Goal: Task Accomplishment & Management: Manage account settings

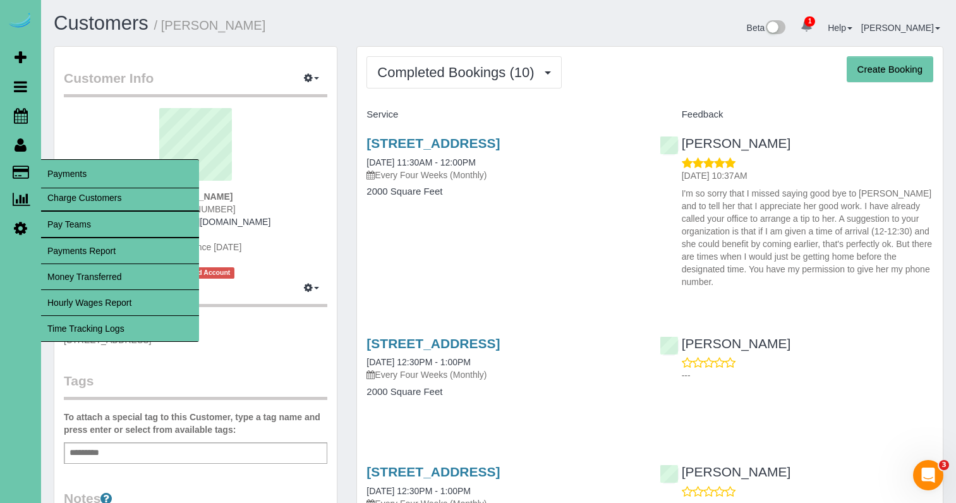
click at [143, 327] on link "Time Tracking Logs" at bounding box center [120, 328] width 158 height 25
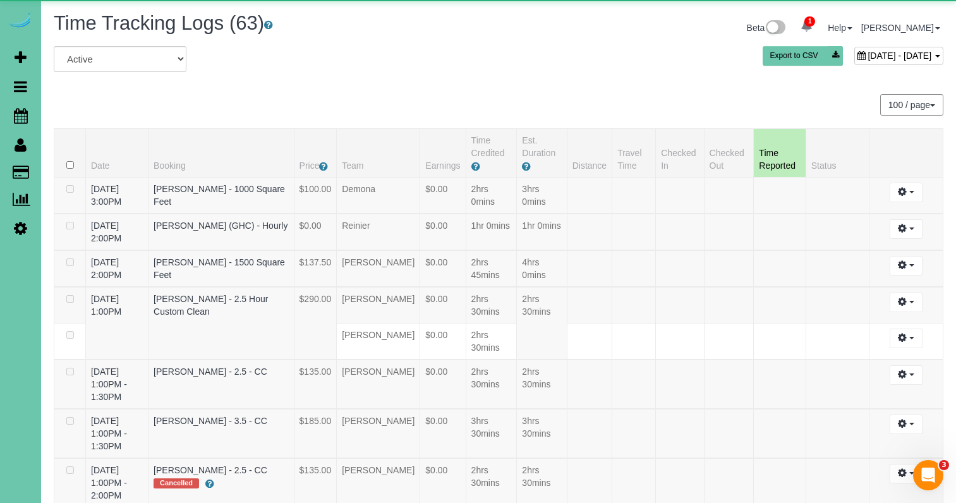
drag, startPoint x: 781, startPoint y: 43, endPoint x: 781, endPoint y: 52, distance: 9.5
click at [781, 44] on div "Beta 1 Your Notifications You have 0 alerts × You have 5 to charge for [DATE] H…" at bounding box center [726, 30] width 455 height 34
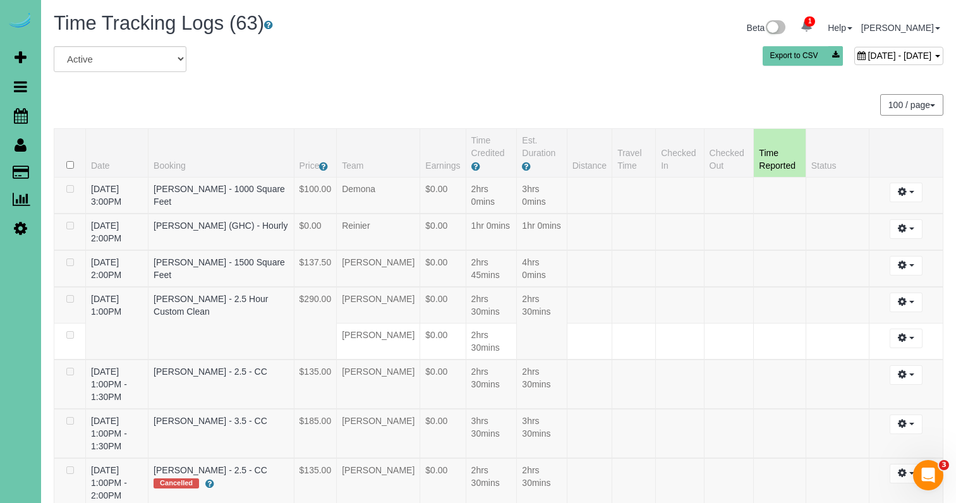
click at [868, 52] on span "[DATE] - [DATE]" at bounding box center [900, 56] width 64 height 10
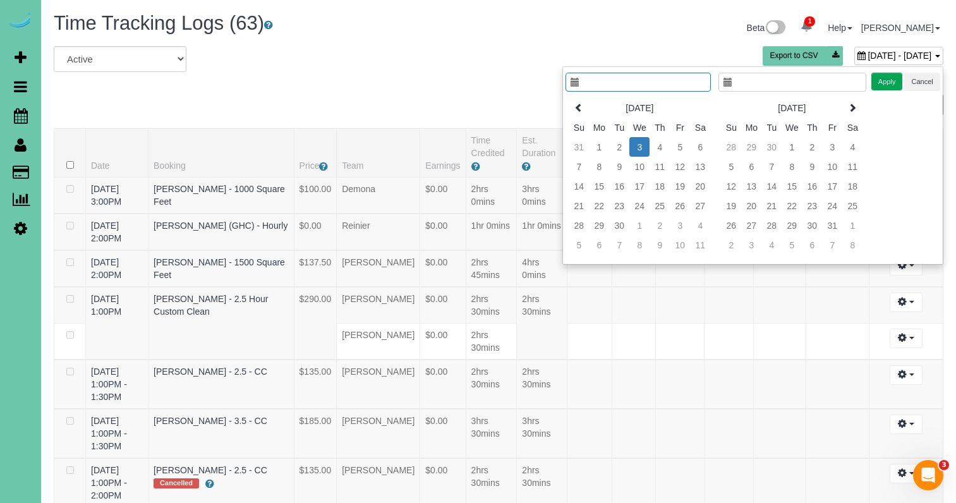
type input "**********"
click at [580, 104] on icon at bounding box center [579, 107] width 9 height 9
type input "**********"
click at [662, 224] on td "28" at bounding box center [660, 226] width 20 height 20
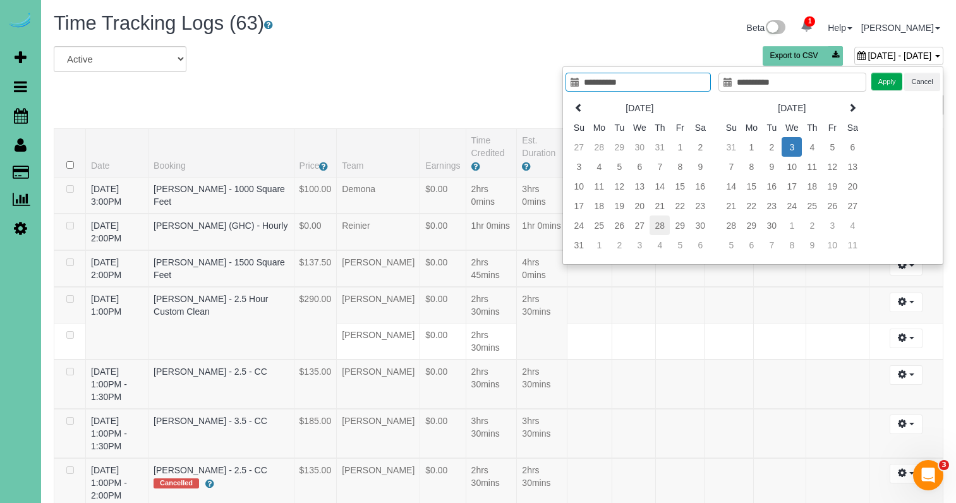
type input "**********"
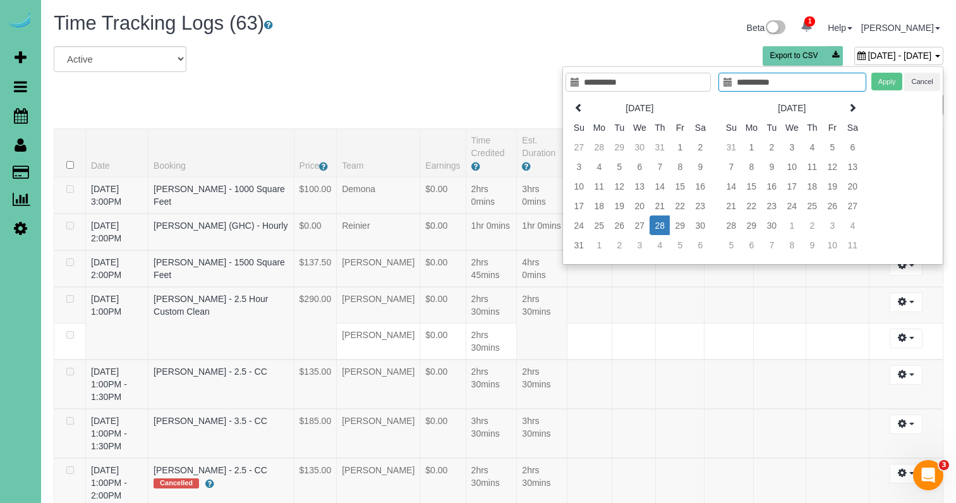
click at [662, 224] on td "28" at bounding box center [660, 226] width 20 height 20
type input "**********"
click at [890, 76] on button "Apply" at bounding box center [888, 82] width 32 height 18
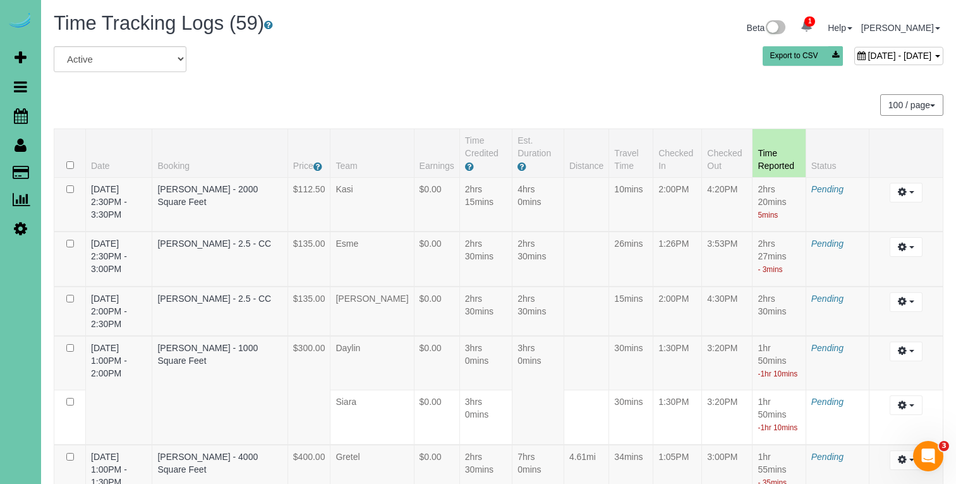
scroll to position [1276, 0]
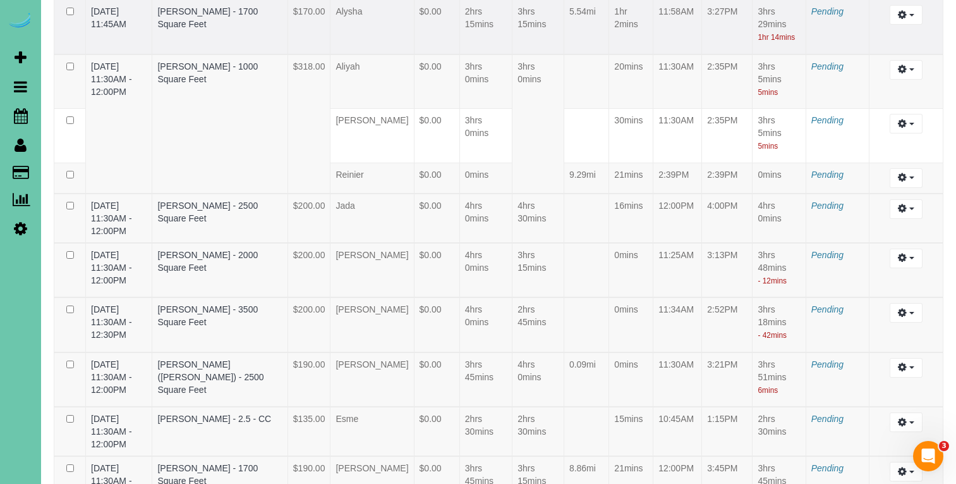
click at [152, 39] on td "[DATE] 11:45AM" at bounding box center [119, 26] width 66 height 55
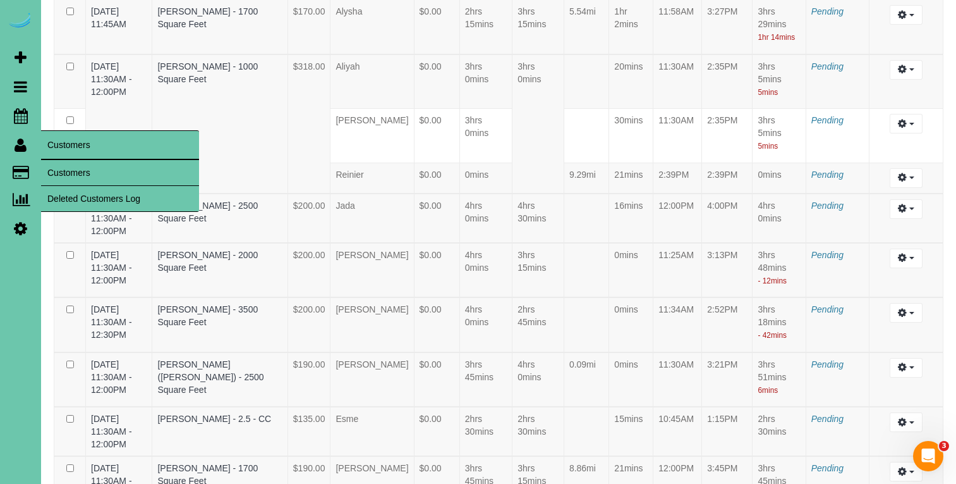
click at [71, 161] on link "Customers" at bounding box center [120, 172] width 158 height 25
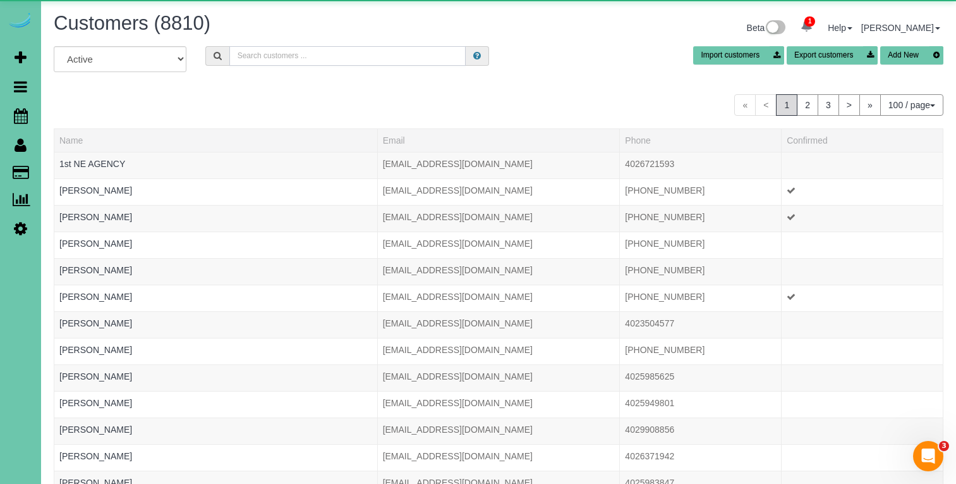
click at [375, 56] on input "text" at bounding box center [347, 56] width 236 height 20
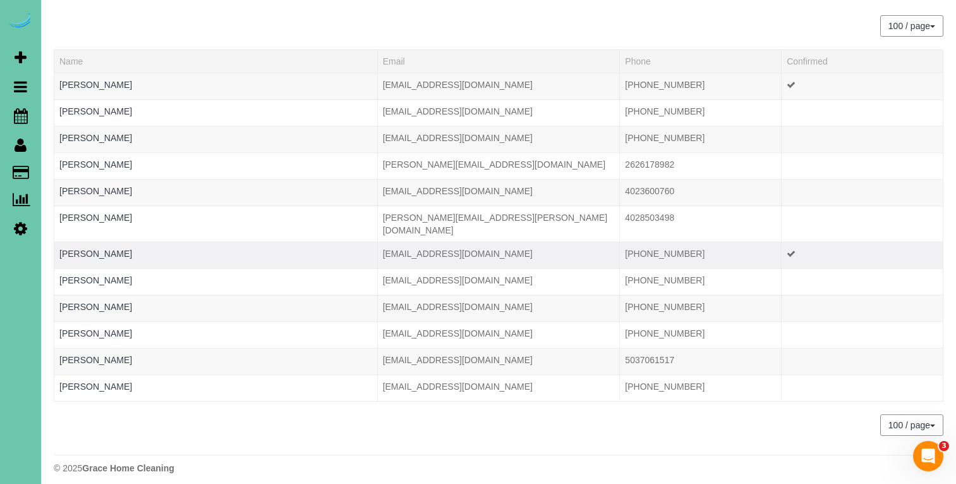
scroll to position [78, 0]
type input "[PERSON_NAME]"
click at [70, 249] on link "[PERSON_NAME]" at bounding box center [95, 254] width 73 height 10
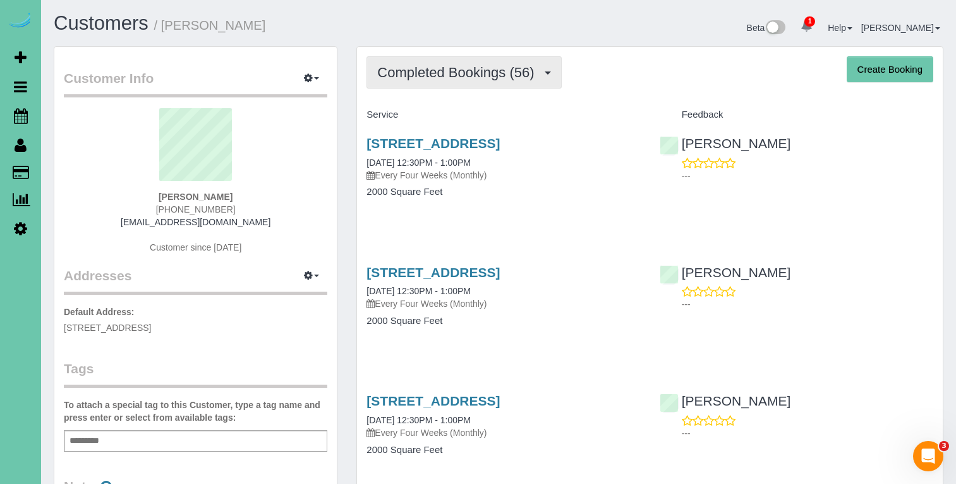
click at [460, 73] on span "Completed Bookings (56)" at bounding box center [458, 72] width 163 height 16
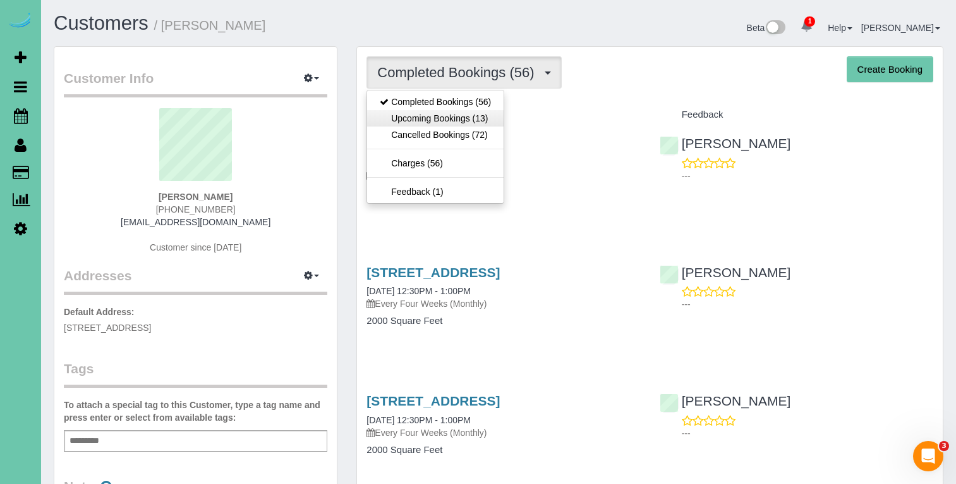
click at [451, 120] on link "Upcoming Bookings (13)" at bounding box center [435, 118] width 137 height 16
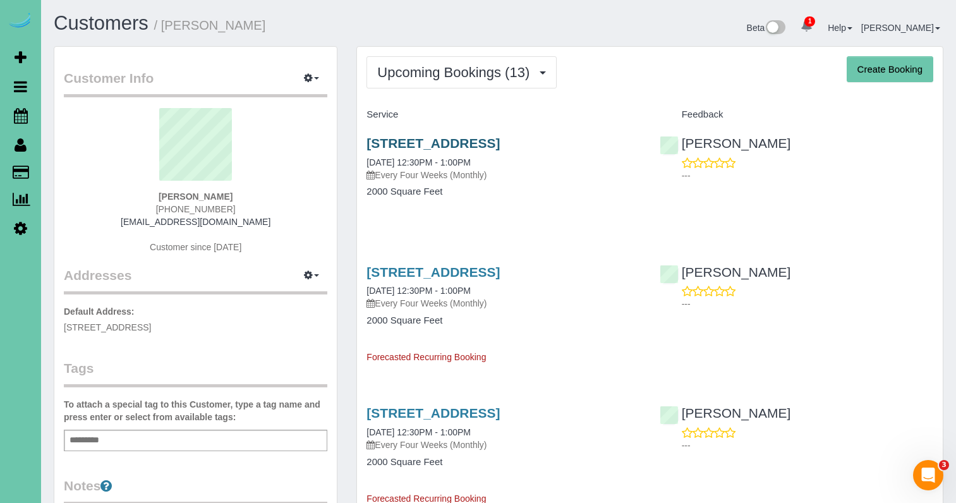
click at [477, 142] on link "[STREET_ADDRESS]" at bounding box center [433, 143] width 133 height 15
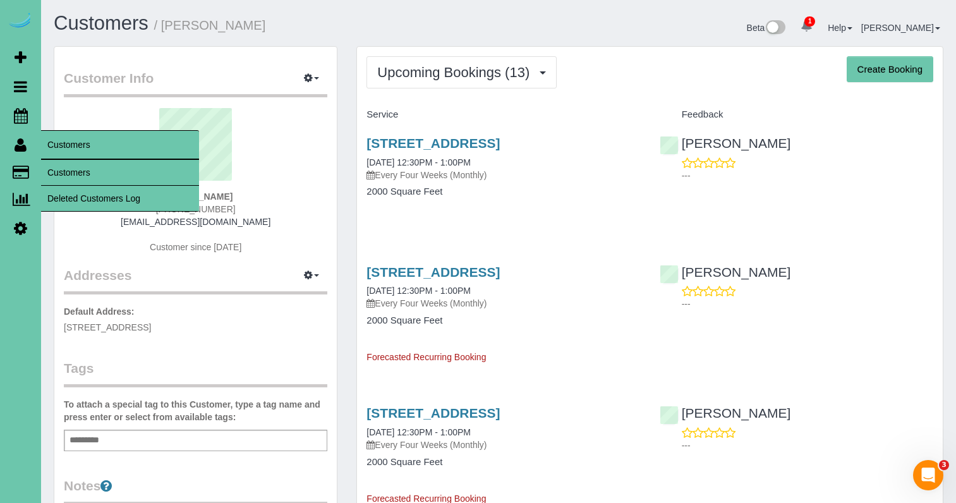
click at [73, 171] on link "Customers" at bounding box center [120, 172] width 158 height 25
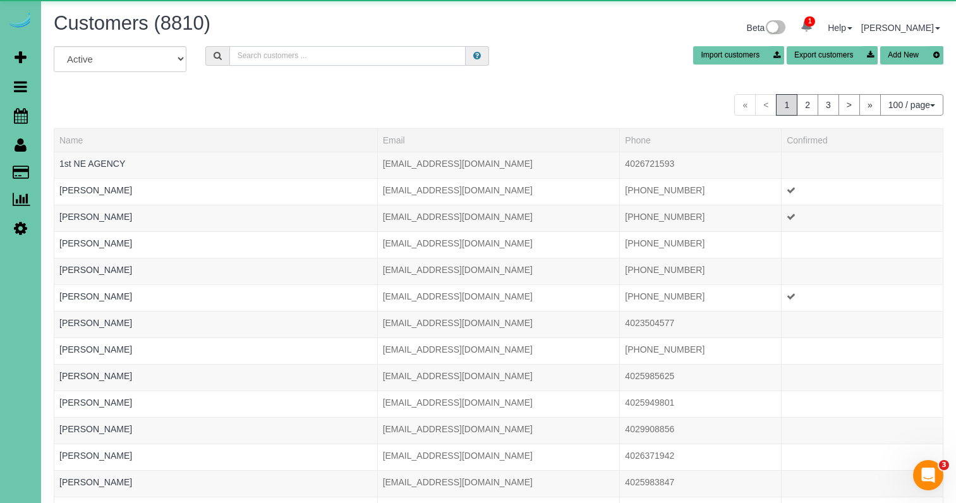
click at [265, 60] on input "text" at bounding box center [347, 56] width 236 height 20
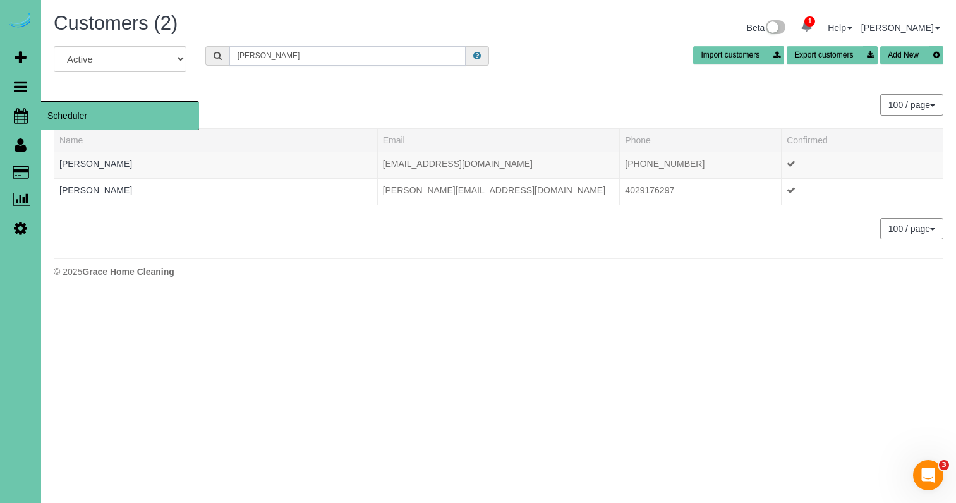
type input "[PERSON_NAME]"
drag, startPoint x: 6, startPoint y: 123, endPoint x: 11, endPoint y: 119, distance: 6.8
click at [6, 123] on link "Scheduler" at bounding box center [20, 115] width 41 height 29
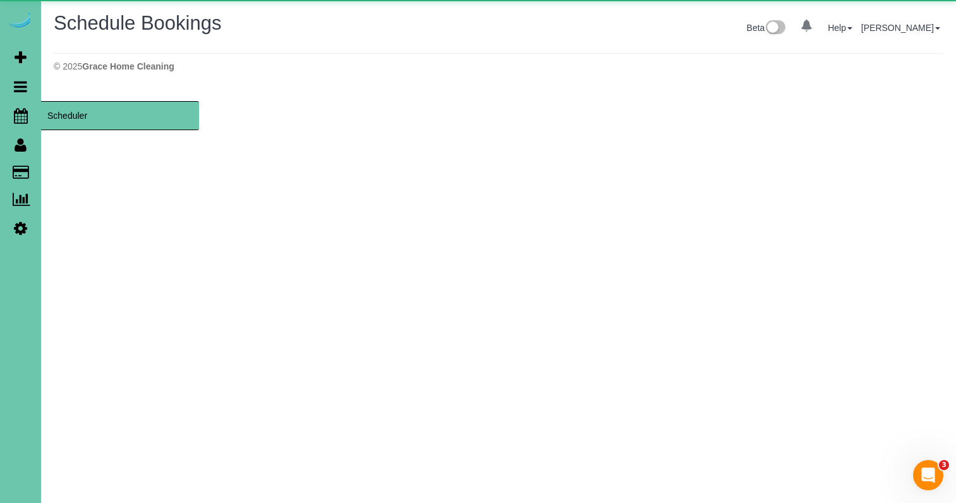
click at [14, 117] on icon at bounding box center [21, 115] width 14 height 15
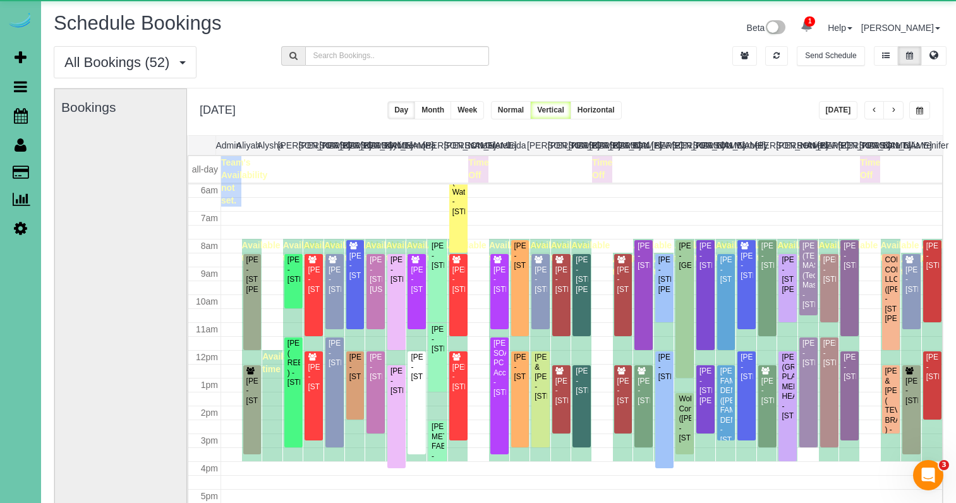
scroll to position [168, 0]
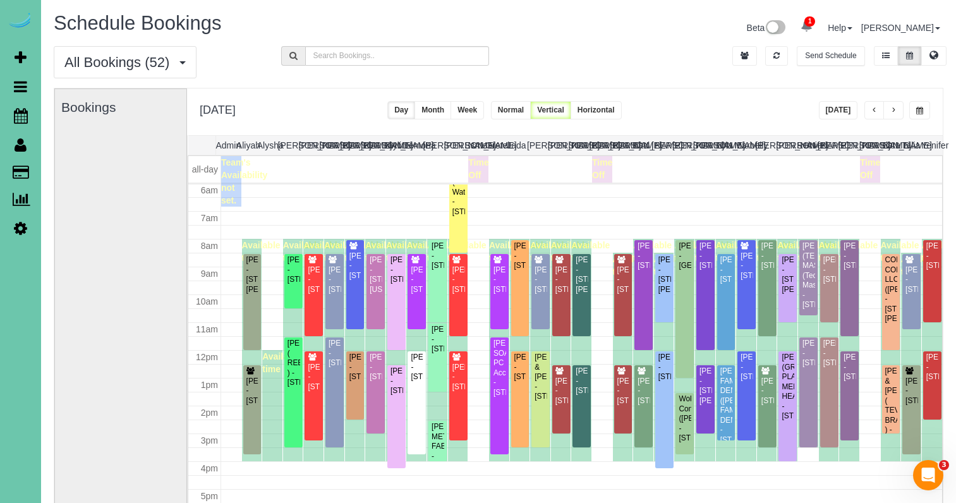
click at [876, 114] on span "button" at bounding box center [875, 111] width 6 height 8
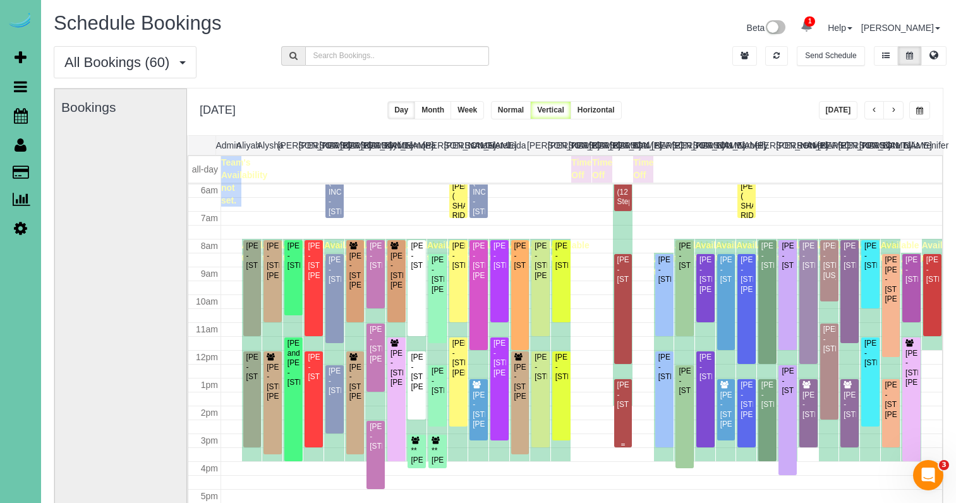
scroll to position [168, 0]
click at [894, 110] on span "button" at bounding box center [894, 111] width 6 height 8
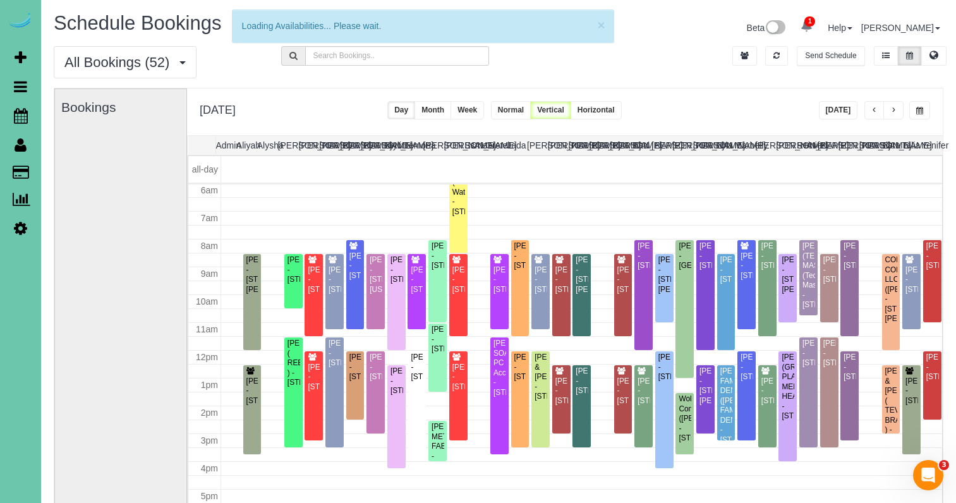
scroll to position [168, 0]
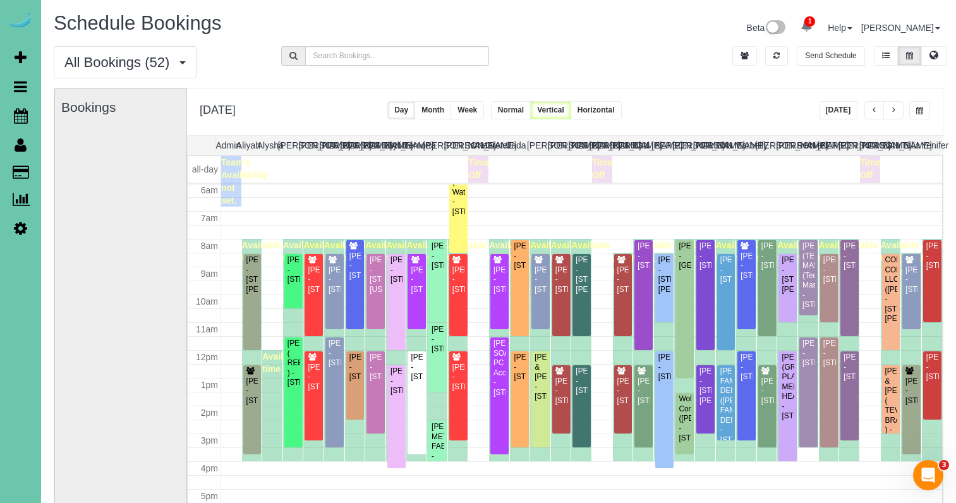
click at [930, 113] on button "button" at bounding box center [920, 110] width 21 height 18
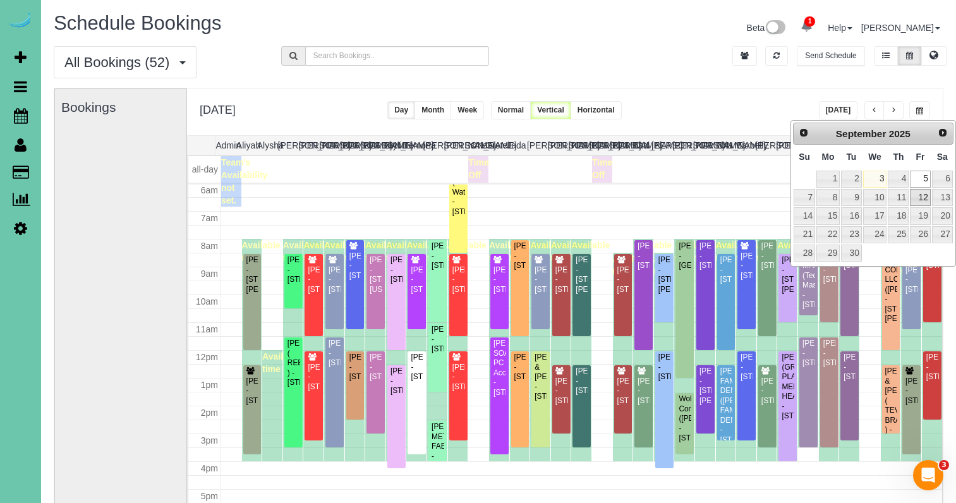
click at [919, 193] on link "12" at bounding box center [920, 197] width 20 height 17
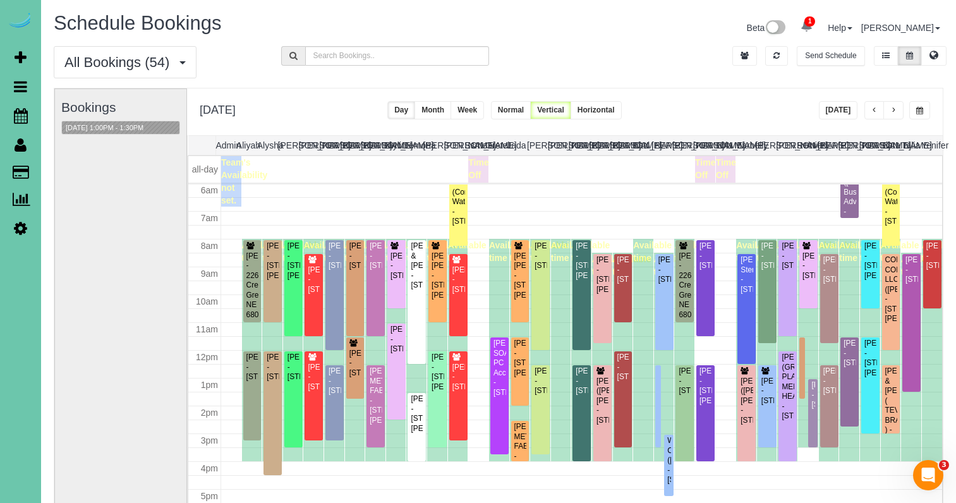
click at [920, 118] on button "button" at bounding box center [920, 110] width 21 height 18
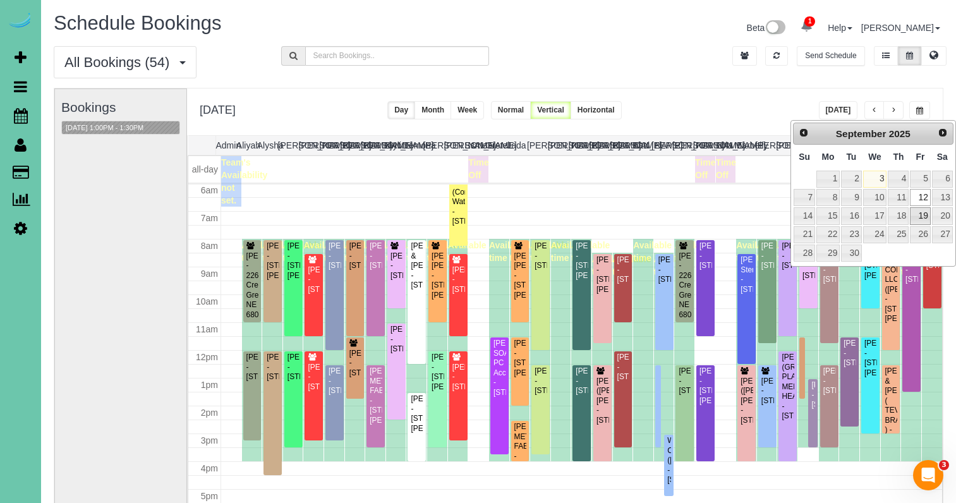
click at [916, 207] on link "19" at bounding box center [920, 215] width 20 height 17
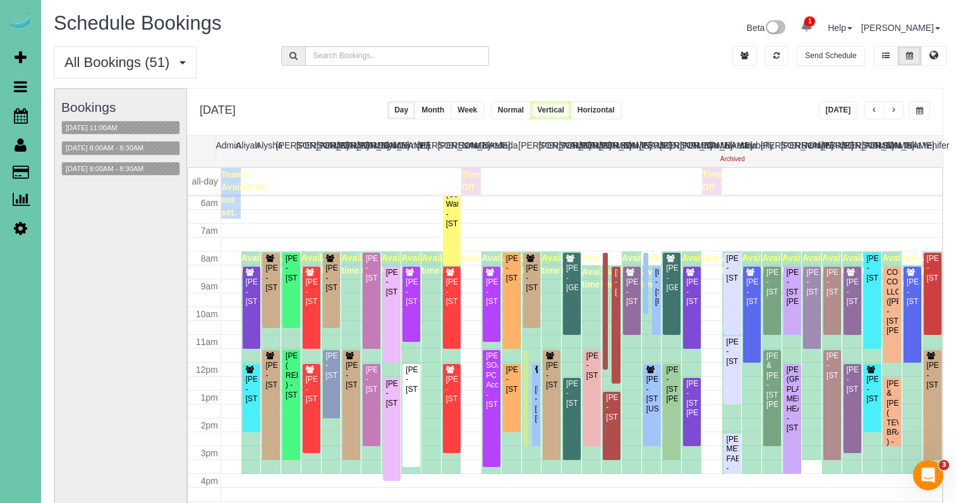
click at [922, 106] on button "button" at bounding box center [920, 110] width 21 height 18
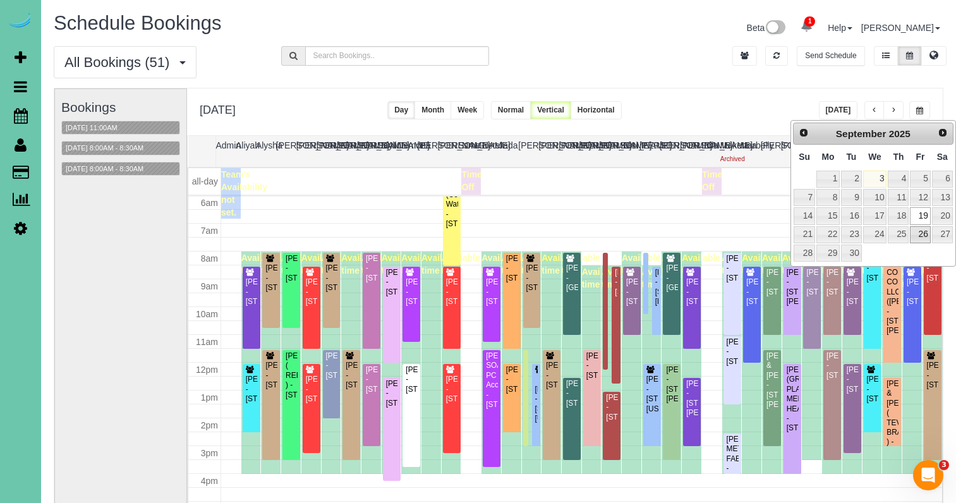
click at [922, 233] on link "26" at bounding box center [920, 234] width 20 height 17
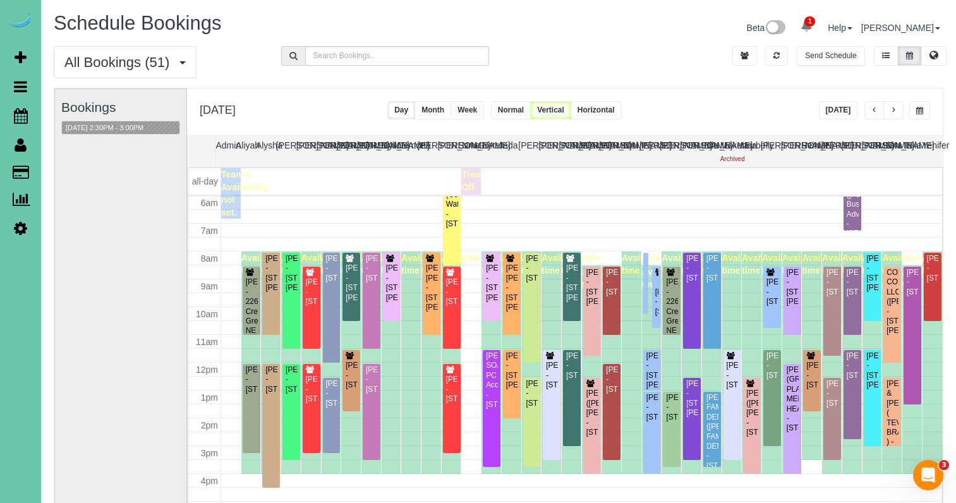
click at [926, 114] on button "button" at bounding box center [920, 110] width 21 height 18
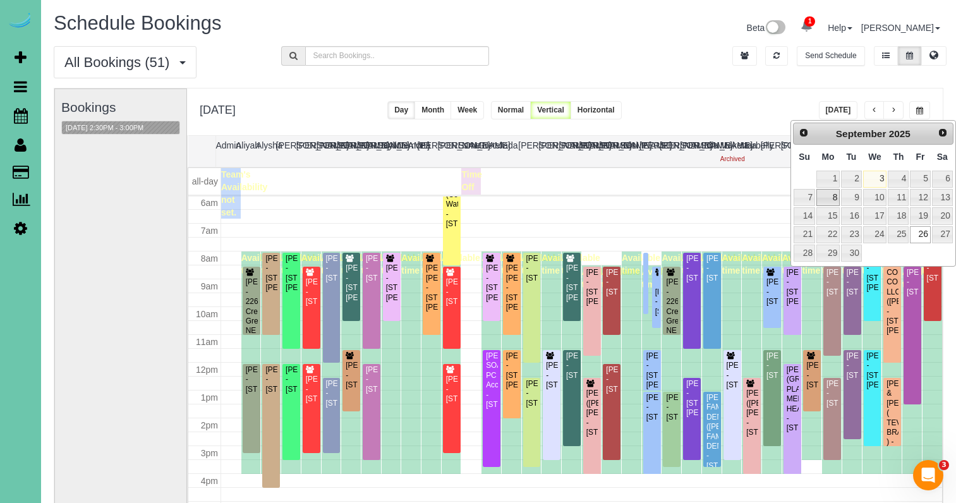
click at [831, 202] on link "8" at bounding box center [828, 197] width 23 height 17
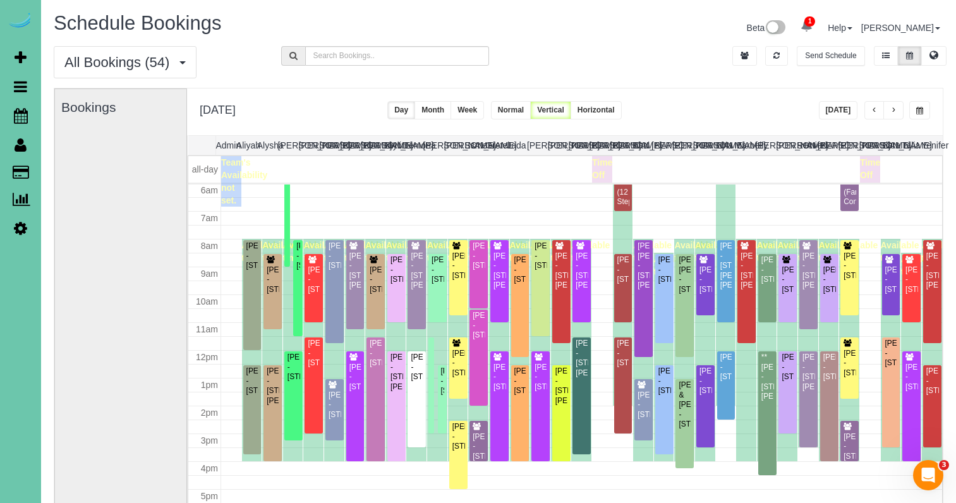
click at [896, 114] on span "button" at bounding box center [894, 111] width 6 height 8
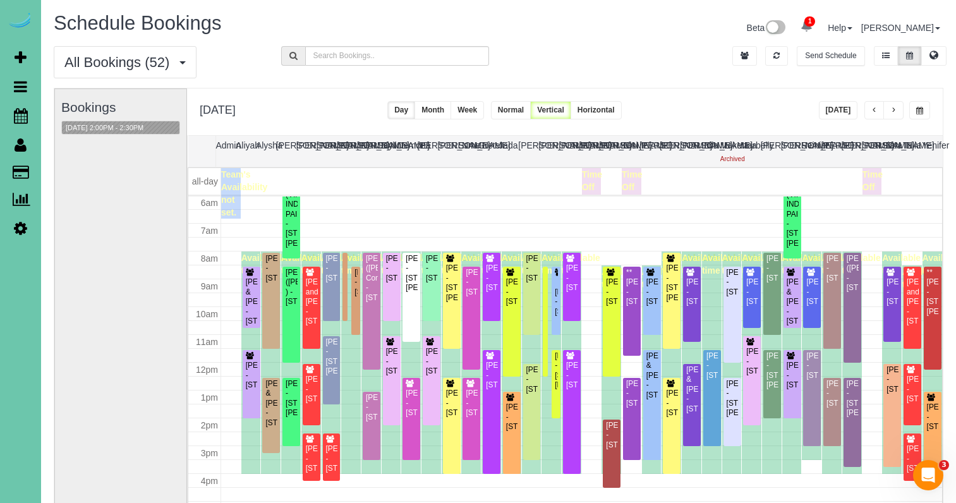
click at [896, 114] on span "button" at bounding box center [894, 111] width 6 height 8
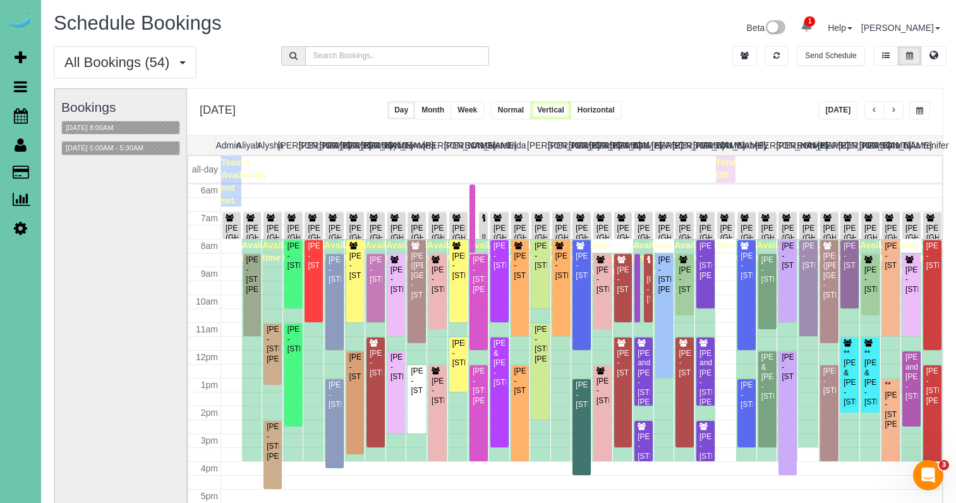
click at [896, 114] on span "button" at bounding box center [894, 111] width 6 height 8
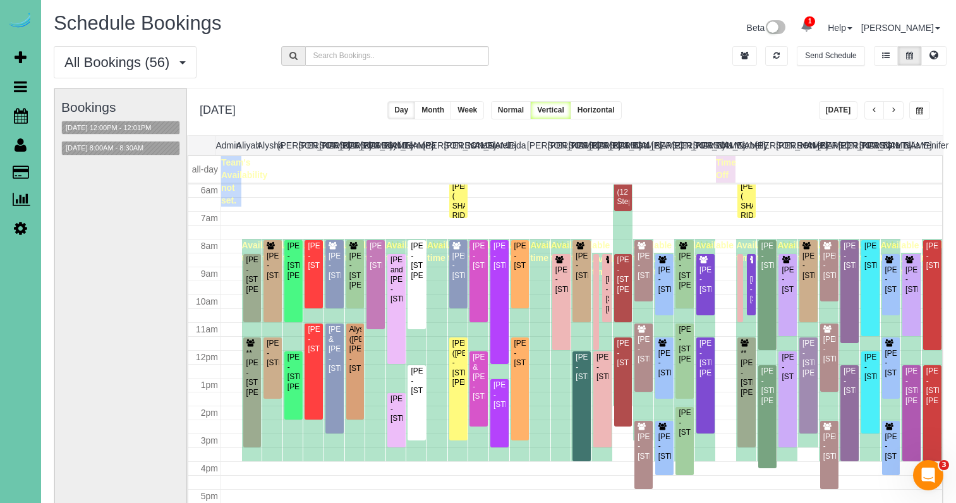
click at [896, 114] on span "button" at bounding box center [894, 111] width 6 height 8
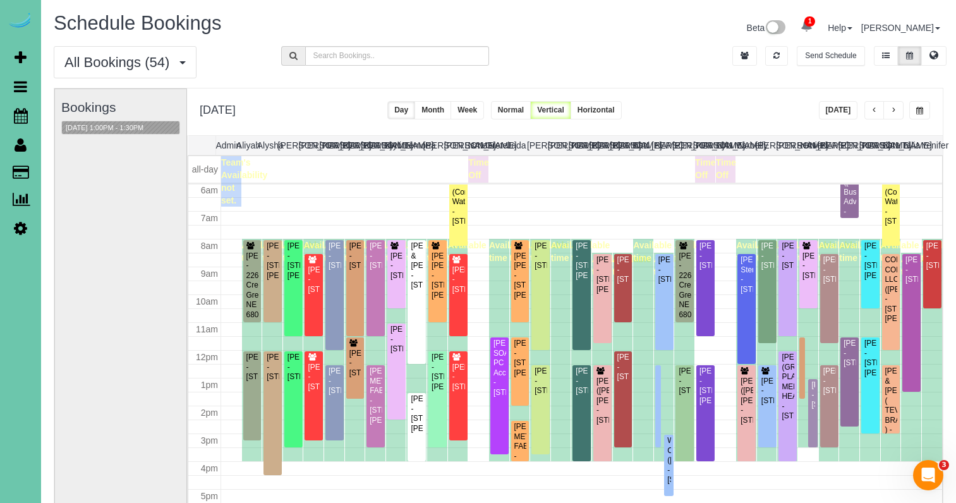
click at [896, 114] on span "button" at bounding box center [894, 111] width 6 height 8
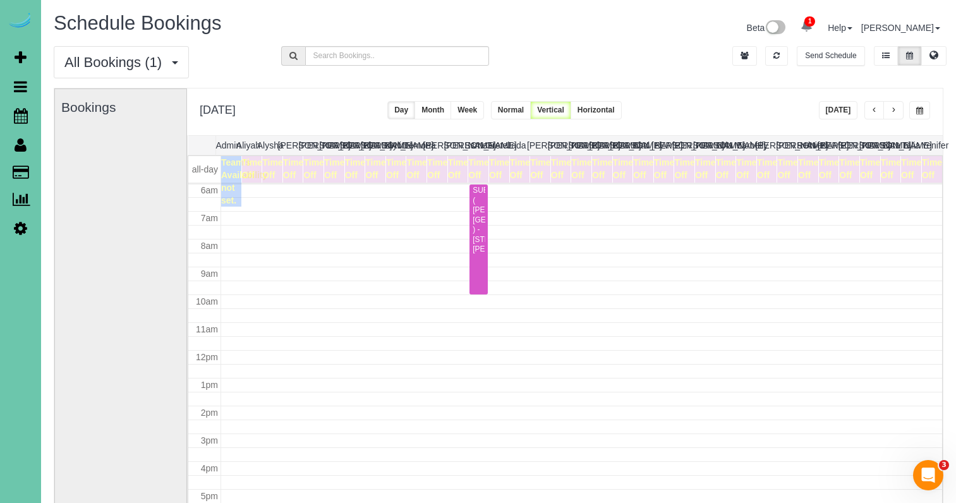
click at [920, 113] on span "button" at bounding box center [920, 111] width 7 height 8
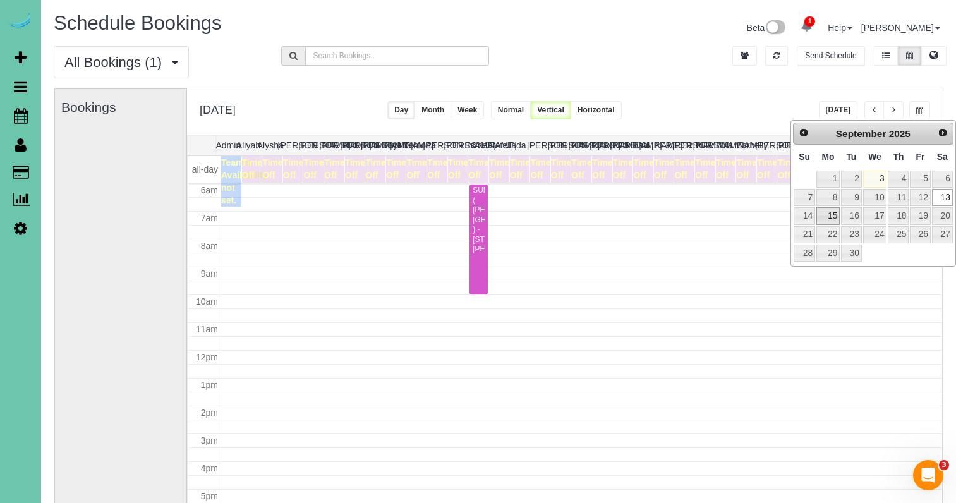
scroll to position [2, 0]
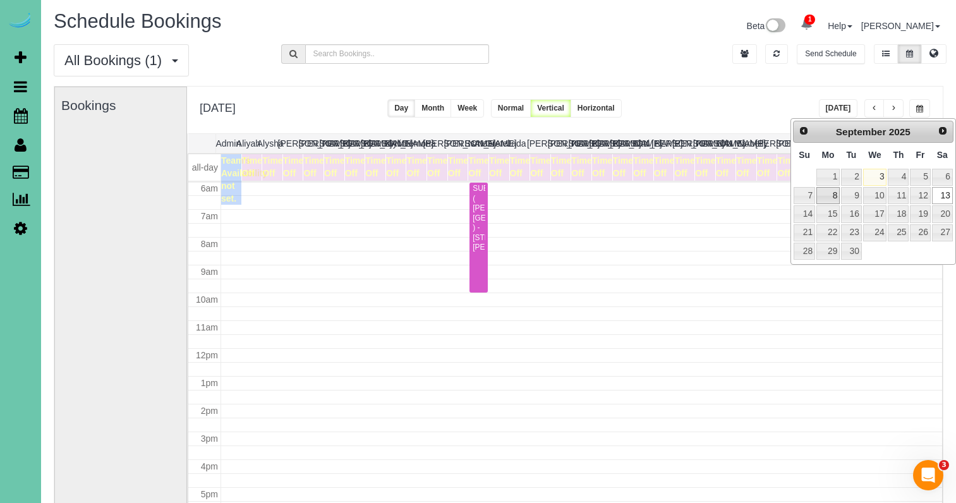
click at [828, 197] on link "8" at bounding box center [828, 195] width 23 height 17
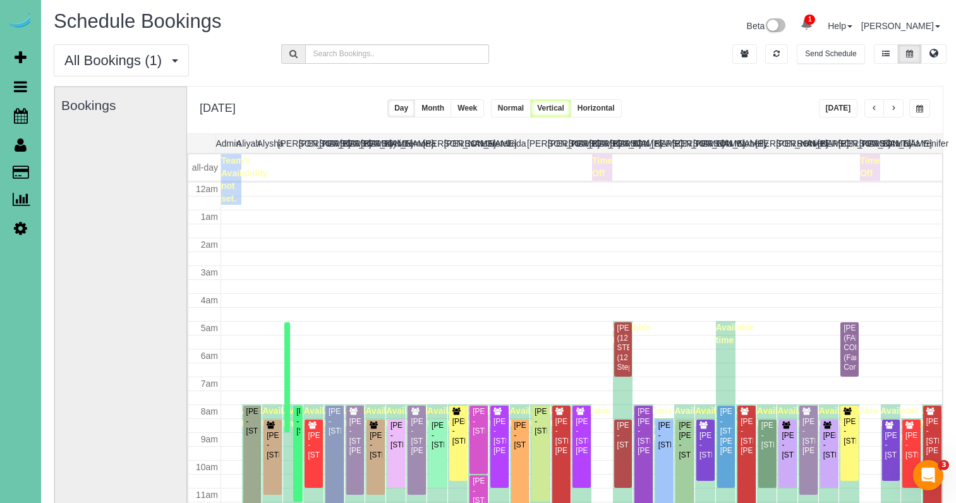
scroll to position [168, 0]
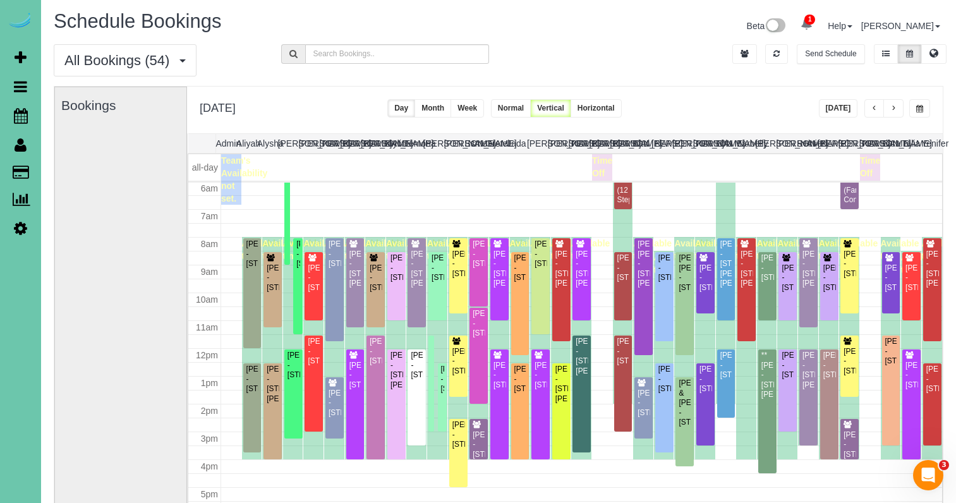
click at [895, 108] on span "button" at bounding box center [894, 109] width 6 height 8
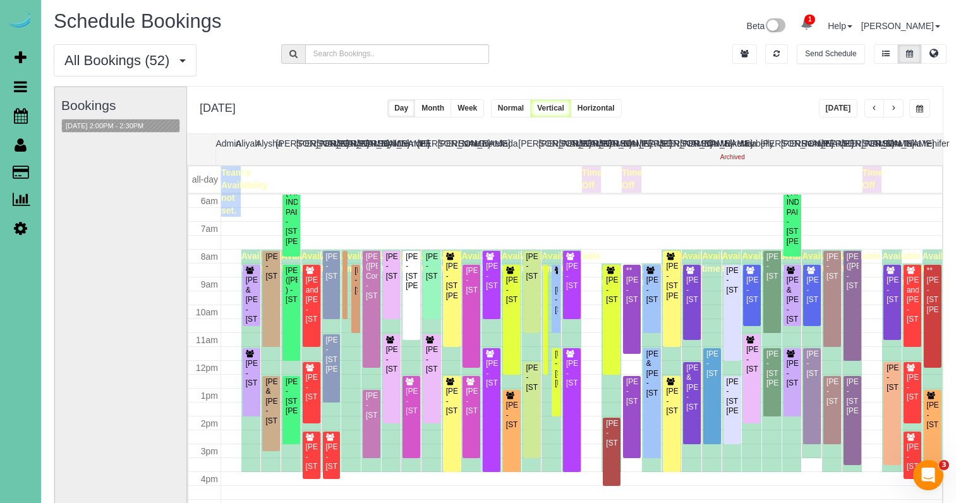
click at [915, 113] on button "button" at bounding box center [920, 108] width 21 height 18
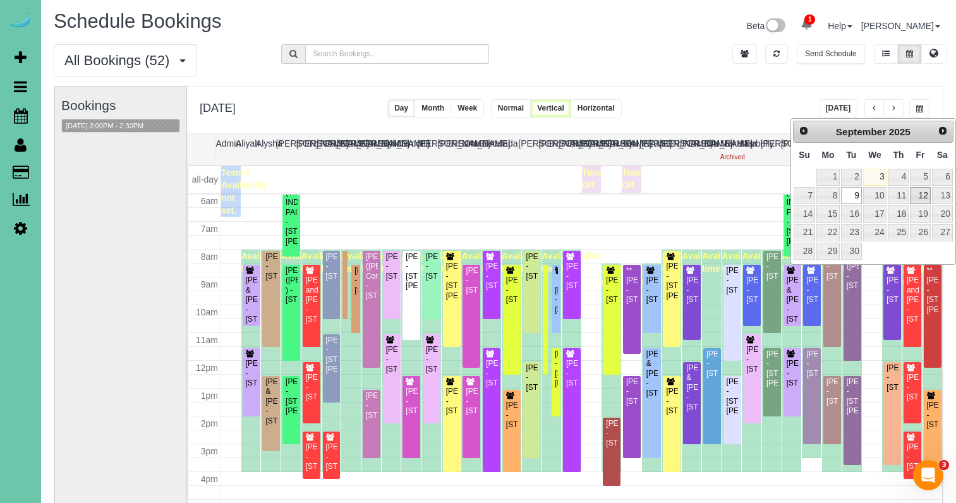
click at [924, 193] on link "12" at bounding box center [920, 195] width 20 height 17
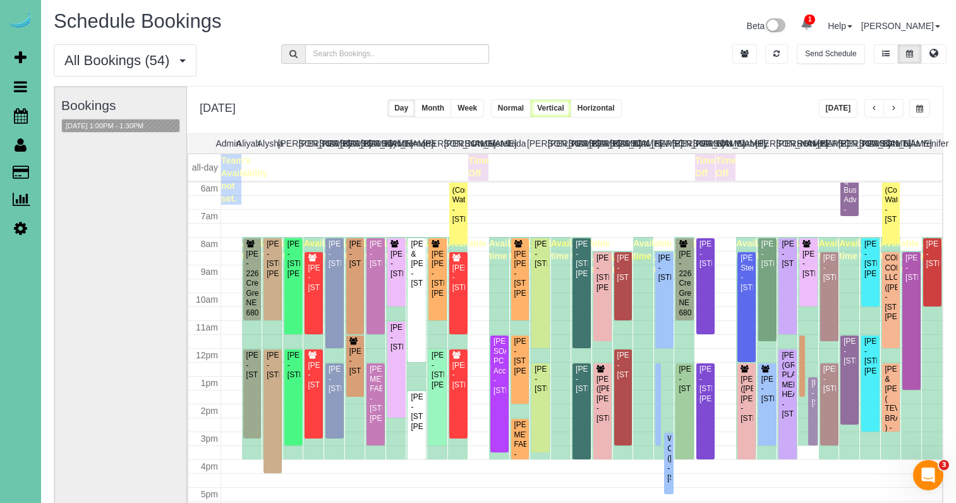
click at [918, 102] on button "button" at bounding box center [920, 108] width 21 height 18
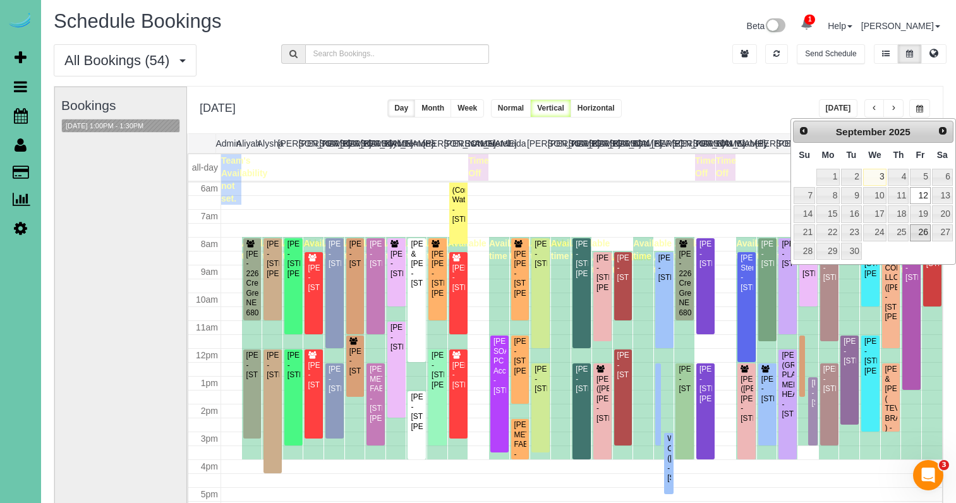
click at [923, 229] on link "26" at bounding box center [920, 232] width 20 height 17
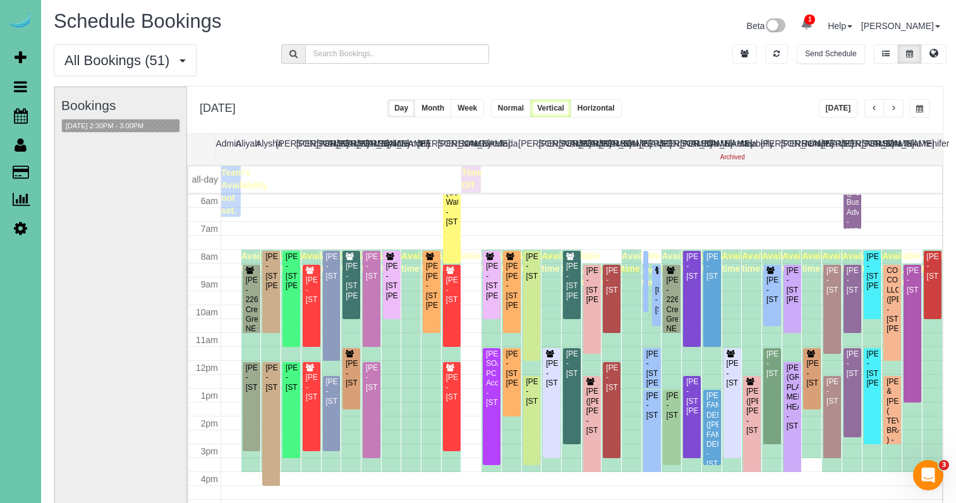
click at [922, 114] on button "button" at bounding box center [920, 108] width 21 height 18
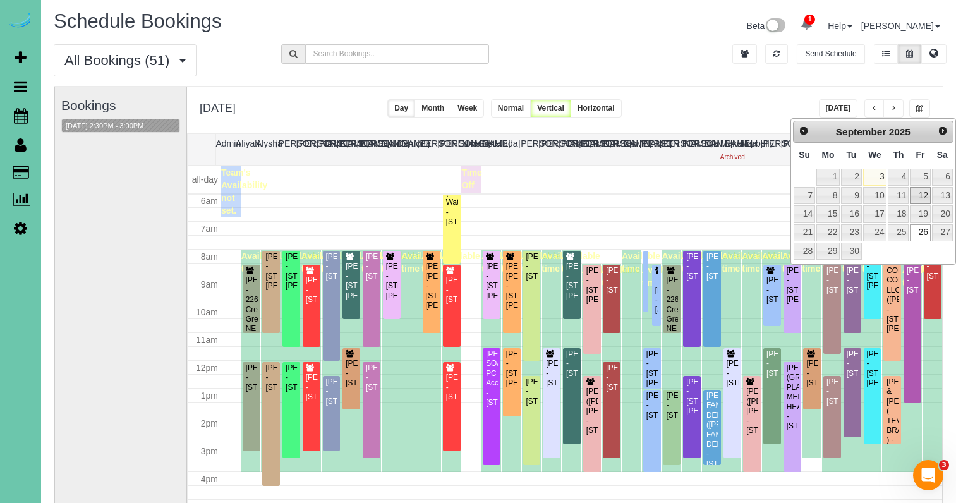
click at [917, 198] on link "12" at bounding box center [920, 195] width 20 height 17
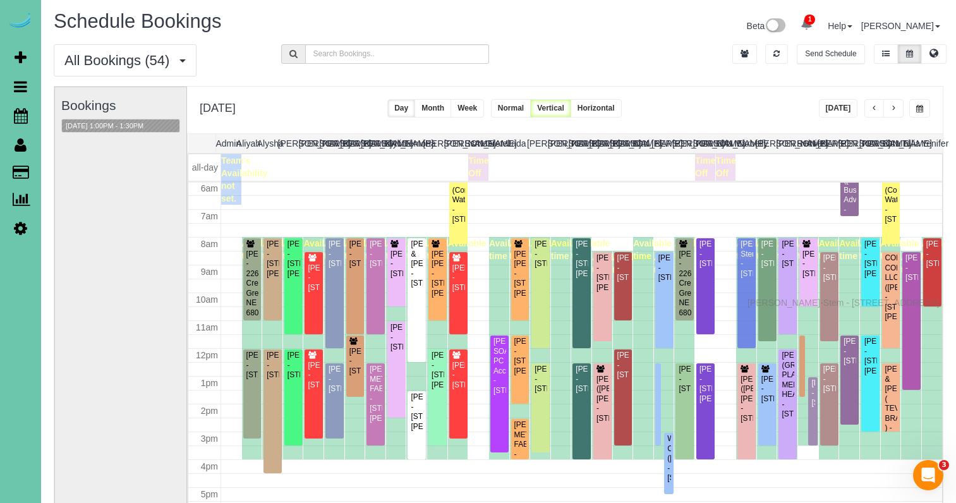
drag, startPoint x: 748, startPoint y: 313, endPoint x: 751, endPoint y: 301, distance: 12.3
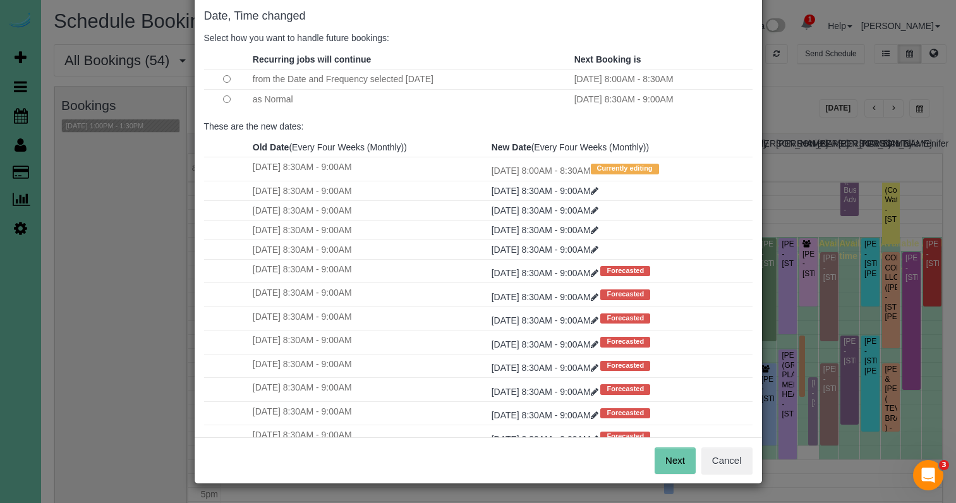
scroll to position [63, 0]
click at [669, 465] on button "Next" at bounding box center [675, 461] width 41 height 27
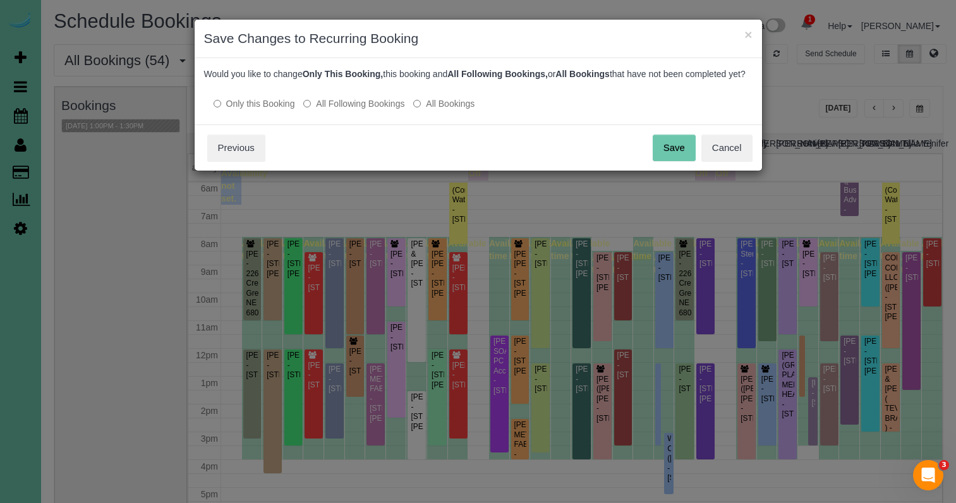
click at [665, 160] on button "Save" at bounding box center [674, 148] width 43 height 27
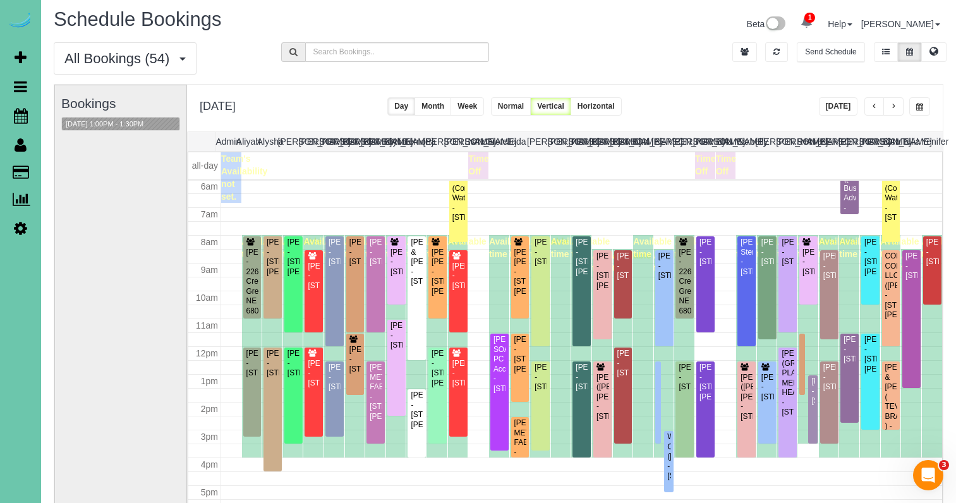
scroll to position [171, 0]
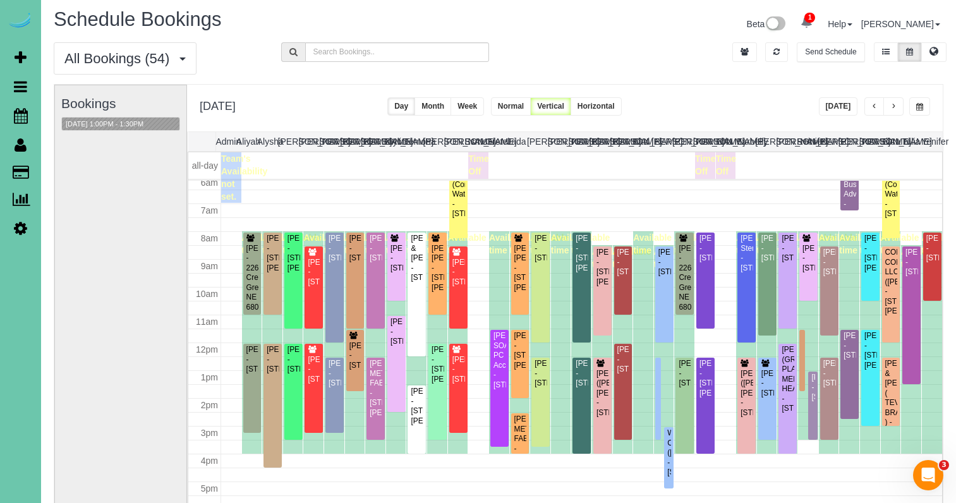
click at [917, 107] on span "button" at bounding box center [920, 107] width 7 height 8
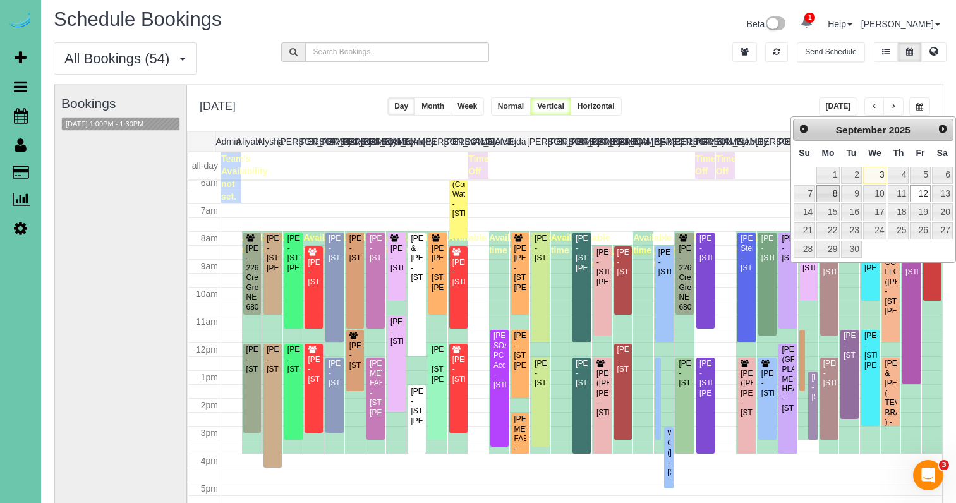
click at [822, 193] on link "8" at bounding box center [828, 193] width 23 height 17
type input "**********"
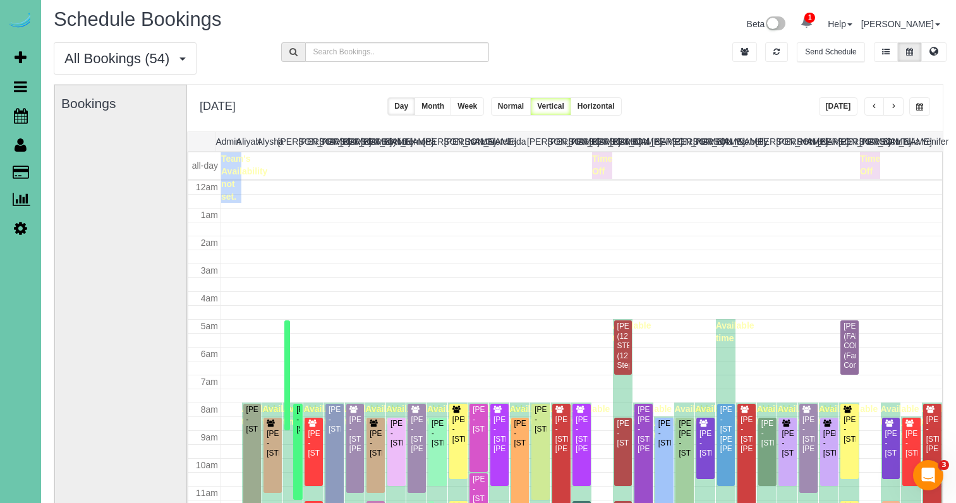
scroll to position [168, 0]
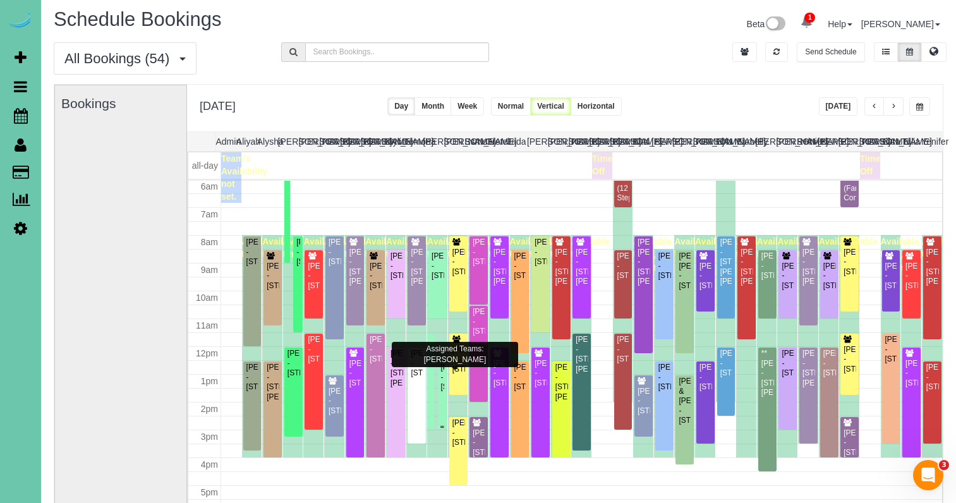
click at [445, 393] on div at bounding box center [442, 396] width 9 height 68
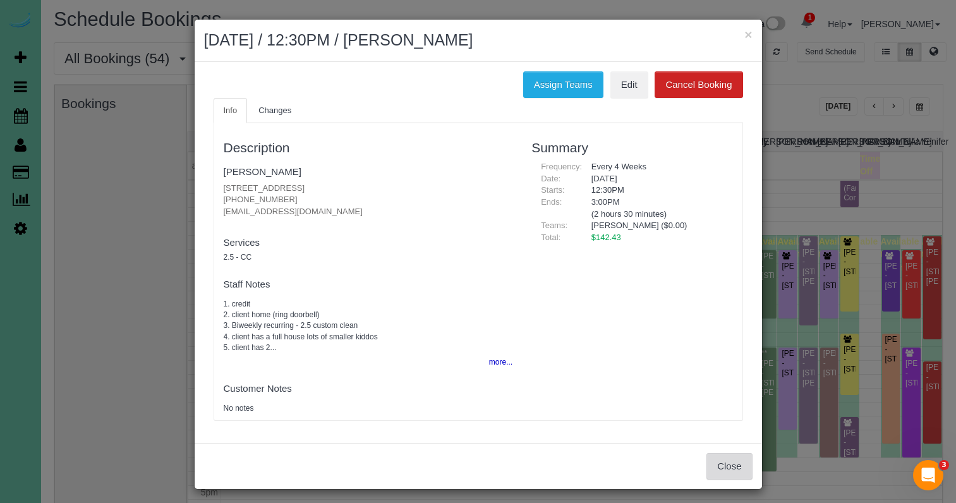
click at [738, 465] on button "Close" at bounding box center [730, 466] width 46 height 27
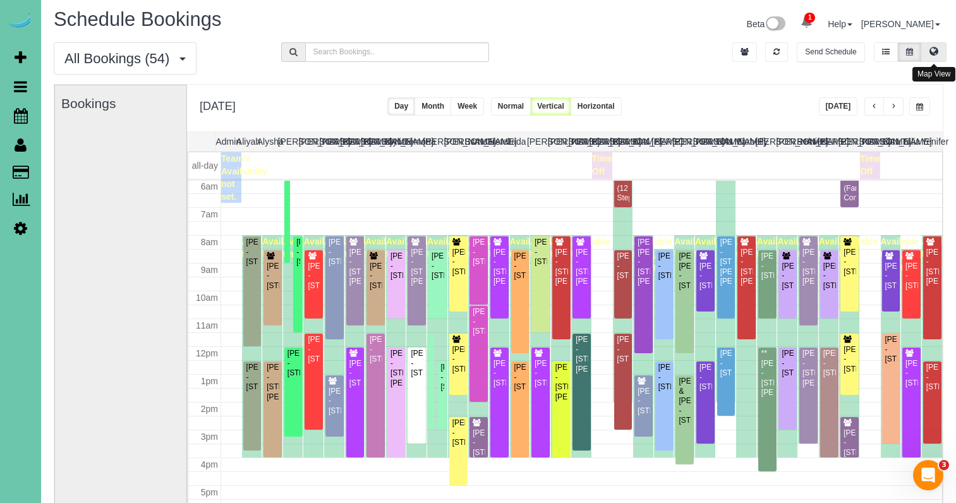
click at [937, 48] on icon at bounding box center [934, 51] width 9 height 8
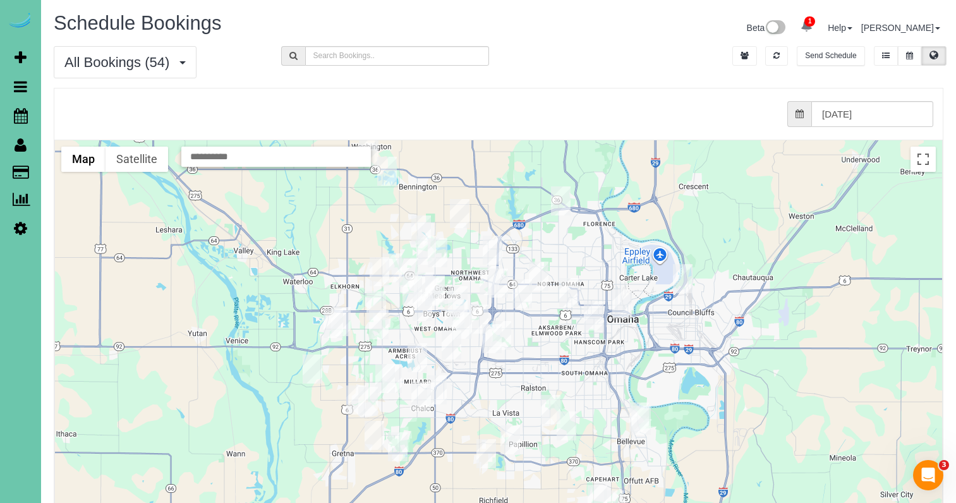
click at [638, 418] on img "09/08/2025 8:00AM - Sarah Ewing - 216 Merwood St, Bellevue, NE 68005" at bounding box center [641, 420] width 20 height 29
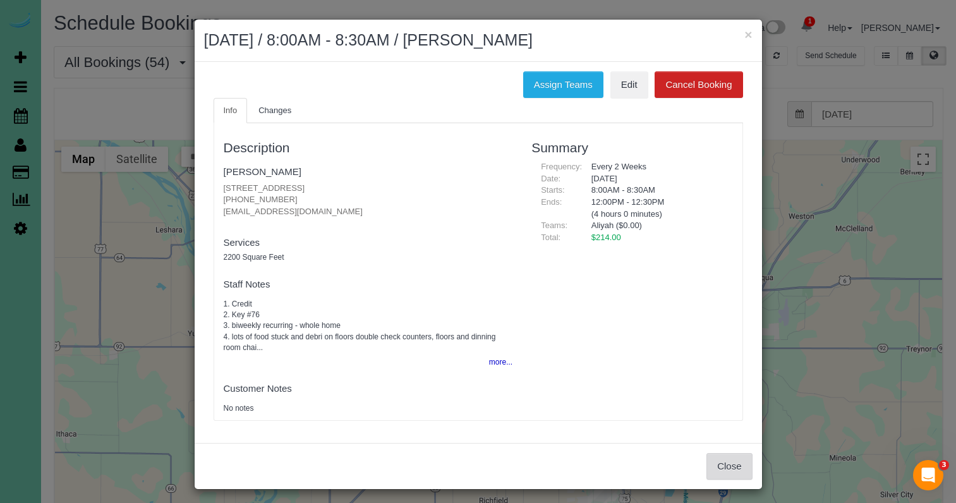
click at [736, 462] on button "Close" at bounding box center [730, 466] width 46 height 27
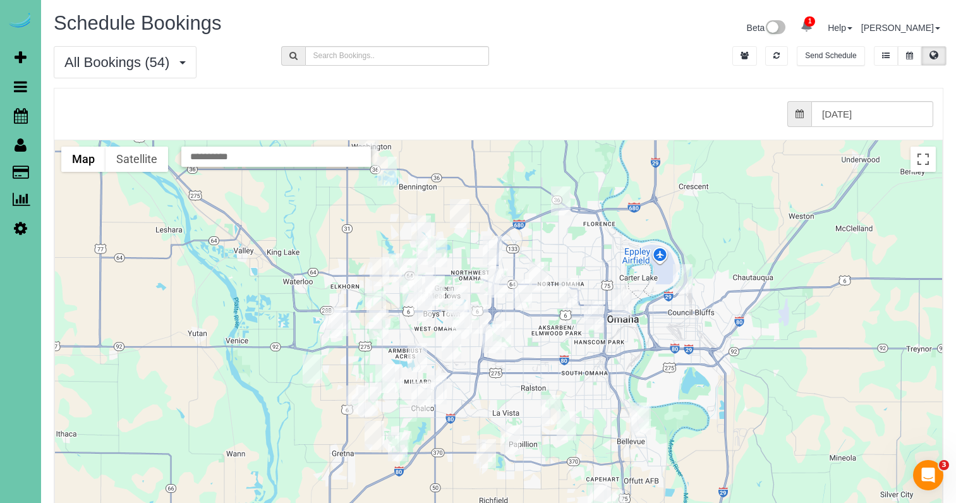
click at [566, 427] on img "09/08/2025 12:30PM - Mick Pierce - 308 Inglewood Dr, Papillion, NE 68133" at bounding box center [567, 426] width 20 height 29
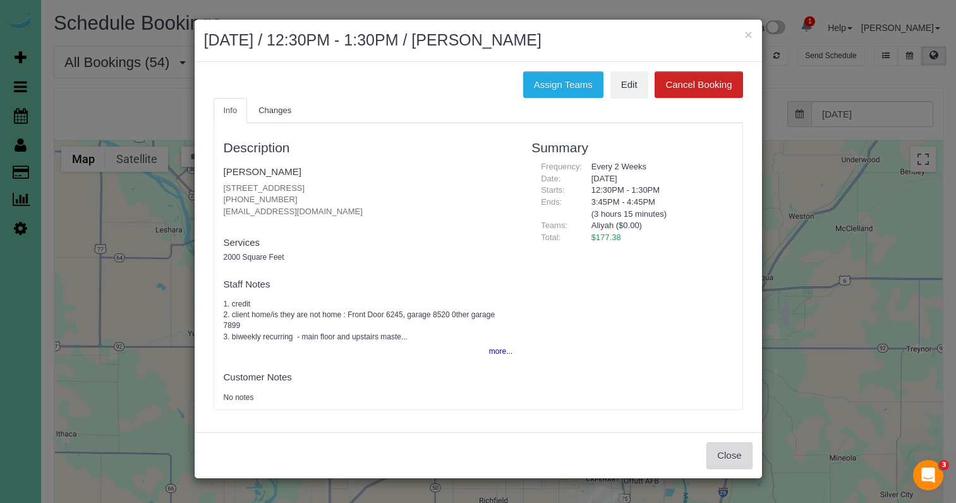
click at [733, 459] on button "Close" at bounding box center [730, 455] width 46 height 27
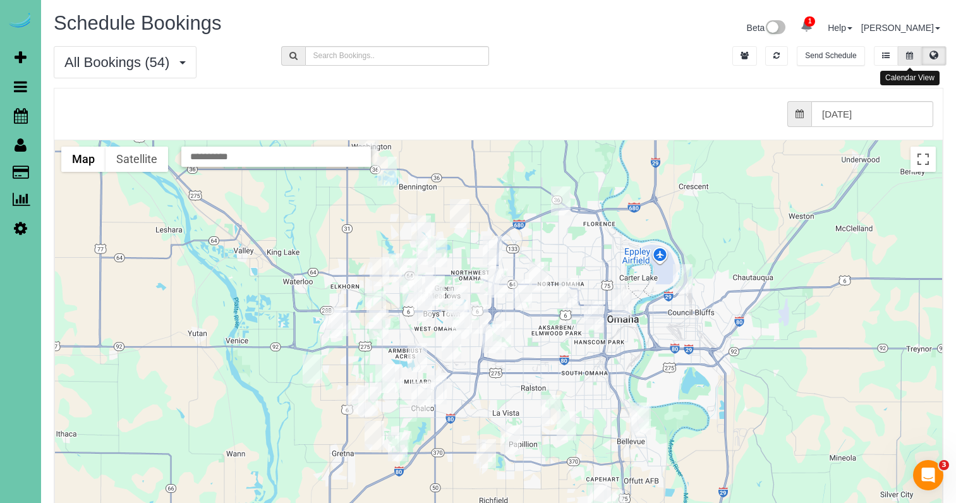
click at [910, 52] on icon at bounding box center [909, 56] width 7 height 8
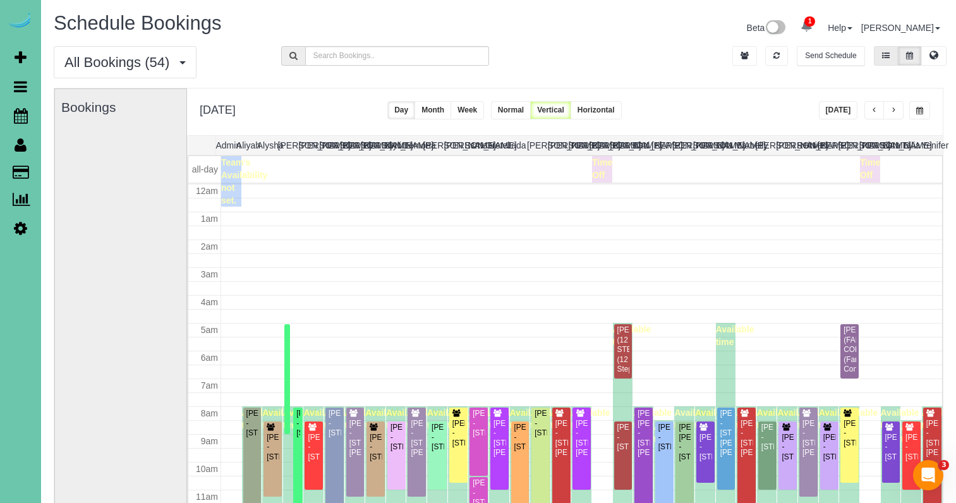
scroll to position [168, 0]
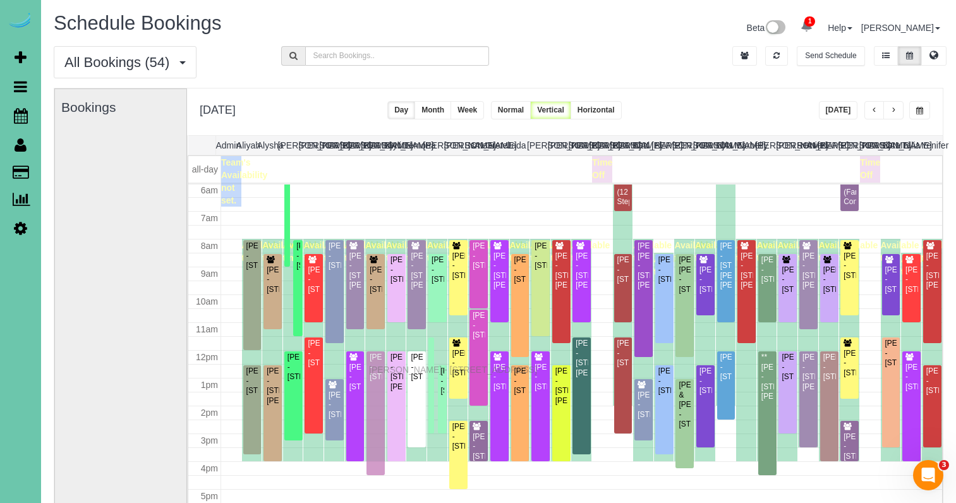
drag, startPoint x: 372, startPoint y: 357, endPoint x: 372, endPoint y: 368, distance: 10.7
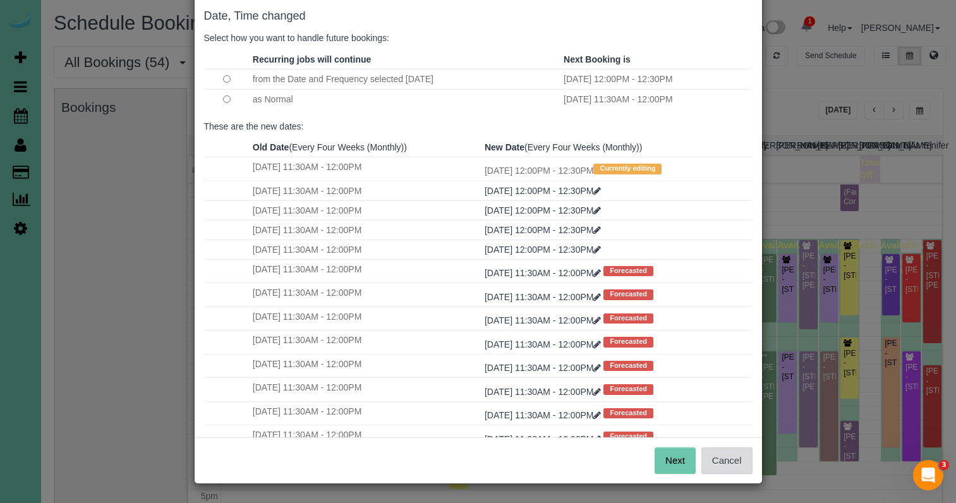
scroll to position [63, 0]
click at [732, 471] on button "Cancel" at bounding box center [727, 461] width 51 height 27
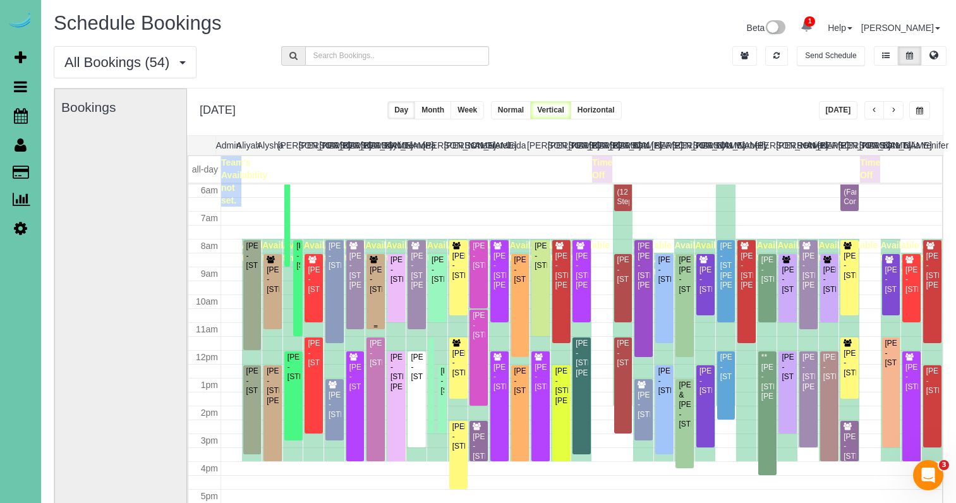
click at [370, 281] on div "Megan Kirwan - 6408 N 153rd St, Omaha, NE 68116" at bounding box center [375, 279] width 13 height 29
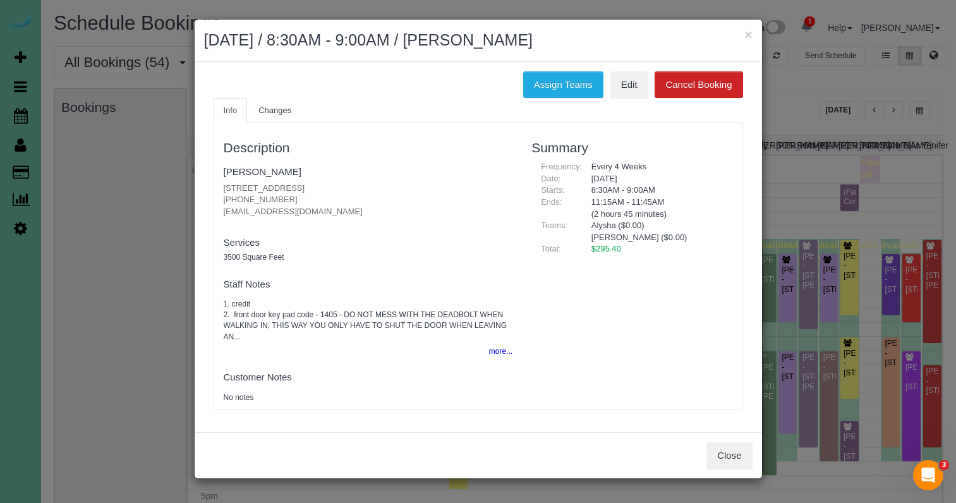
drag, startPoint x: 501, startPoint y: 348, endPoint x: 530, endPoint y: 366, distance: 33.5
click at [502, 348] on button "more..." at bounding box center [497, 352] width 31 height 18
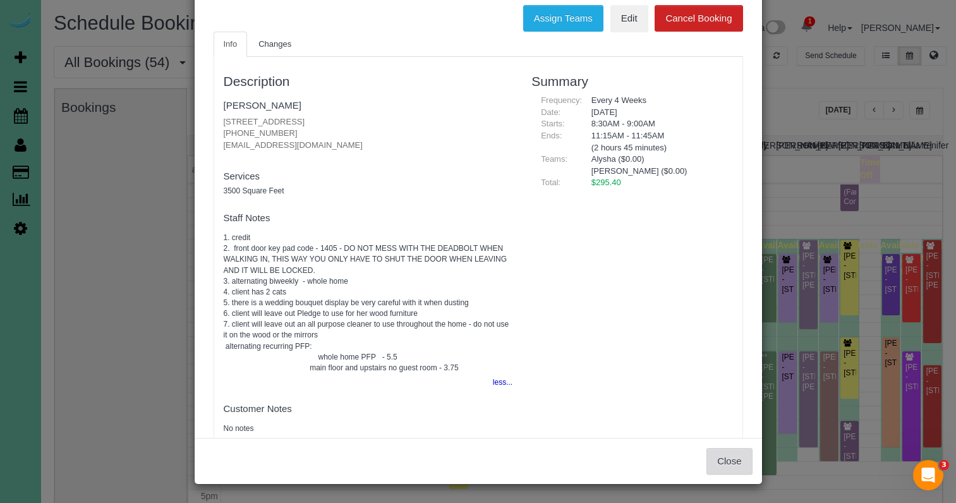
scroll to position [66, 0]
drag, startPoint x: 728, startPoint y: 464, endPoint x: 654, endPoint y: 435, distance: 80.1
click at [728, 464] on button "Close" at bounding box center [730, 462] width 46 height 27
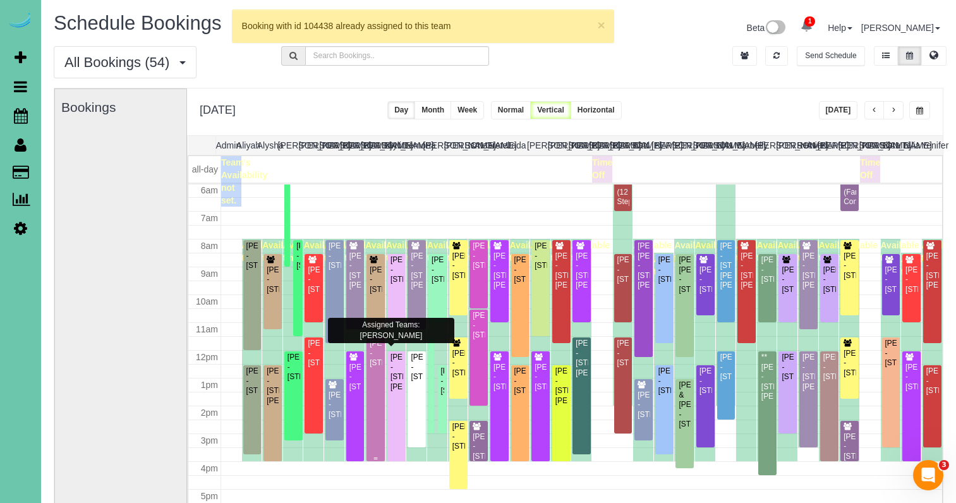
click at [376, 351] on div "Allison Coffin - 9018 Timberline Dr, Omaha, NE 68152" at bounding box center [375, 353] width 13 height 29
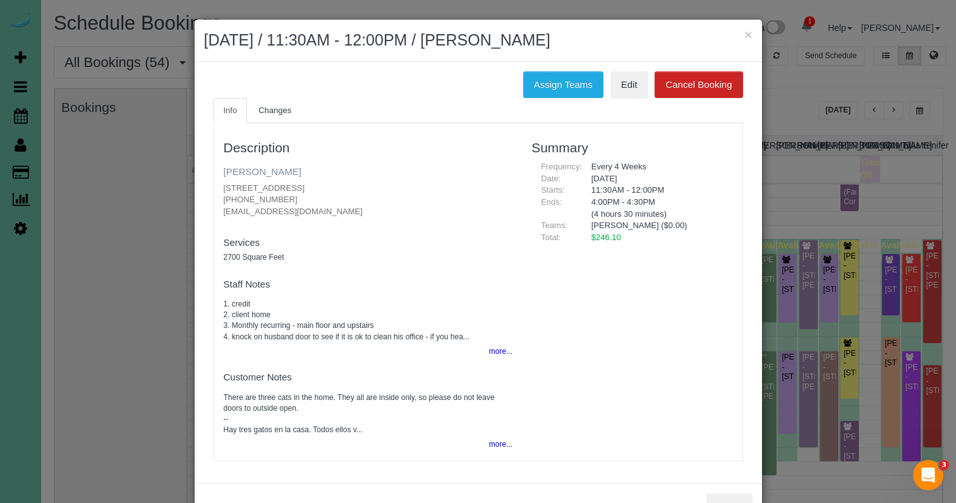
click at [255, 170] on link "Allison Coffin" at bounding box center [263, 171] width 78 height 11
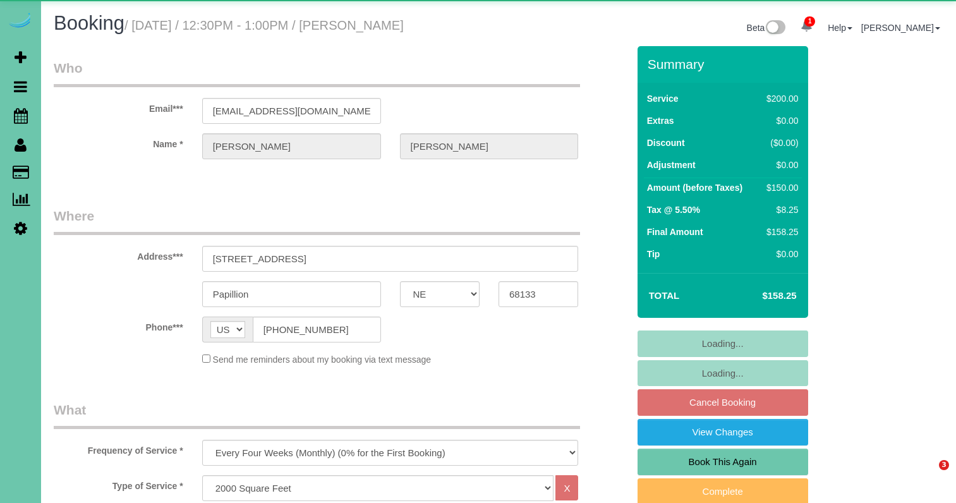
select select "NE"
select select "object:910"
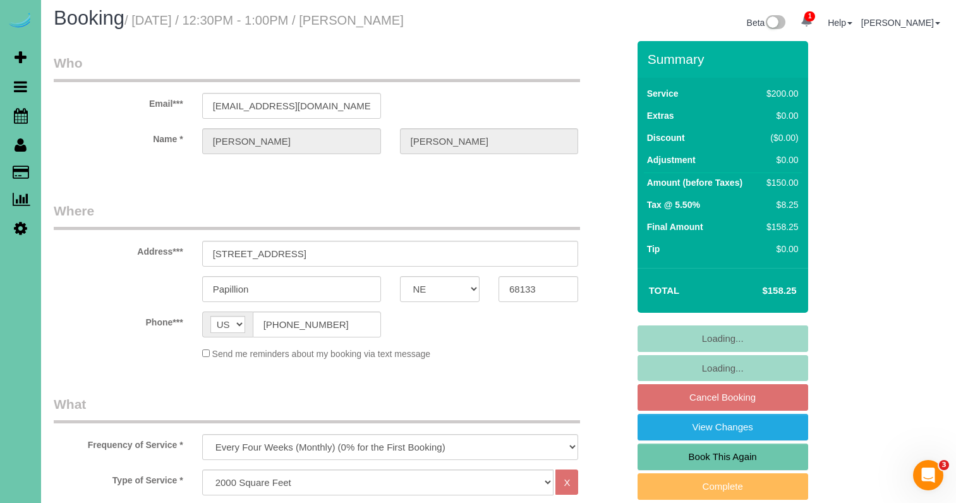
scroll to position [6, 0]
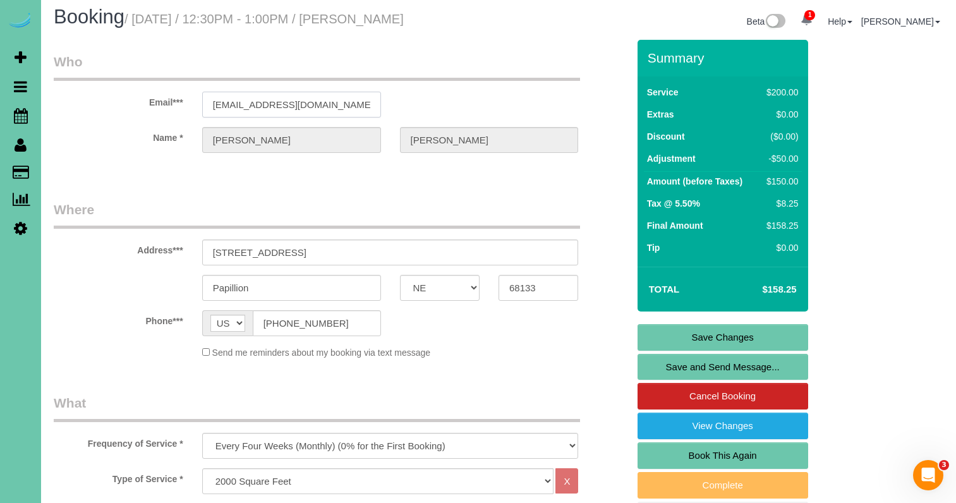
drag, startPoint x: 348, startPoint y: 102, endPoint x: 221, endPoint y: 97, distance: 127.8
click at [221, 97] on input "[EMAIL_ADDRESS][DOMAIN_NAME]" at bounding box center [291, 105] width 179 height 26
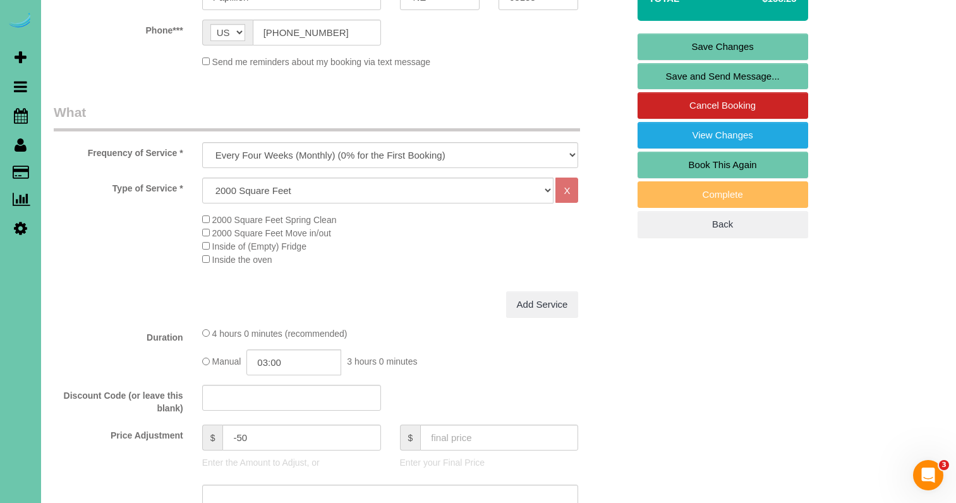
scroll to position [297, 0]
click at [241, 430] on input "-50" at bounding box center [302, 438] width 158 height 26
type input "-40"
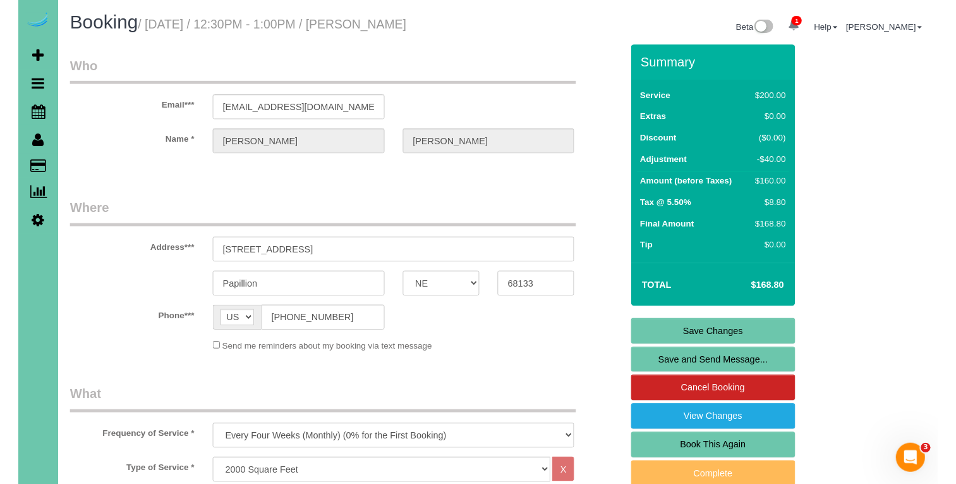
scroll to position [0, 0]
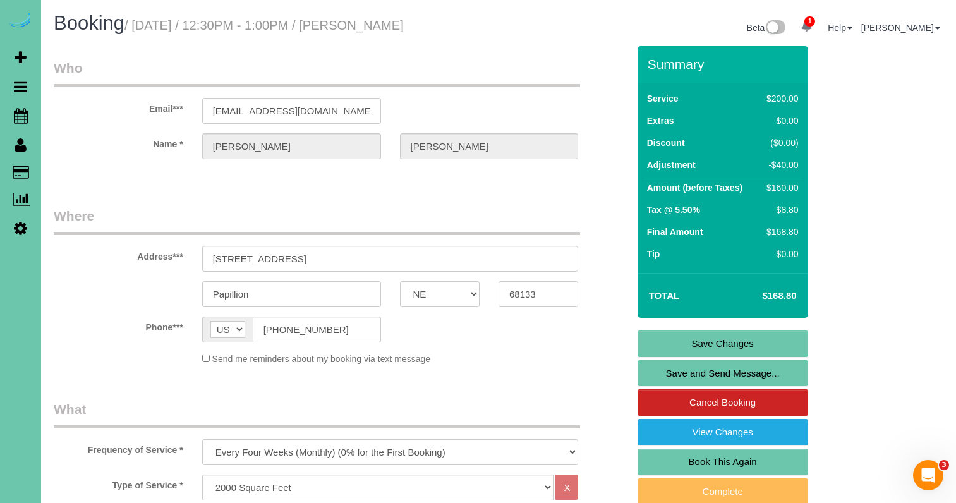
type textarea "NEW RATE 9/23/25"
click at [683, 341] on link "Save Changes" at bounding box center [723, 344] width 171 height 27
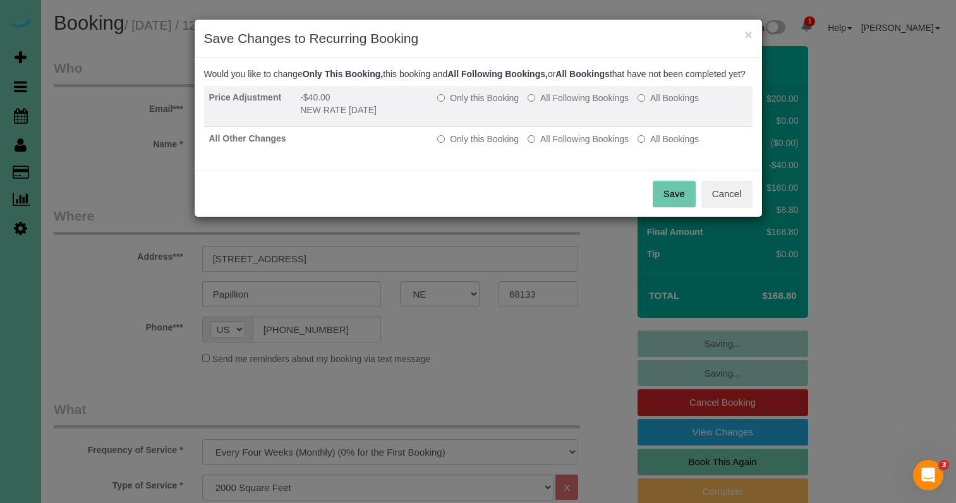
click at [558, 104] on label "All Following Bookings" at bounding box center [578, 98] width 101 height 13
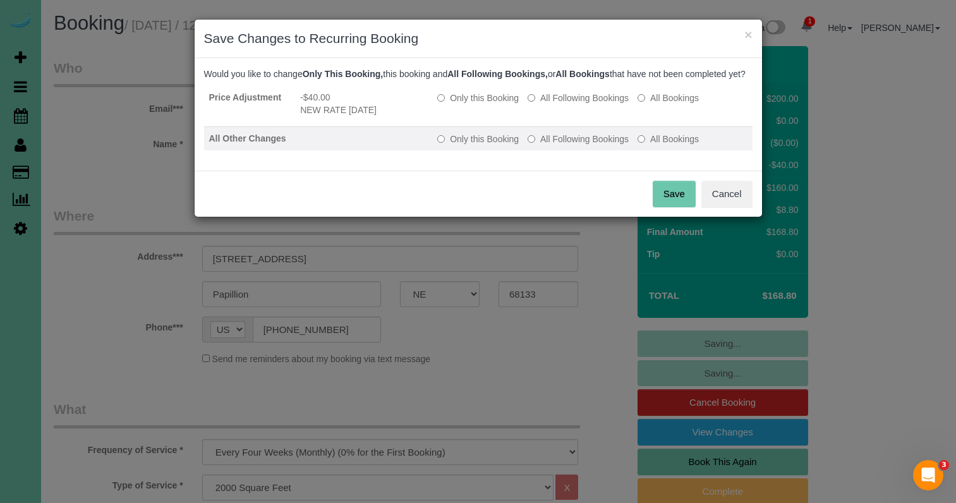
drag, startPoint x: 554, startPoint y: 148, endPoint x: 572, endPoint y: 159, distance: 21.6
click at [554, 145] on label "All Following Bookings" at bounding box center [578, 139] width 101 height 13
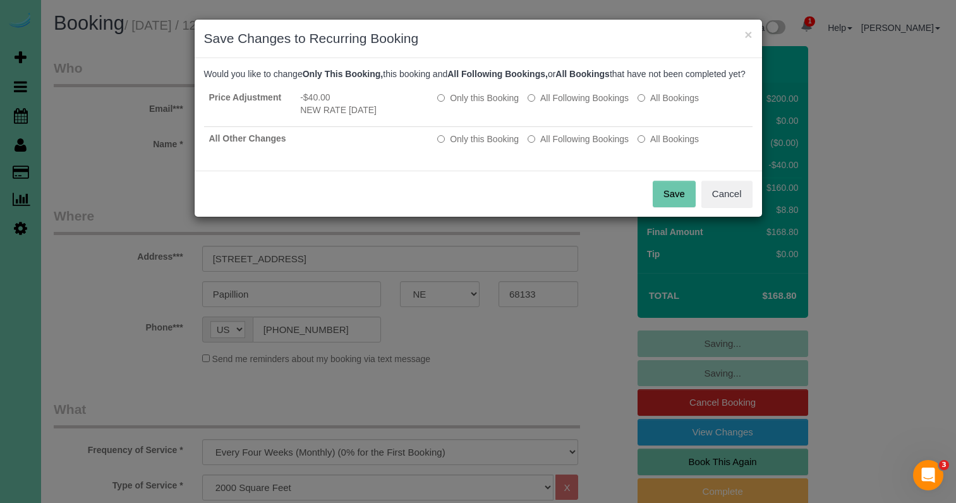
drag, startPoint x: 684, startPoint y: 202, endPoint x: 463, endPoint y: 173, distance: 223.1
click at [683, 202] on button "Save" at bounding box center [674, 194] width 43 height 27
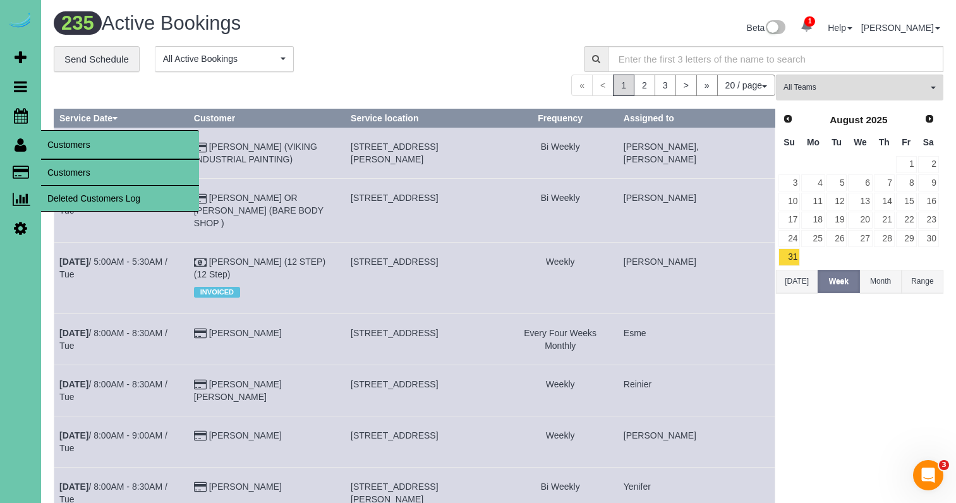
click at [75, 173] on link "Customers" at bounding box center [120, 172] width 158 height 25
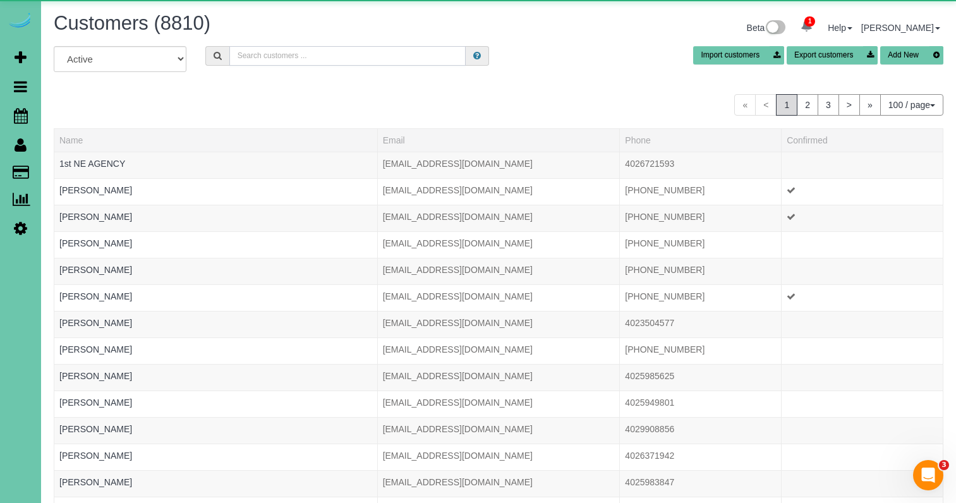
click at [281, 57] on input "text" at bounding box center [347, 56] width 236 height 20
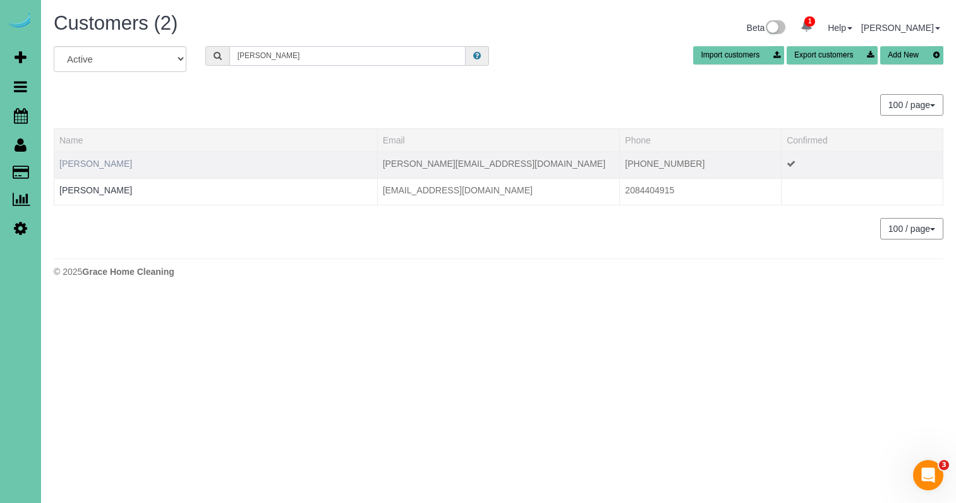
type input "Anna a"
click at [87, 162] on link "Anna Adams" at bounding box center [95, 164] width 73 height 10
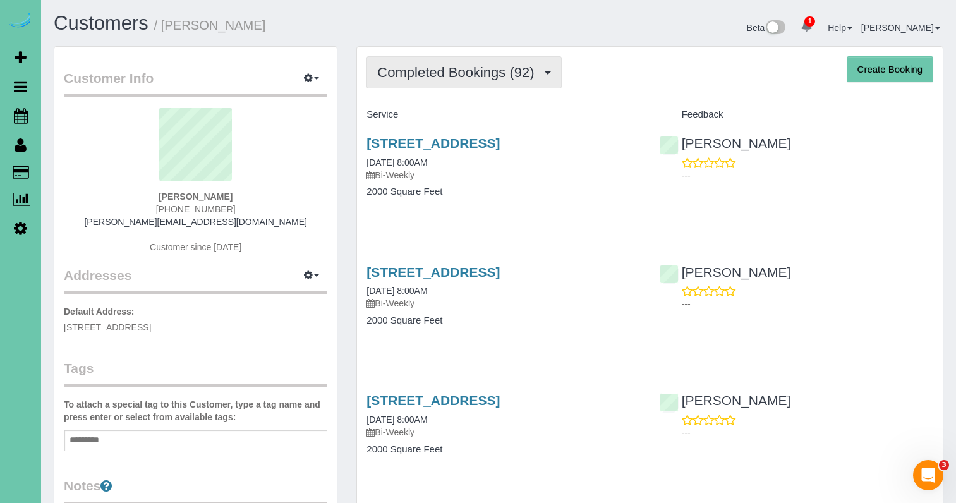
drag, startPoint x: 450, startPoint y: 80, endPoint x: 448, endPoint y: 86, distance: 6.8
click at [450, 80] on span "Completed Bookings (92)" at bounding box center [458, 72] width 163 height 16
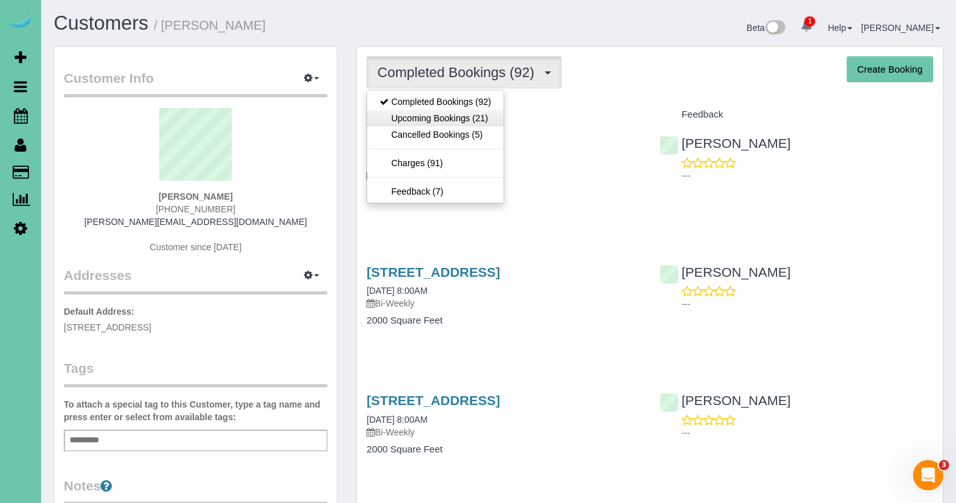
click at [440, 119] on link "Upcoming Bookings (21)" at bounding box center [435, 118] width 137 height 16
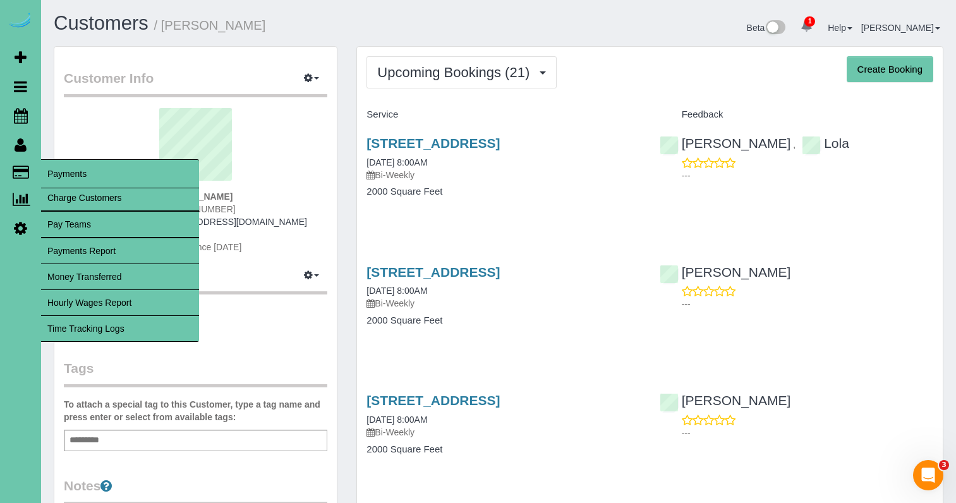
click at [85, 320] on link "Time Tracking Logs" at bounding box center [120, 328] width 158 height 25
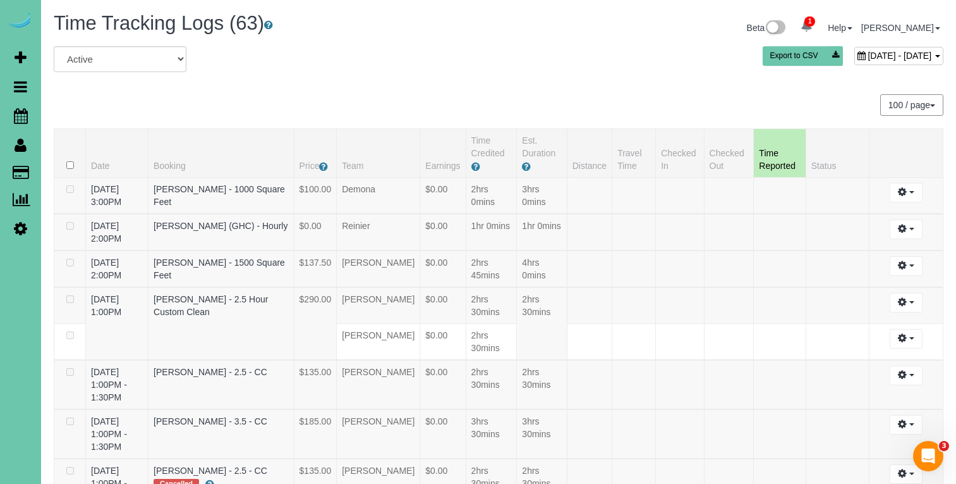
scroll to position [2582, 0]
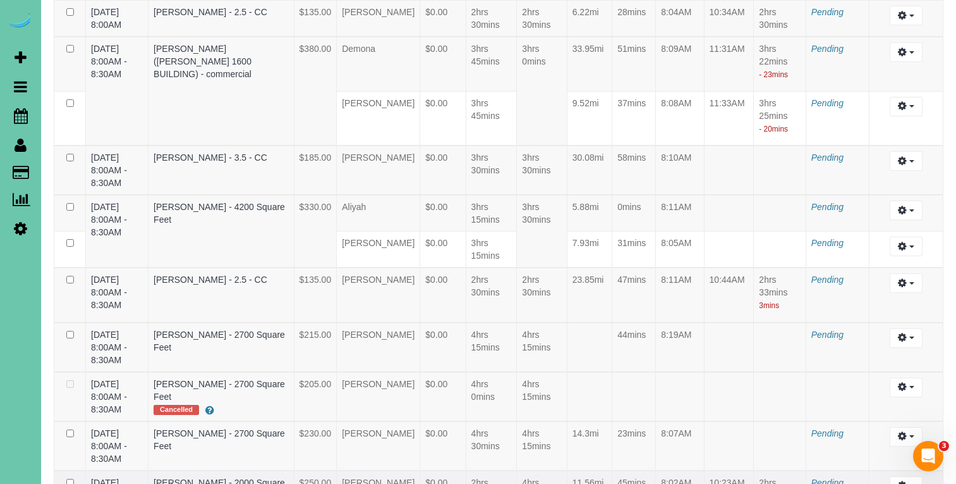
select select "draft"
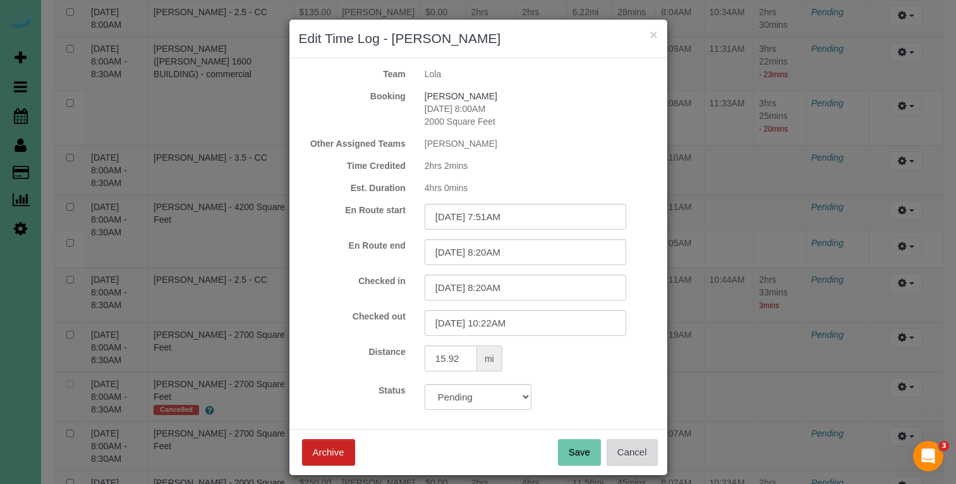
drag, startPoint x: 644, startPoint y: 443, endPoint x: 637, endPoint y: 432, distance: 13.3
click at [644, 442] on button "Cancel" at bounding box center [632, 452] width 51 height 27
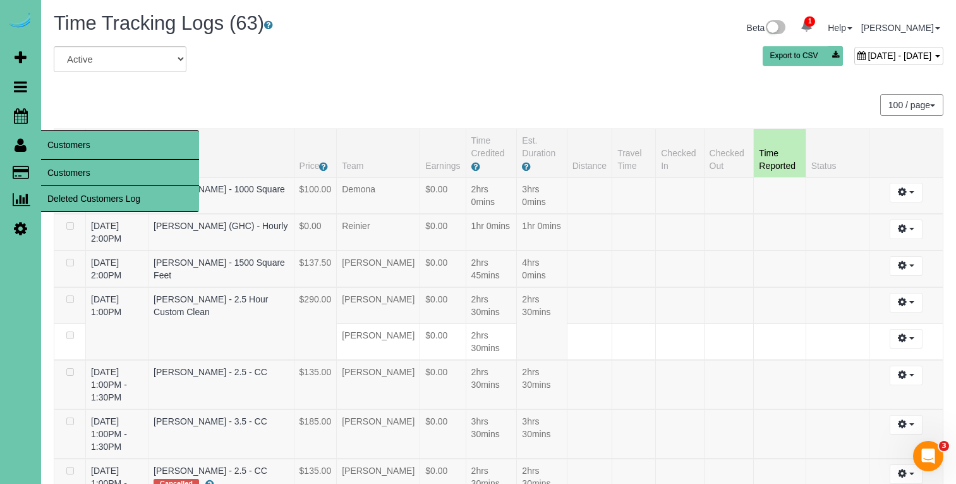
scroll to position [0, 0]
click at [84, 169] on link "Customers" at bounding box center [120, 172] width 158 height 25
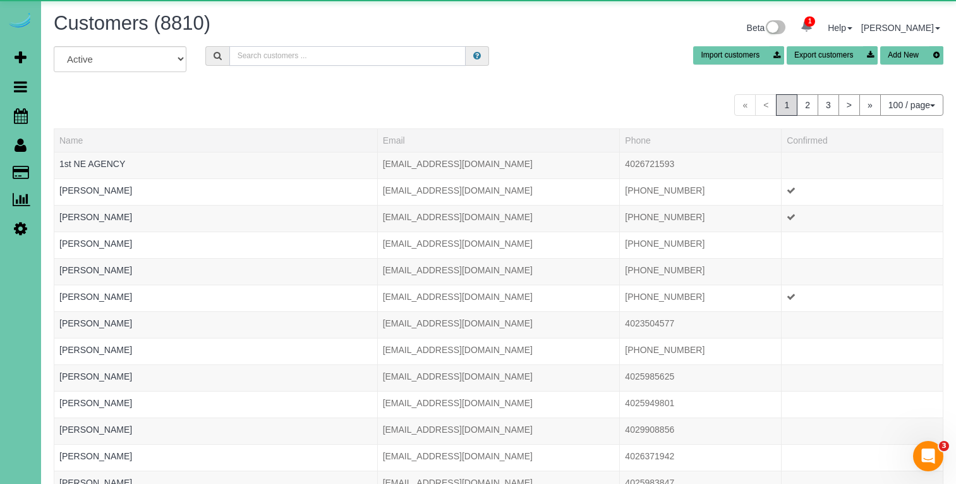
click at [331, 56] on input "text" at bounding box center [347, 56] width 236 height 20
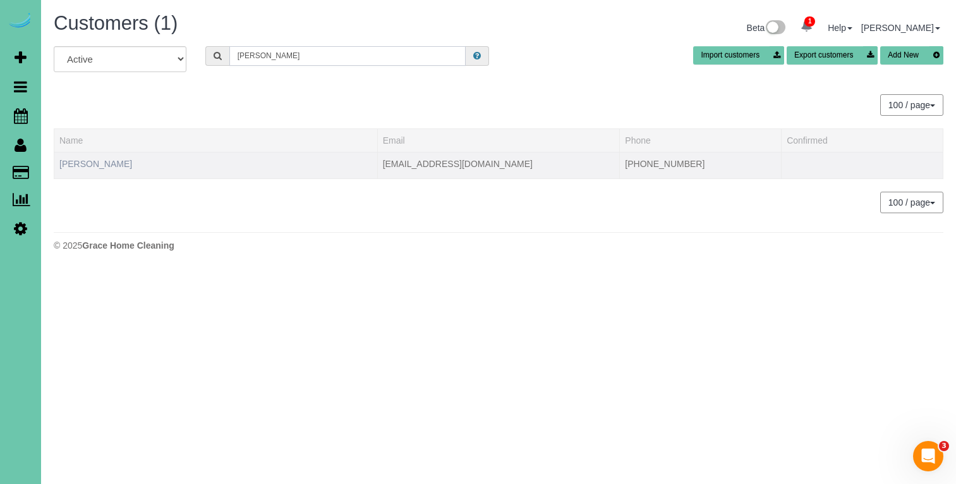
type input "Denise a"
click at [99, 163] on link "Denise Allacher" at bounding box center [95, 164] width 73 height 10
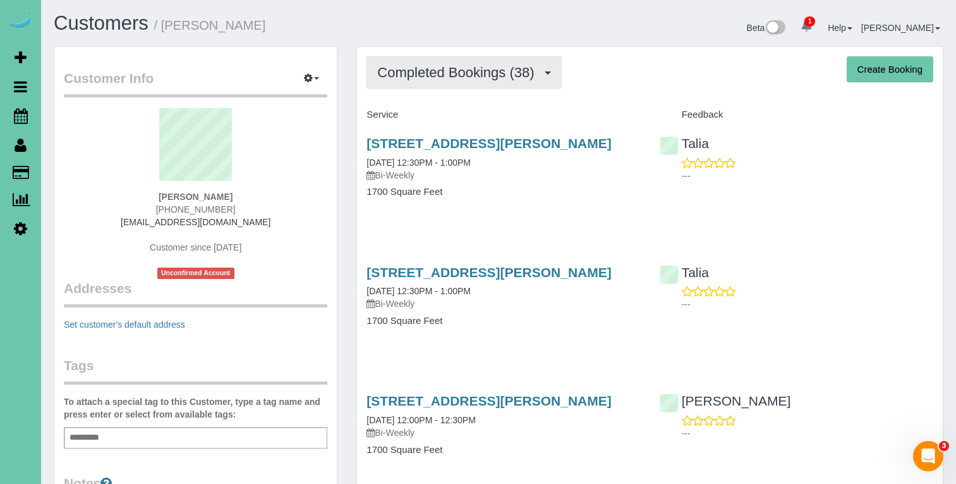
click at [468, 66] on span "Completed Bookings (38)" at bounding box center [458, 72] width 163 height 16
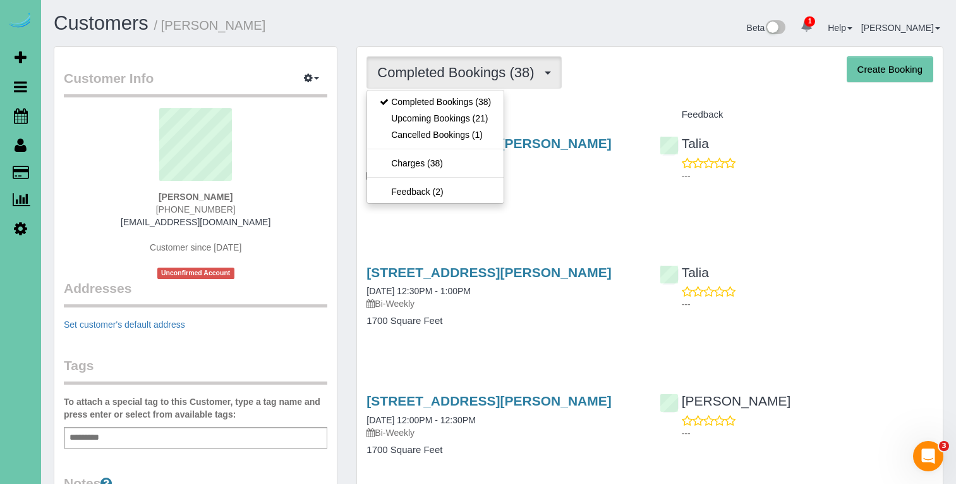
click at [449, 122] on link "Upcoming Bookings (21)" at bounding box center [435, 118] width 137 height 16
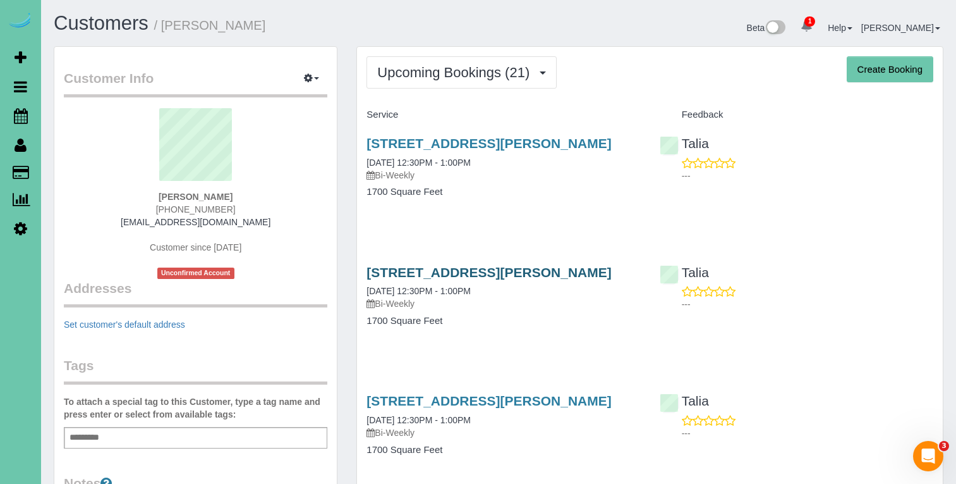
click at [440, 273] on link "15234 Norwick Dr, Omaha, NE 68116" at bounding box center [489, 272] width 245 height 15
click at [470, 87] on button "Upcoming Bookings (21)" at bounding box center [462, 72] width 190 height 32
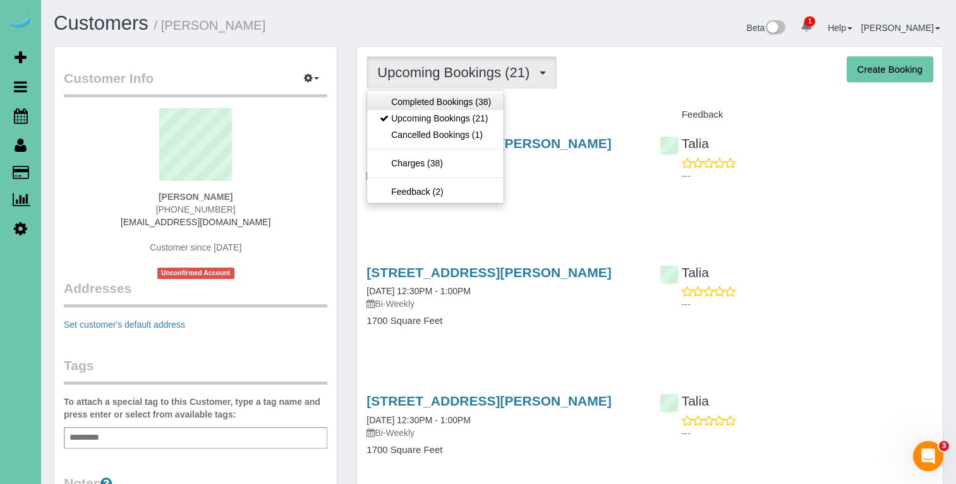
click at [461, 102] on link "Completed Bookings (38)" at bounding box center [435, 102] width 137 height 16
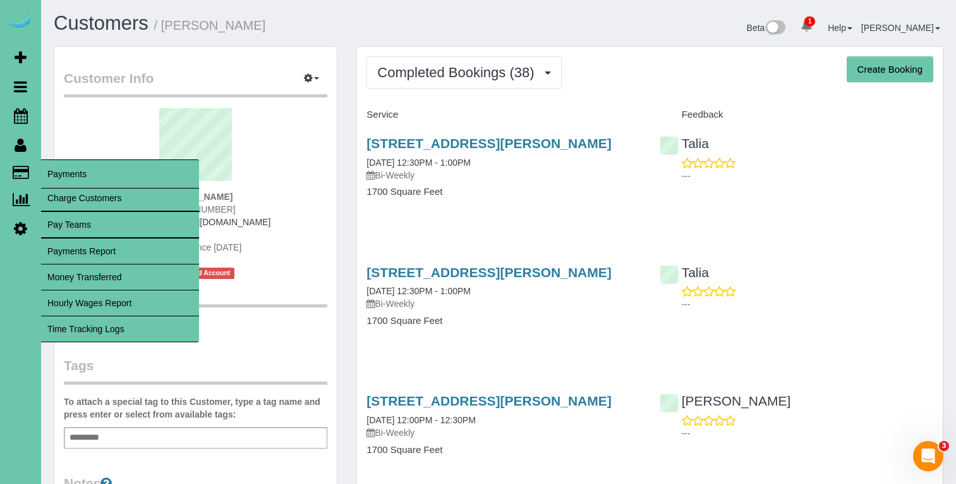
drag, startPoint x: 138, startPoint y: 324, endPoint x: 185, endPoint y: 310, distance: 48.4
click at [138, 324] on link "Time Tracking Logs" at bounding box center [120, 328] width 158 height 25
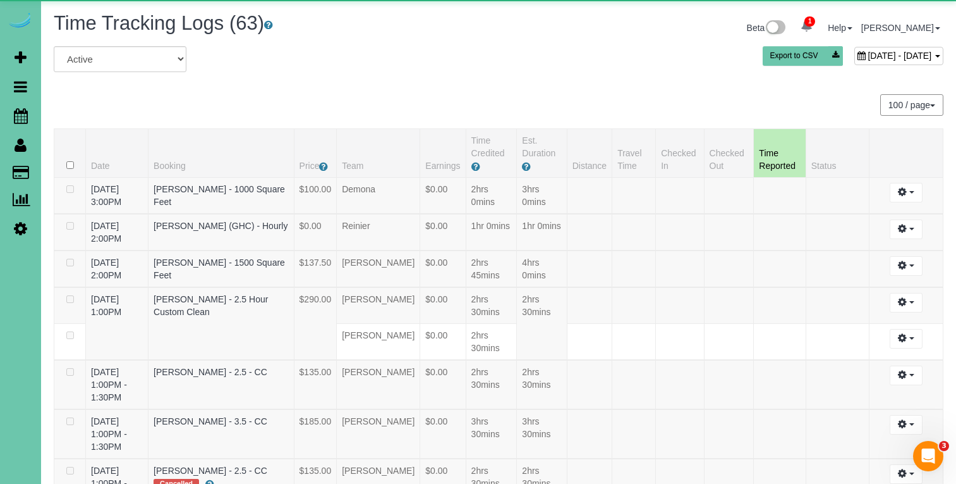
click at [868, 52] on span "September 03, 2025 - September 03, 2025" at bounding box center [900, 56] width 64 height 10
type input "**********"
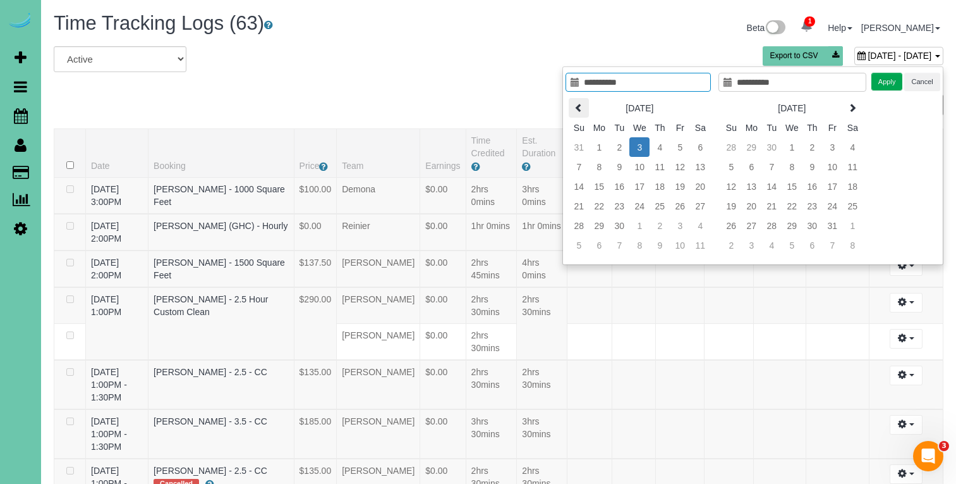
click at [578, 111] on icon at bounding box center [579, 107] width 9 height 9
type input "**********"
click at [657, 222] on td "28" at bounding box center [660, 226] width 20 height 20
type input "**********"
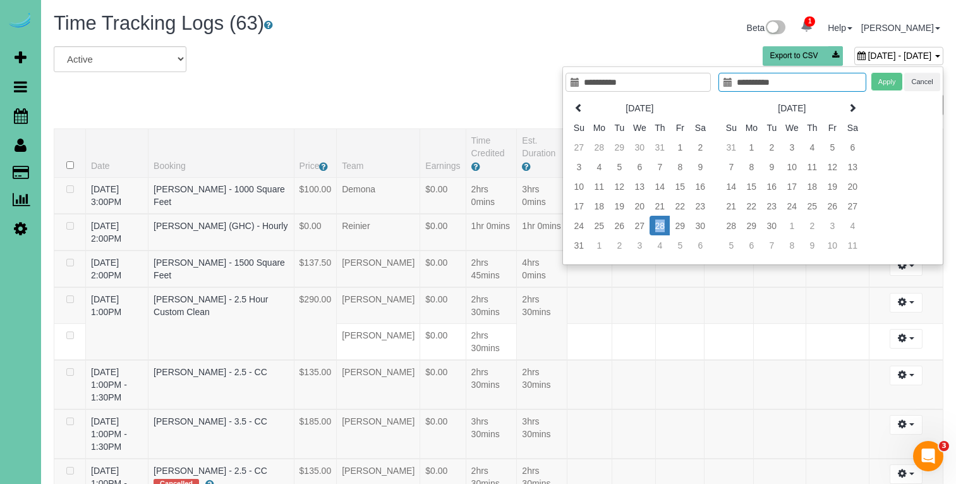
click at [657, 222] on td "28" at bounding box center [660, 226] width 20 height 20
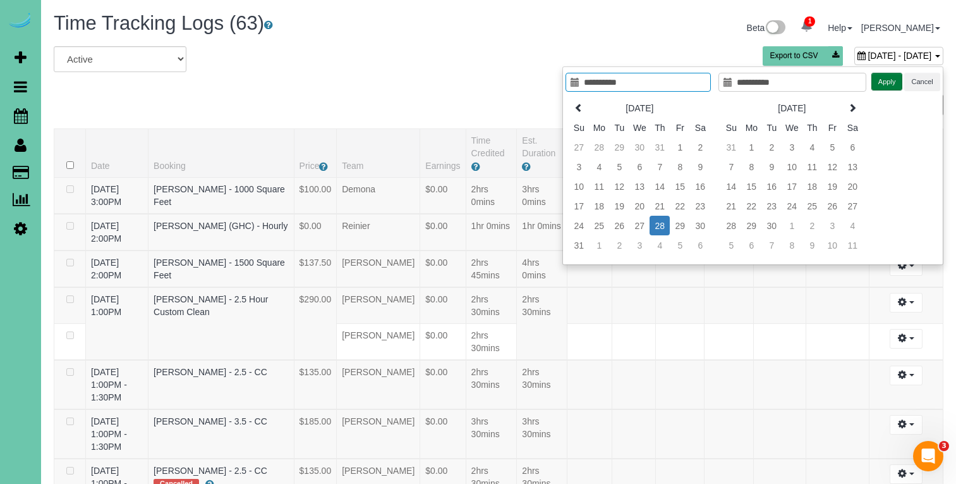
click at [876, 83] on button "Apply" at bounding box center [888, 82] width 32 height 18
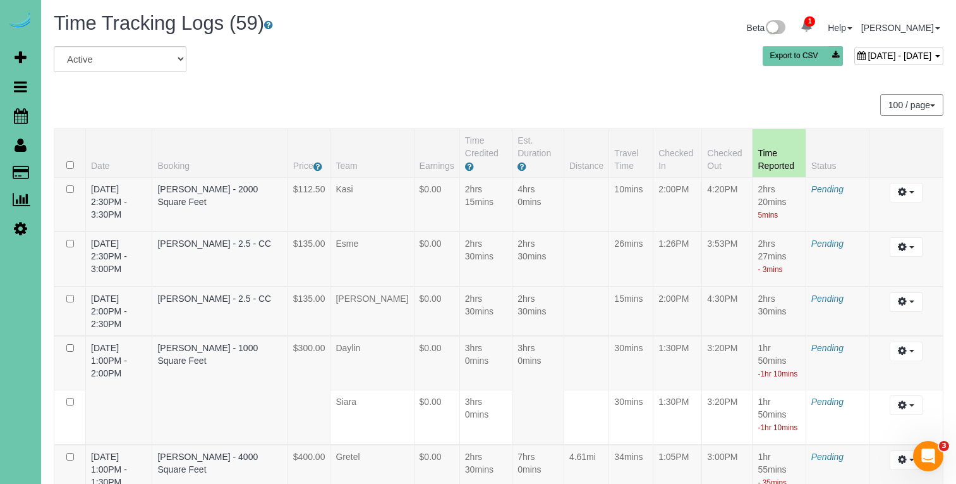
click at [855, 61] on div "August 28, 2025 - August 28, 2025" at bounding box center [899, 56] width 89 height 18
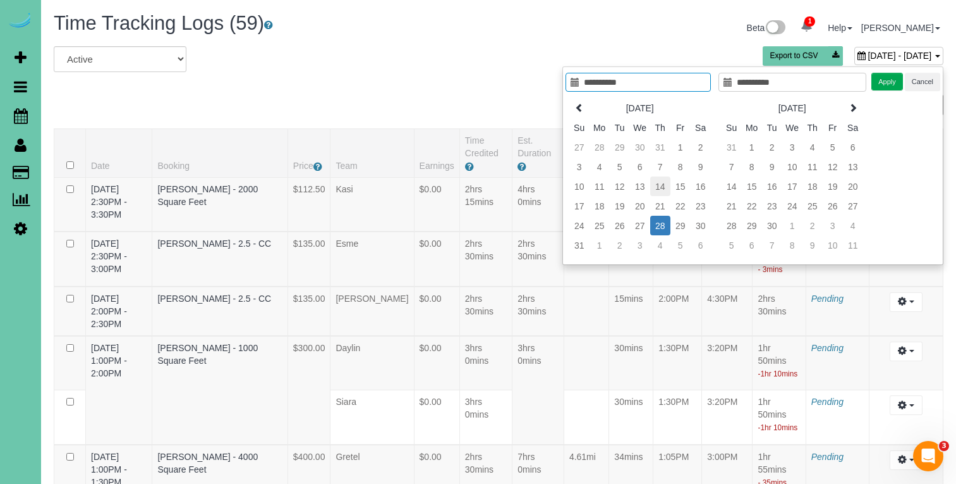
type input "**********"
click at [657, 188] on td "14" at bounding box center [660, 186] width 20 height 20
type input "**********"
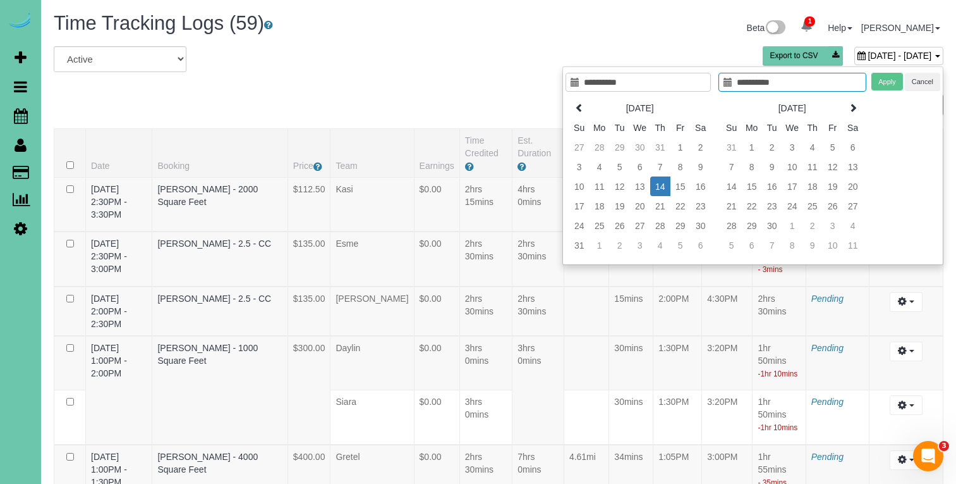
click at [657, 188] on td "14" at bounding box center [660, 186] width 20 height 20
type input "**********"
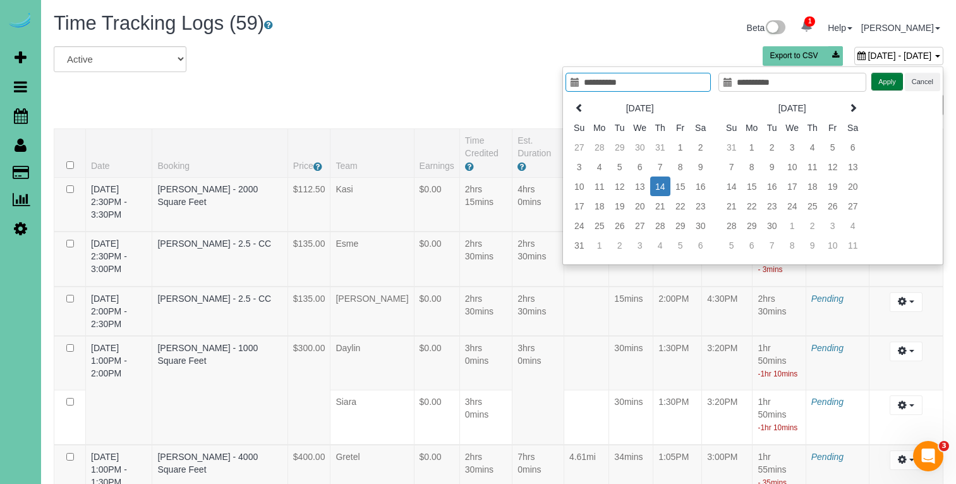
click at [877, 76] on button "Apply" at bounding box center [888, 82] width 32 height 18
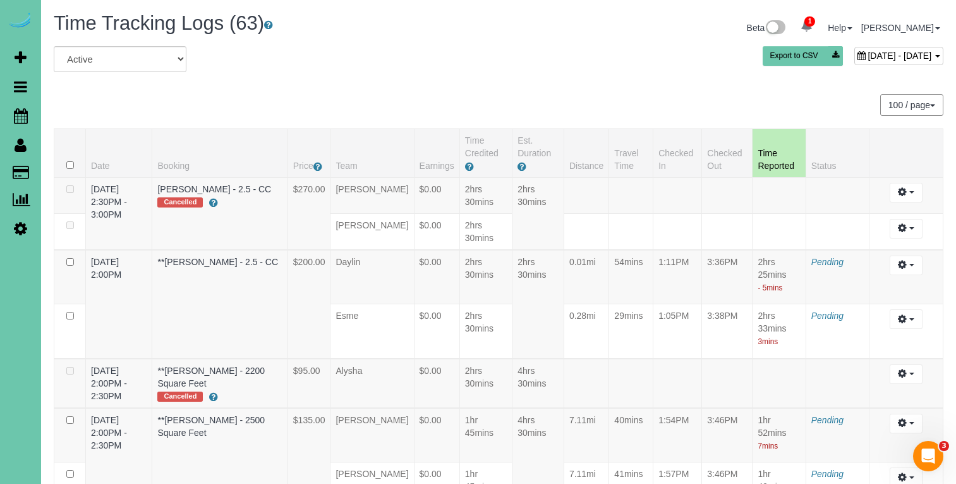
click at [296, 106] on div "100 / page 10 / page 20 / page 30 / page 40 / page 50 / page 100 / page" at bounding box center [499, 104] width 890 height 21
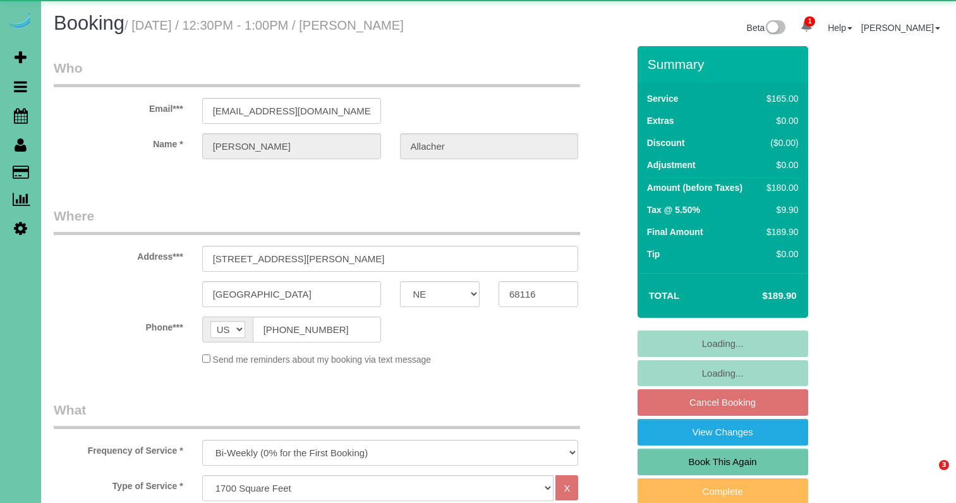
select select "NE"
select select "object:913"
select select "number:37"
select select "number:42"
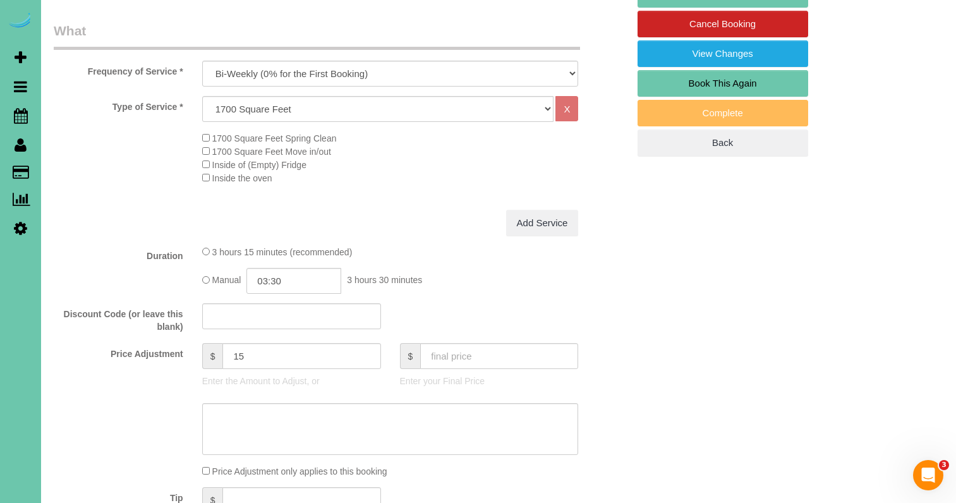
scroll to position [377, 0]
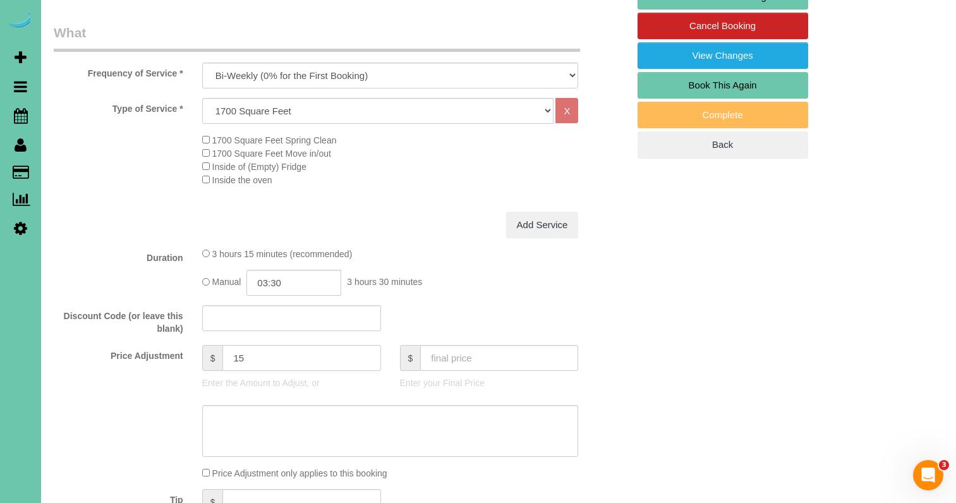
drag, startPoint x: 238, startPoint y: 355, endPoint x: 210, endPoint y: 350, distance: 28.3
click at [217, 352] on div "$ 15" at bounding box center [291, 358] width 179 height 26
type input "25"
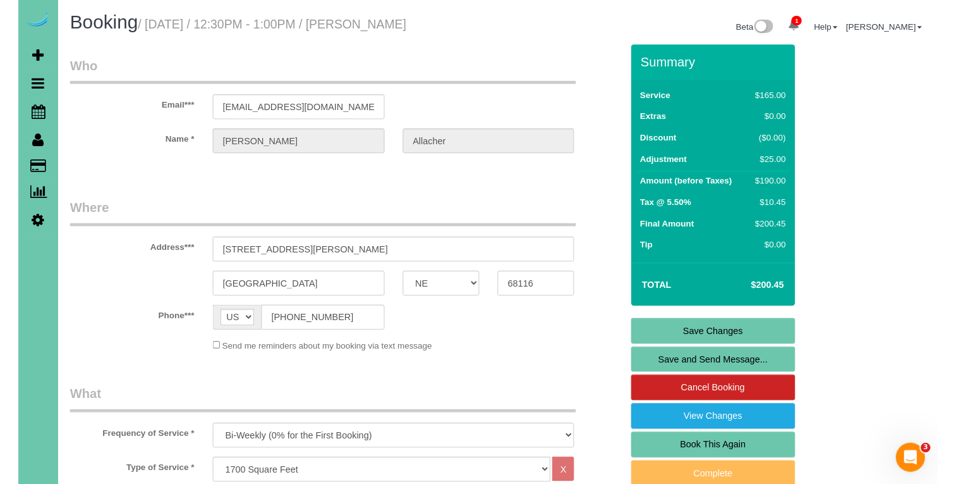
scroll to position [0, 0]
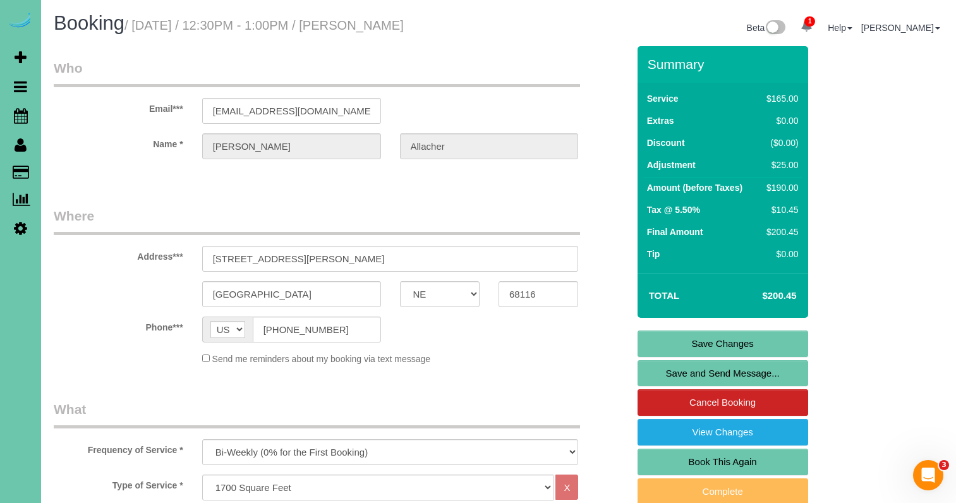
drag, startPoint x: 673, startPoint y: 340, endPoint x: 655, endPoint y: 338, distance: 18.4
click at [673, 340] on link "Save Changes" at bounding box center [723, 344] width 171 height 27
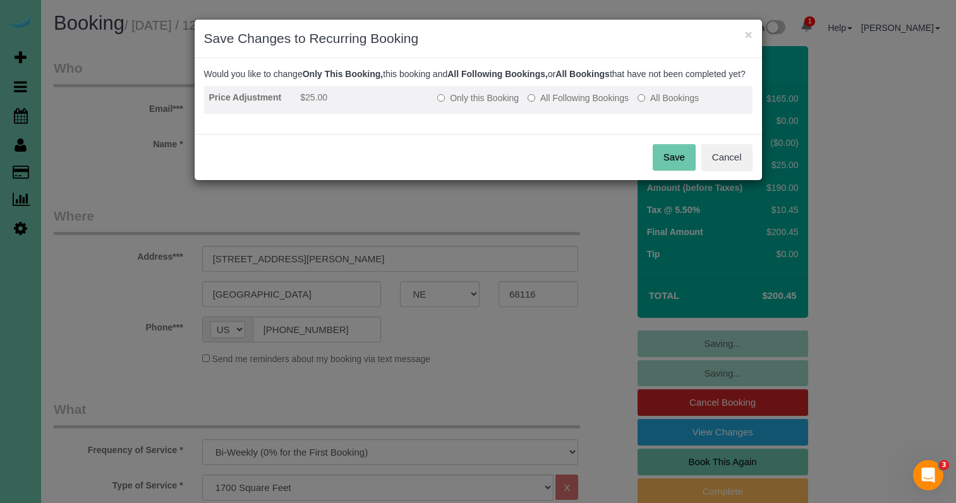
drag, startPoint x: 598, startPoint y: 110, endPoint x: 610, endPoint y: 121, distance: 16.1
click at [598, 104] on label "All Following Bookings" at bounding box center [578, 98] width 101 height 13
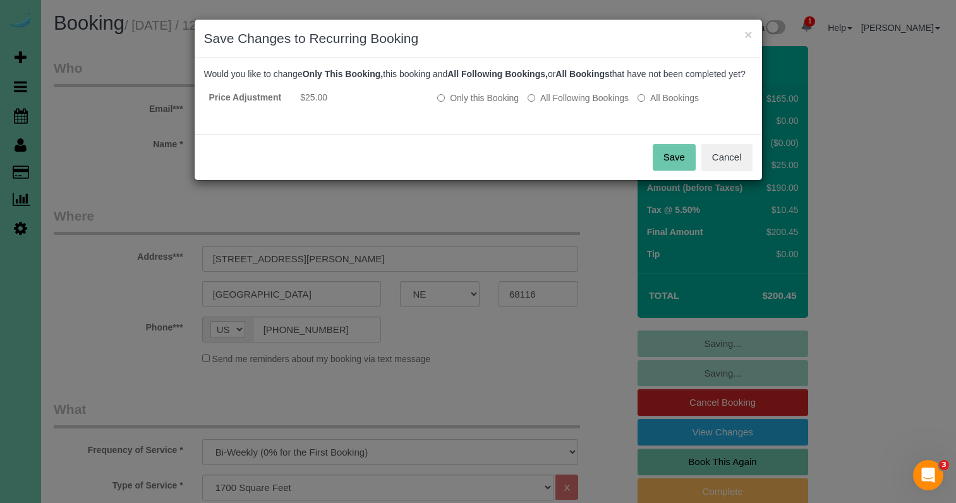
click at [656, 165] on button "Save" at bounding box center [674, 157] width 43 height 27
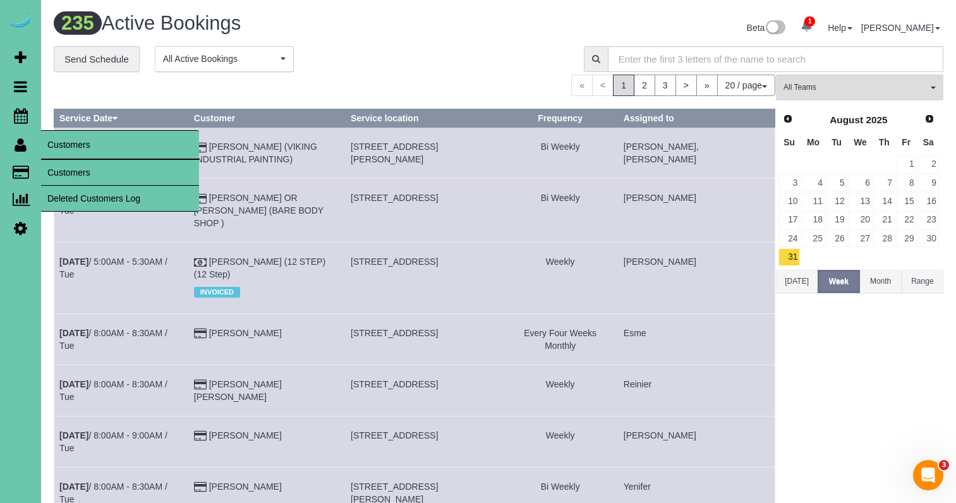
click at [69, 174] on link "Customers" at bounding box center [120, 172] width 158 height 25
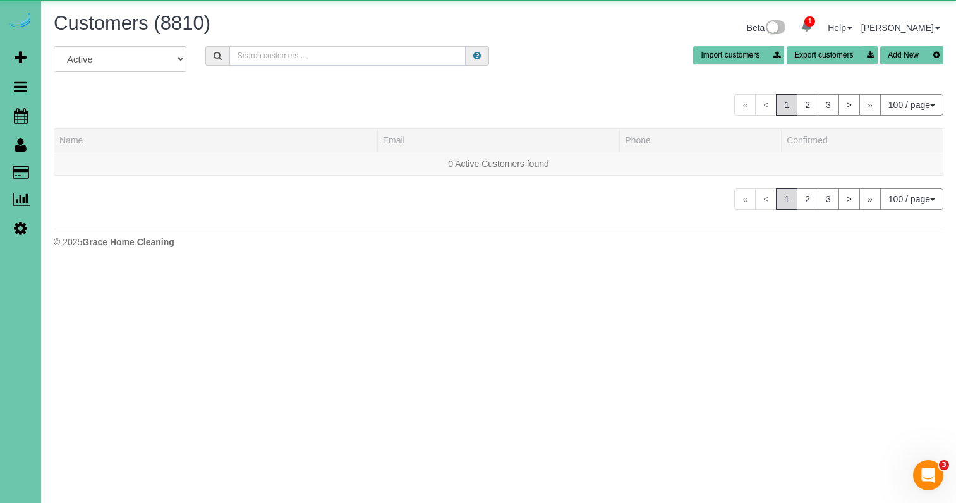
click at [334, 52] on input "text" at bounding box center [347, 56] width 236 height 20
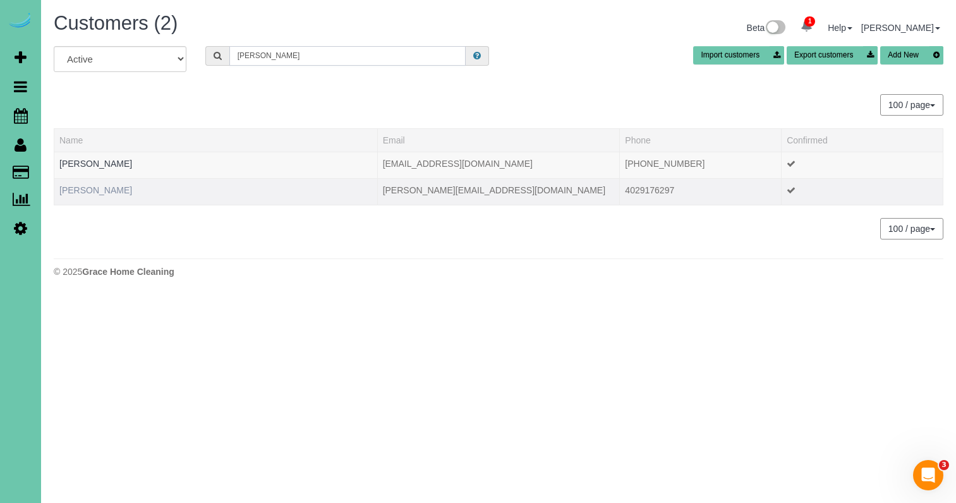
type input "[PERSON_NAME]"
click at [99, 190] on link "[PERSON_NAME]" at bounding box center [95, 190] width 73 height 10
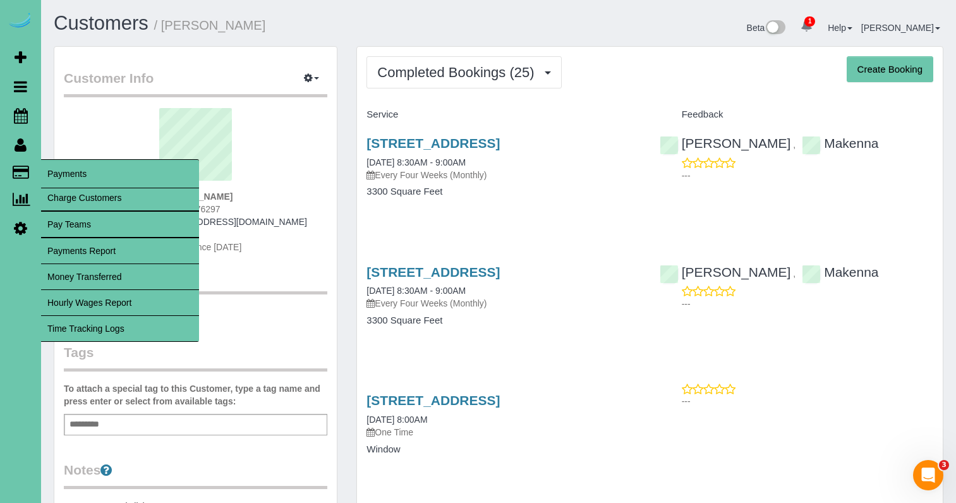
click at [137, 329] on link "Time Tracking Logs" at bounding box center [120, 328] width 158 height 25
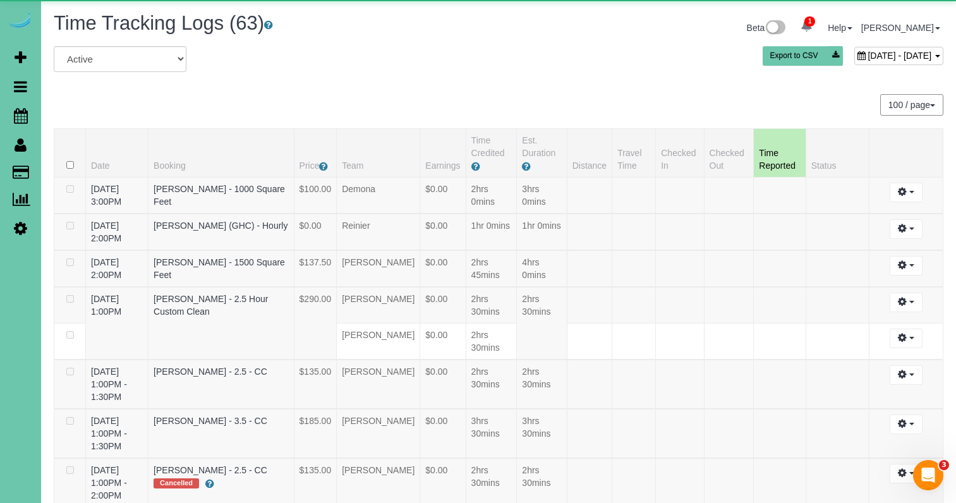
click at [855, 62] on div "[DATE] - [DATE]" at bounding box center [899, 56] width 89 height 18
type input "**********"
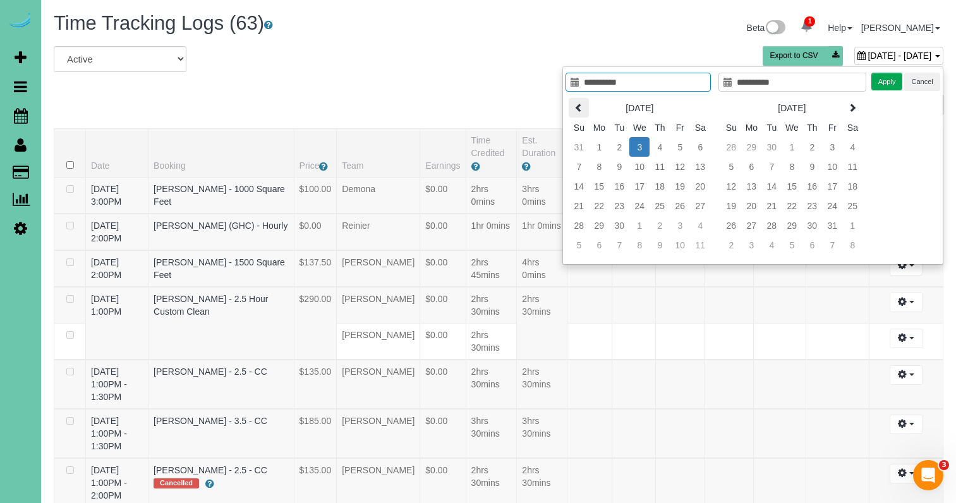
click at [576, 105] on icon at bounding box center [579, 107] width 9 height 9
type input "**********"
click at [636, 188] on td "13" at bounding box center [640, 186] width 20 height 20
type input "**********"
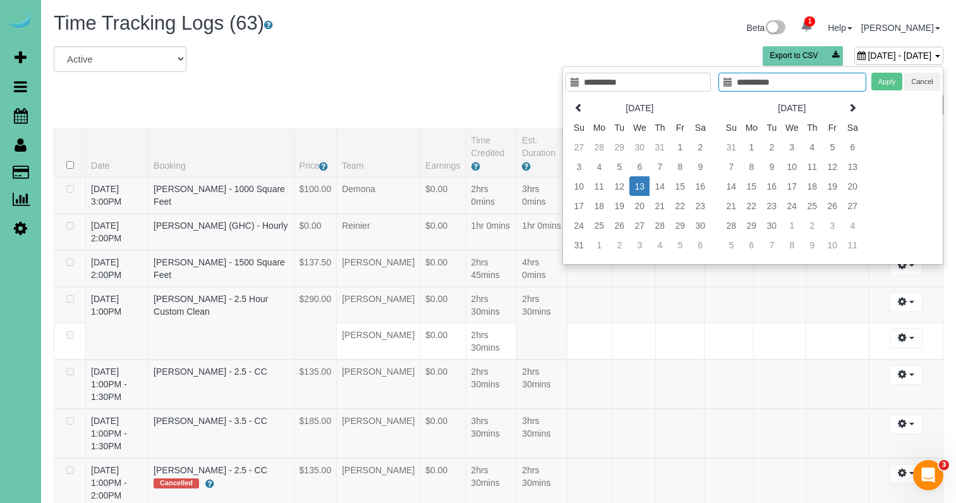
click at [636, 188] on td "13" at bounding box center [640, 186] width 20 height 20
click at [877, 78] on button "Apply" at bounding box center [888, 82] width 32 height 18
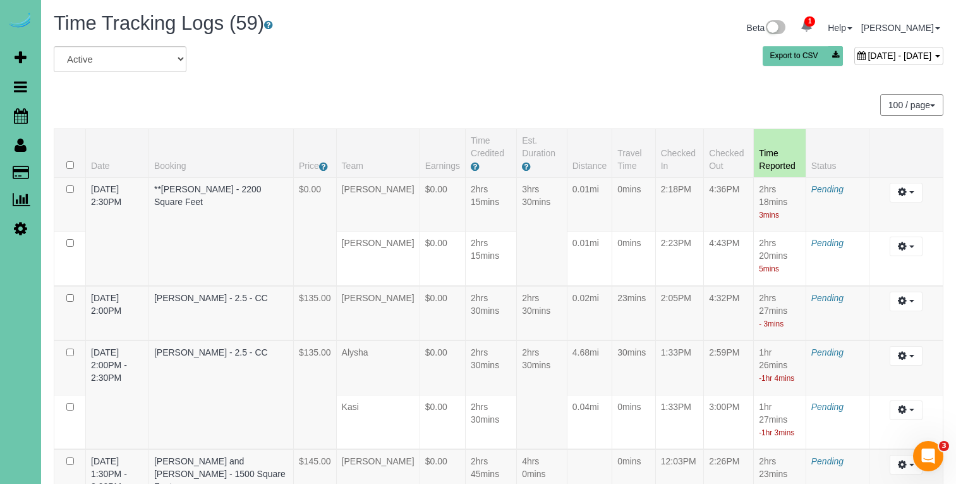
click at [868, 55] on span "August 13, 2025 - August 13, 2025" at bounding box center [900, 56] width 64 height 10
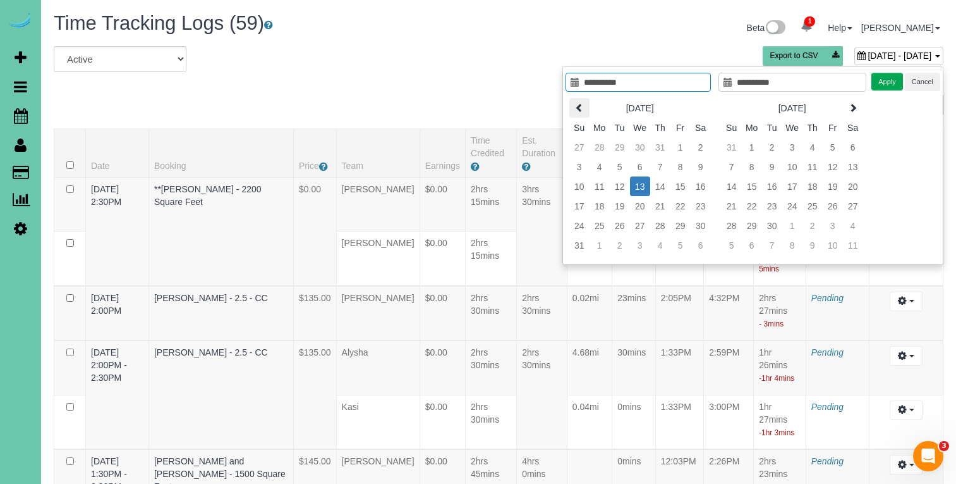
click at [580, 103] on icon at bounding box center [579, 107] width 9 height 9
type input "**********"
click at [639, 187] on td "16" at bounding box center [640, 186] width 20 height 20
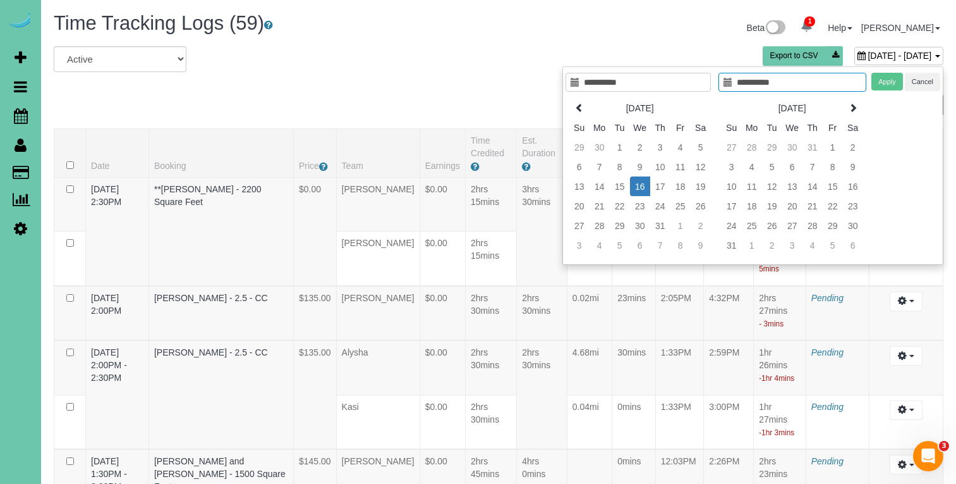
type input "**********"
click at [639, 188] on td "16" at bounding box center [640, 186] width 20 height 20
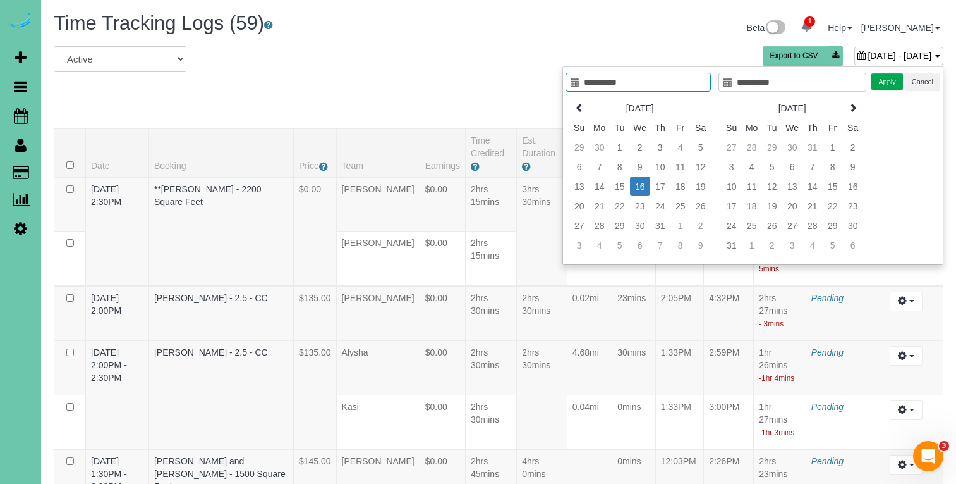
type input "**********"
click at [886, 81] on button "Apply" at bounding box center [888, 82] width 32 height 18
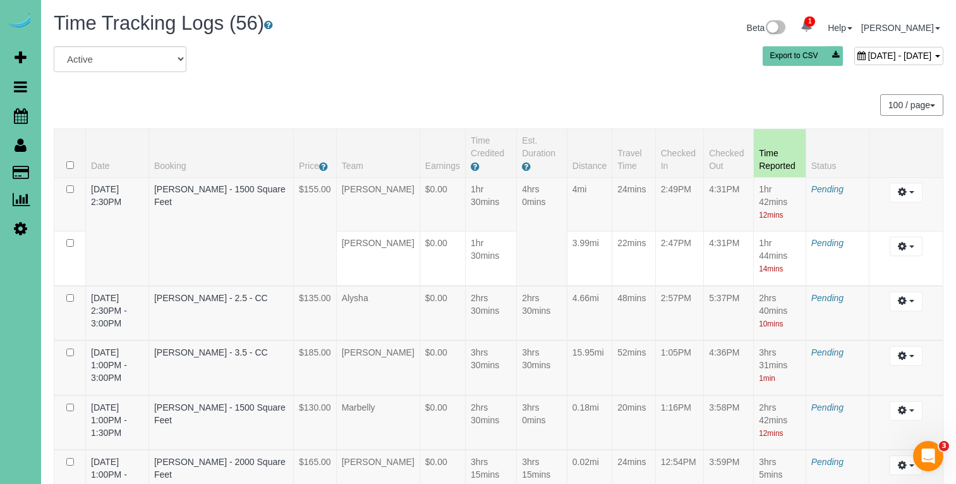
scroll to position [2381, 0]
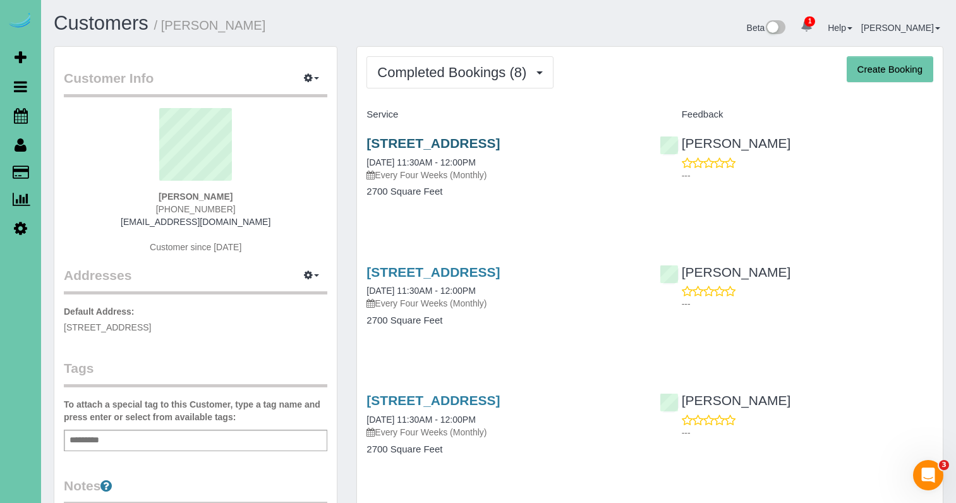
click at [387, 136] on link "[STREET_ADDRESS]" at bounding box center [433, 143] width 133 height 15
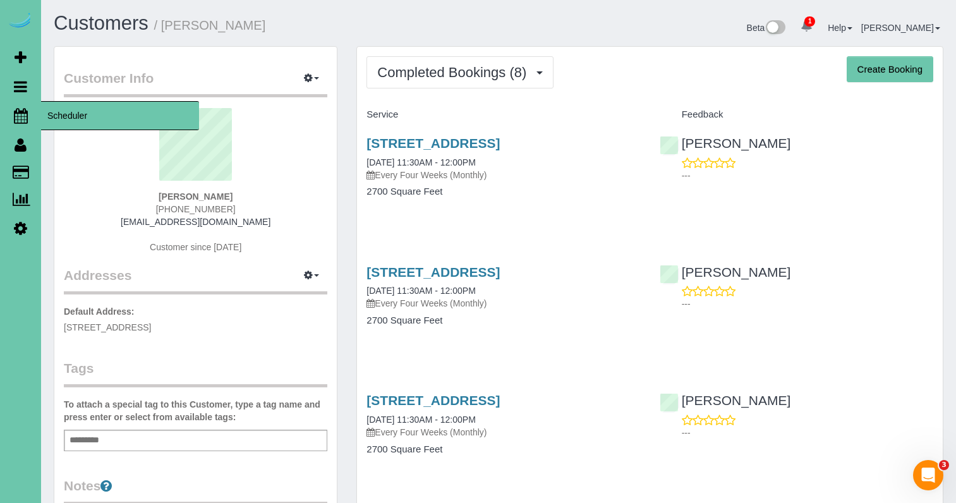
click at [20, 116] on icon at bounding box center [21, 115] width 14 height 15
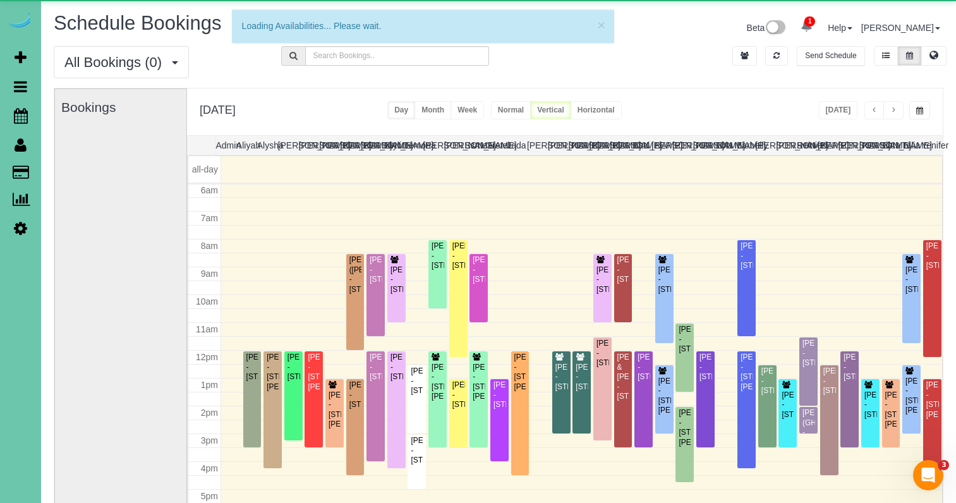
scroll to position [168, 0]
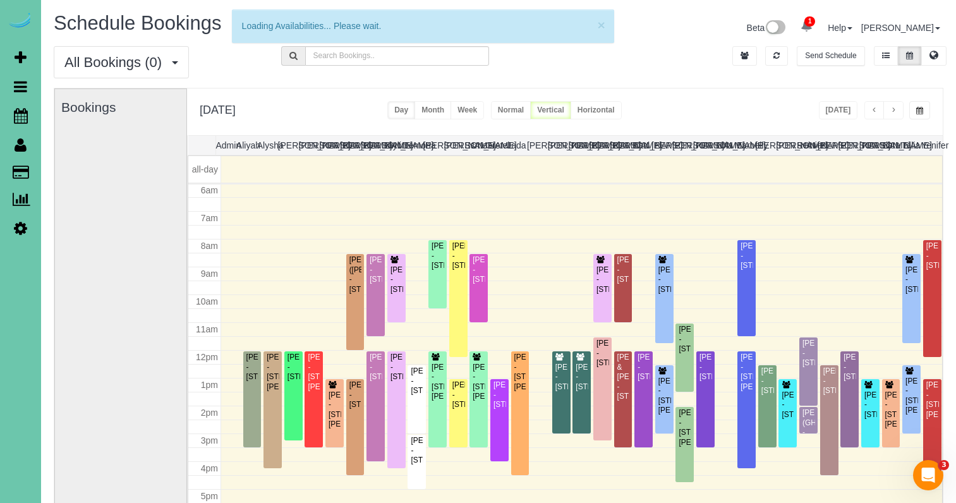
click at [924, 112] on button "button" at bounding box center [920, 110] width 21 height 18
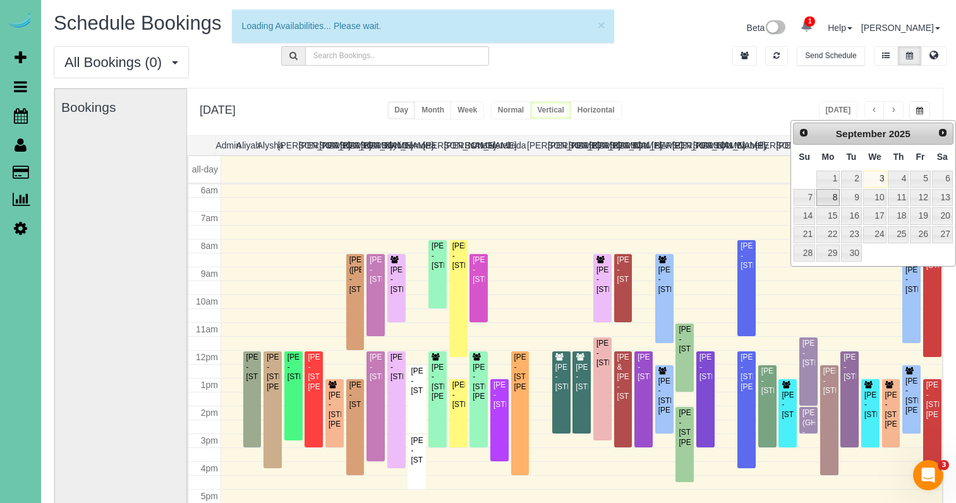
click at [827, 198] on link "8" at bounding box center [828, 197] width 23 height 17
type input "**********"
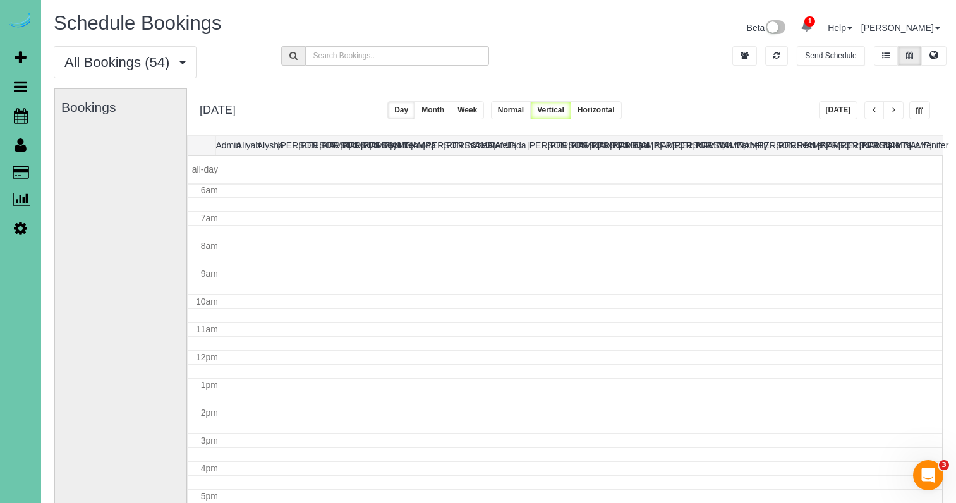
click at [889, 118] on button "button" at bounding box center [894, 110] width 20 height 18
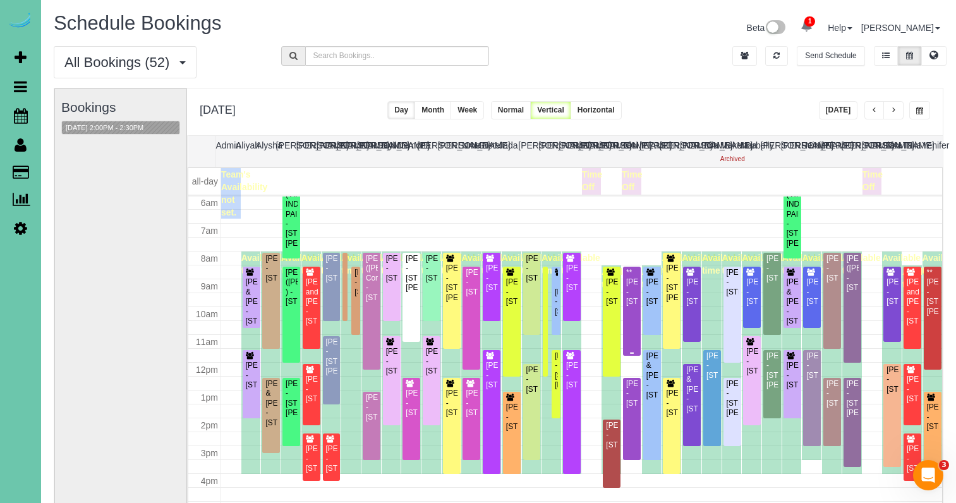
click at [625, 289] on div at bounding box center [632, 311] width 18 height 89
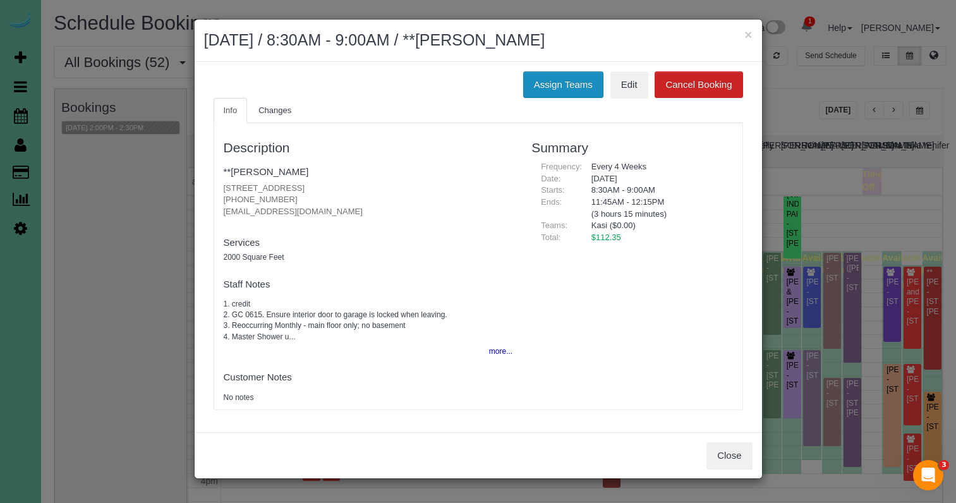
click at [552, 82] on button "Assign Teams" at bounding box center [563, 84] width 80 height 27
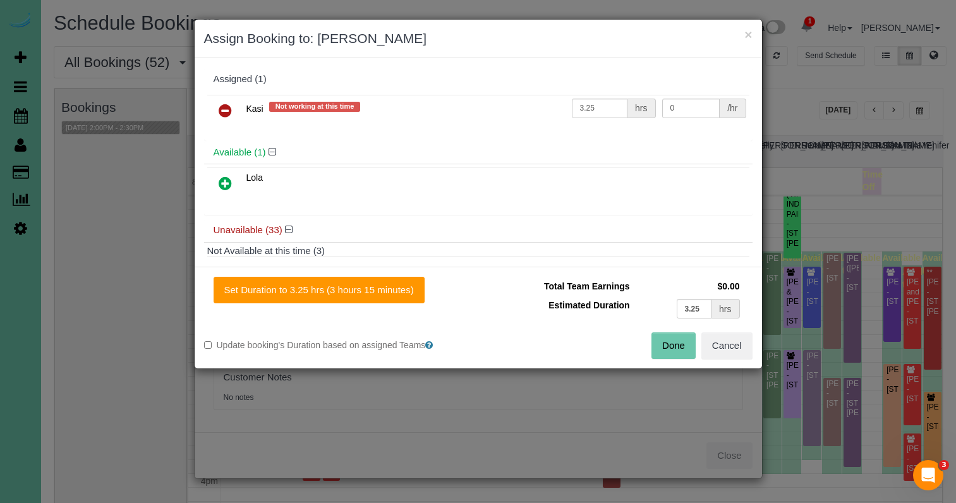
click at [223, 109] on icon at bounding box center [225, 110] width 13 height 15
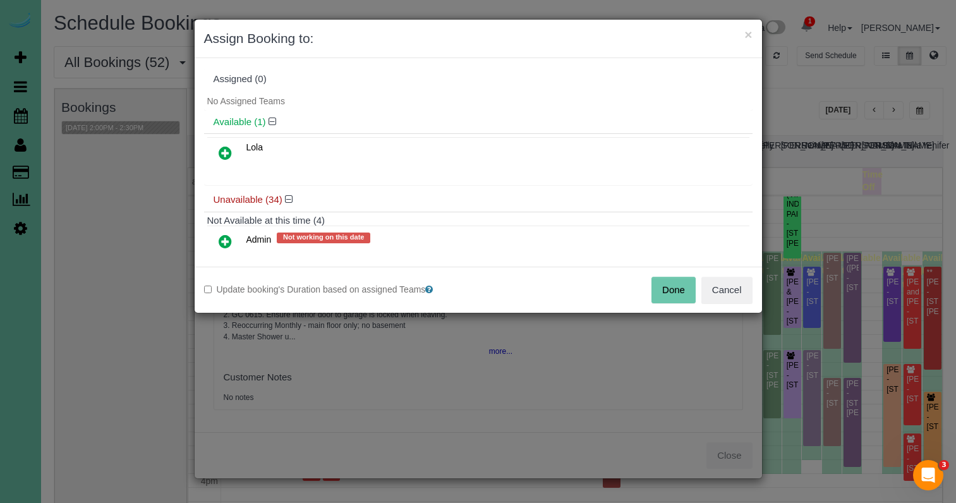
click at [675, 288] on button "Done" at bounding box center [674, 290] width 44 height 27
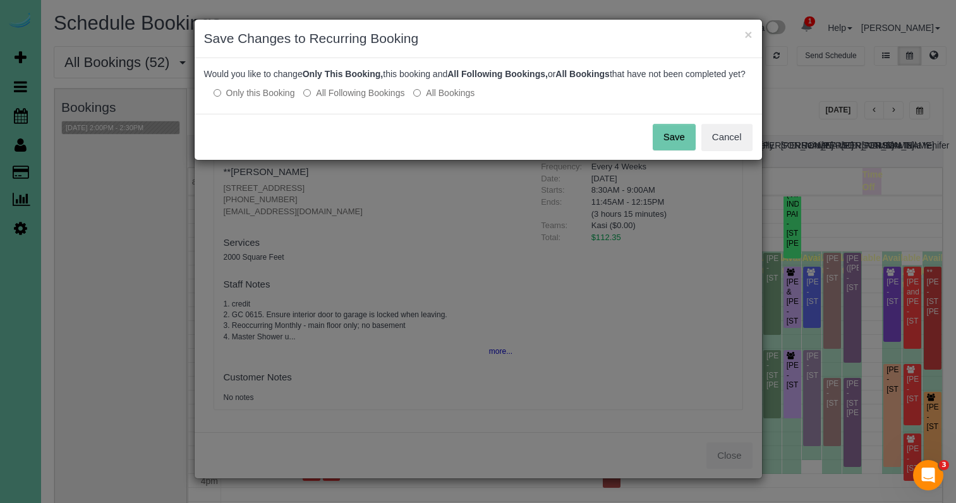
click at [673, 150] on button "Save" at bounding box center [674, 137] width 43 height 27
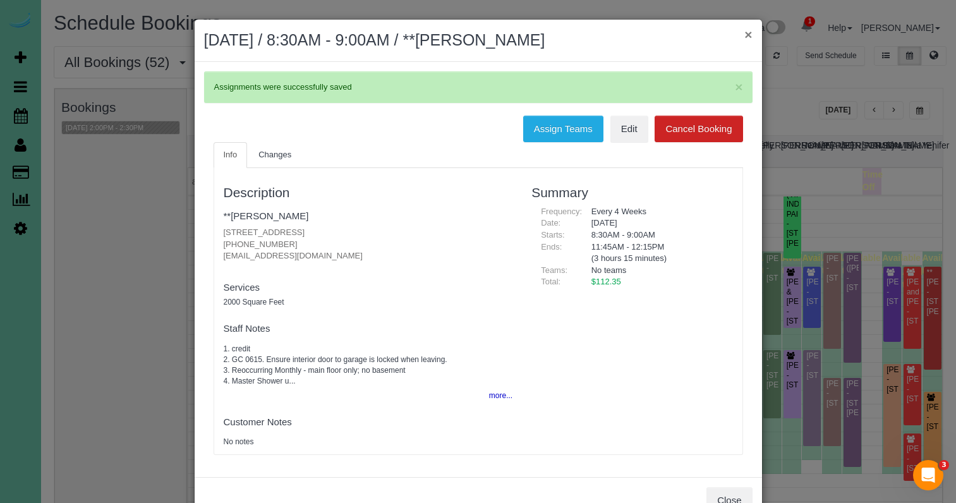
click at [746, 38] on div "× September 09, 2025 / 8:30AM - 9:00AM / **Samara Phillips" at bounding box center [479, 41] width 568 height 42
click at [748, 37] on button "×" at bounding box center [749, 34] width 8 height 13
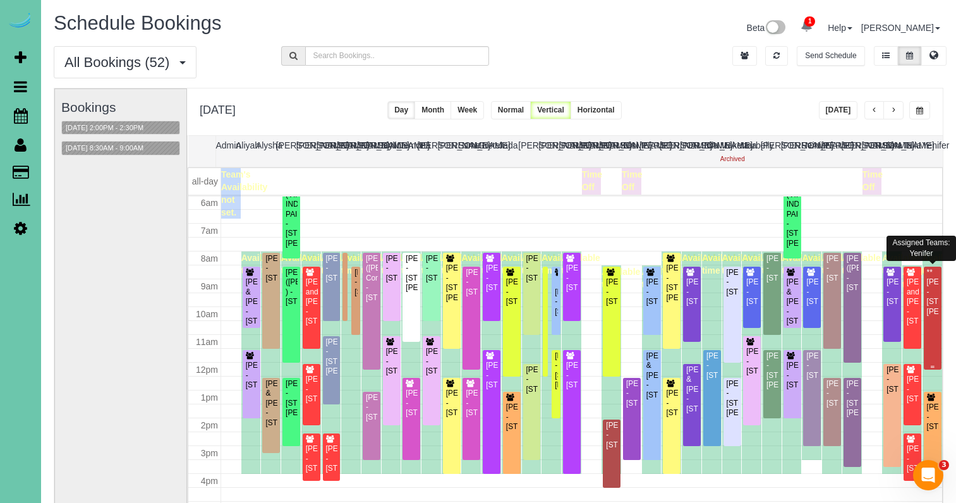
click at [932, 305] on div "**[PERSON_NAME] - [STREET_ADDRESS][PERSON_NAME]" at bounding box center [933, 292] width 13 height 49
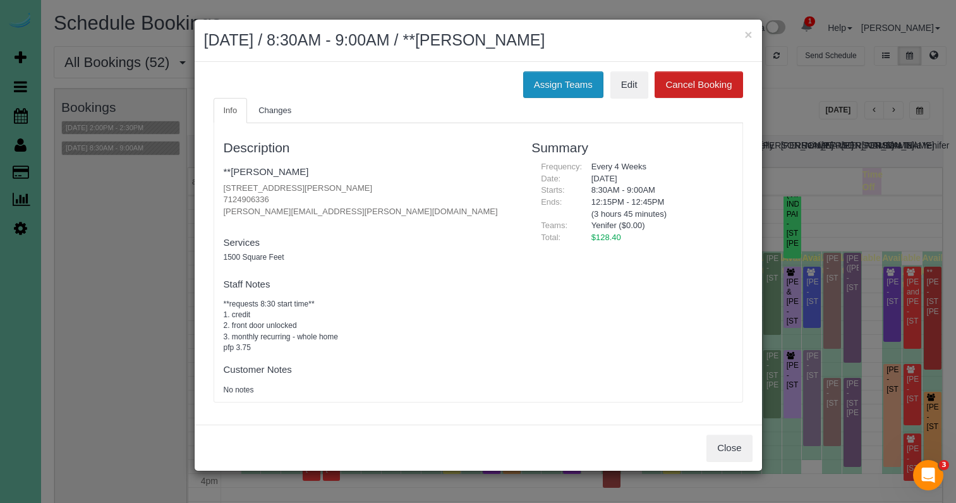
drag, startPoint x: 556, startPoint y: 91, endPoint x: 543, endPoint y: 90, distance: 13.3
click at [556, 91] on button "Assign Teams" at bounding box center [563, 84] width 80 height 27
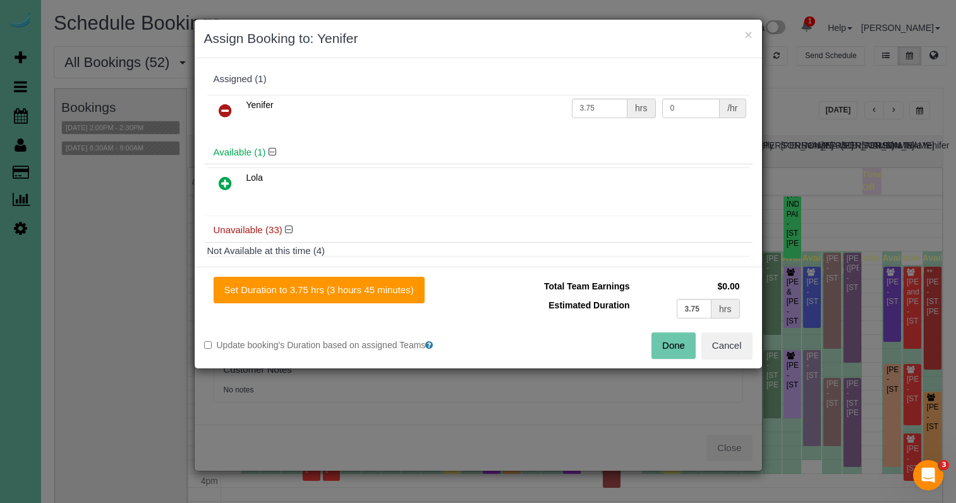
click at [226, 114] on icon at bounding box center [225, 110] width 13 height 15
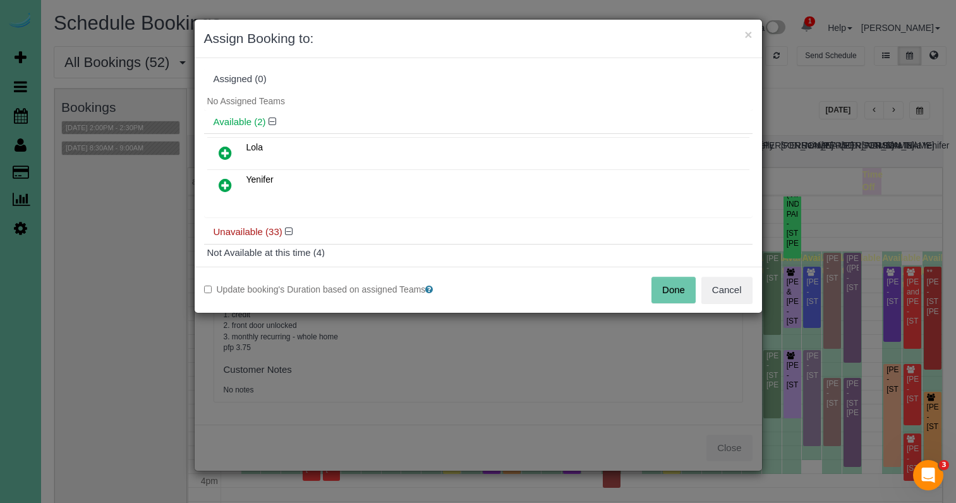
click at [664, 291] on button "Done" at bounding box center [674, 290] width 44 height 27
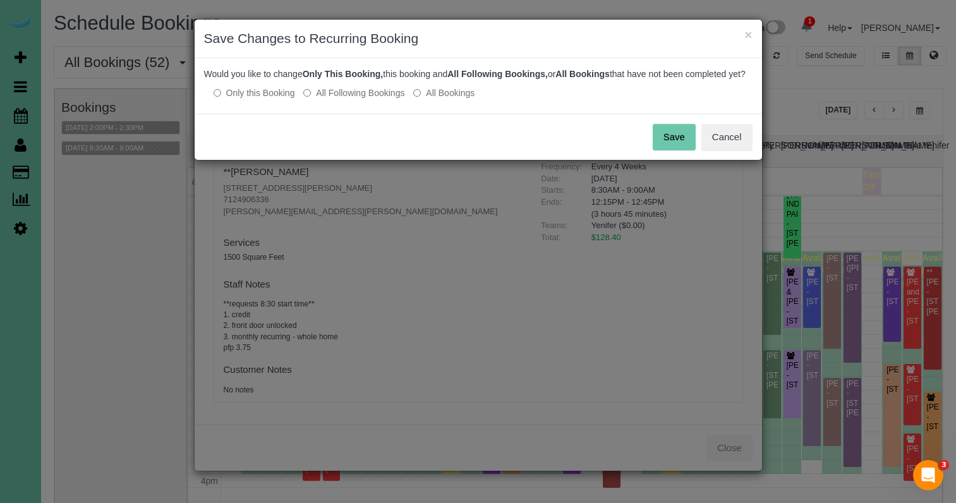
click at [680, 138] on button "Save" at bounding box center [674, 137] width 43 height 27
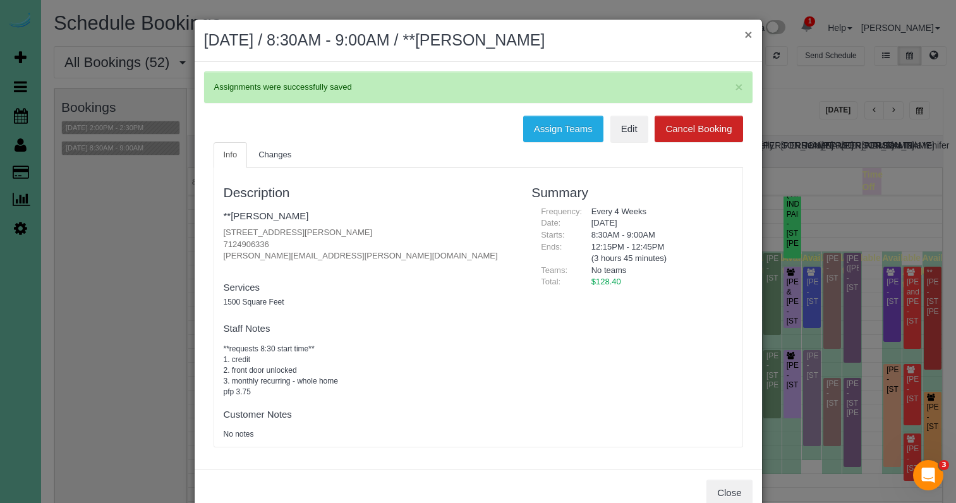
click at [747, 30] on button "×" at bounding box center [749, 34] width 8 height 13
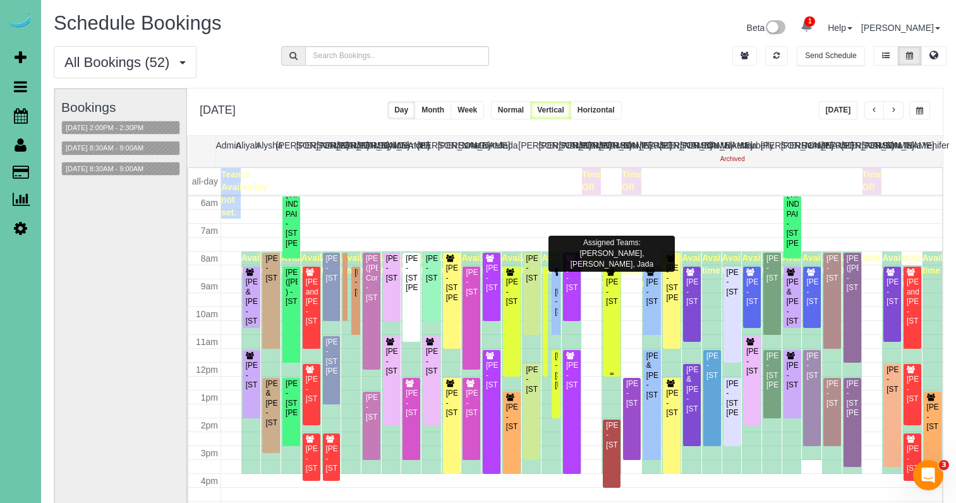
click at [616, 307] on div "Colin O'Reilly - 5107 Cuming Street, Omaha, NE 68132" at bounding box center [612, 292] width 13 height 29
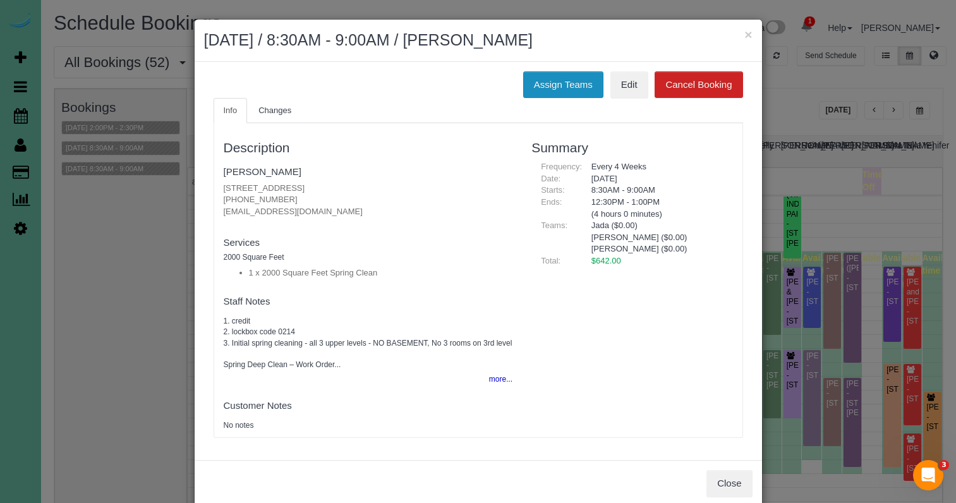
click at [557, 75] on button "Assign Teams" at bounding box center [563, 84] width 80 height 27
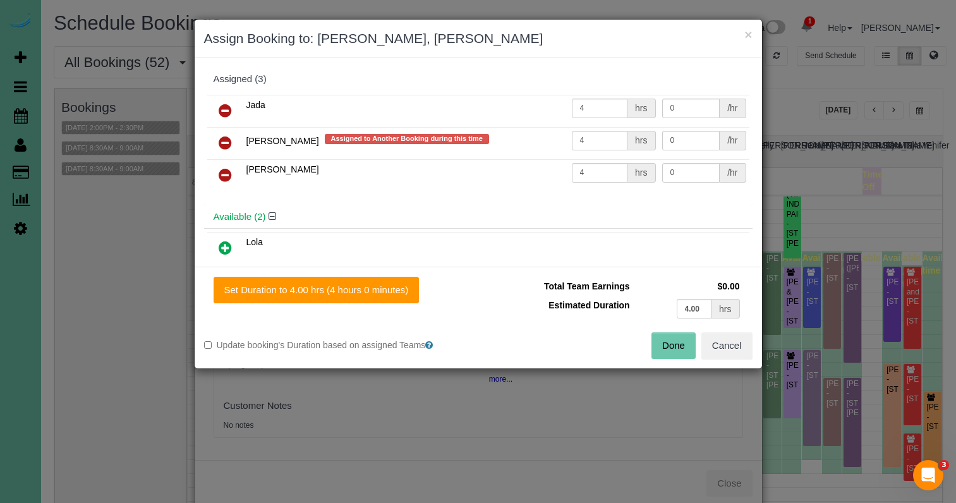
click at [224, 137] on icon at bounding box center [225, 142] width 13 height 15
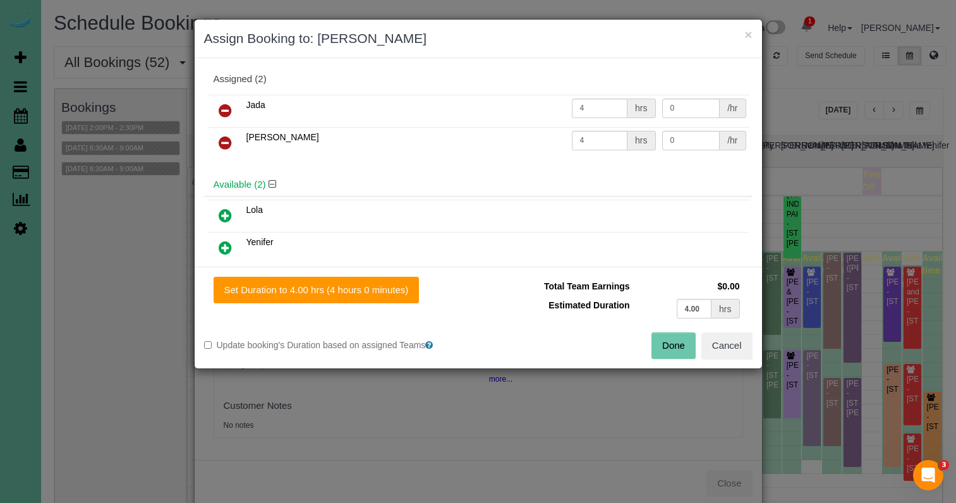
drag, startPoint x: 231, startPoint y: 212, endPoint x: 238, endPoint y: 221, distance: 10.8
click at [230, 212] on icon at bounding box center [225, 215] width 13 height 15
drag, startPoint x: 412, startPoint y: 296, endPoint x: 487, endPoint y: 308, distance: 76.8
click at [416, 297] on button "Set Duration to 4.00 hrs (4 hours 0 minutes)" at bounding box center [317, 290] width 206 height 27
type input "4.00"
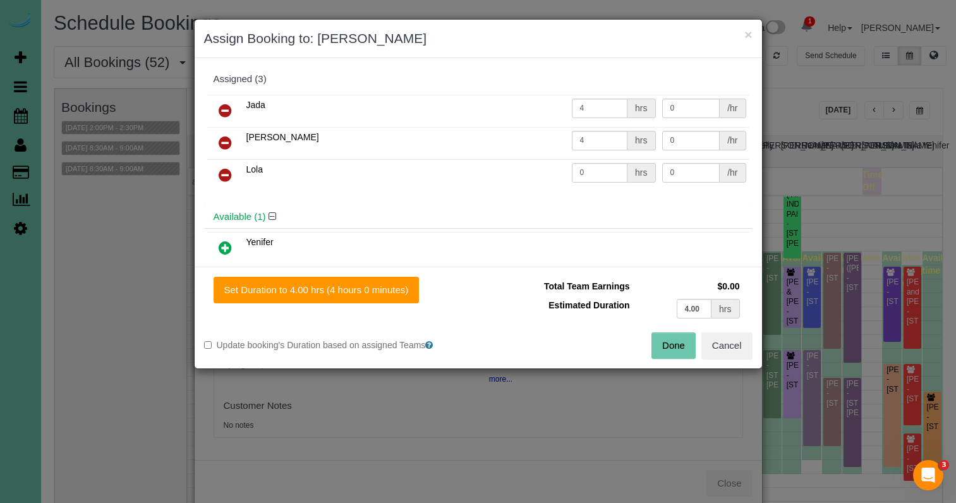
type input "4.00"
click at [689, 340] on button "Done" at bounding box center [674, 346] width 44 height 27
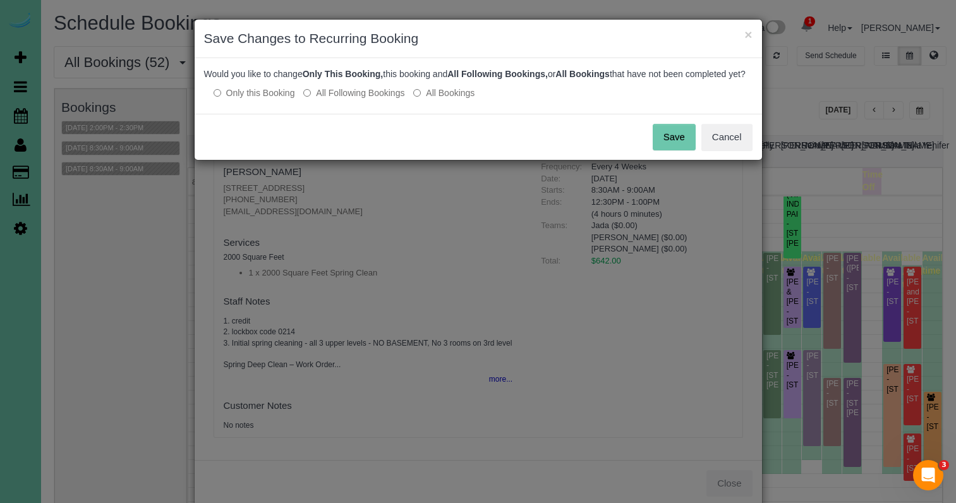
click at [678, 147] on button "Save" at bounding box center [674, 137] width 43 height 27
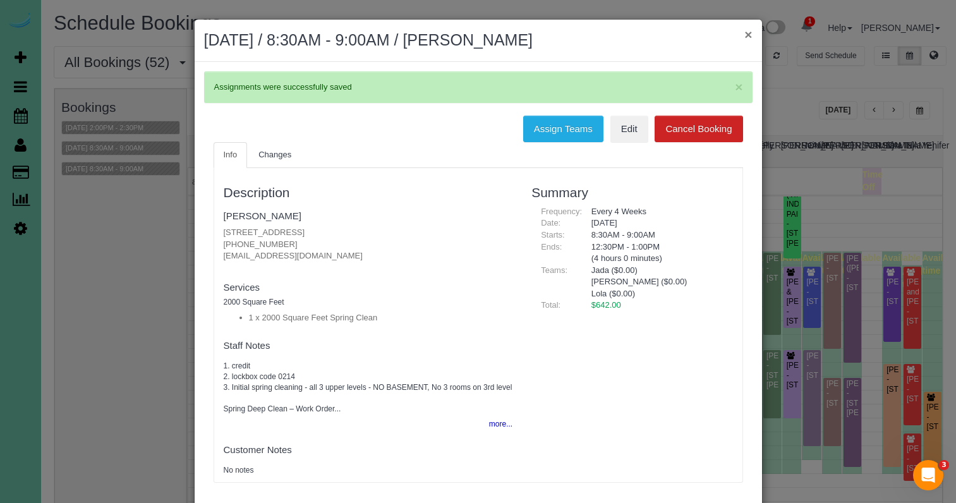
click at [747, 35] on button "×" at bounding box center [749, 34] width 8 height 13
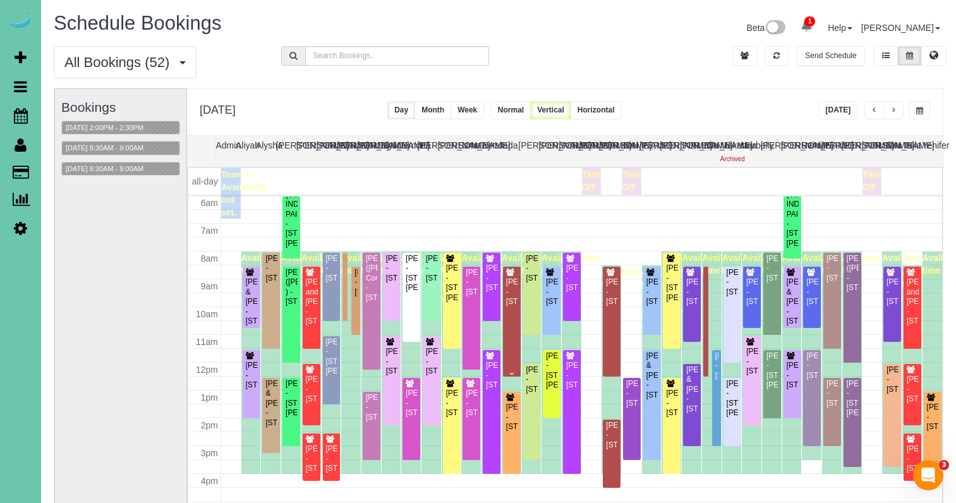
click at [514, 288] on div "Colin O'Reilly - 5107 Cuming Street, Omaha, NE 68132" at bounding box center [512, 292] width 13 height 29
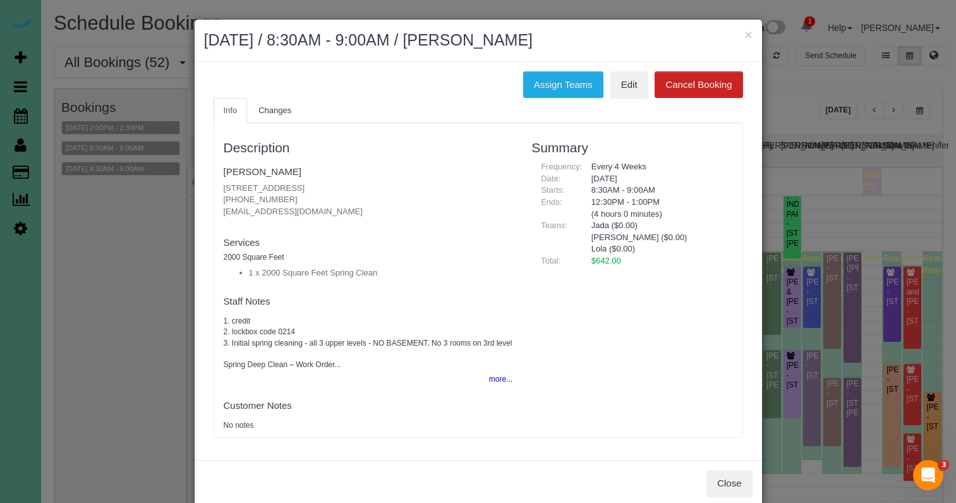
drag, startPoint x: 553, startPoint y: 78, endPoint x: 519, endPoint y: 77, distance: 34.1
click at [553, 77] on button "Assign Teams" at bounding box center [563, 84] width 80 height 27
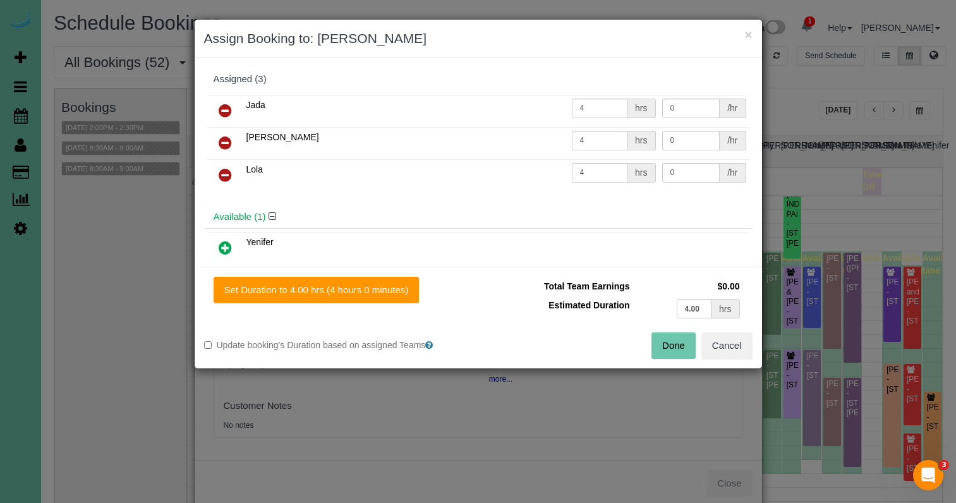
drag, startPoint x: 224, startPoint y: 139, endPoint x: 223, endPoint y: 179, distance: 39.8
click at [223, 140] on icon at bounding box center [225, 142] width 13 height 15
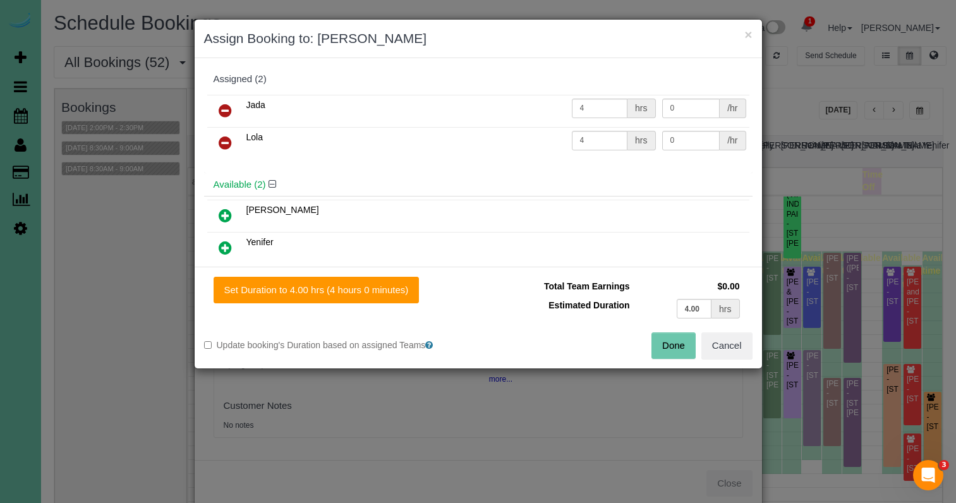
click at [227, 247] on icon at bounding box center [225, 247] width 13 height 15
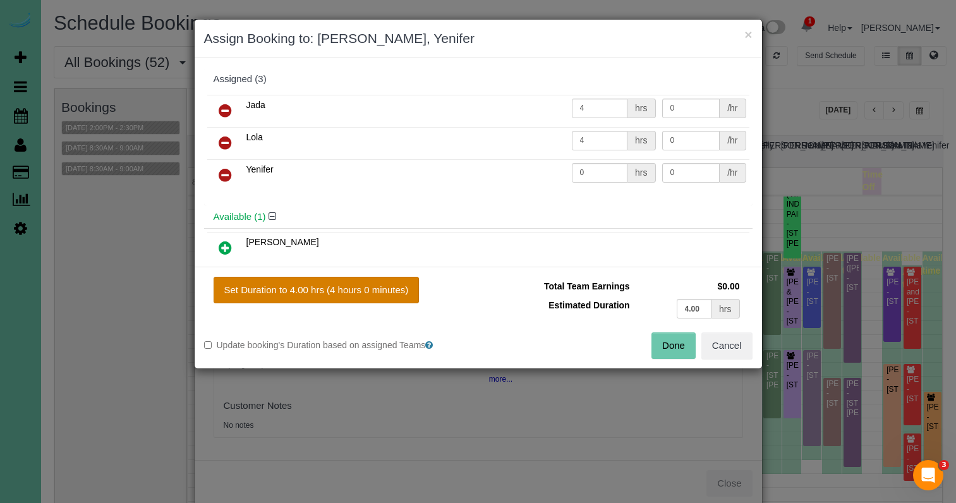
drag, startPoint x: 341, startPoint y: 293, endPoint x: 356, endPoint y: 293, distance: 15.2
click at [341, 293] on button "Set Duration to 4.00 hrs (4 hours 0 minutes)" at bounding box center [317, 290] width 206 height 27
type input "4.00"
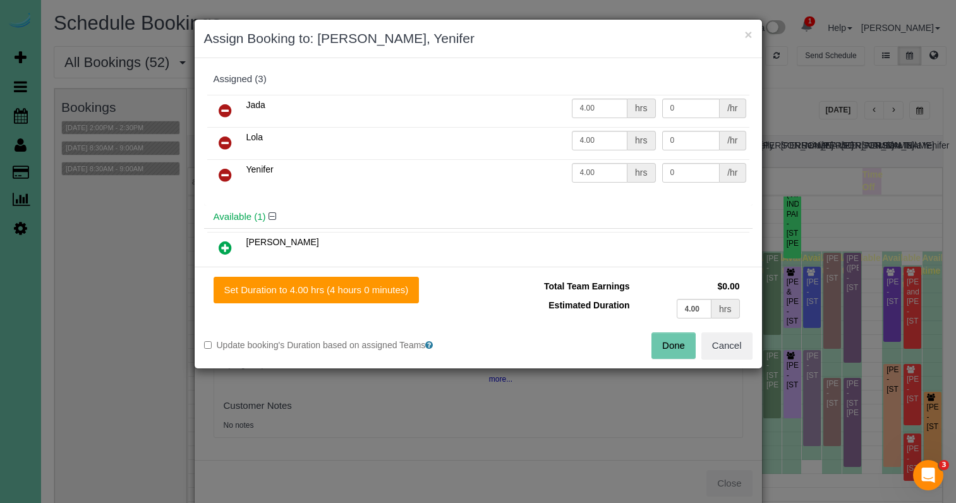
drag, startPoint x: 678, startPoint y: 341, endPoint x: 662, endPoint y: 320, distance: 26.2
click at [679, 341] on button "Done" at bounding box center [674, 346] width 44 height 27
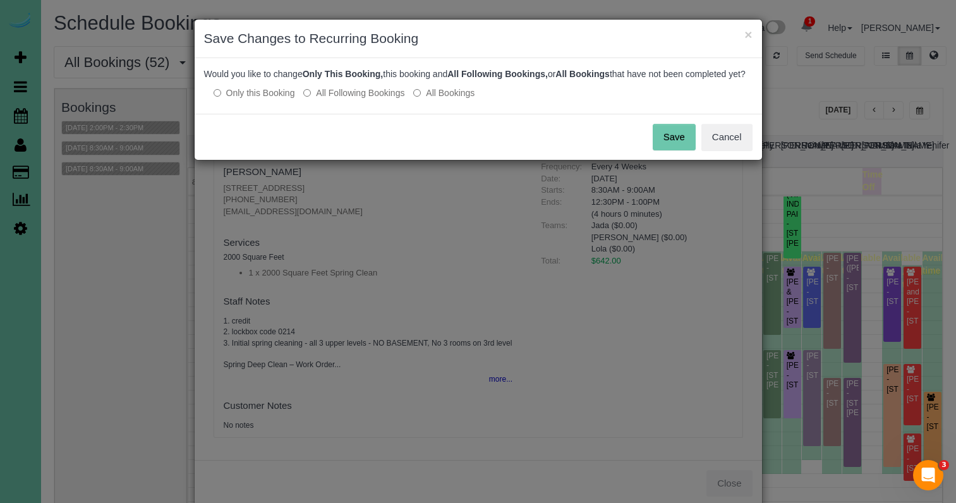
click at [686, 150] on button "Save" at bounding box center [674, 137] width 43 height 27
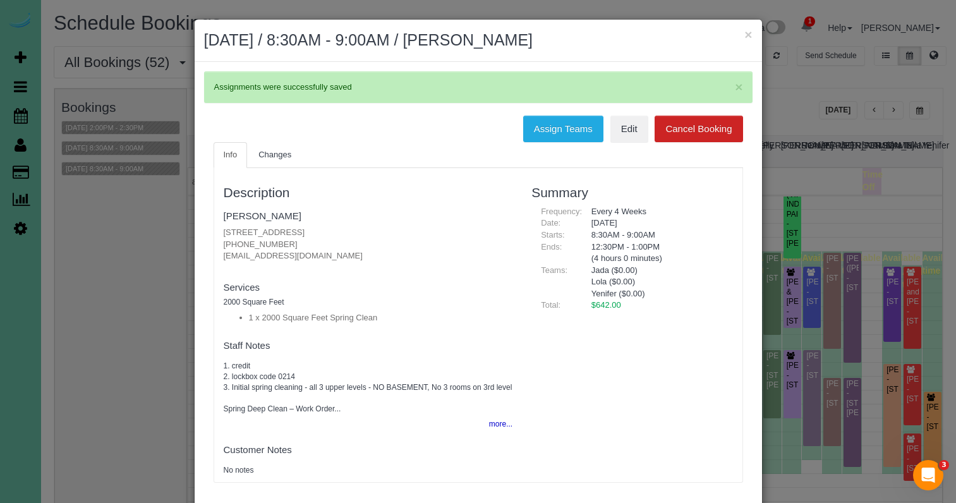
drag, startPoint x: 747, startPoint y: 35, endPoint x: 762, endPoint y: 67, distance: 35.3
click at [747, 35] on button "×" at bounding box center [749, 34] width 8 height 13
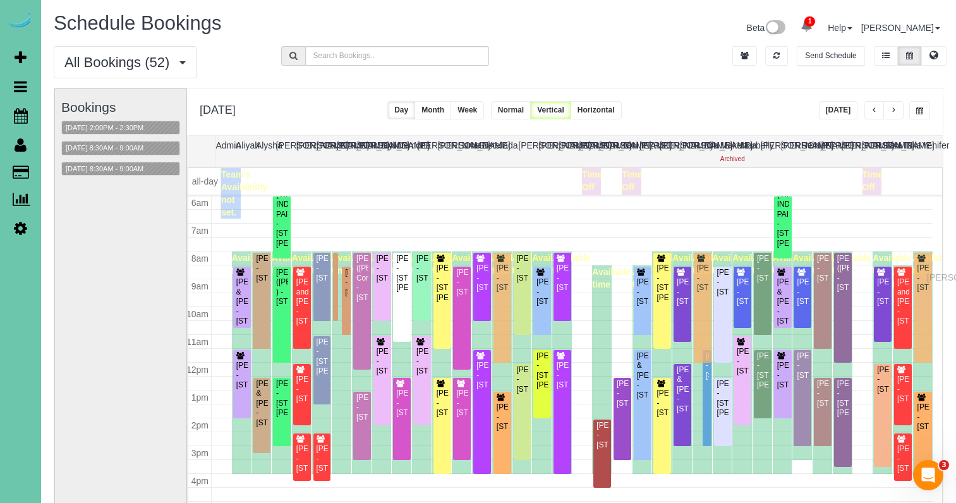
scroll to position [168, 13]
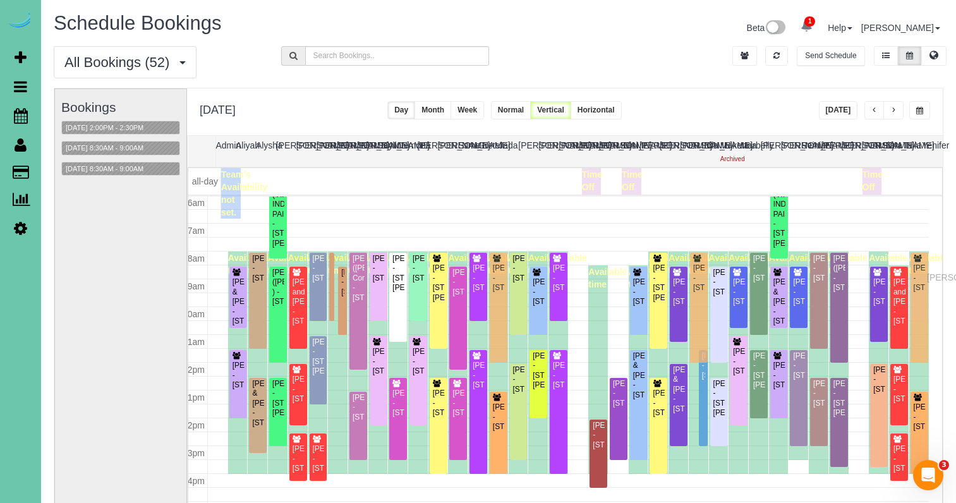
drag, startPoint x: 932, startPoint y: 287, endPoint x: 930, endPoint y: 276, distance: 11.4
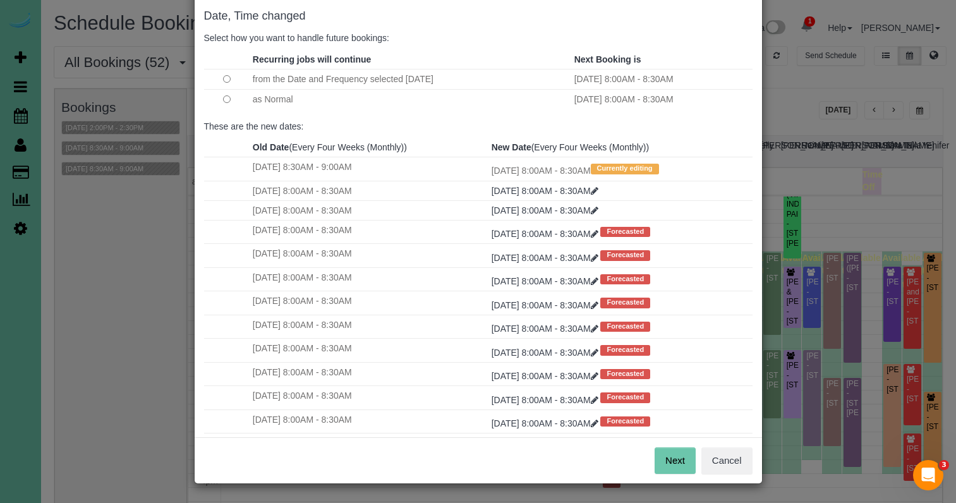
scroll to position [63, 0]
drag, startPoint x: 671, startPoint y: 464, endPoint x: 647, endPoint y: 433, distance: 39.2
click at [671, 463] on button "Next" at bounding box center [675, 461] width 41 height 27
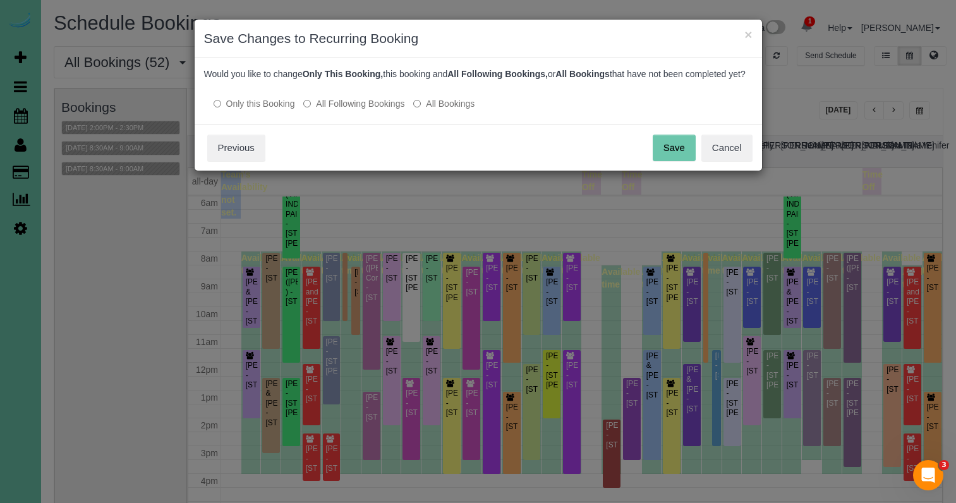
scroll to position [0, 0]
click at [680, 159] on button "Save" at bounding box center [674, 148] width 43 height 27
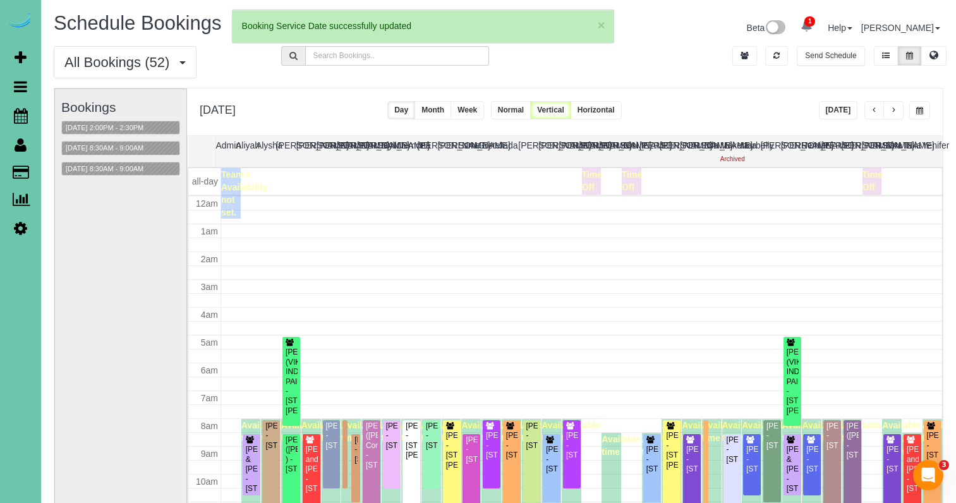
scroll to position [168, 0]
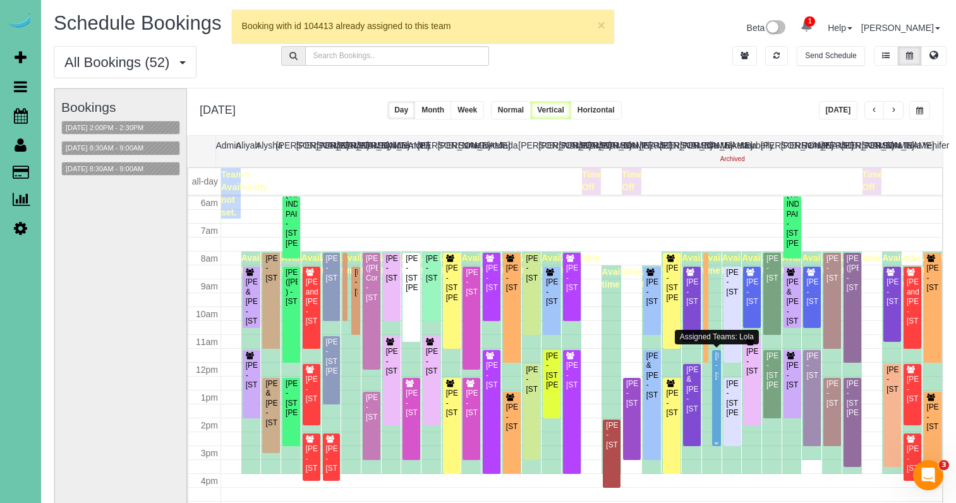
click at [715, 373] on div "Deborah Lavaley - 6229 S 74th Street, Omaha, NE 68127" at bounding box center [717, 365] width 4 height 29
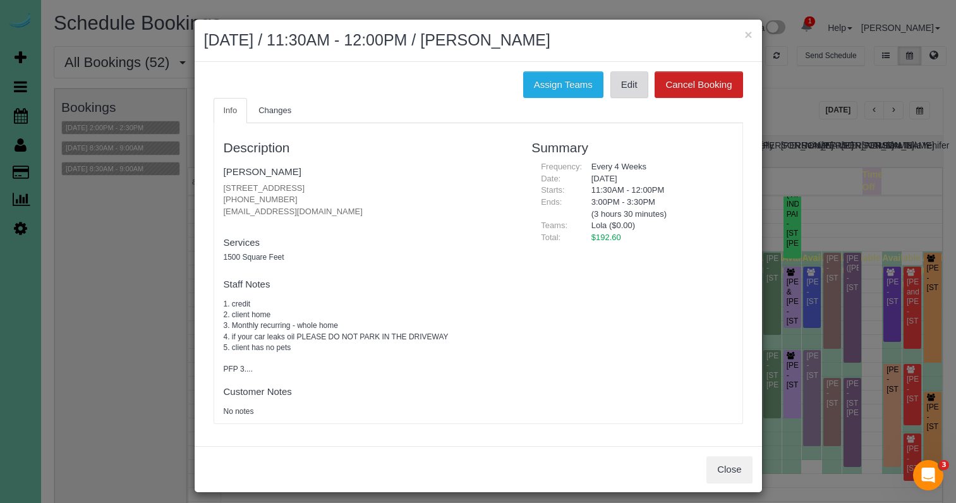
click at [632, 86] on link "Edit" at bounding box center [630, 84] width 38 height 27
click at [250, 173] on link "Deborah Lavaley" at bounding box center [263, 171] width 78 height 11
drag, startPoint x: 401, startPoint y: 71, endPoint x: 482, endPoint y: 63, distance: 81.3
click at [401, 71] on div "Assign Teams Edit Cancel Booking" at bounding box center [478, 84] width 549 height 27
click at [747, 34] on button "×" at bounding box center [749, 34] width 8 height 13
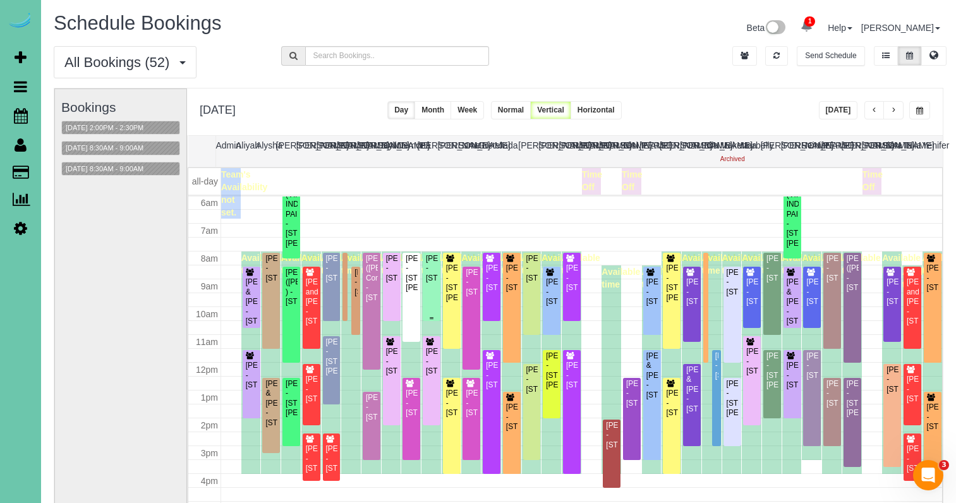
click at [434, 265] on div "Mary Kovar - 10817 S 197th St #101, Gretna, NE 68028" at bounding box center [431, 268] width 13 height 29
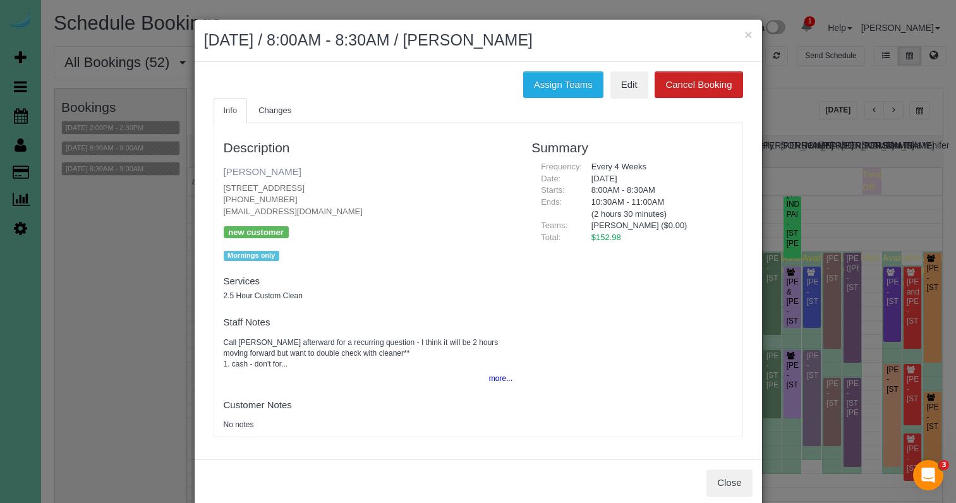
click at [264, 172] on link "Mary Kovar" at bounding box center [263, 171] width 78 height 11
click at [657, 34] on h2 "September 09, 2025 / 8:00AM - 8:30AM / Mary Kovar" at bounding box center [478, 40] width 549 height 23
click at [748, 32] on button "×" at bounding box center [749, 34] width 8 height 13
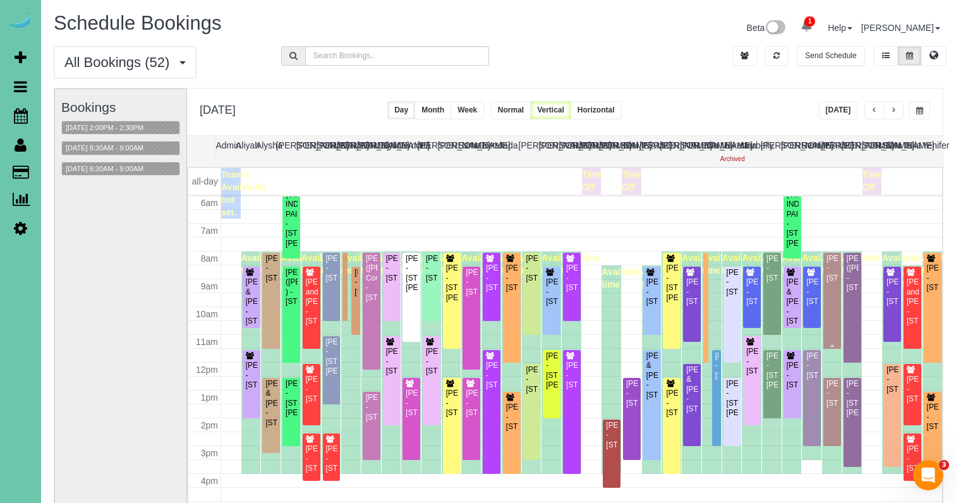
click at [837, 282] on div "Terrence Grimm - 13706 S 42nd Ave, Bellevue, NE 68123" at bounding box center [832, 268] width 13 height 29
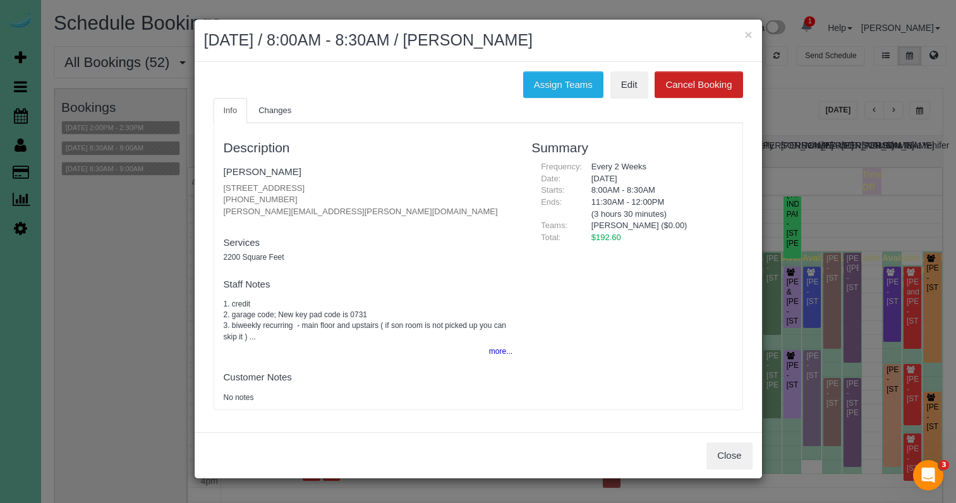
click at [455, 280] on h4 "Staff Notes" at bounding box center [369, 284] width 290 height 11
click at [282, 168] on link "Terrence Grimm" at bounding box center [263, 171] width 78 height 11
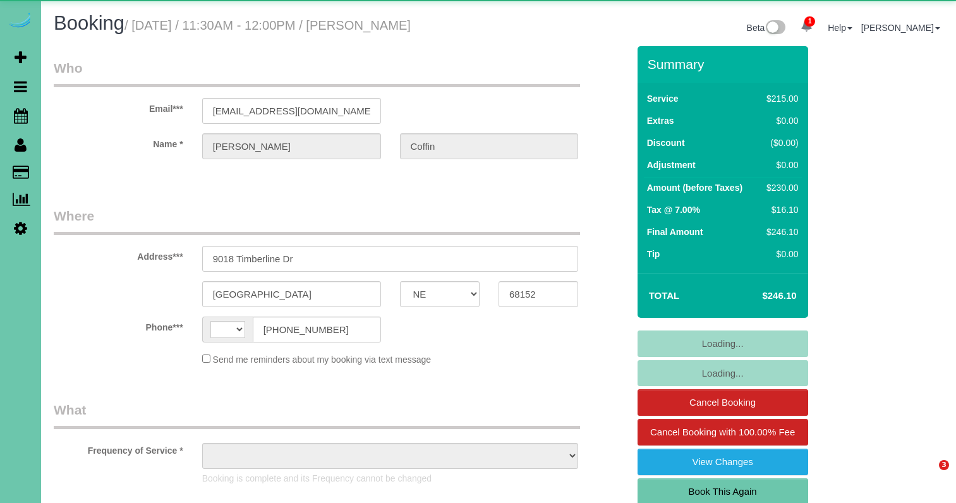
select select "NE"
select select "string:[GEOGRAPHIC_DATA]"
select select "object:684"
select select "string:fspay-7bfead54-e513-413d-8743-03fdc84e9ccd"
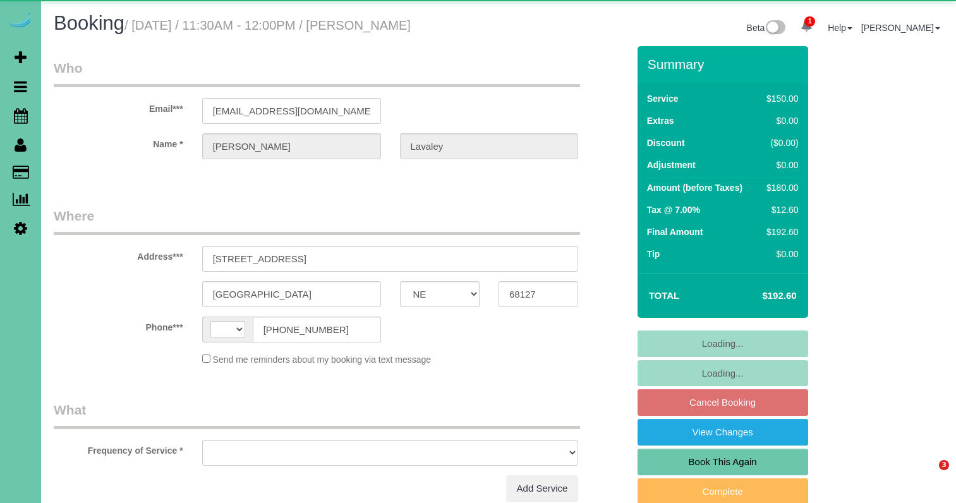
select select "NE"
select select "string:[GEOGRAPHIC_DATA]"
select select "object:630"
select select "string:fspay-ee15dc17-3b46-4d83-b6c9-53ee2e2bb283"
select select "number:36"
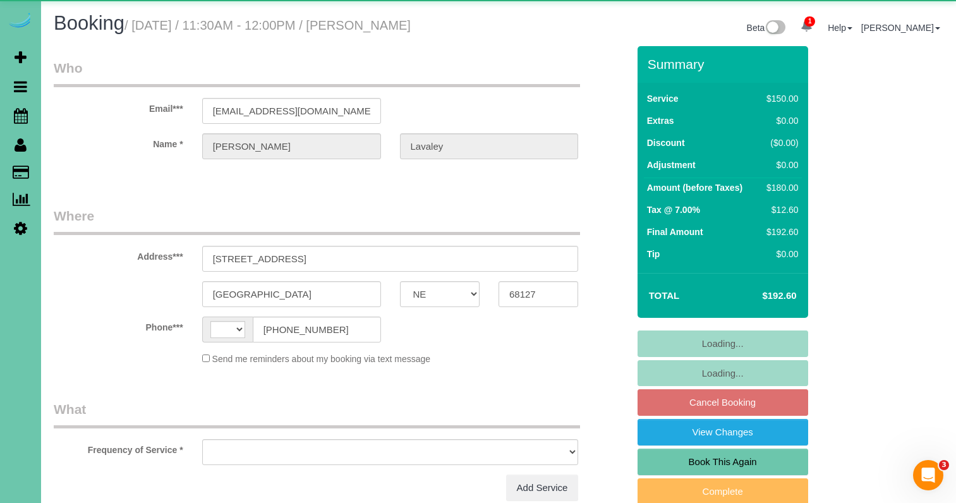
select select "number:41"
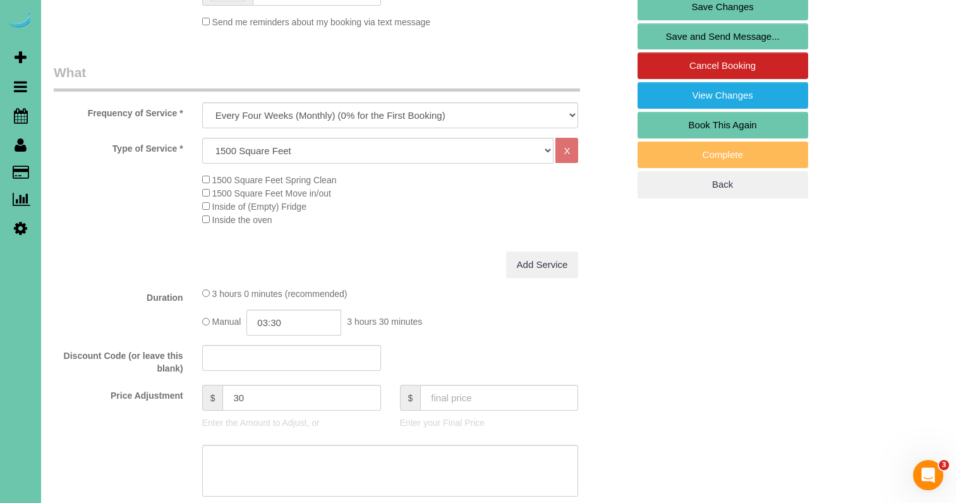
scroll to position [338, 0]
click at [293, 335] on input "03:30" at bounding box center [294, 322] width 95 height 26
click at [277, 361] on li "03:00" at bounding box center [280, 355] width 56 height 16
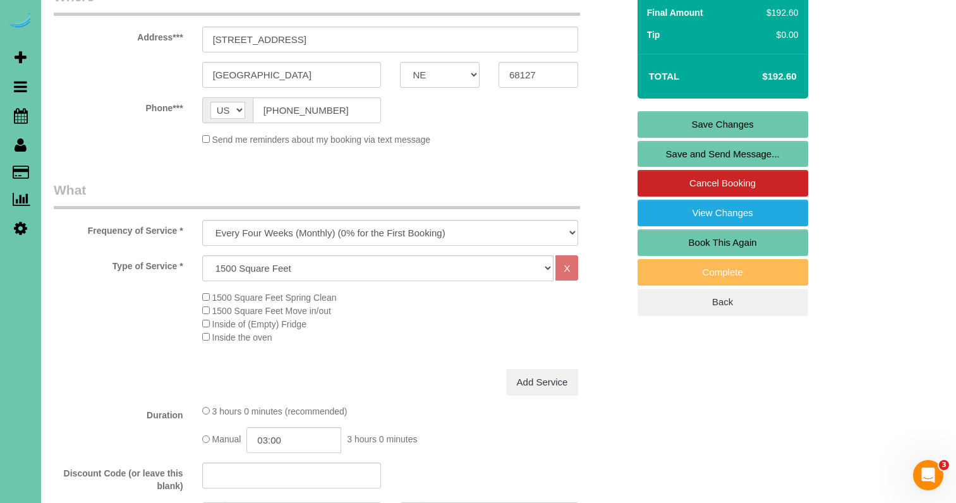
scroll to position [221, 0]
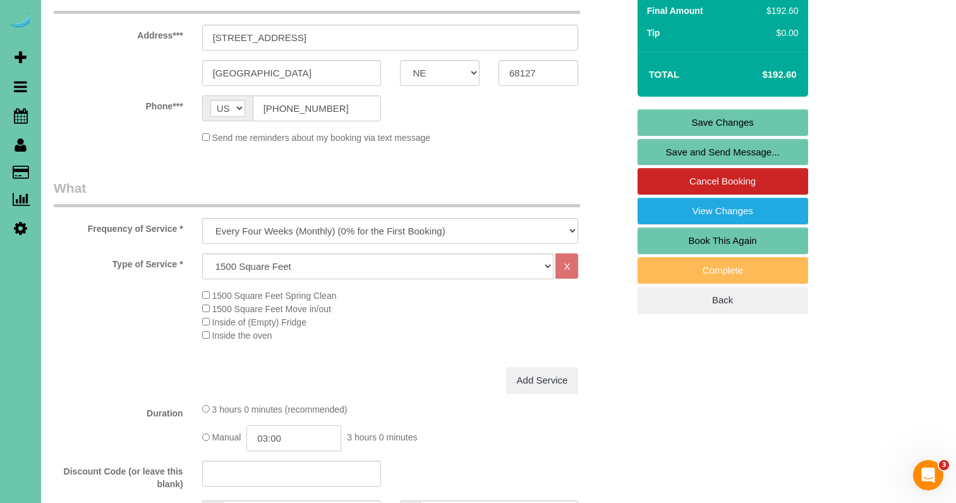
click at [303, 451] on input "03:00" at bounding box center [294, 438] width 95 height 26
click at [281, 353] on li "02:30" at bounding box center [280, 351] width 56 height 16
click at [297, 451] on input "02:30" at bounding box center [294, 438] width 95 height 26
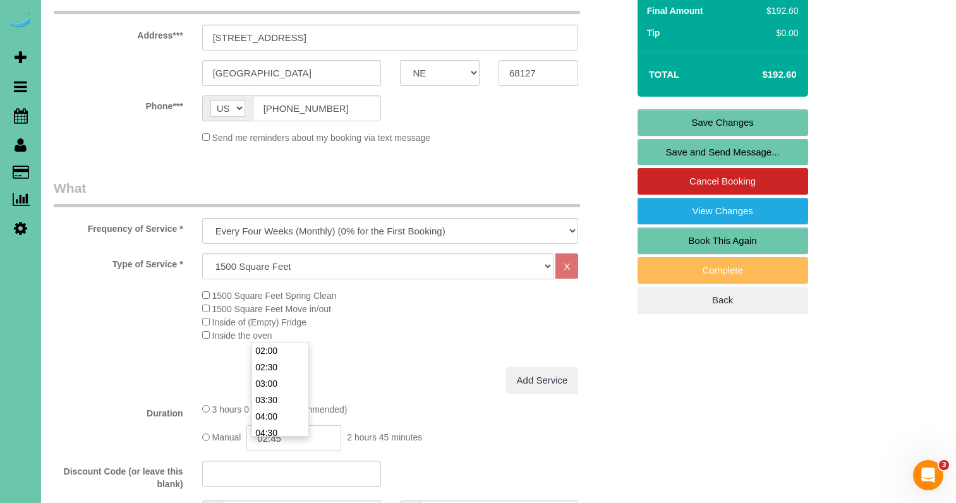
type input "02:45"
click at [437, 429] on div "3 hours 0 minutes (recommended) Manual 02:45 2 hours 45 minutes" at bounding box center [391, 427] width 396 height 49
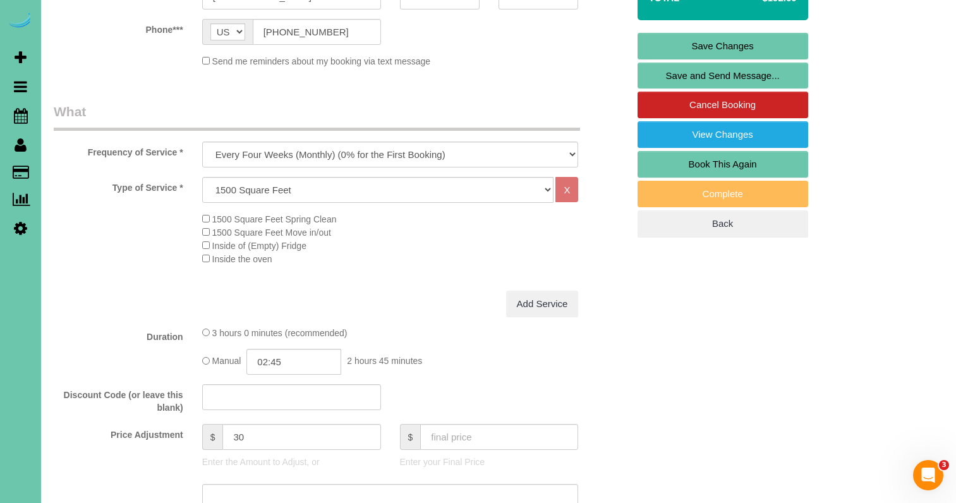
scroll to position [302, 0]
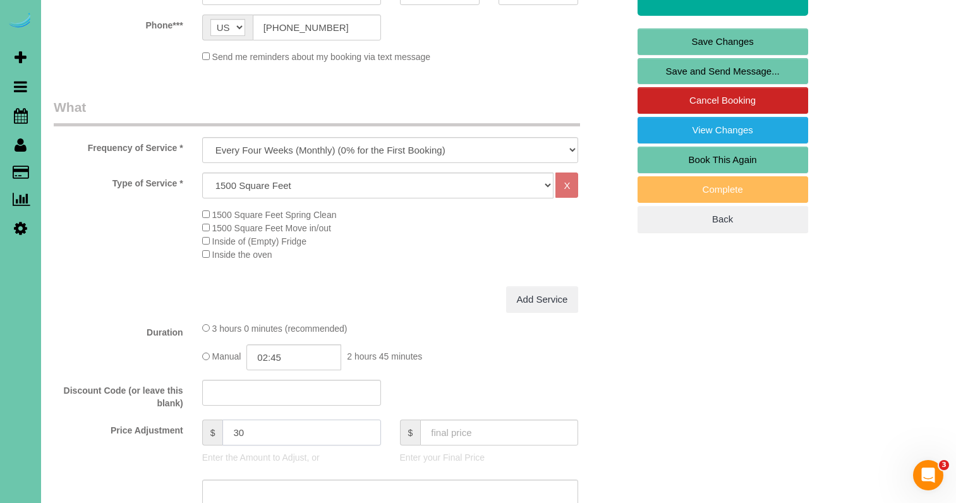
drag, startPoint x: 183, startPoint y: 427, endPoint x: 167, endPoint y: 422, distance: 16.4
click at [170, 424] on fieldset "What Frequency of Service * One Time Weekly (0% for the First Booking) Bi-Weekl…" at bounding box center [341, 368] width 575 height 540
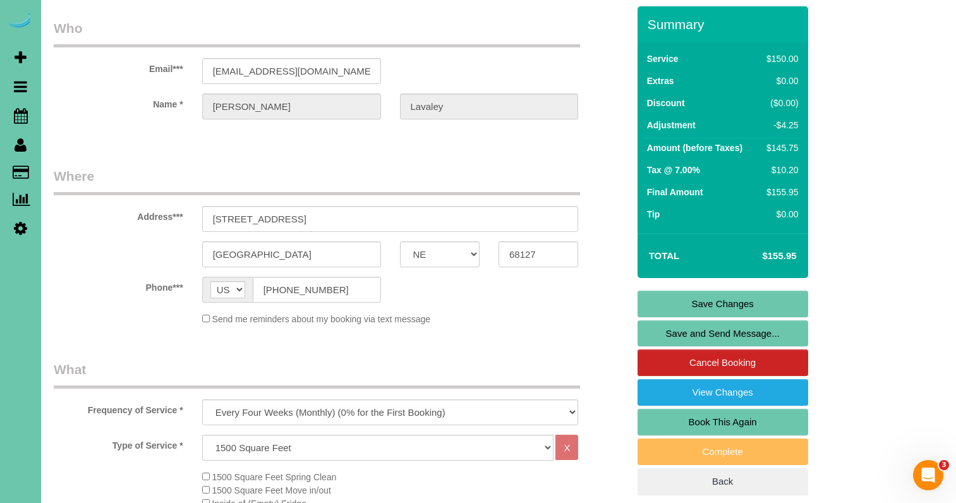
scroll to position [44, 0]
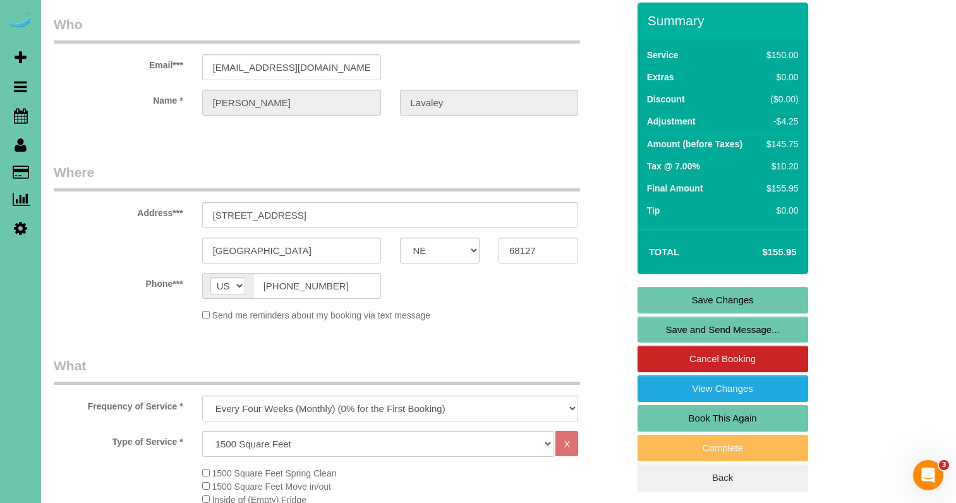
type input "-4.25"
drag, startPoint x: 319, startPoint y: 83, endPoint x: 214, endPoint y: 73, distance: 105.4
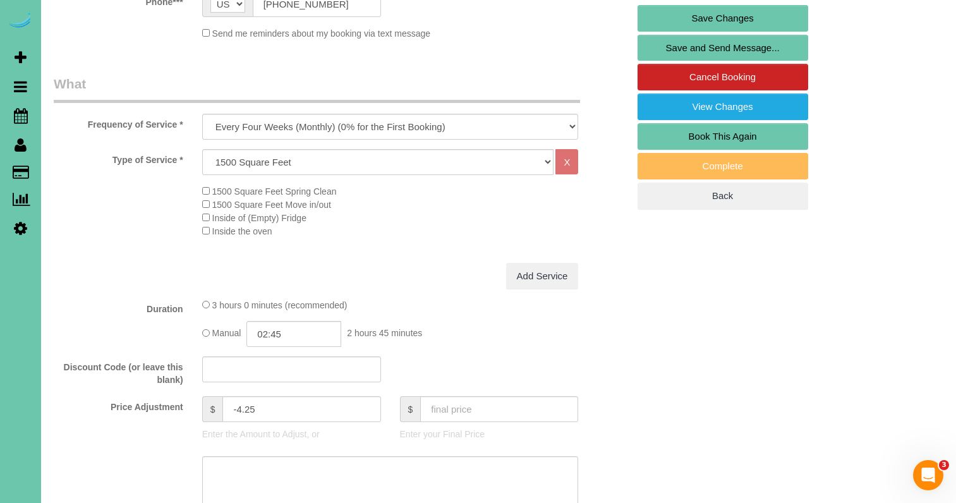
scroll to position [326, 0]
click at [293, 346] on input "02:45" at bounding box center [294, 333] width 95 height 26
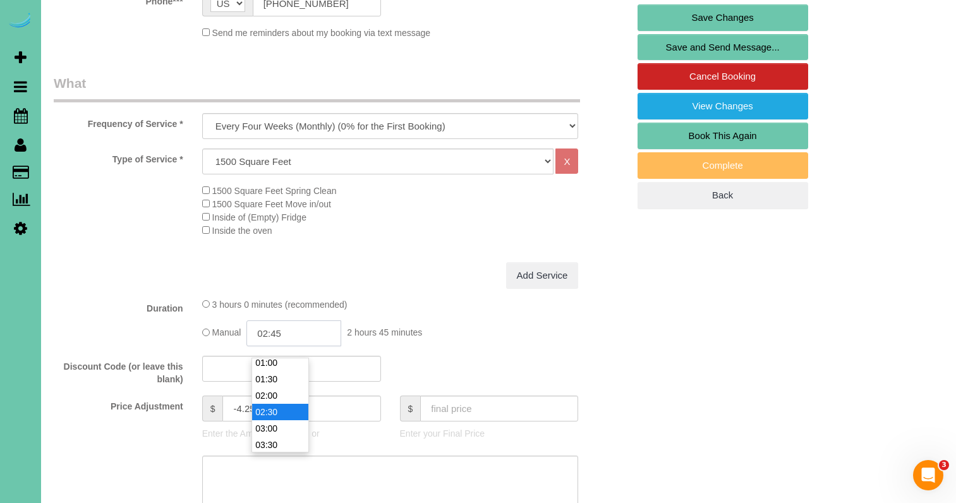
scroll to position [37, 0]
type input "03:00"
click at [286, 422] on li "03:00" at bounding box center [280, 428] width 56 height 16
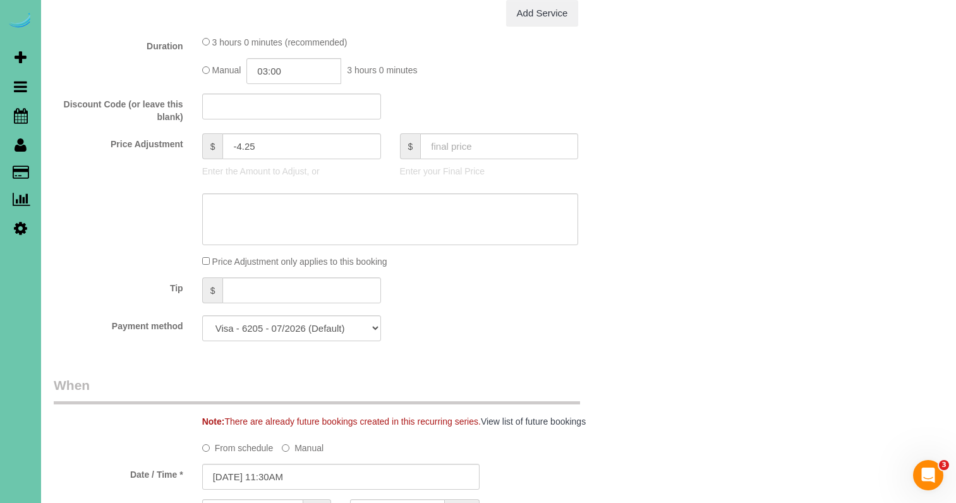
scroll to position [601, 0]
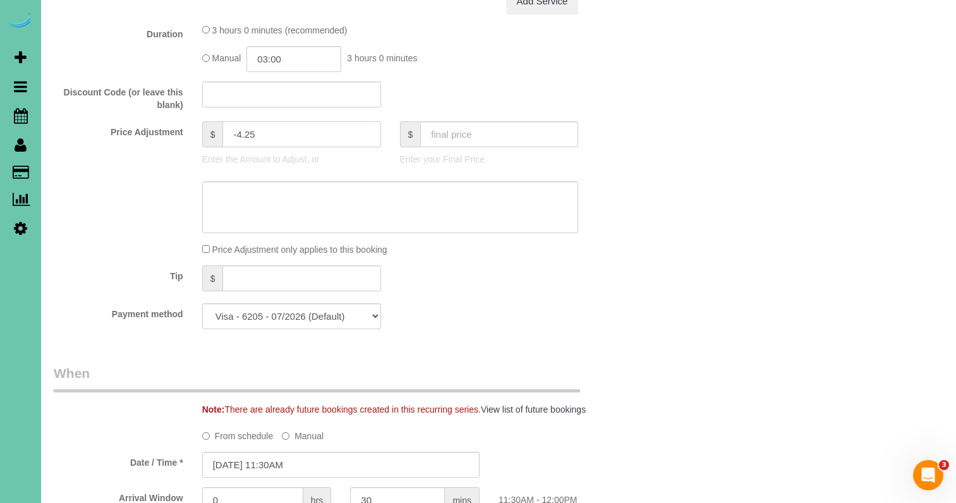
drag, startPoint x: 268, startPoint y: 150, endPoint x: 205, endPoint y: 143, distance: 62.9
click at [213, 145] on div "$ -4.25" at bounding box center [291, 134] width 179 height 26
type input "10"
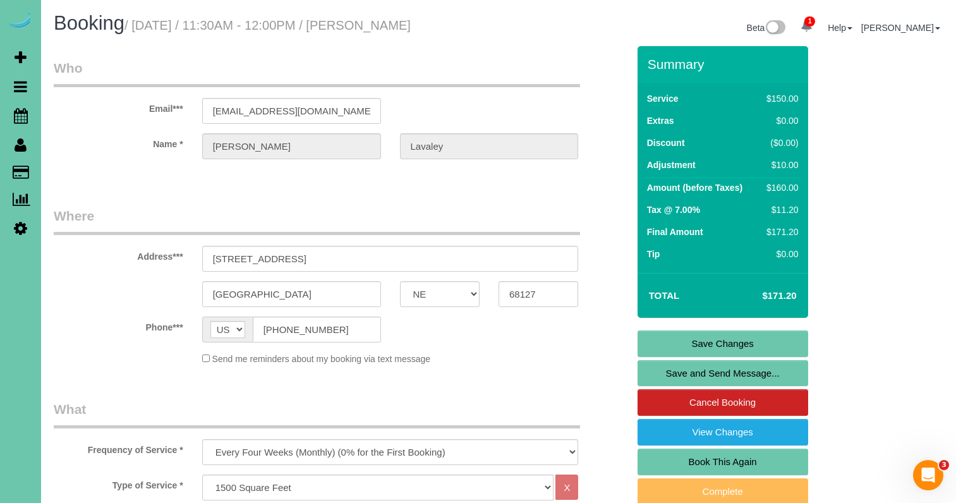
scroll to position [494, 0]
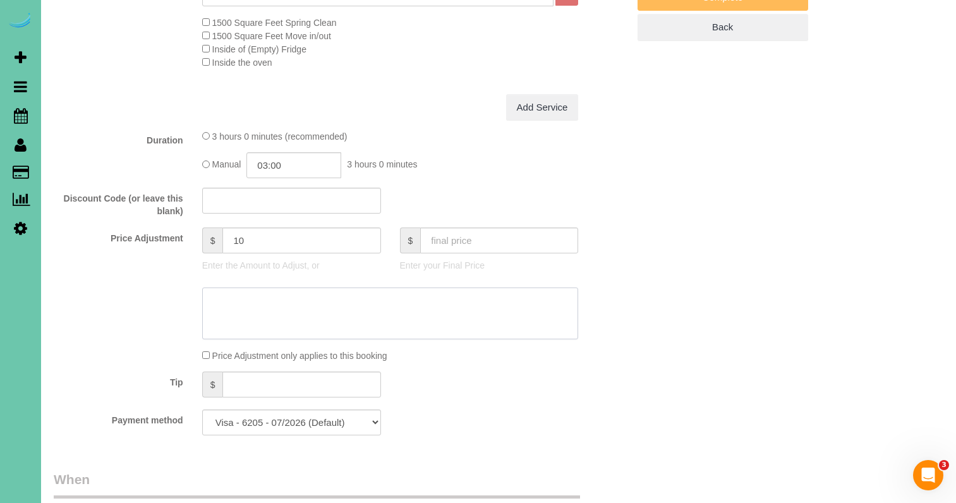
click at [243, 319] on textarea at bounding box center [390, 314] width 377 height 52
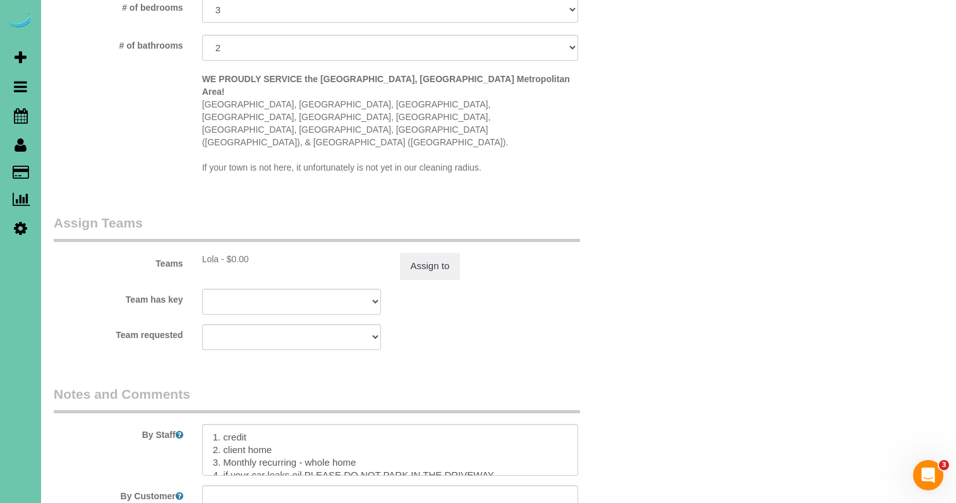
scroll to position [1252, 0]
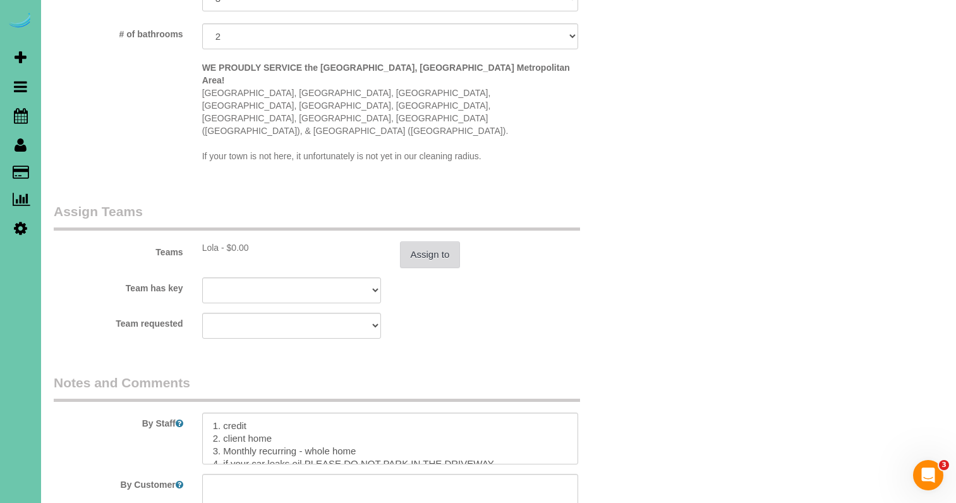
type textarea "NEW RATE - 9/9/25"
click at [427, 241] on button "Assign to" at bounding box center [430, 254] width 61 height 27
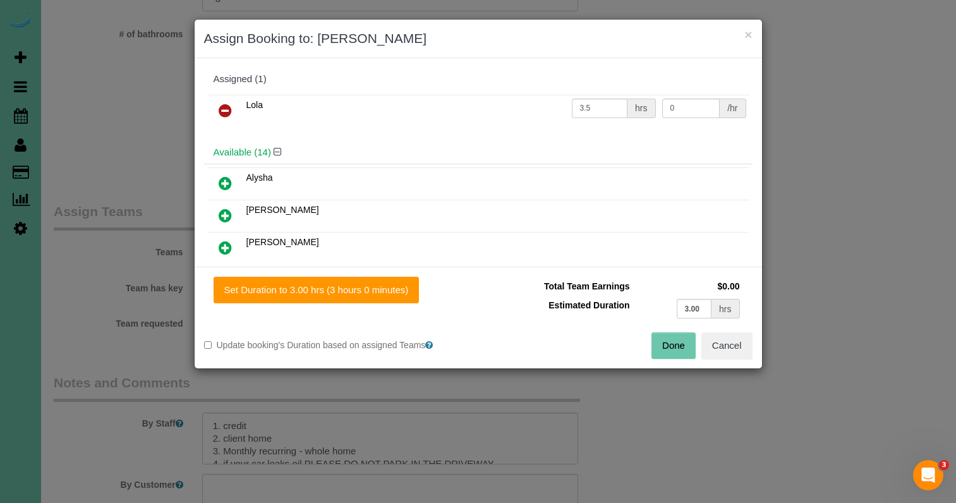
click at [395, 274] on div "Set Duration to 3.00 hrs (3 hours 0 minutes) Total Team Earnings $0.00 Estimate…" at bounding box center [479, 318] width 568 height 102
drag, startPoint x: 372, startPoint y: 293, endPoint x: 453, endPoint y: 302, distance: 80.7
click at [373, 294] on button "Set Duration to 3.00 hrs (3 hours 0 minutes)" at bounding box center [317, 290] width 206 height 27
type input "3.00"
click at [680, 334] on button "Done" at bounding box center [674, 346] width 44 height 27
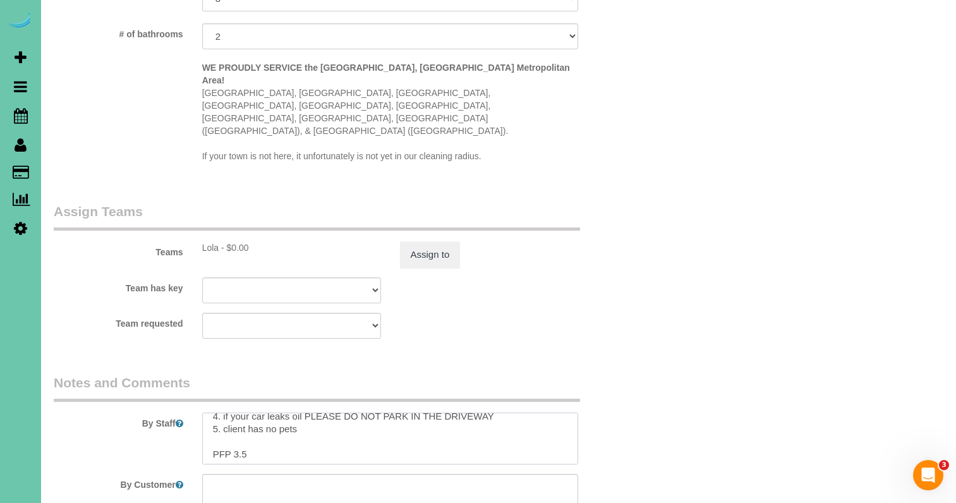
click at [272, 423] on textarea at bounding box center [390, 439] width 377 height 52
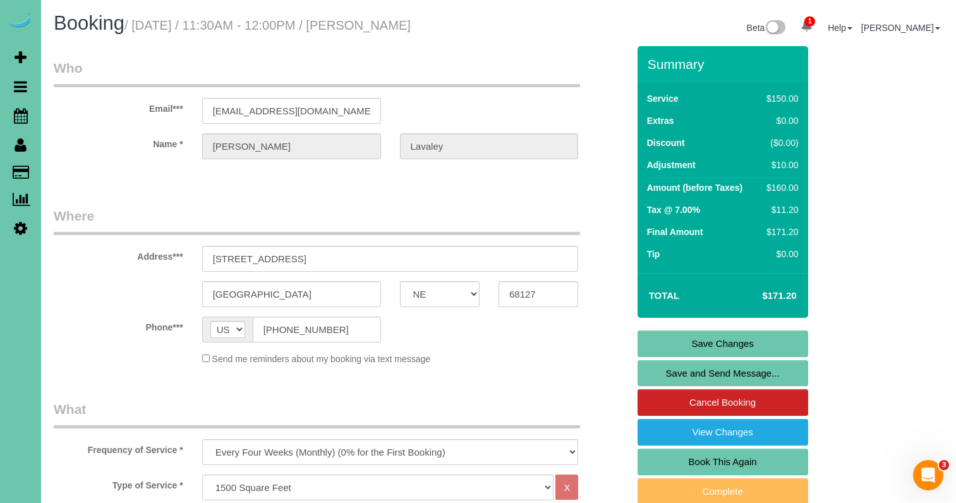
scroll to position [0, 0]
type textarea "1. credit 2. client home 3. Monthly recurring - whole home 4. if your car leaks…"
click at [643, 357] on link "Save Changes" at bounding box center [723, 344] width 171 height 27
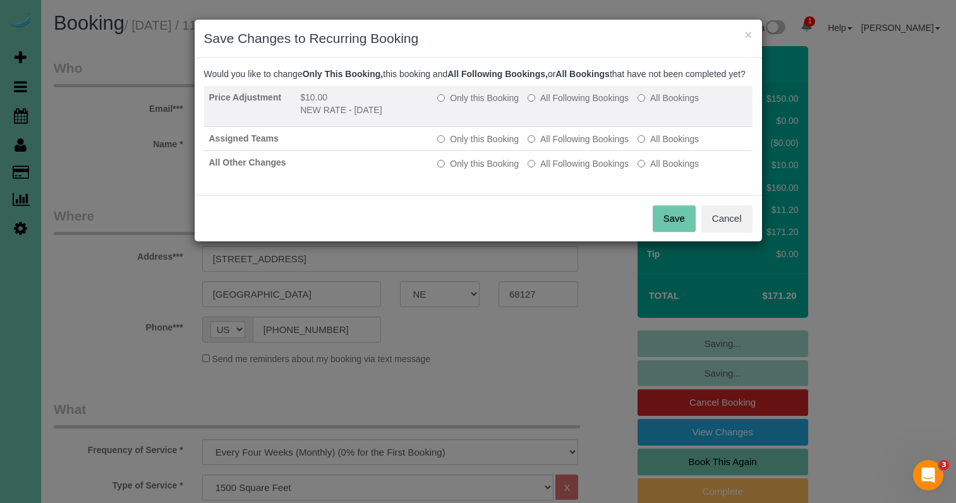
click at [572, 104] on label "All Following Bookings" at bounding box center [578, 98] width 101 height 13
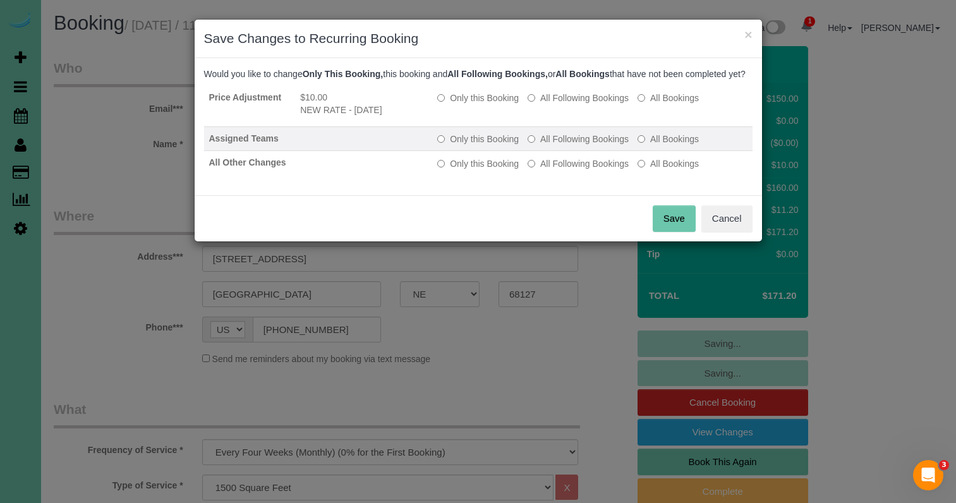
click at [563, 145] on label "All Following Bookings" at bounding box center [578, 139] width 101 height 13
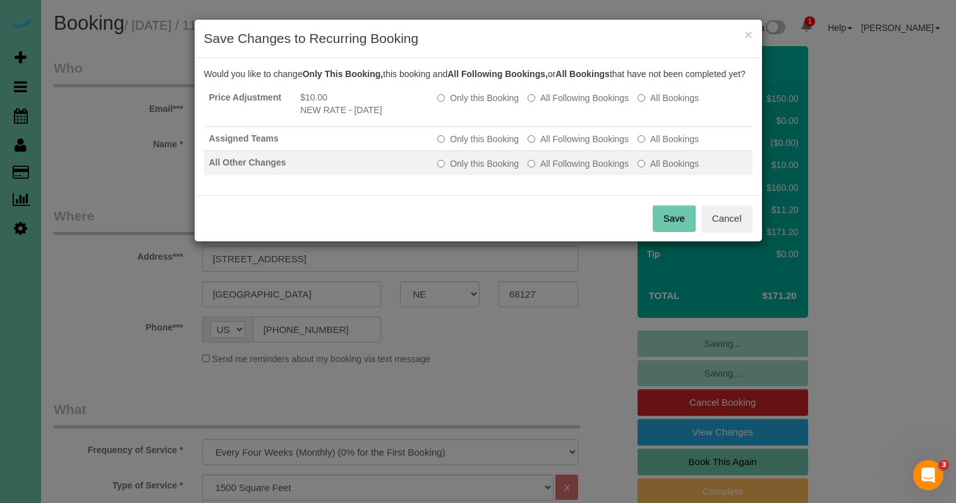
click at [573, 170] on label "All Following Bookings" at bounding box center [578, 163] width 101 height 13
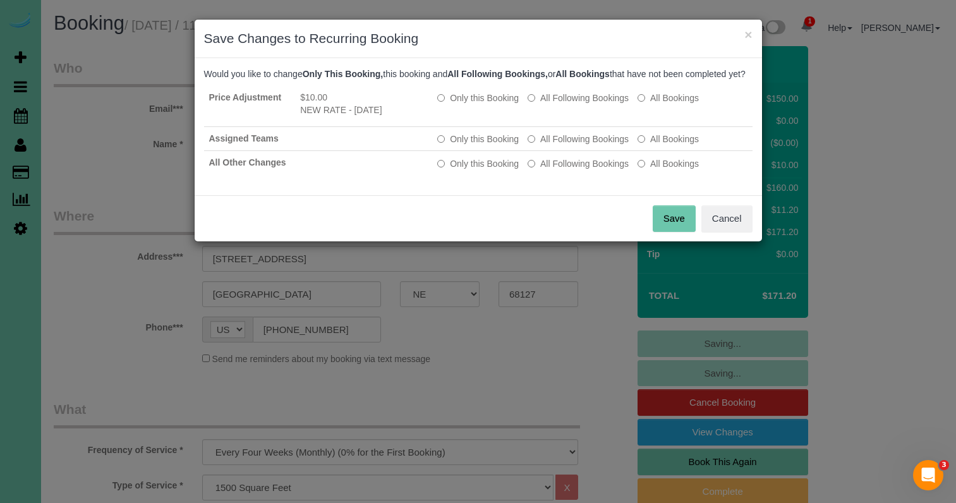
click at [672, 229] on button "Save" at bounding box center [674, 218] width 43 height 27
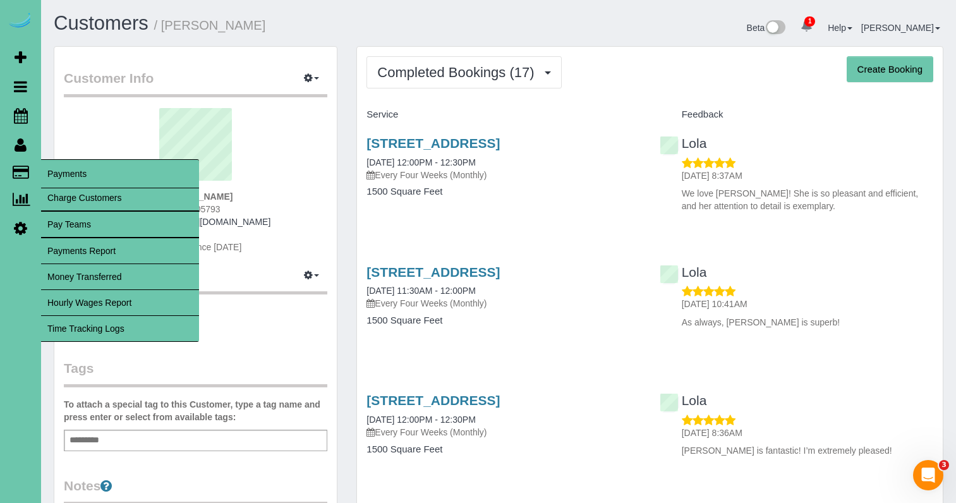
click at [123, 331] on link "Time Tracking Logs" at bounding box center [120, 328] width 158 height 25
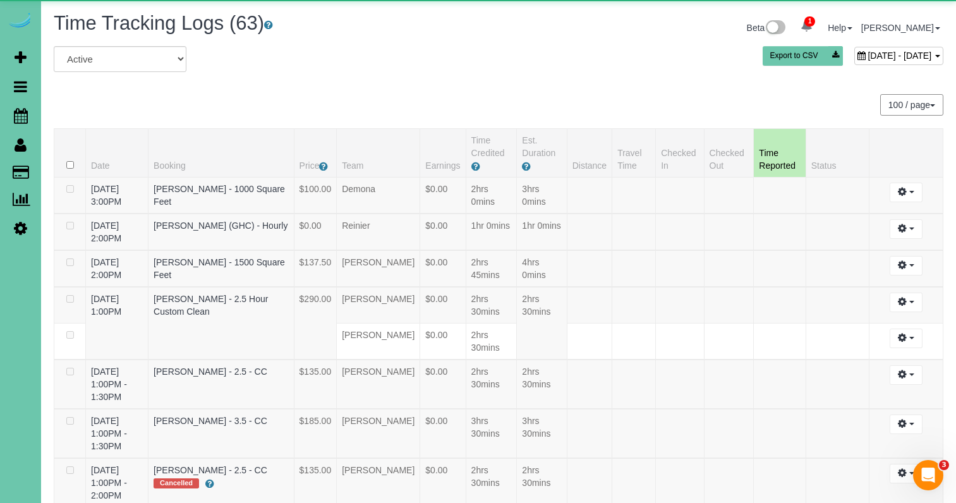
drag, startPoint x: 800, startPoint y: 56, endPoint x: 774, endPoint y: 58, distance: 26.6
click at [868, 56] on span "[DATE] - [DATE]" at bounding box center [900, 56] width 64 height 10
type input "**********"
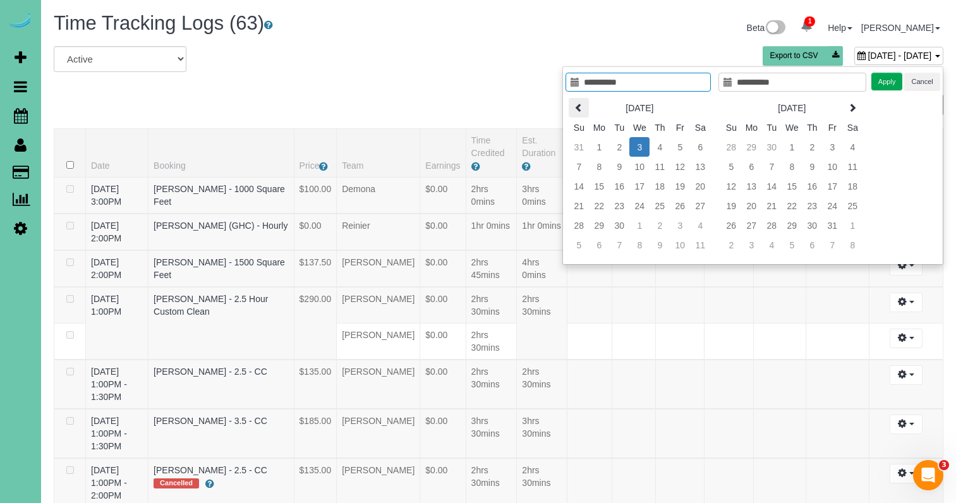
click at [577, 109] on th at bounding box center [579, 108] width 20 height 20
type input "**********"
click at [620, 186] on td "12" at bounding box center [619, 186] width 20 height 20
type input "**********"
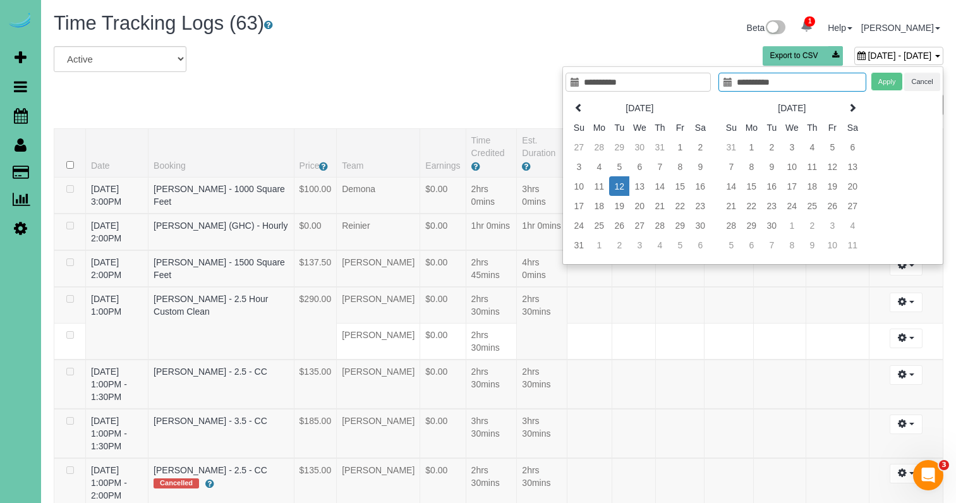
click at [620, 186] on td "12" at bounding box center [619, 186] width 20 height 20
type input "**********"
click at [895, 78] on button "Apply" at bounding box center [888, 82] width 32 height 18
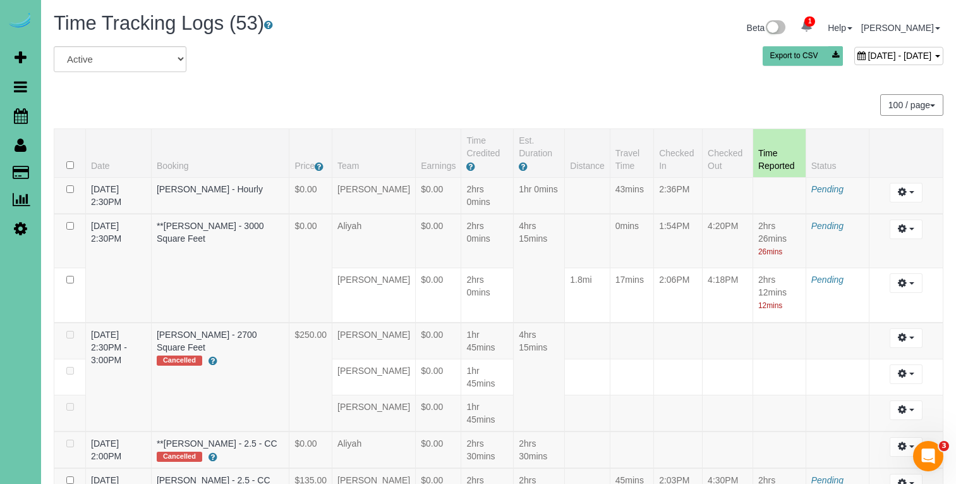
scroll to position [1351, 0]
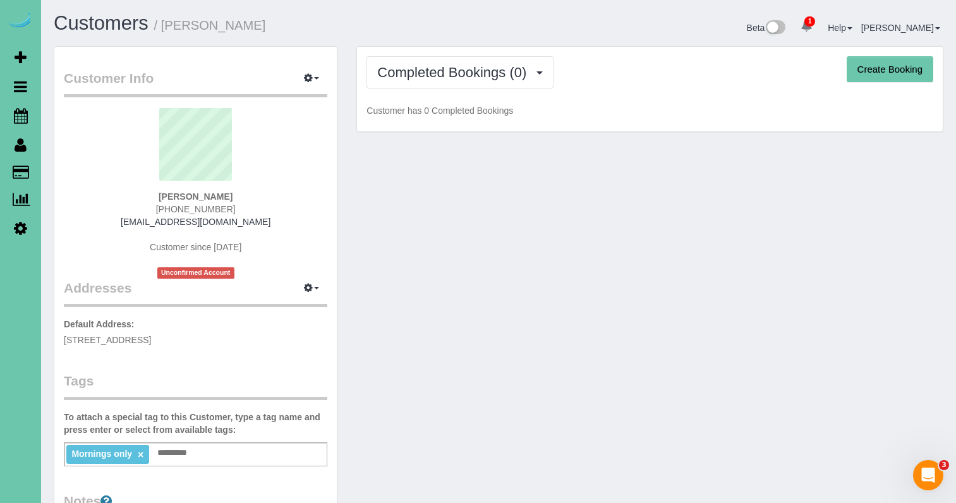
drag, startPoint x: 463, startPoint y: 73, endPoint x: 466, endPoint y: 88, distance: 15.4
click at [463, 73] on span "Completed Bookings (0)" at bounding box center [455, 72] width 156 height 16
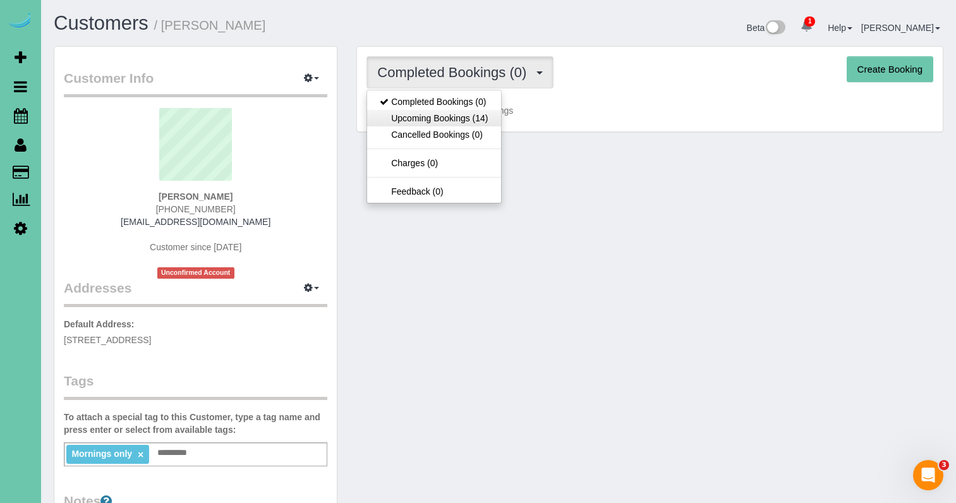
click at [468, 111] on link "Upcoming Bookings (14)" at bounding box center [433, 118] width 133 height 16
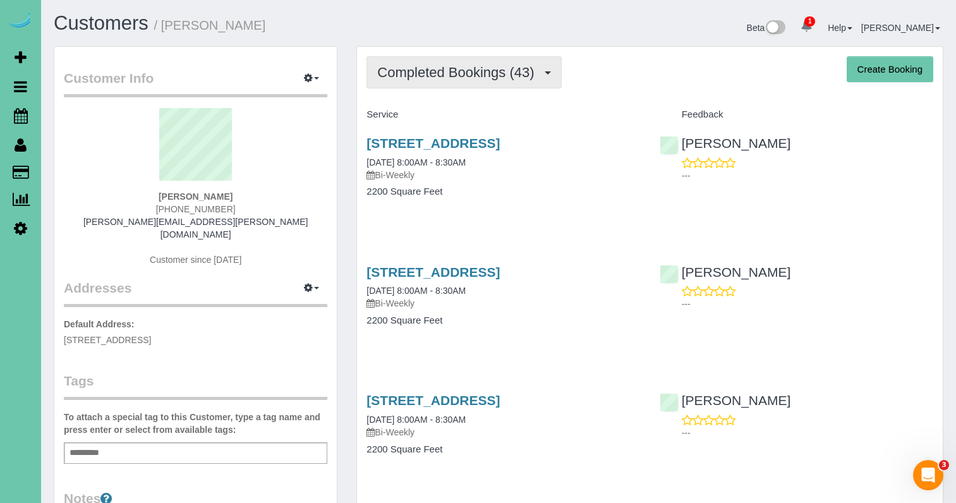
click at [401, 72] on span "Completed Bookings (43)" at bounding box center [458, 72] width 163 height 16
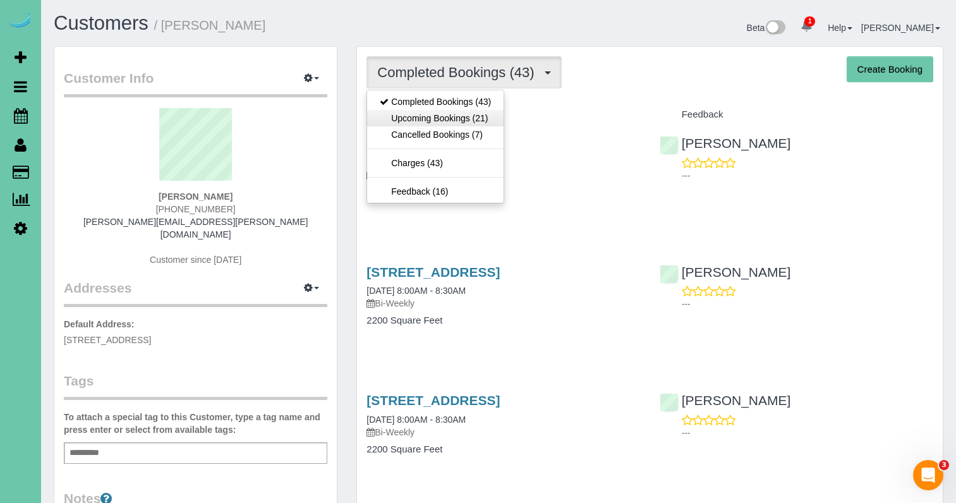
click at [385, 111] on link "Upcoming Bookings (21)" at bounding box center [435, 118] width 137 height 16
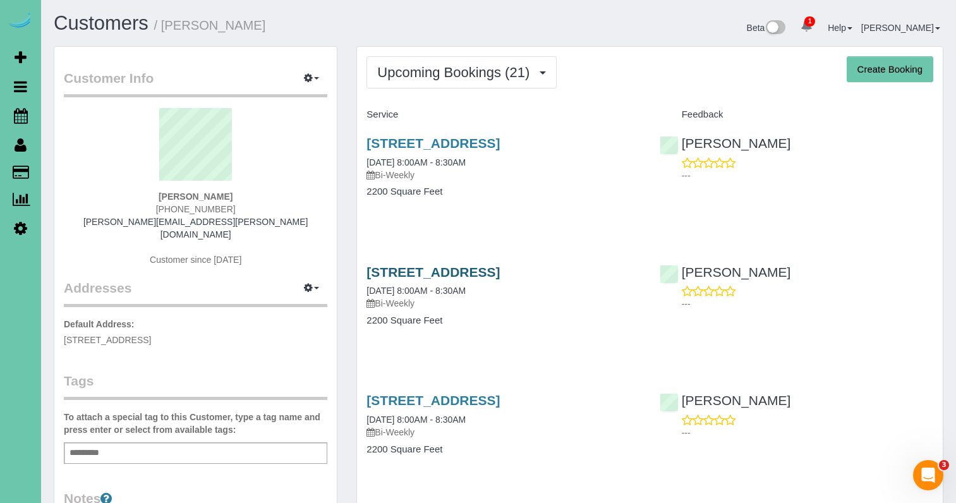
drag, startPoint x: 403, startPoint y: 273, endPoint x: 391, endPoint y: 267, distance: 13.6
click at [403, 273] on link "13706 S 42nd Ave, Bellevue, NE 68123" at bounding box center [433, 272] width 133 height 15
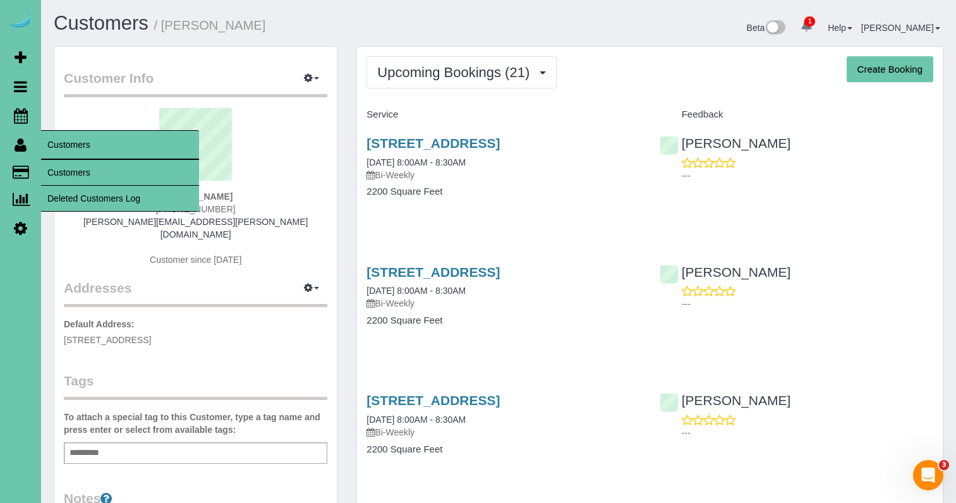
click at [63, 163] on link "Customers" at bounding box center [120, 172] width 158 height 25
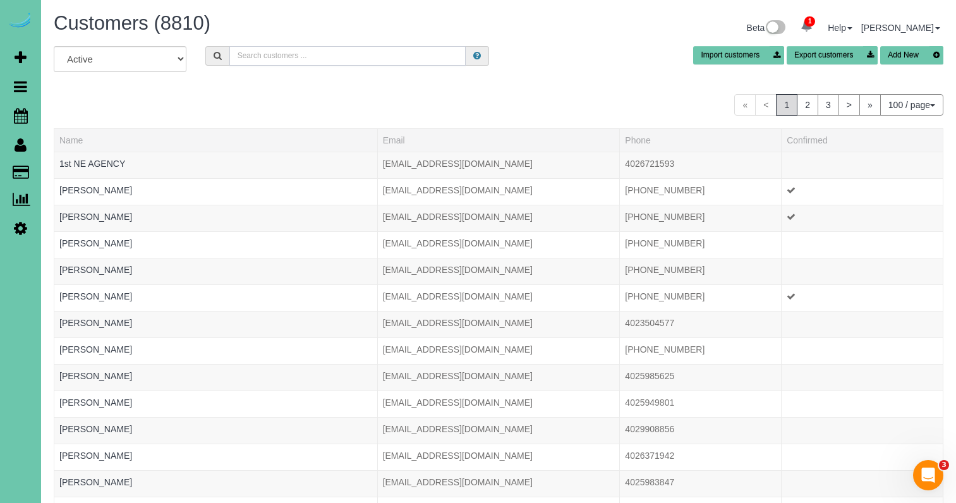
click at [285, 51] on input "text" at bounding box center [347, 56] width 236 height 20
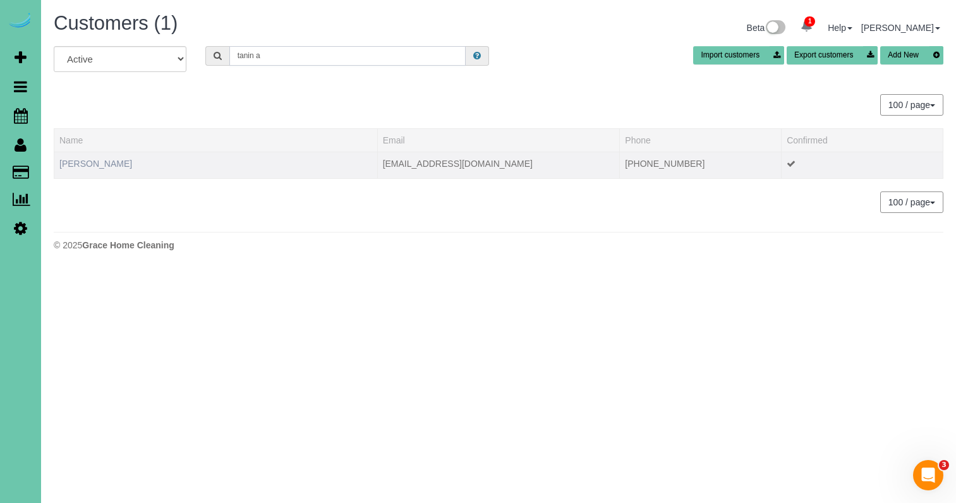
type input "tanin a"
click at [105, 164] on link "Tanin Arkfeld" at bounding box center [95, 164] width 73 height 10
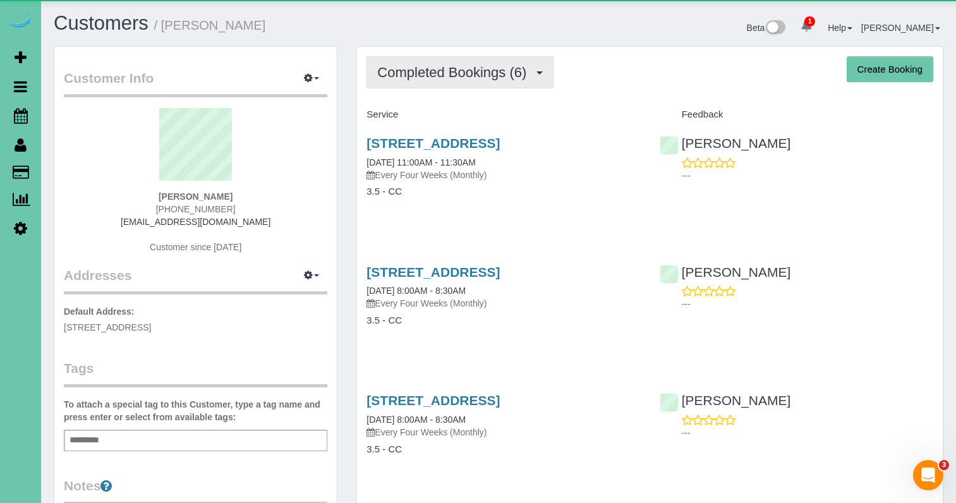
click at [475, 76] on span "Completed Bookings (6)" at bounding box center [455, 72] width 156 height 16
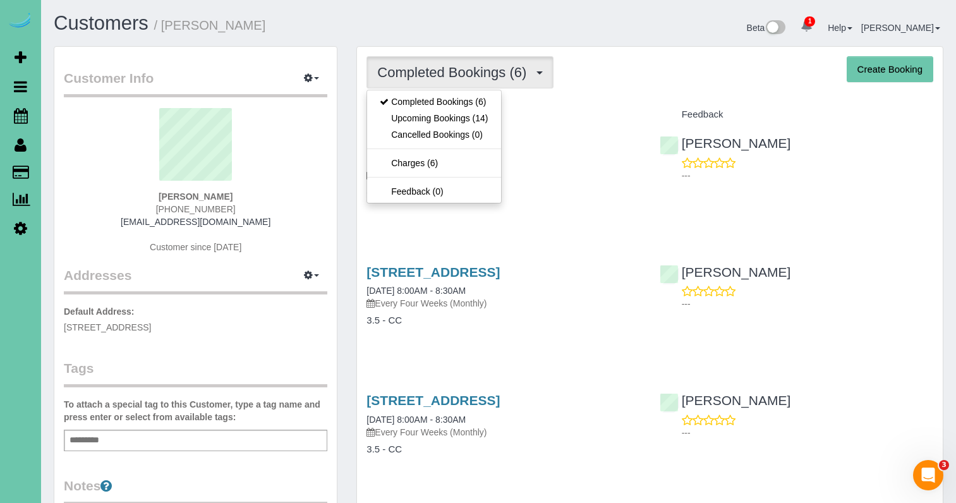
click at [451, 118] on link "Upcoming Bookings (14)" at bounding box center [433, 118] width 133 height 16
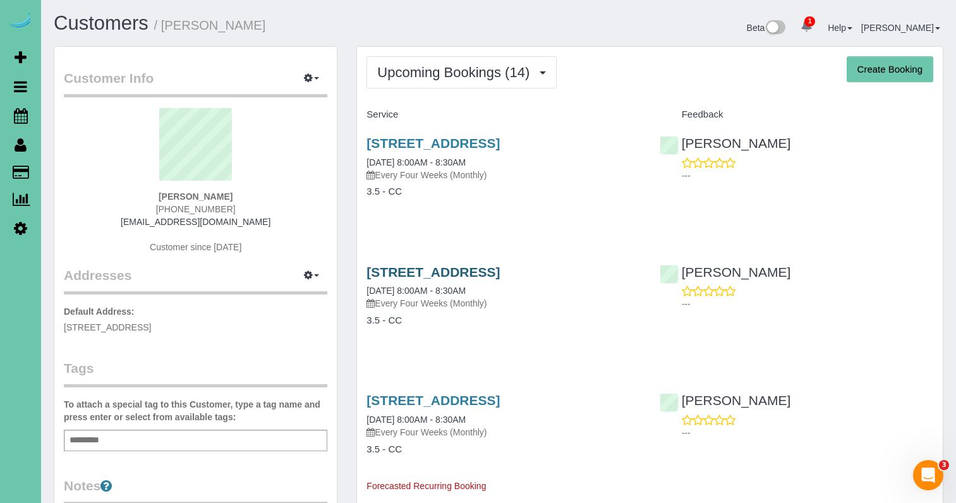
click at [428, 278] on link "617 South 93rd Avenue, Omaha, NE 68114" at bounding box center [433, 272] width 133 height 15
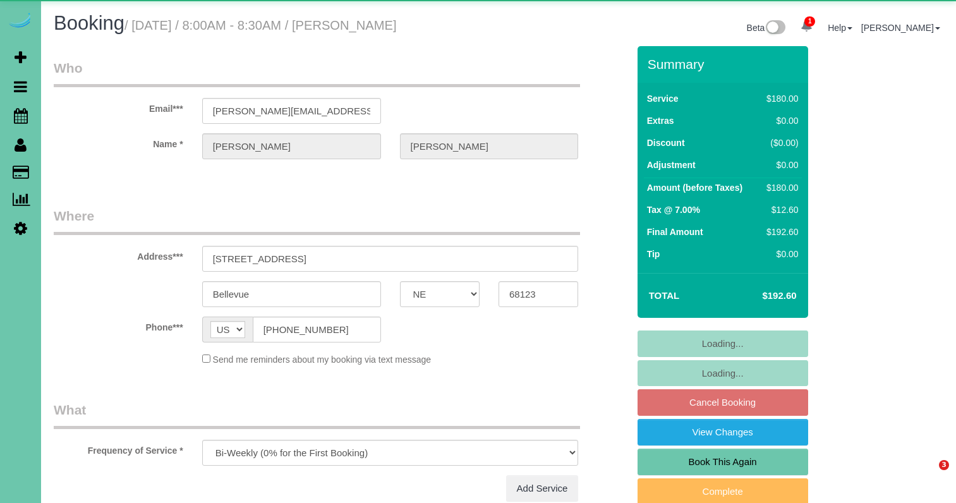
select select "NE"
select select "object:859"
select select "number:37"
select select "number:42"
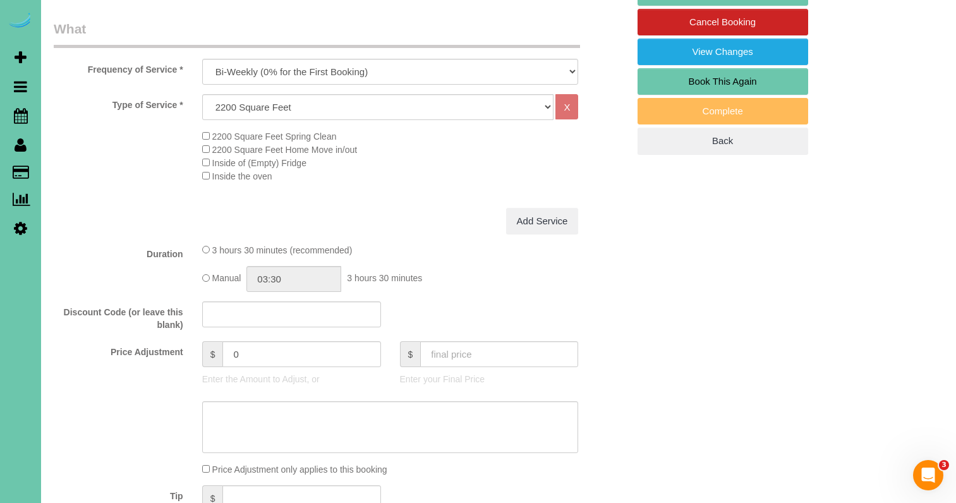
scroll to position [387, 0]
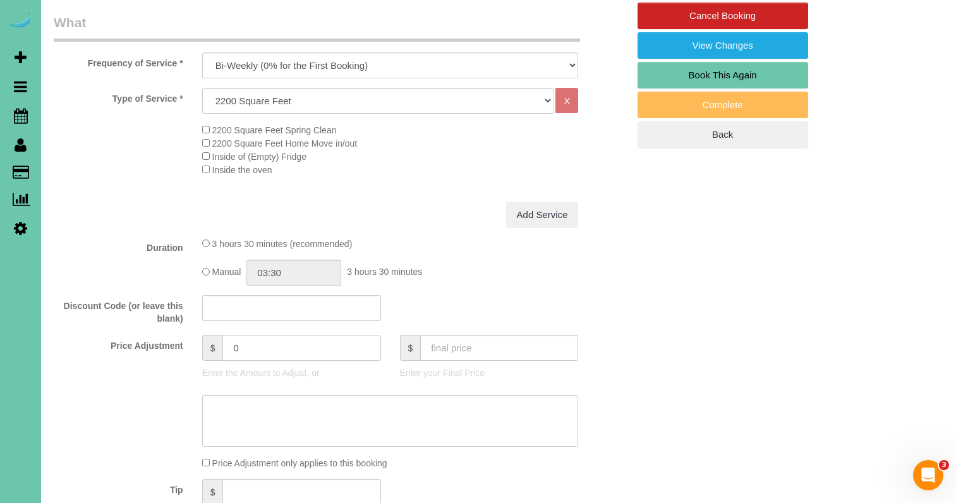
click at [236, 341] on input "0" at bounding box center [302, 348] width 158 height 26
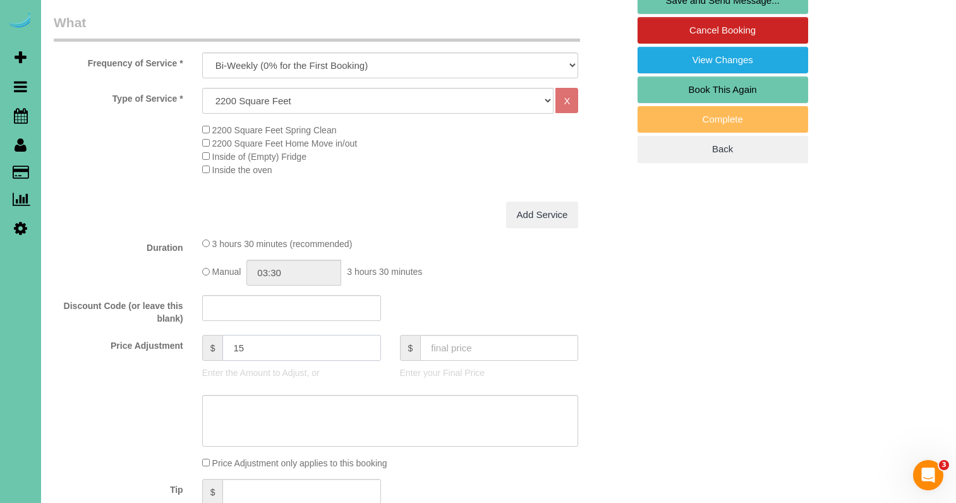
type input "15"
click at [248, 416] on textarea at bounding box center [390, 421] width 377 height 52
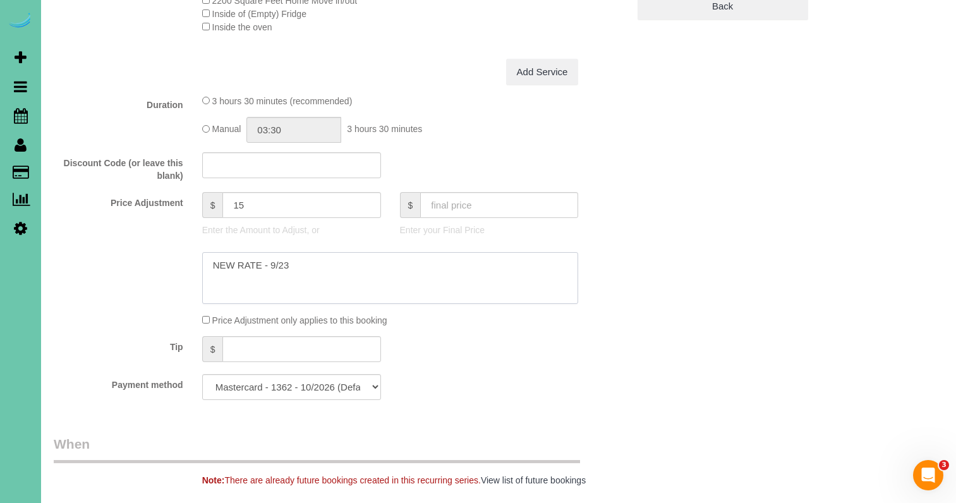
type textarea "NEW RATE - 9/23"
click at [307, 131] on input "03:30" at bounding box center [294, 130] width 95 height 26
type input "03:45"
click at [426, 95] on div "3 hours 30 minutes (recommended)" at bounding box center [390, 100] width 377 height 13
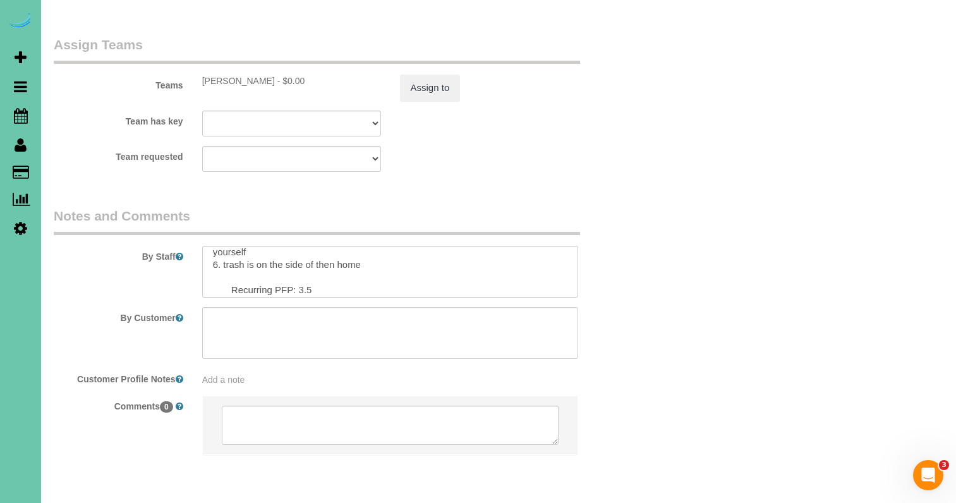
scroll to position [82, 0]
click at [307, 246] on textarea at bounding box center [390, 272] width 377 height 52
type textarea "1. credit 2. garage code; New key pad code is 0731 3. biweekly recurring - main…"
click at [427, 75] on button "Assign to" at bounding box center [430, 88] width 61 height 27
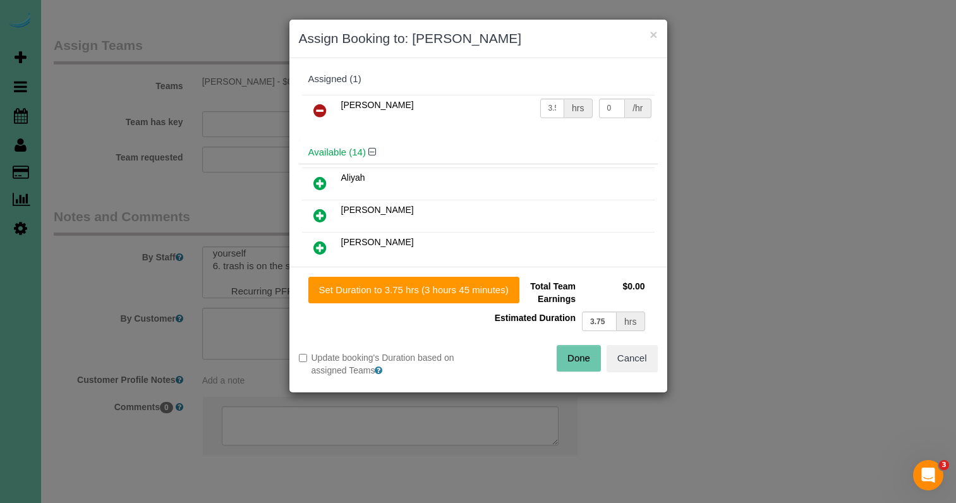
scroll to position [1418, 1]
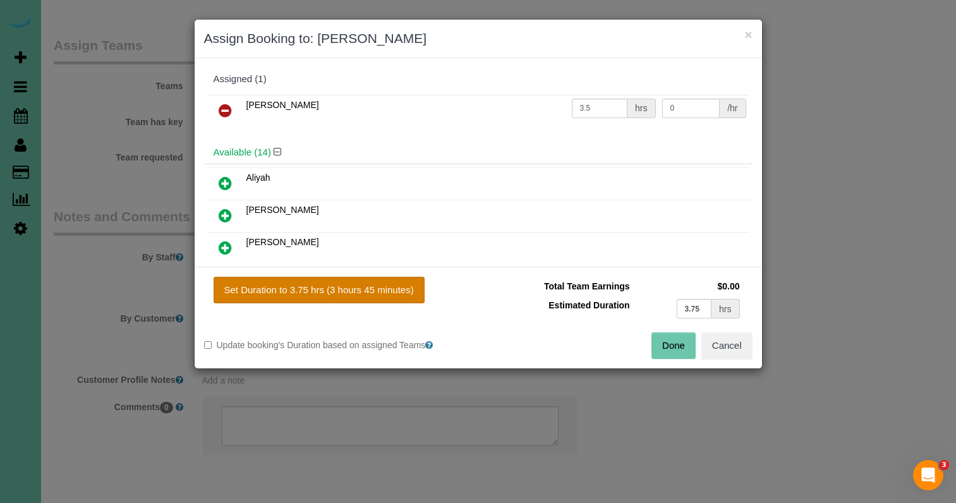
click at [377, 294] on button "Set Duration to 3.75 hrs (3 hours 45 minutes)" at bounding box center [319, 290] width 211 height 27
type input "3.75"
drag, startPoint x: 674, startPoint y: 346, endPoint x: 637, endPoint y: 317, distance: 47.7
click at [673, 346] on button "Done" at bounding box center [674, 346] width 44 height 27
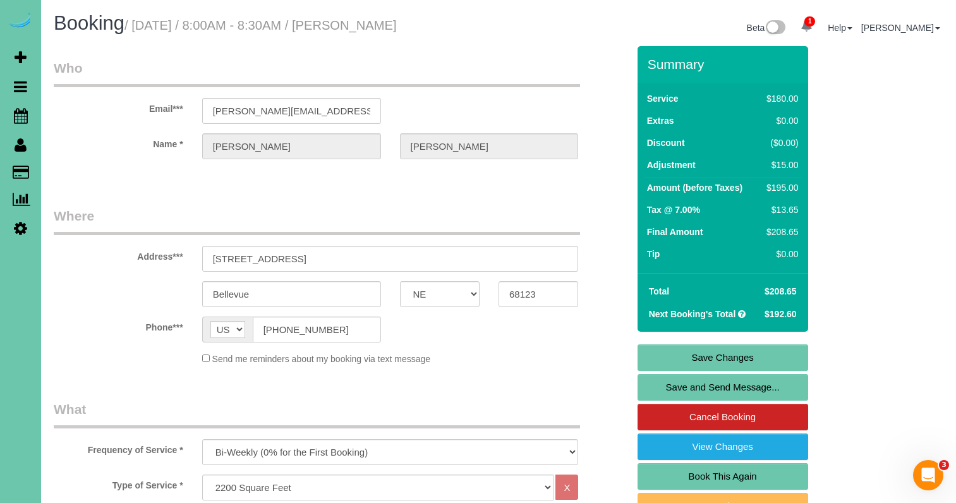
scroll to position [0, 0]
click at [680, 363] on link "Save Changes" at bounding box center [723, 358] width 171 height 27
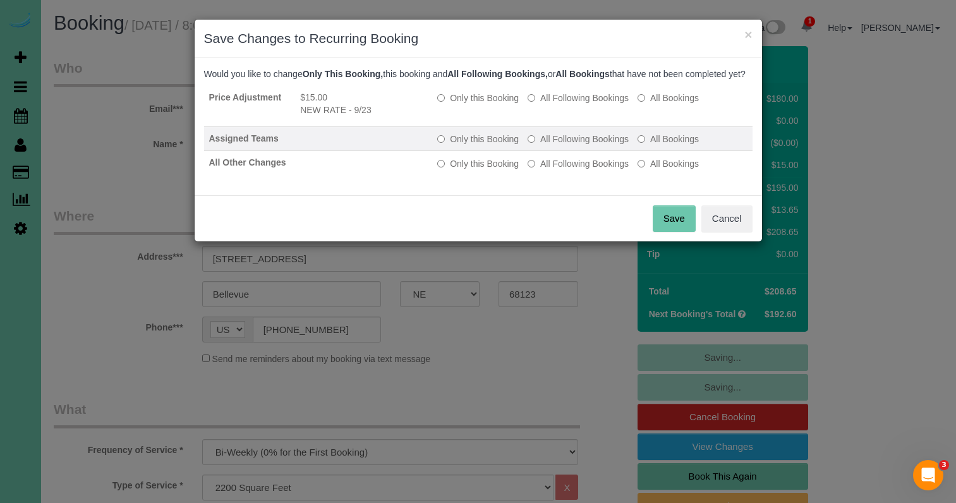
drag, startPoint x: 584, startPoint y: 110, endPoint x: 575, endPoint y: 143, distance: 34.2
click at [584, 104] on label "All Following Bookings" at bounding box center [578, 98] width 101 height 13
click at [573, 145] on label "All Following Bookings" at bounding box center [578, 139] width 101 height 13
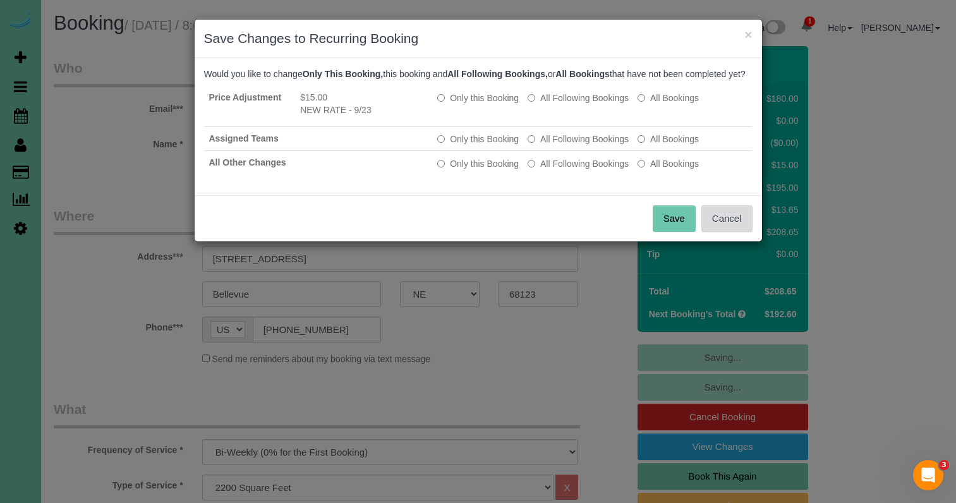
click at [740, 232] on button "Cancel" at bounding box center [727, 218] width 51 height 27
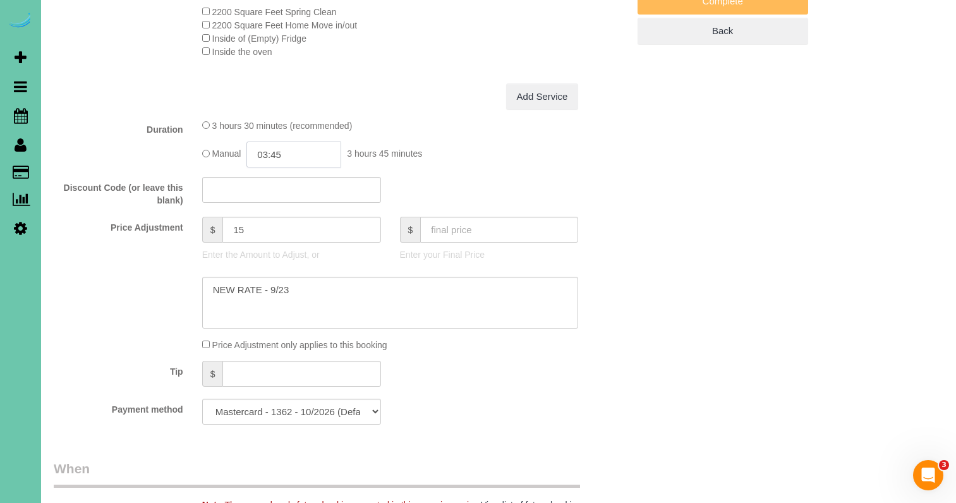
click at [295, 155] on input "03:45" at bounding box center [294, 155] width 95 height 26
type input "03:30"
click at [286, 237] on li "03:30" at bounding box center [280, 241] width 56 height 16
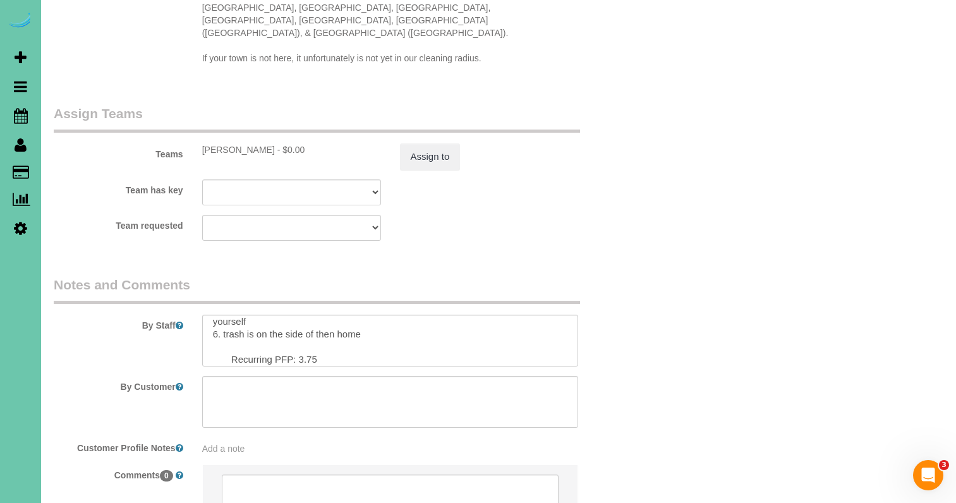
scroll to position [1351, 0]
click at [313, 314] on textarea at bounding box center [390, 340] width 377 height 52
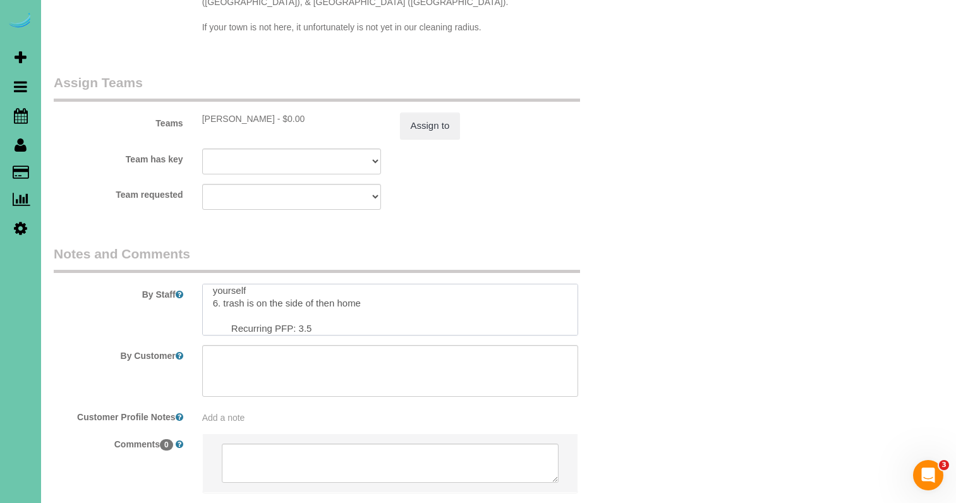
scroll to position [1386, 0]
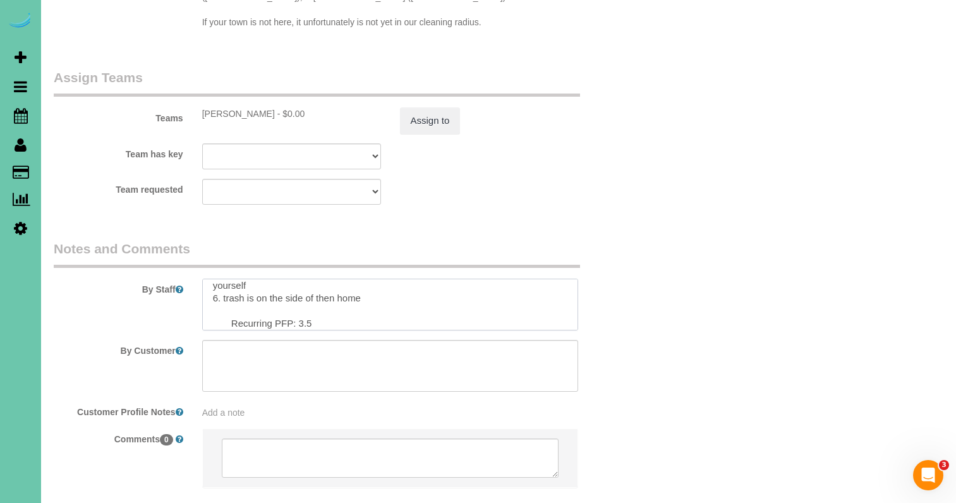
type textarea "1. credit 2. garage code; New key pad code is 0731 3. biweekly recurring - main…"
click at [413, 68] on div "Teams Renee - $0.00 Assign to" at bounding box center [341, 101] width 594 height 66
click at [428, 107] on button "Assign to" at bounding box center [430, 120] width 61 height 27
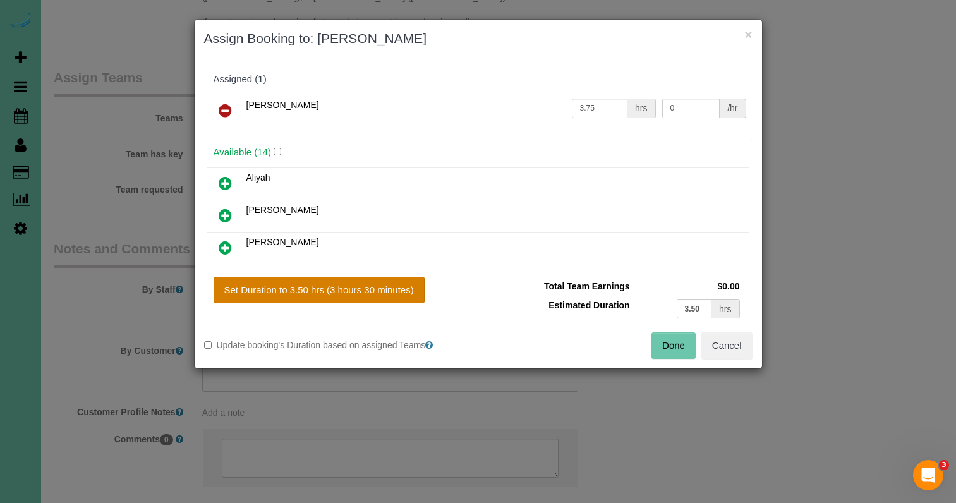
click at [401, 284] on button "Set Duration to 3.50 hrs (3 hours 30 minutes)" at bounding box center [319, 290] width 211 height 27
type input "3.50"
click at [667, 344] on button "Done" at bounding box center [674, 346] width 44 height 27
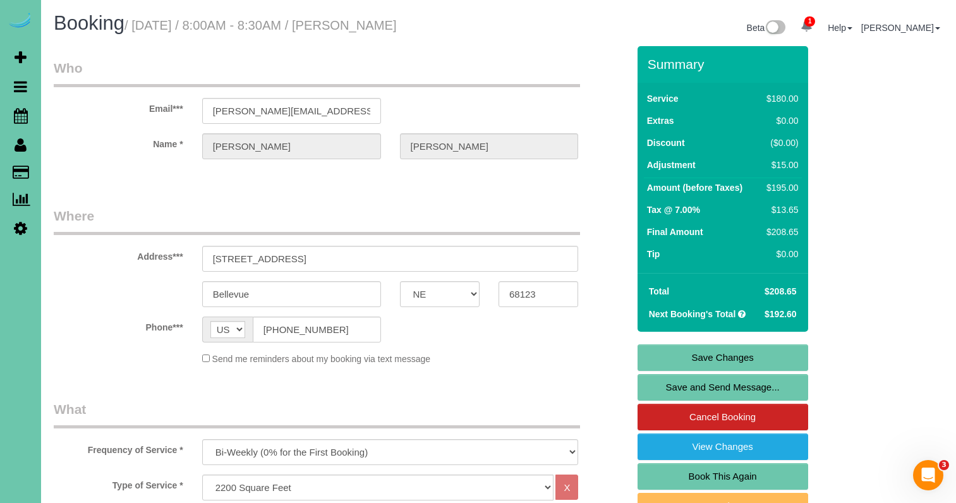
scroll to position [0, 0]
click at [658, 352] on link "Save Changes" at bounding box center [723, 358] width 171 height 27
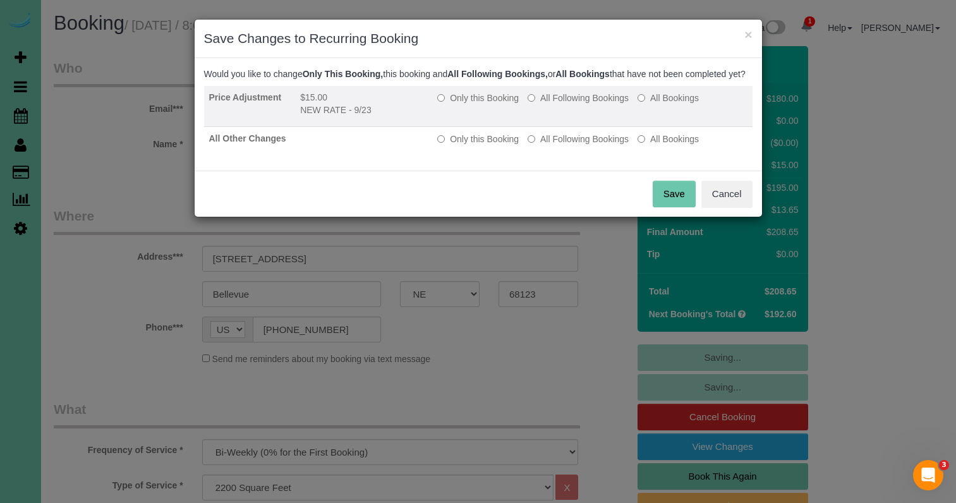
drag, startPoint x: 548, startPoint y: 113, endPoint x: 547, endPoint y: 123, distance: 10.2
click at [548, 104] on label "All Following Bookings" at bounding box center [578, 98] width 101 height 13
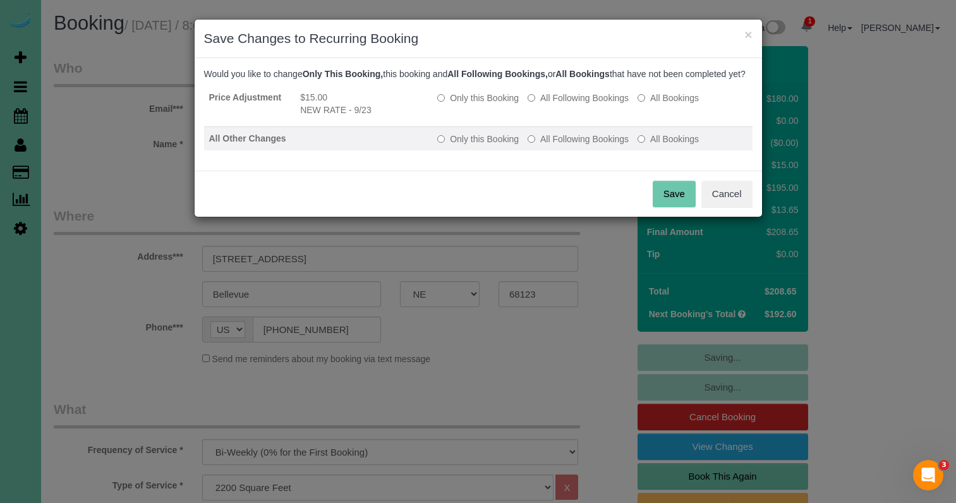
drag, startPoint x: 548, startPoint y: 152, endPoint x: 564, endPoint y: 161, distance: 18.1
click at [548, 145] on label "All Following Bookings" at bounding box center [578, 139] width 101 height 13
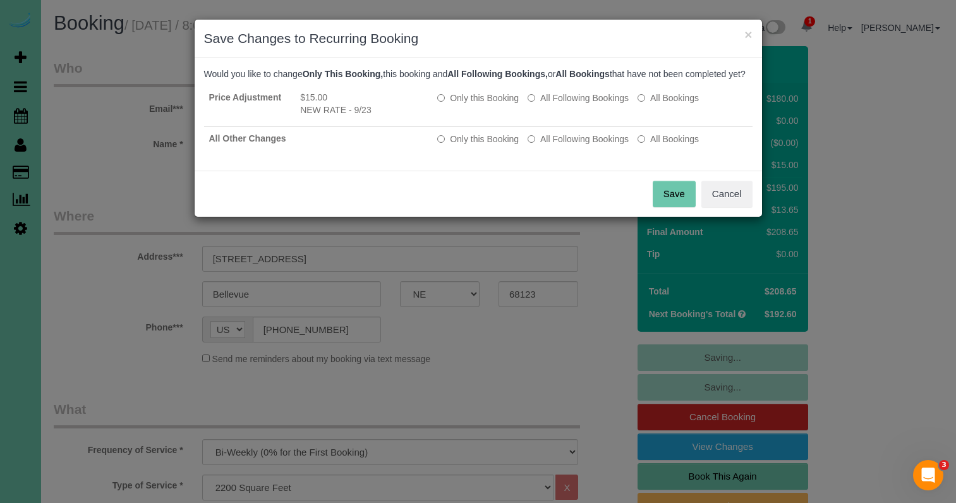
drag, startPoint x: 664, startPoint y: 202, endPoint x: 475, endPoint y: 149, distance: 195.5
click at [662, 201] on button "Save" at bounding box center [674, 194] width 43 height 27
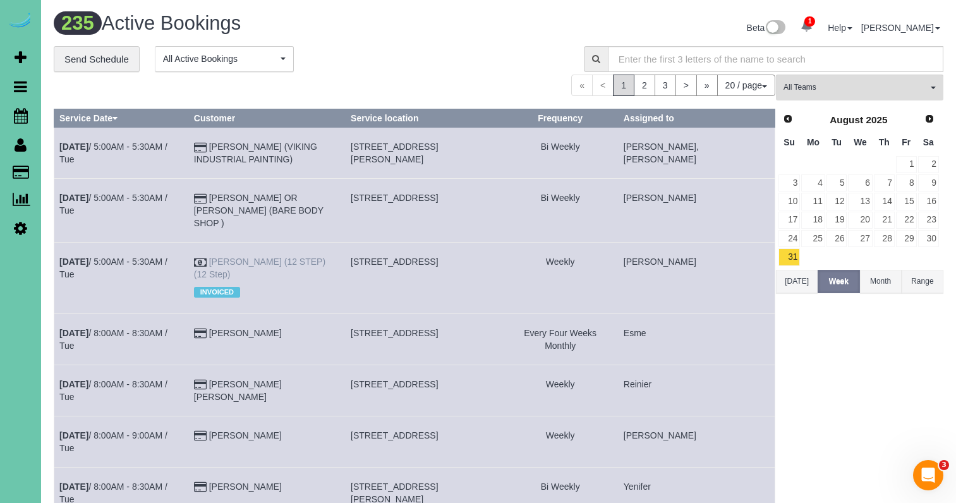
click at [287, 257] on link "[PERSON_NAME] (12 STEP) (12 Step)" at bounding box center [259, 268] width 131 height 23
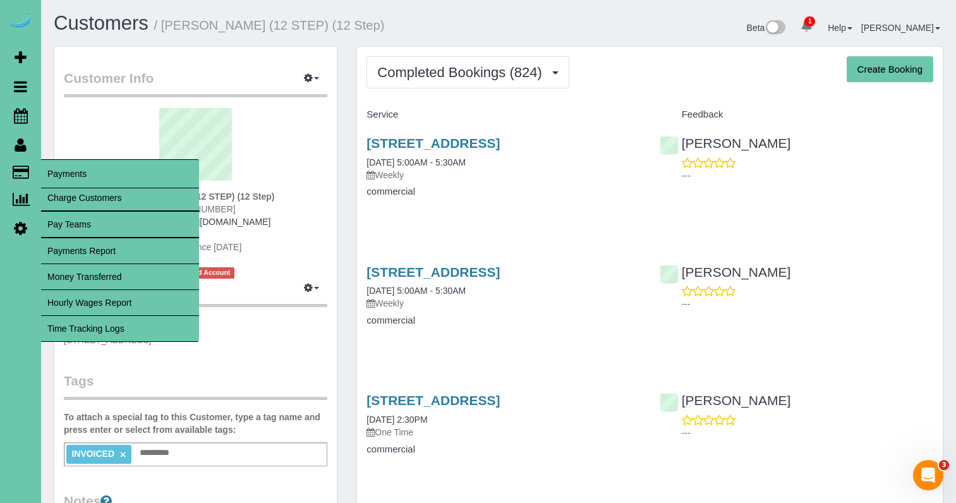
click at [59, 173] on span "Payments" at bounding box center [120, 173] width 158 height 29
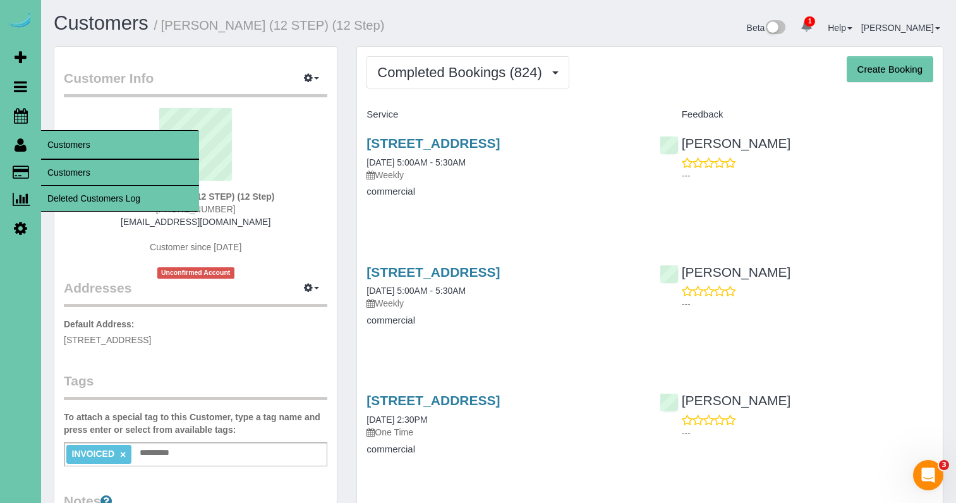
drag, startPoint x: 61, startPoint y: 173, endPoint x: 123, endPoint y: 140, distance: 70.4
click at [61, 173] on link "Customers" at bounding box center [120, 172] width 158 height 25
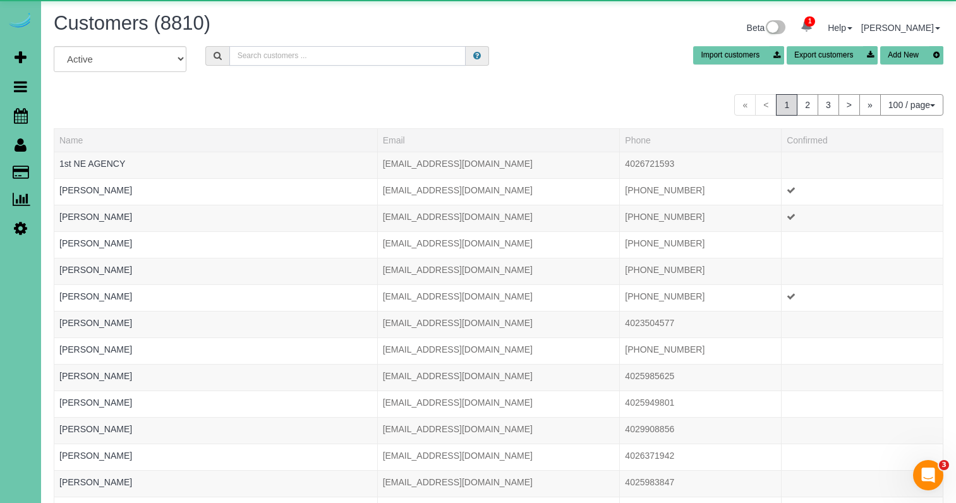
click at [284, 55] on input "text" at bounding box center [347, 56] width 236 height 20
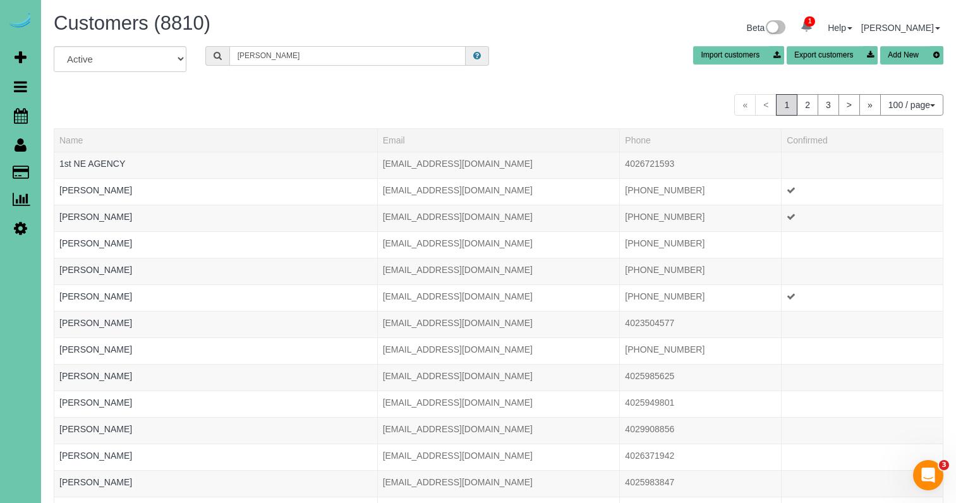
click at [425, 56] on input "Arends" at bounding box center [347, 56] width 236 height 20
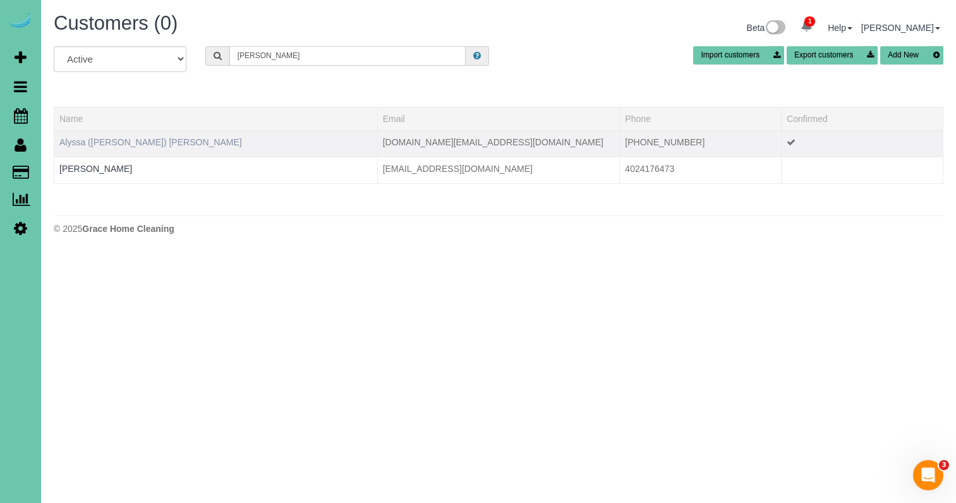
type input "Arends"
click at [148, 141] on link "Alyssa (Diane) Arends-Johnson" at bounding box center [150, 142] width 183 height 10
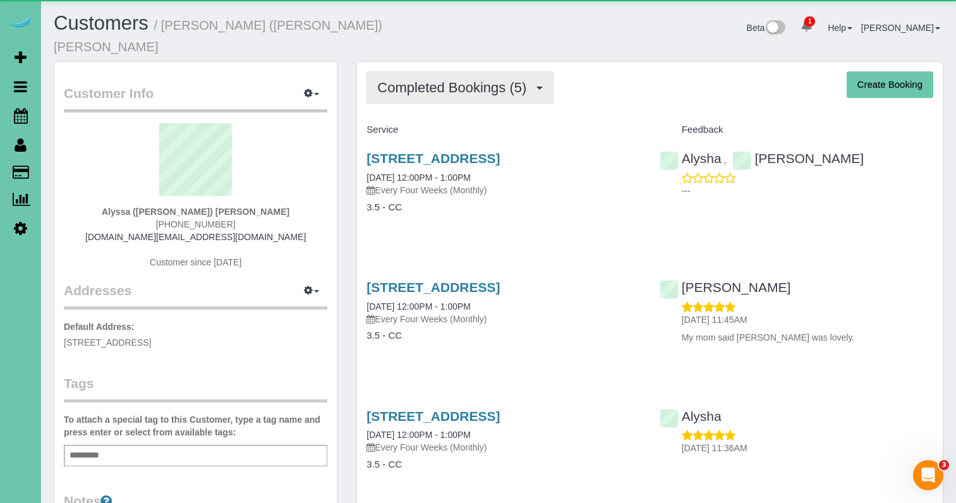
click at [490, 80] on span "Completed Bookings (5)" at bounding box center [455, 88] width 156 height 16
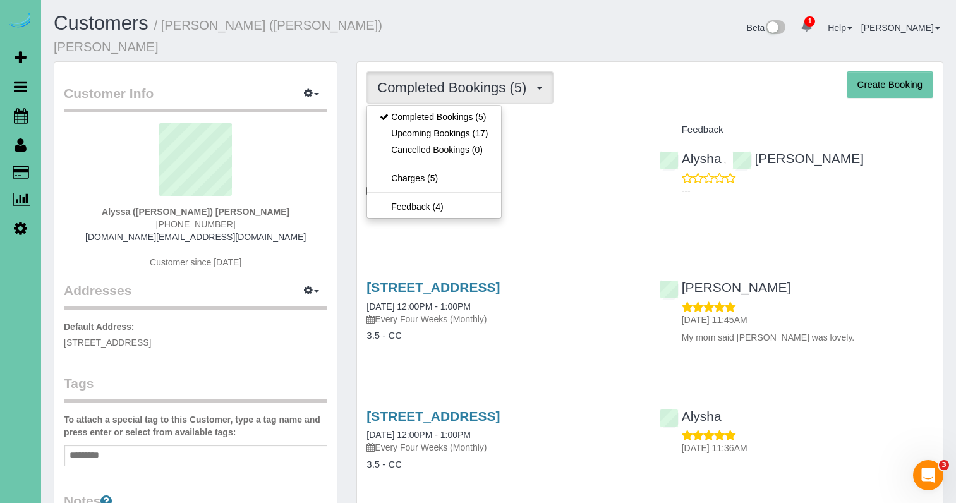
drag, startPoint x: 482, startPoint y: 117, endPoint x: 472, endPoint y: 118, distance: 10.8
click at [482, 125] on link "Upcoming Bookings (17)" at bounding box center [433, 133] width 133 height 16
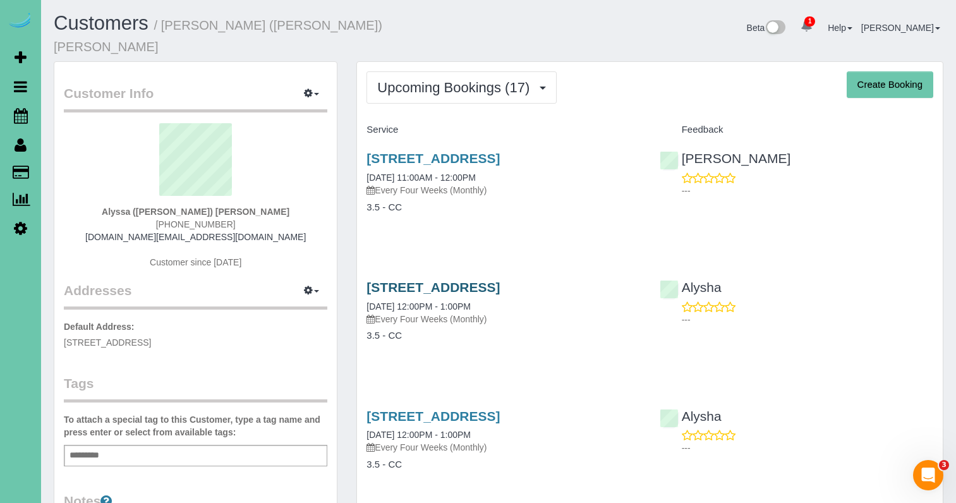
click at [445, 280] on link "3512 N 125th Avenue, Omaha, NE 68164" at bounding box center [433, 287] width 133 height 15
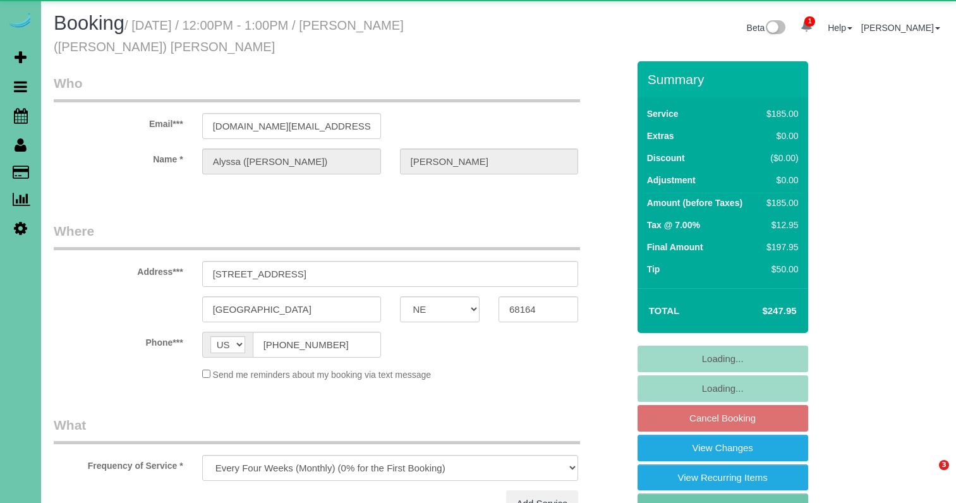
select select "NE"
select select "object:632"
select select "string:fspay-f5d47271-b560-450d-91f5-4827d8e945a4"
select select "number:37"
select select "number:43"
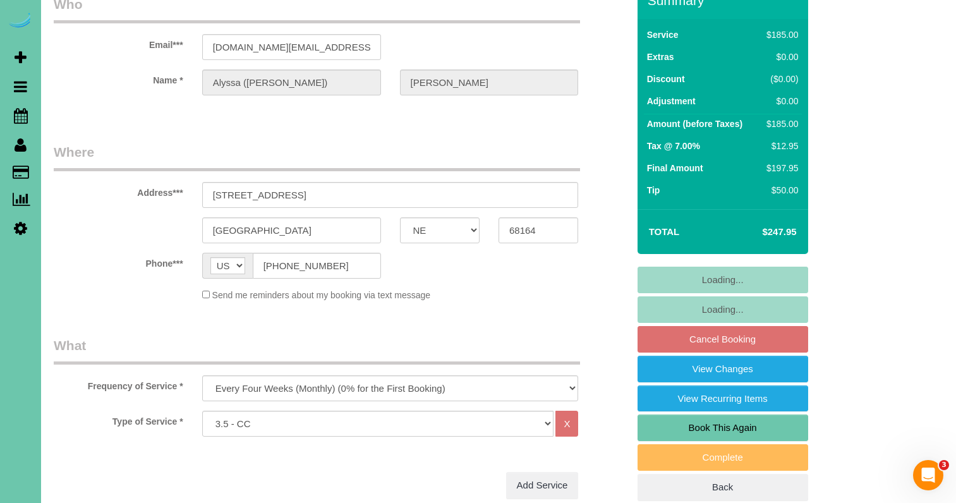
scroll to position [90, 0]
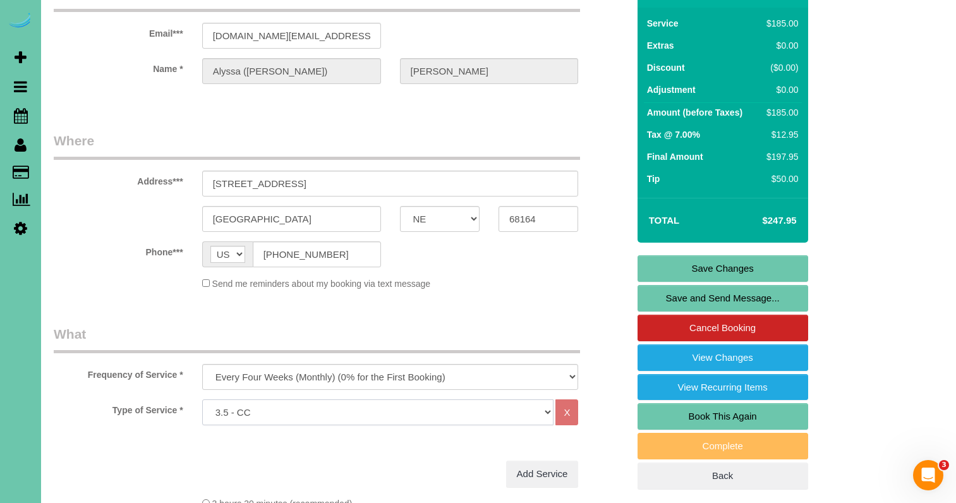
select select "160"
click at [695, 262] on link "Save Changes" at bounding box center [723, 268] width 171 height 27
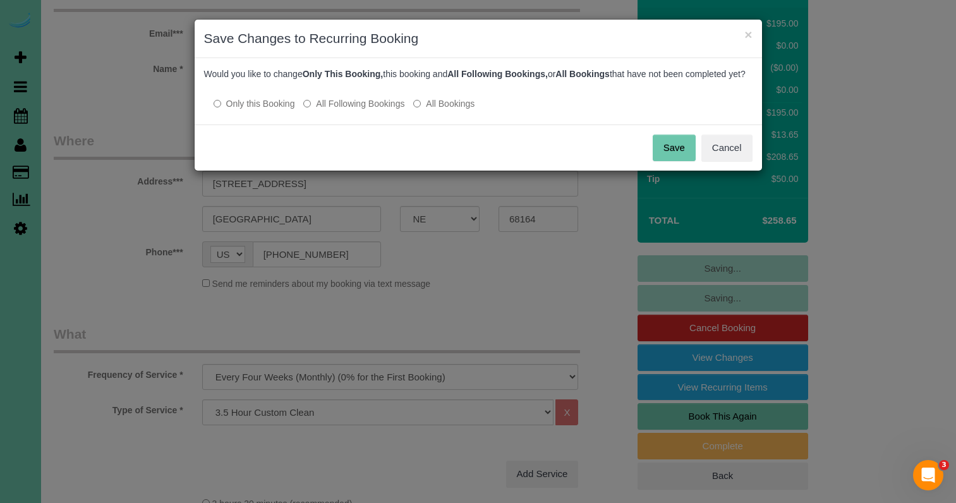
drag, startPoint x: 368, startPoint y: 115, endPoint x: 393, endPoint y: 116, distance: 24.7
click at [369, 110] on label "All Following Bookings" at bounding box center [353, 103] width 101 height 13
drag, startPoint x: 671, startPoint y: 157, endPoint x: 620, endPoint y: 157, distance: 50.6
click at [669, 157] on button "Save" at bounding box center [674, 148] width 43 height 27
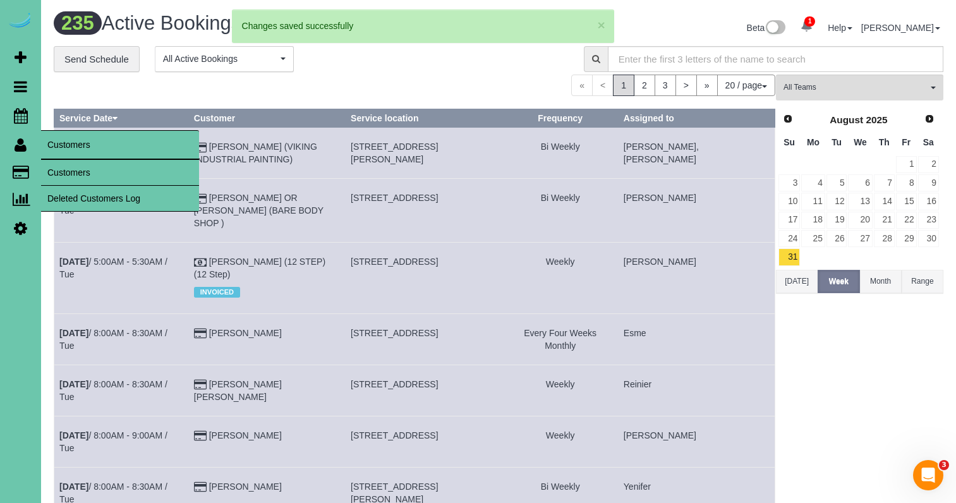
drag, startPoint x: 83, startPoint y: 176, endPoint x: 53, endPoint y: 178, distance: 30.4
click at [83, 176] on link "Customers" at bounding box center [120, 172] width 158 height 25
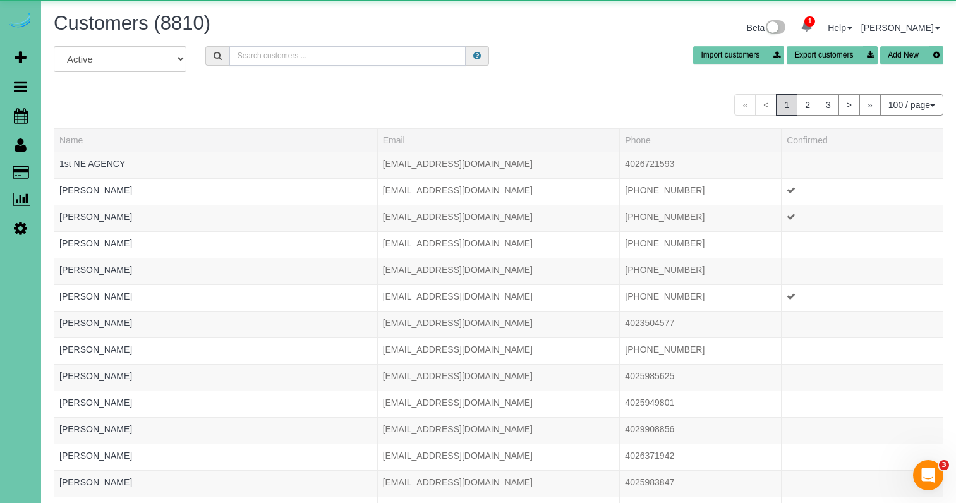
click at [353, 52] on input "text" at bounding box center [347, 56] width 236 height 20
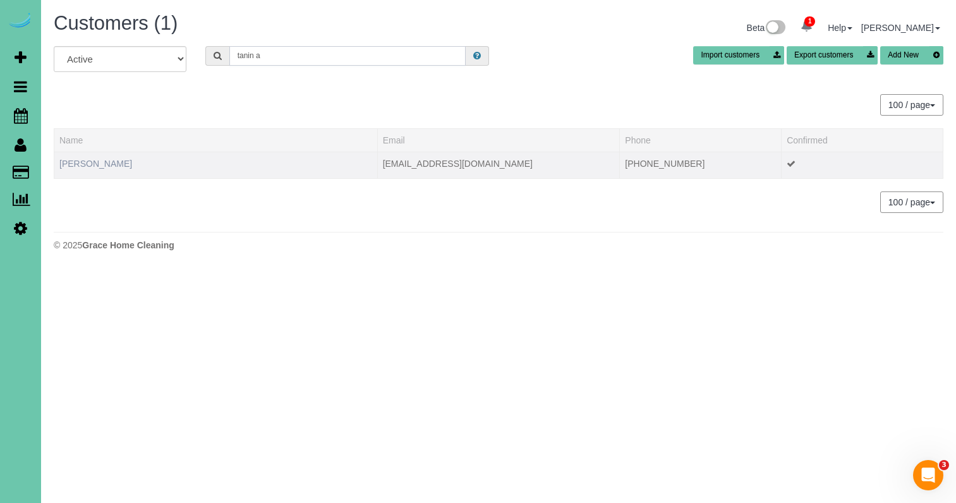
type input "tanin a"
click at [67, 163] on link "[PERSON_NAME]" at bounding box center [95, 164] width 73 height 10
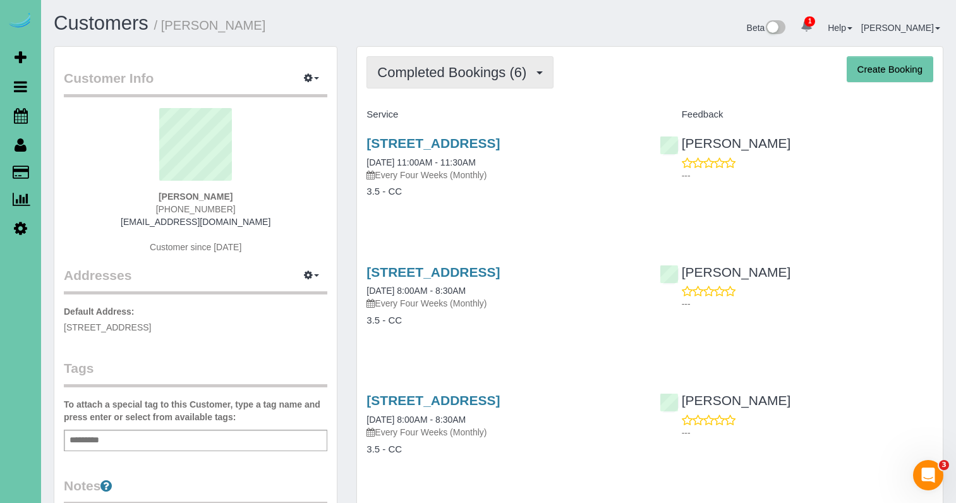
drag, startPoint x: 424, startPoint y: 95, endPoint x: 413, endPoint y: 82, distance: 17.6
click at [424, 94] on div "Completed Bookings (6) Completed Bookings (6) Upcoming Bookings (13) Cancelled …" at bounding box center [650, 477] width 586 height 860
click at [410, 78] on span "Completed Bookings (6)" at bounding box center [455, 72] width 156 height 16
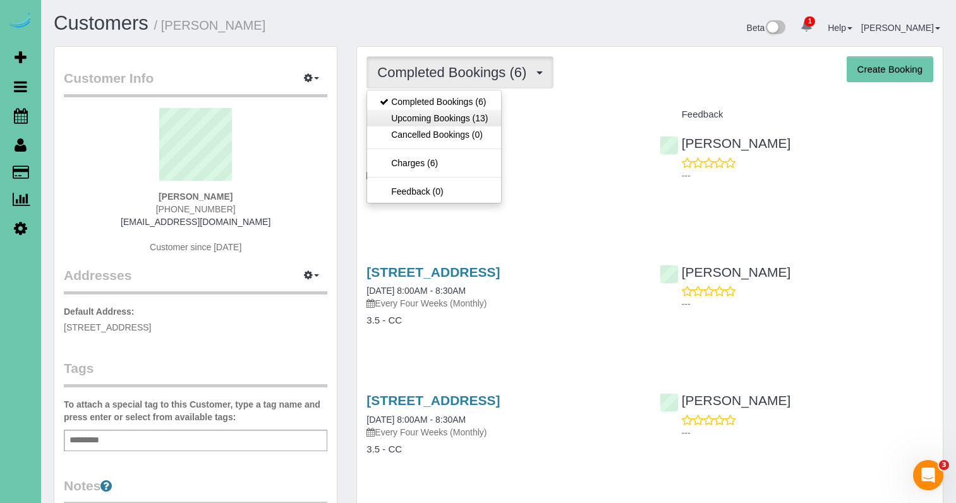
click at [410, 122] on link "Upcoming Bookings (13)" at bounding box center [433, 118] width 133 height 16
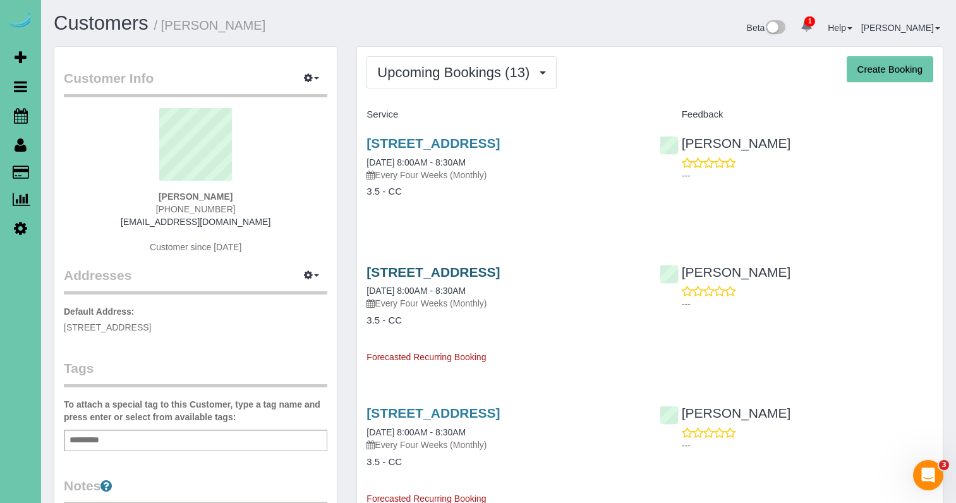
click at [420, 268] on link "[STREET_ADDRESS]" at bounding box center [433, 272] width 133 height 15
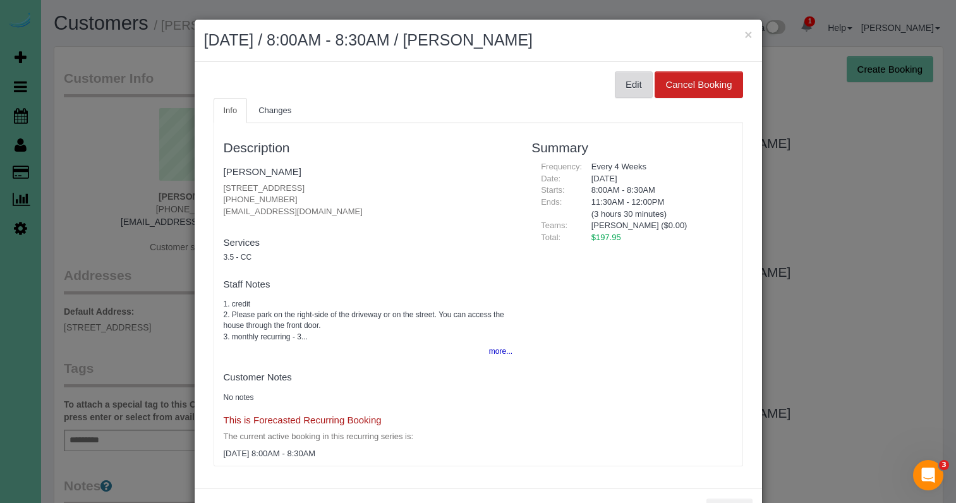
click at [647, 87] on button "Edit" at bounding box center [634, 84] width 38 height 27
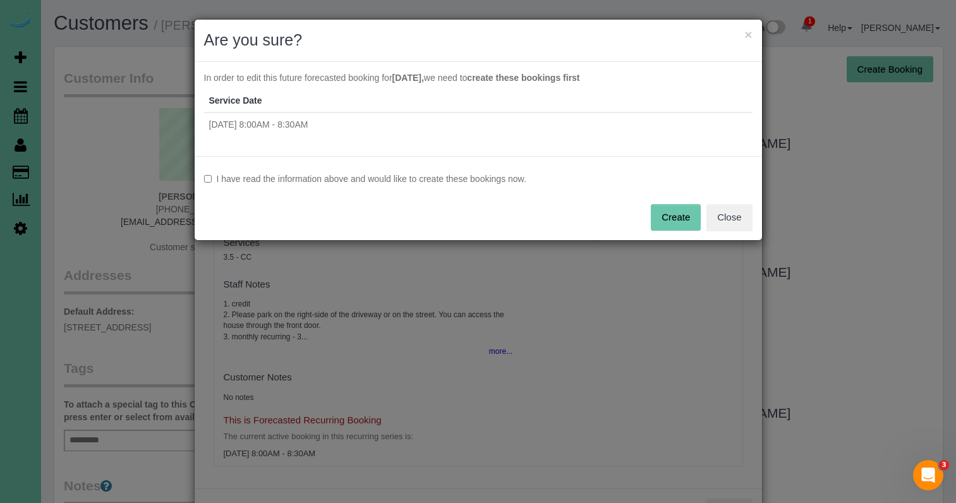
click at [394, 182] on label "I have read the information above and would like to create these bookings now." at bounding box center [478, 179] width 549 height 13
click at [668, 215] on button "Create" at bounding box center [676, 217] width 50 height 27
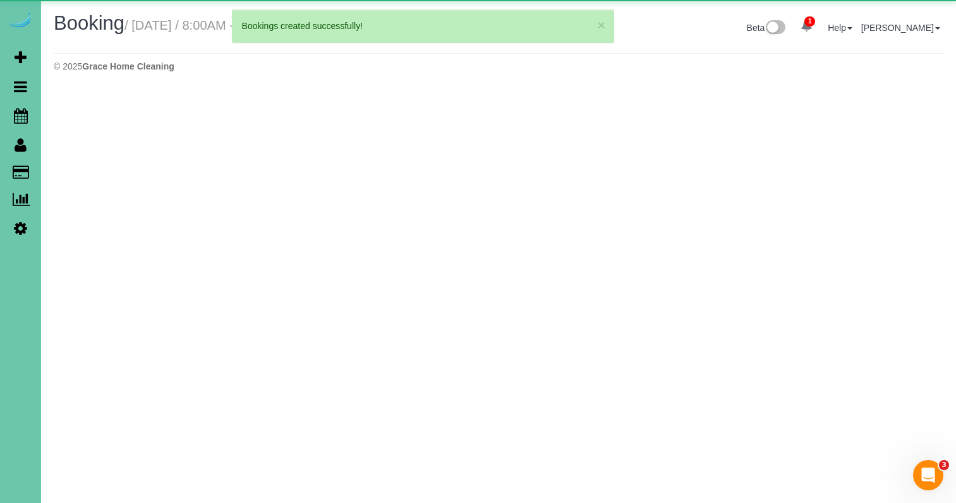
select select "NE"
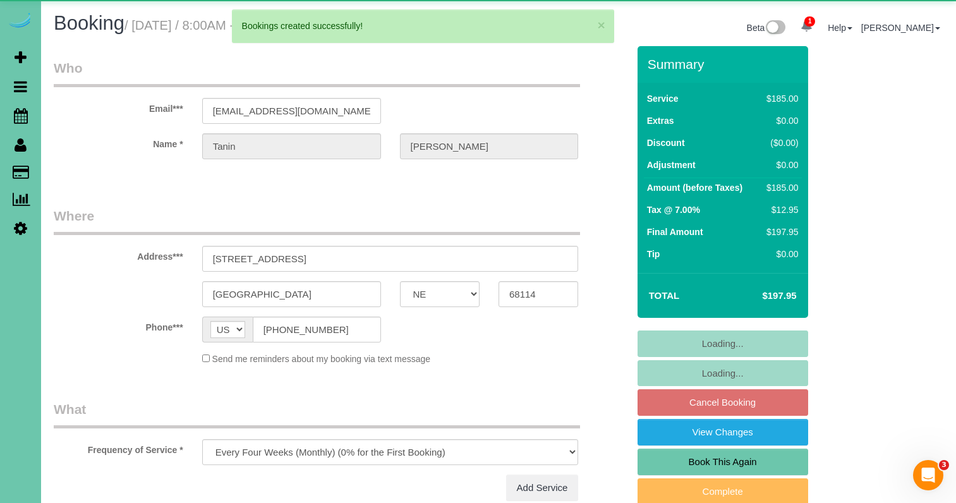
select select "object:3132"
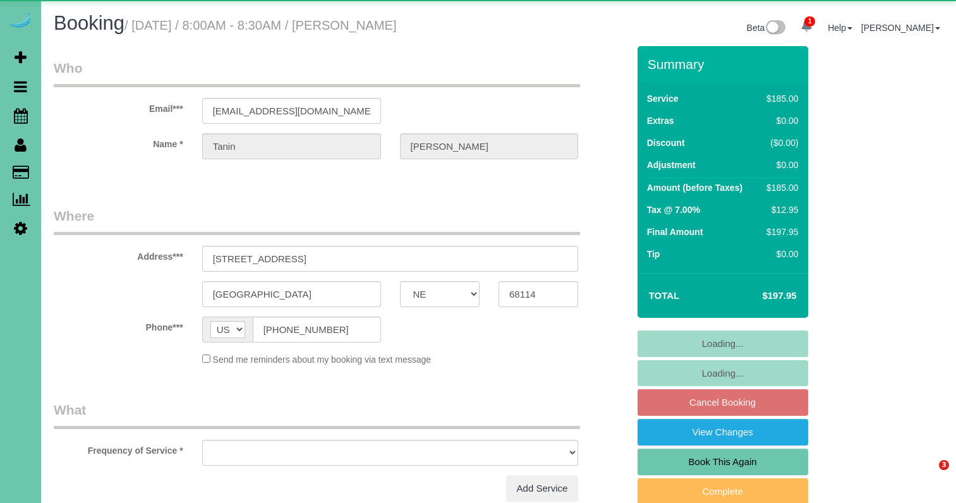
select select "NE"
select select "object:630"
select select "string:fspay-dee8c899-b17c-484c-a643-82fa98227602"
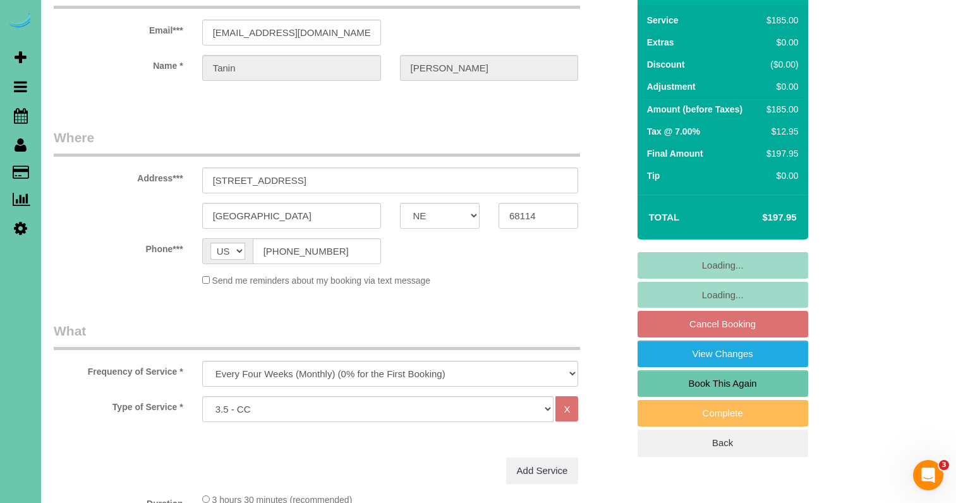
scroll to position [94, 0]
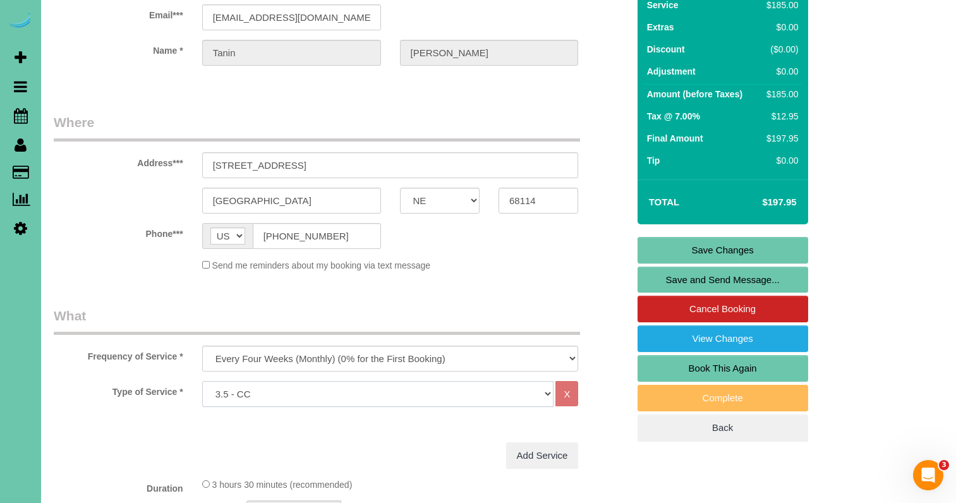
select select "160"
click at [685, 250] on link "Save Changes" at bounding box center [723, 250] width 171 height 27
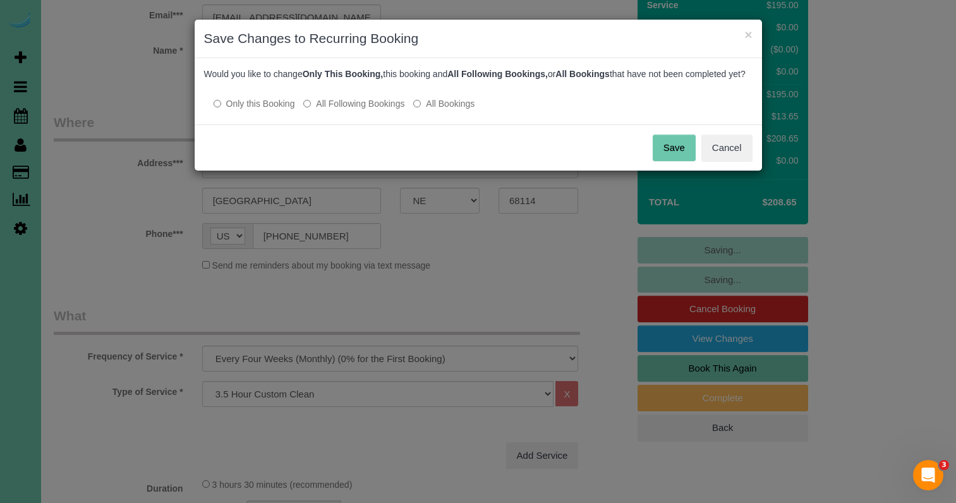
click at [355, 110] on label "All Following Bookings" at bounding box center [353, 103] width 101 height 13
click at [681, 161] on button "Save" at bounding box center [674, 148] width 43 height 27
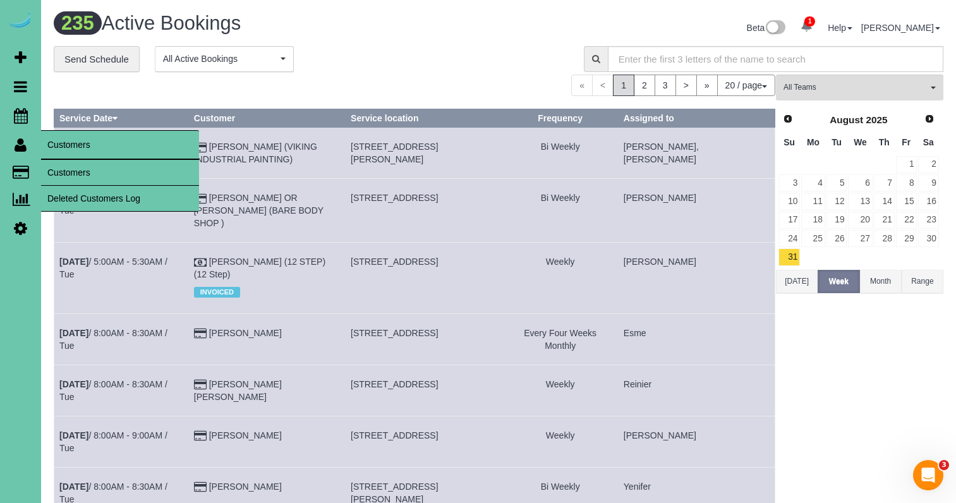
drag, startPoint x: 82, startPoint y: 170, endPoint x: 68, endPoint y: 168, distance: 14.8
click at [82, 170] on link "Customers" at bounding box center [120, 172] width 158 height 25
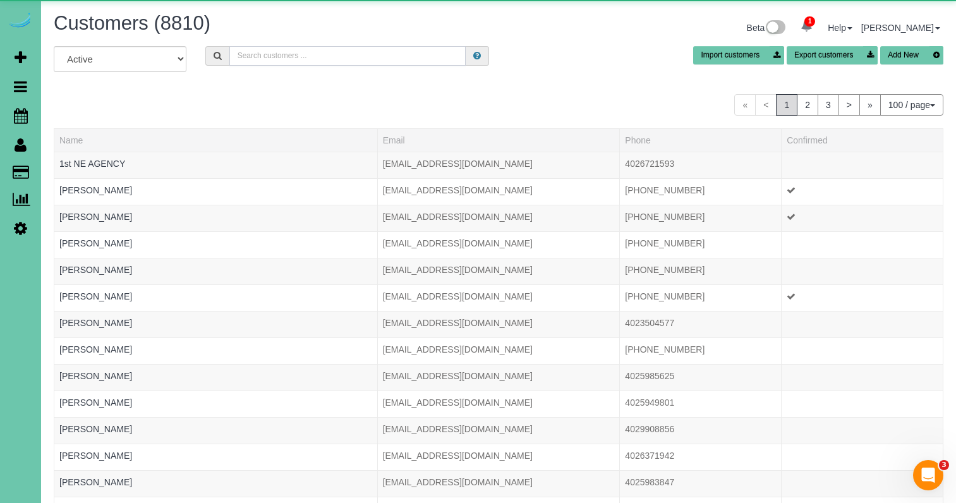
click at [265, 52] on input "text" at bounding box center [347, 56] width 236 height 20
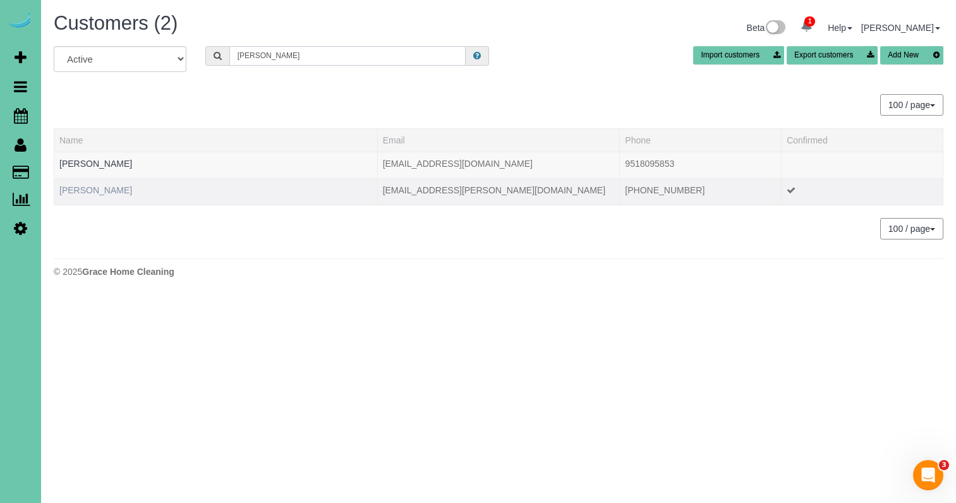
type input "[PERSON_NAME]"
click at [96, 189] on link "[PERSON_NAME]" at bounding box center [95, 190] width 73 height 10
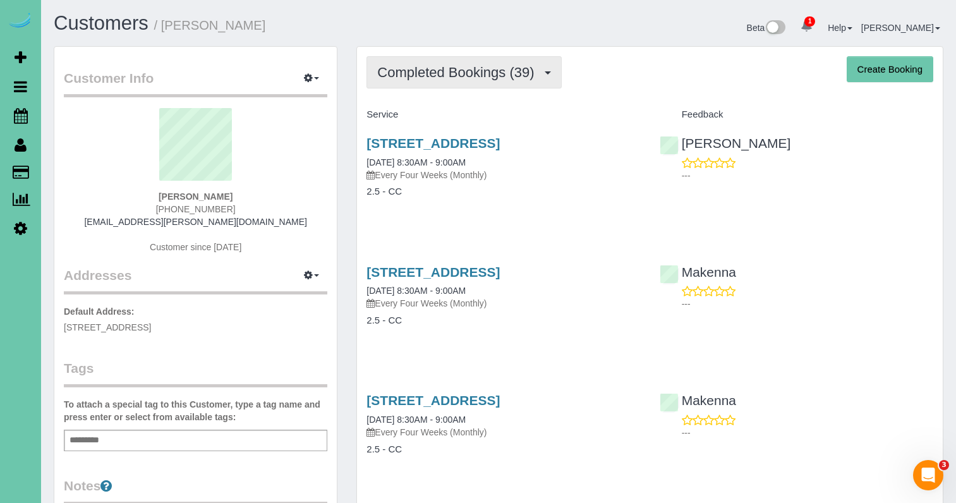
click at [498, 78] on span "Completed Bookings (39)" at bounding box center [458, 72] width 163 height 16
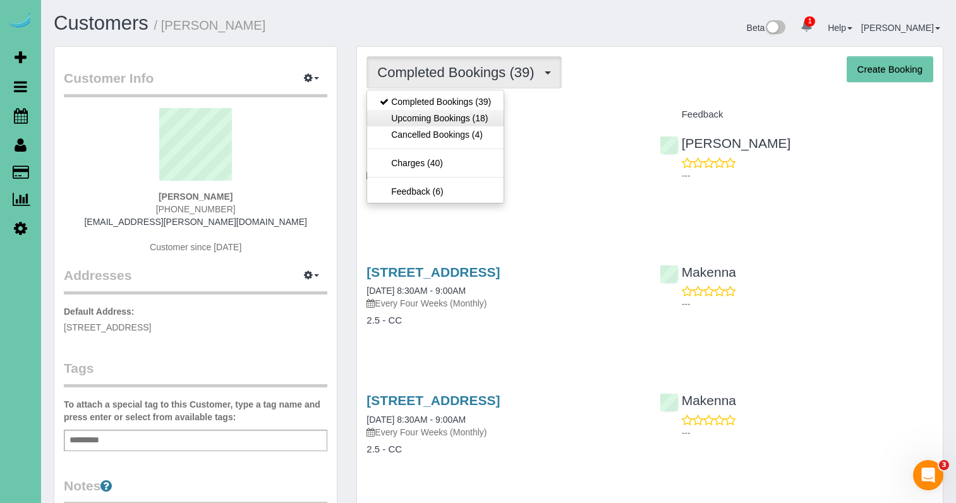
click at [489, 111] on link "Upcoming Bookings (18)" at bounding box center [435, 118] width 137 height 16
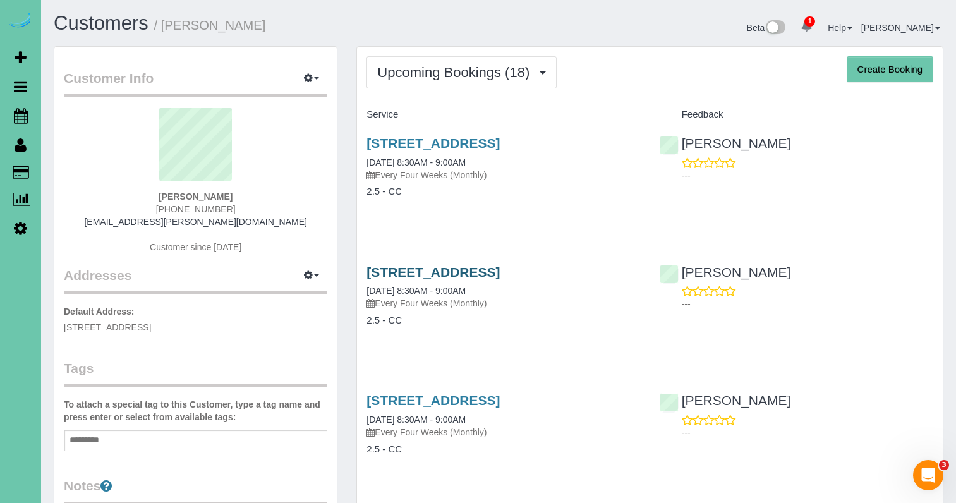
click at [407, 269] on link "13020 Pacific Street, Omaha, NE 68154" at bounding box center [433, 272] width 133 height 15
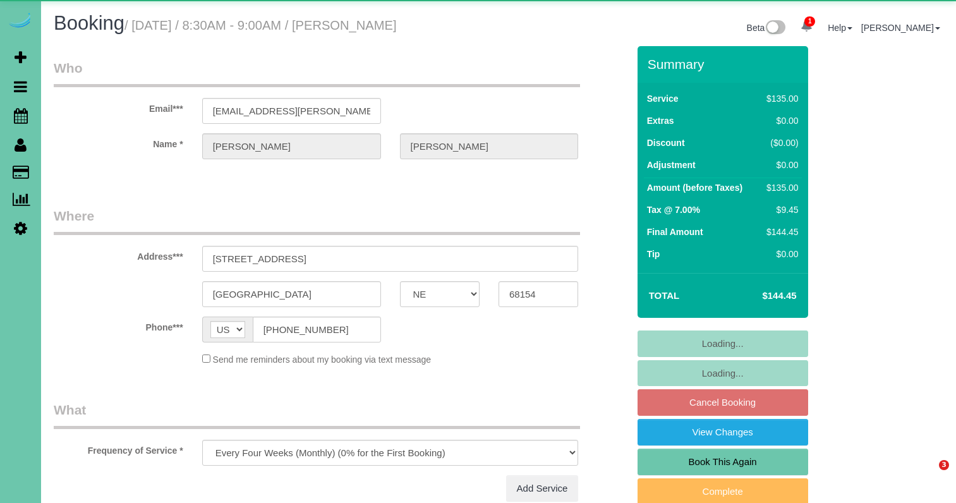
select select "NE"
select select "object:899"
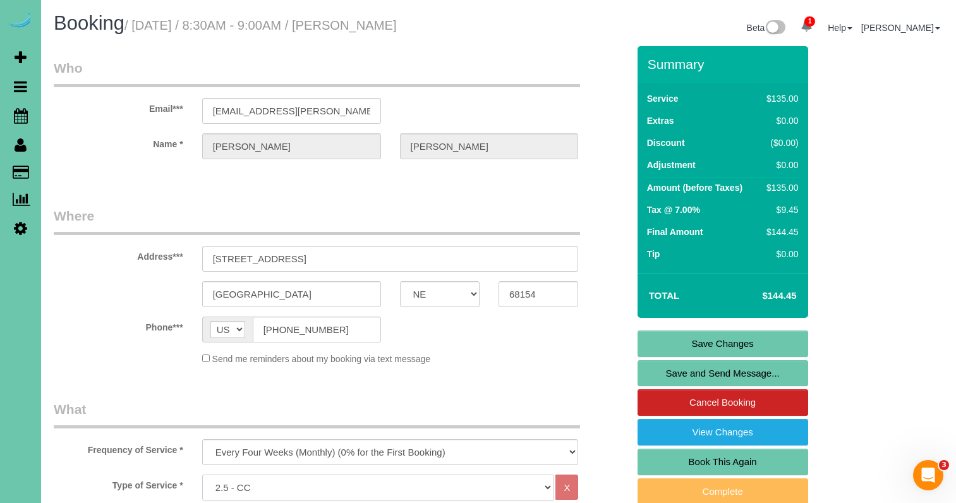
select select "159"
click at [593, 352] on div "Send me reminders about my booking via text message" at bounding box center [341, 358] width 594 height 13
click at [679, 339] on link "Save Changes" at bounding box center [723, 344] width 171 height 27
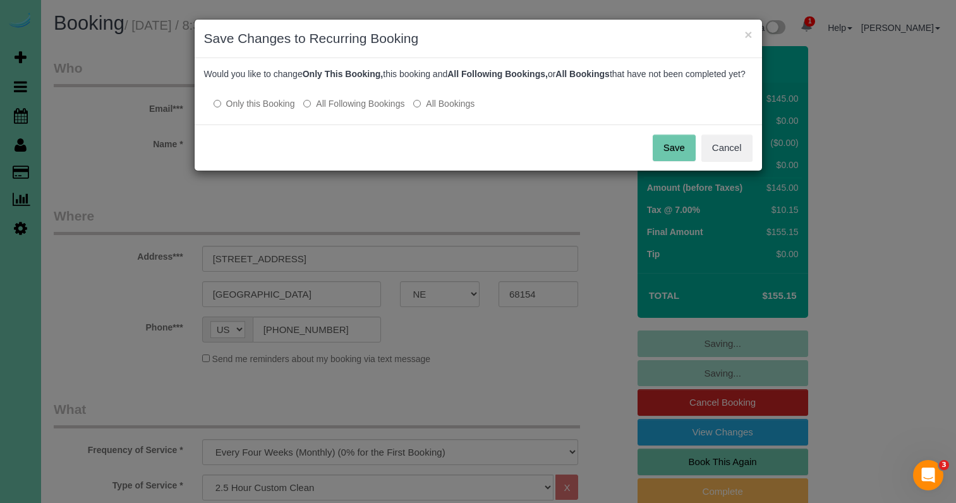
drag, startPoint x: 374, startPoint y: 116, endPoint x: 461, endPoint y: 123, distance: 87.6
click at [379, 110] on label "All Following Bookings" at bounding box center [353, 103] width 101 height 13
drag, startPoint x: 662, startPoint y: 159, endPoint x: 444, endPoint y: 168, distance: 217.6
click at [658, 159] on button "Save" at bounding box center [674, 148] width 43 height 27
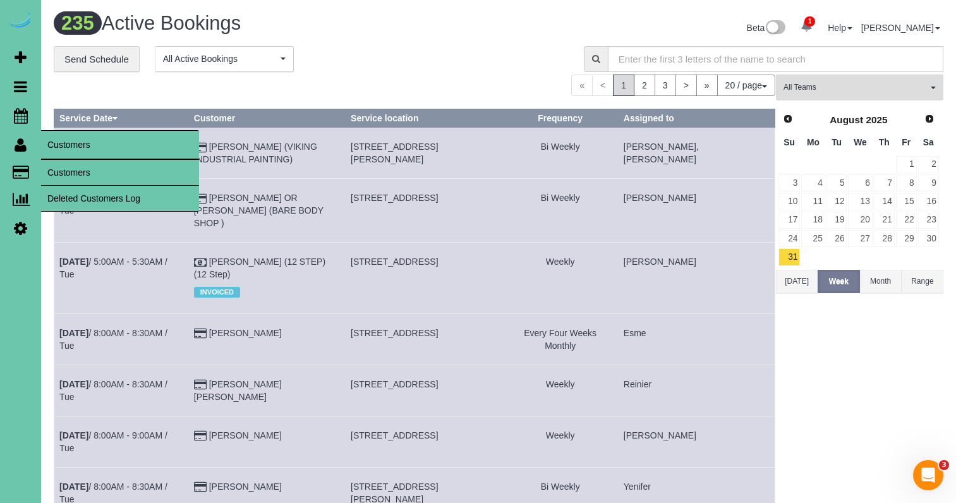
drag, startPoint x: 75, startPoint y: 162, endPoint x: 83, endPoint y: 166, distance: 8.8
click at [77, 164] on link "Customers" at bounding box center [120, 172] width 158 height 25
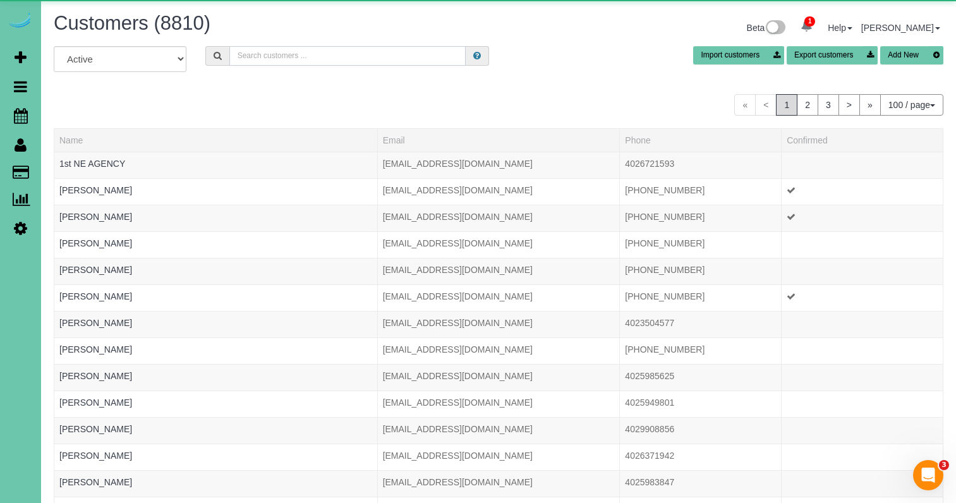
click at [341, 55] on input "text" at bounding box center [347, 56] width 236 height 20
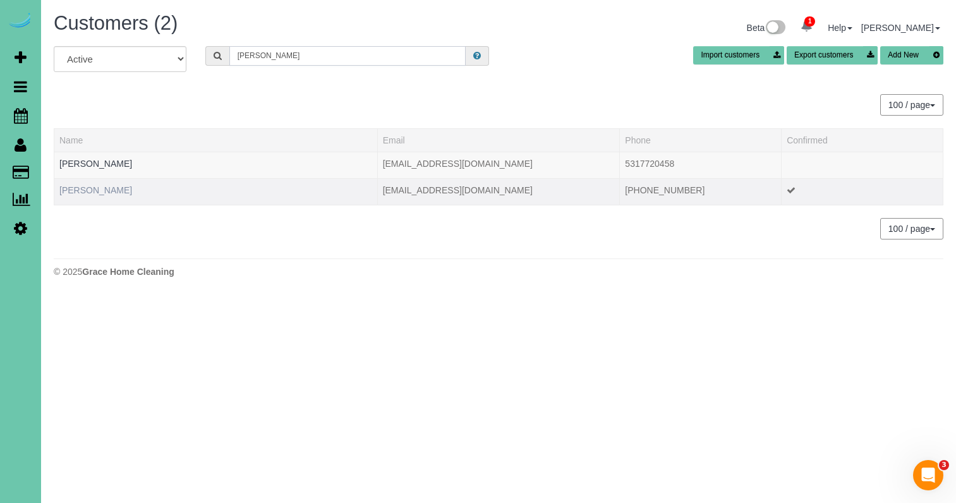
type input "erica a"
click at [97, 193] on link "Erica Austin" at bounding box center [95, 190] width 73 height 10
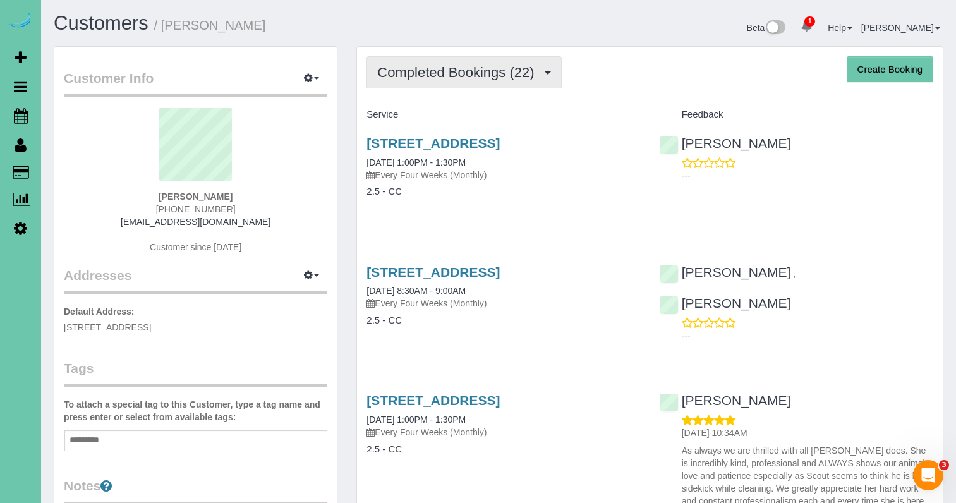
click at [468, 74] on span "Completed Bookings (22)" at bounding box center [458, 72] width 163 height 16
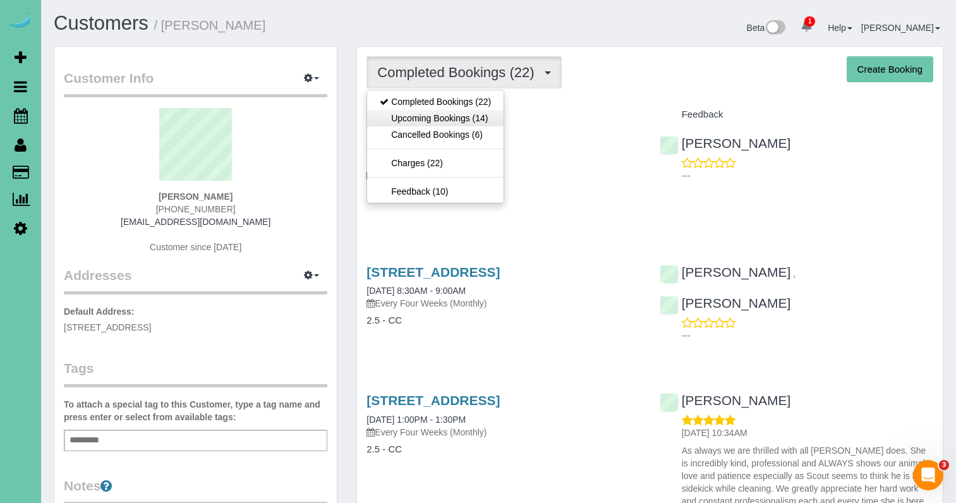
click at [424, 118] on link "Upcoming Bookings (14)" at bounding box center [435, 118] width 137 height 16
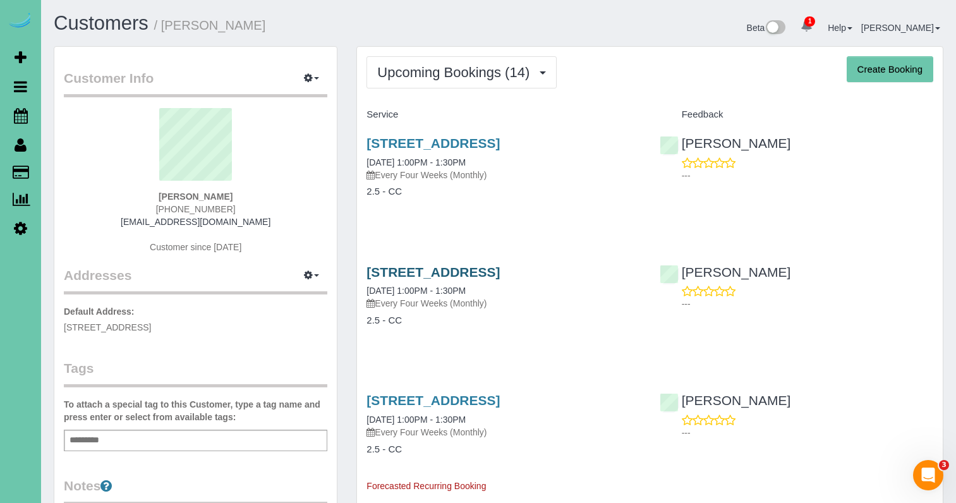
click at [470, 277] on link "8013 Valley St, Omaha, NE 68124" at bounding box center [433, 272] width 133 height 15
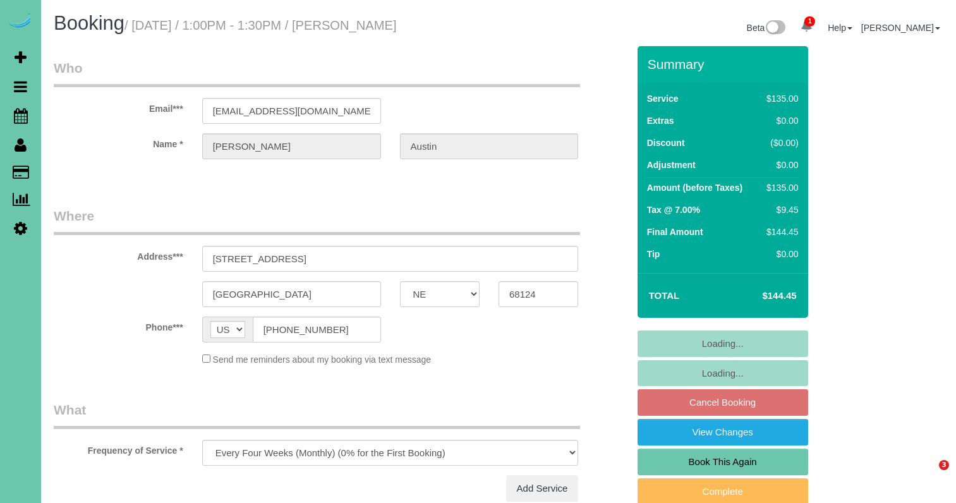
select select "NE"
select select "string:fspay-40a27dc3-286a-43f0-b010-15d84d27936d"
select select "number:36"
select select "number:40"
select select "object:896"
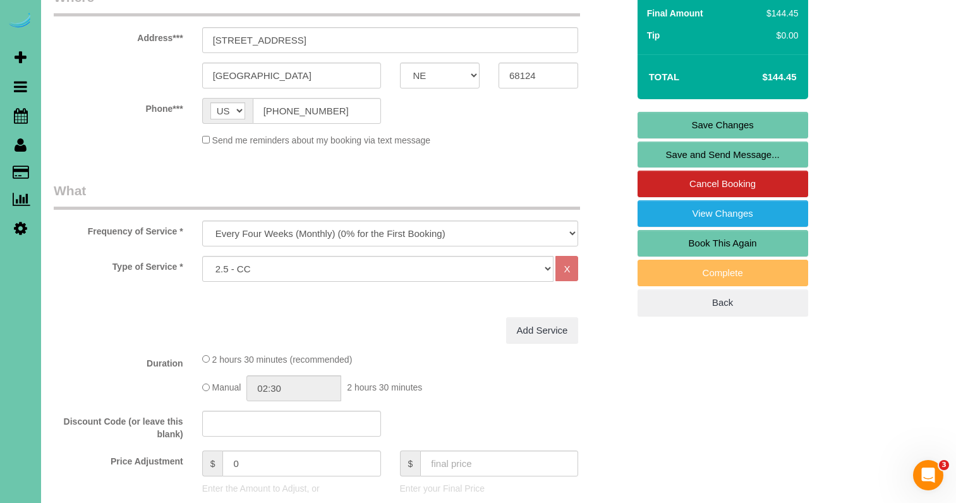
scroll to position [221, 0]
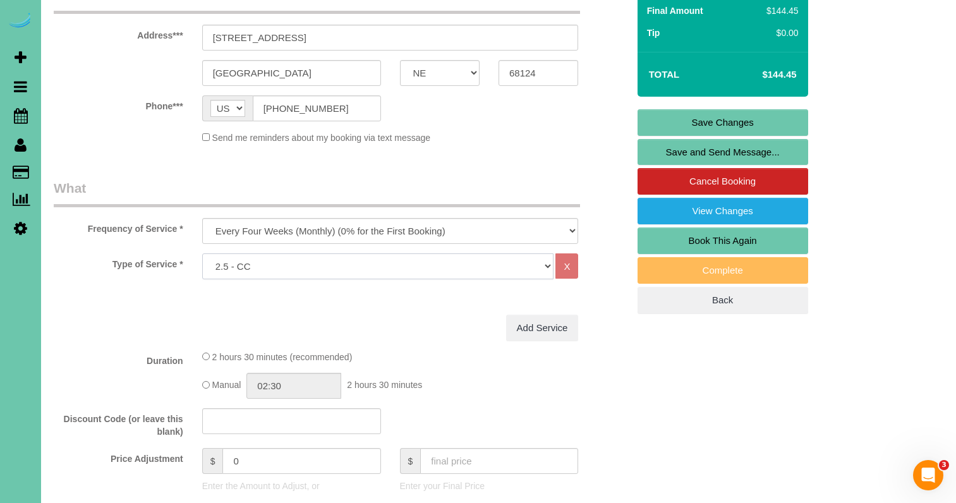
select select "159"
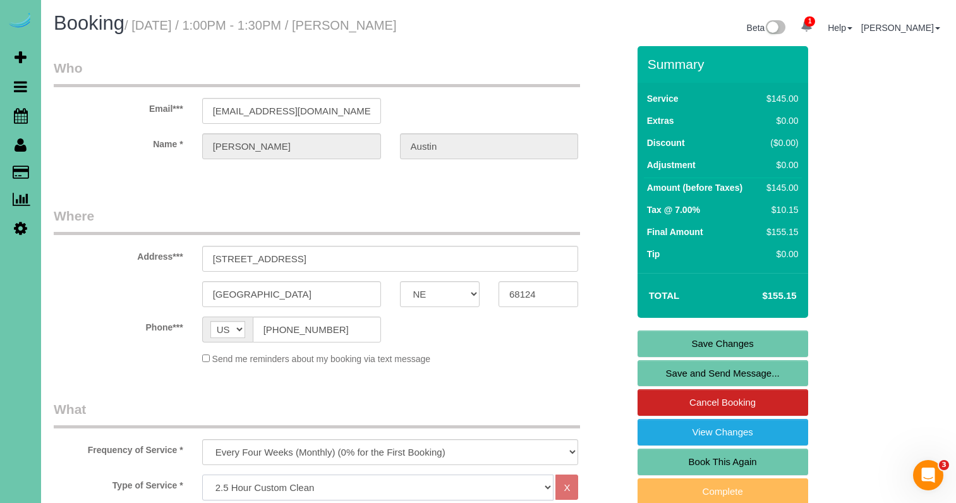
scroll to position [0, 0]
click at [666, 336] on link "Save Changes" at bounding box center [723, 344] width 171 height 27
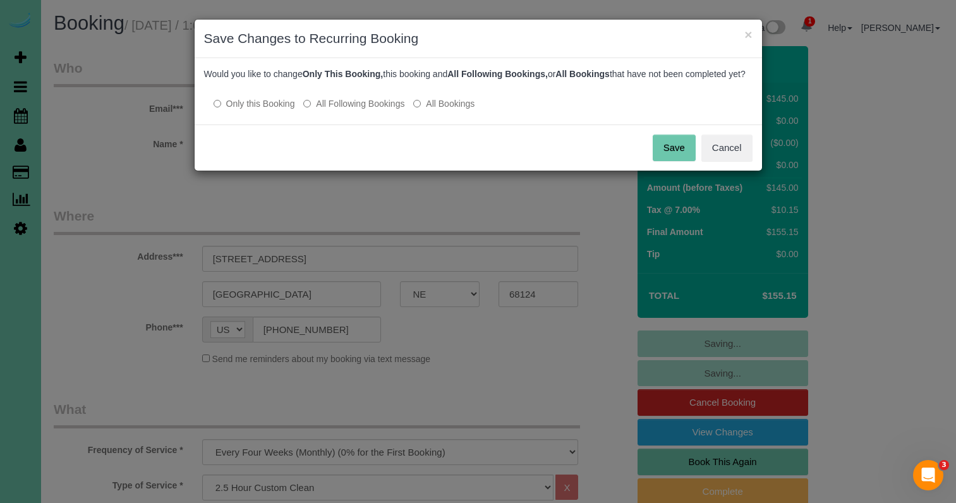
click at [377, 110] on label "All Following Bookings" at bounding box center [353, 103] width 101 height 13
click at [684, 158] on button "Save" at bounding box center [674, 148] width 43 height 27
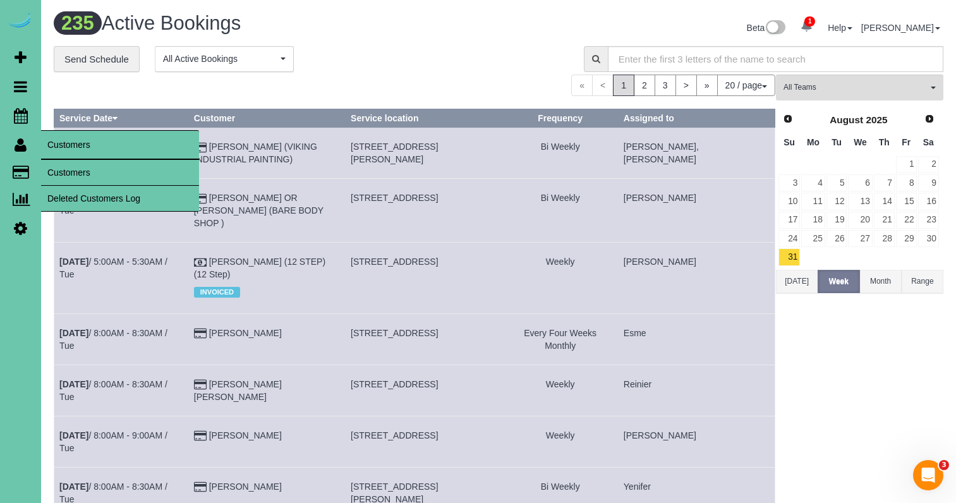
click at [72, 168] on link "Customers" at bounding box center [120, 172] width 158 height 25
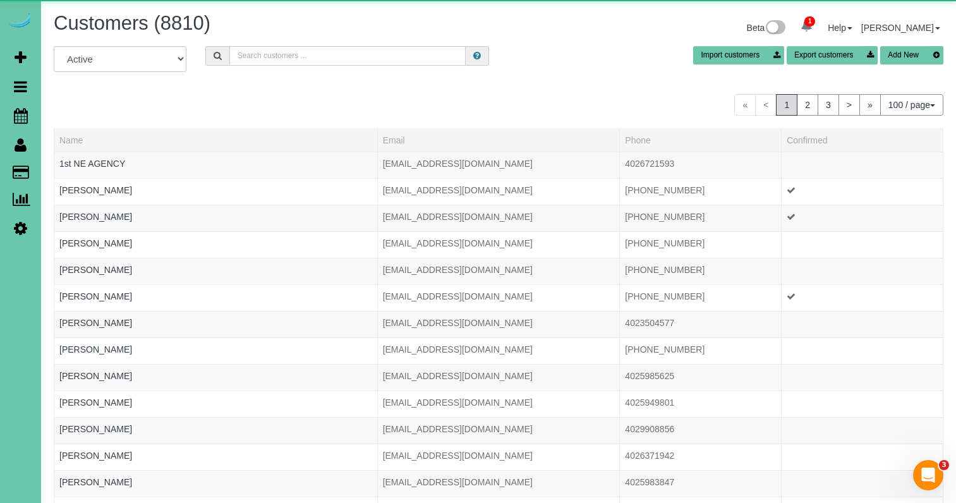
click at [313, 58] on input "text" at bounding box center [347, 56] width 236 height 20
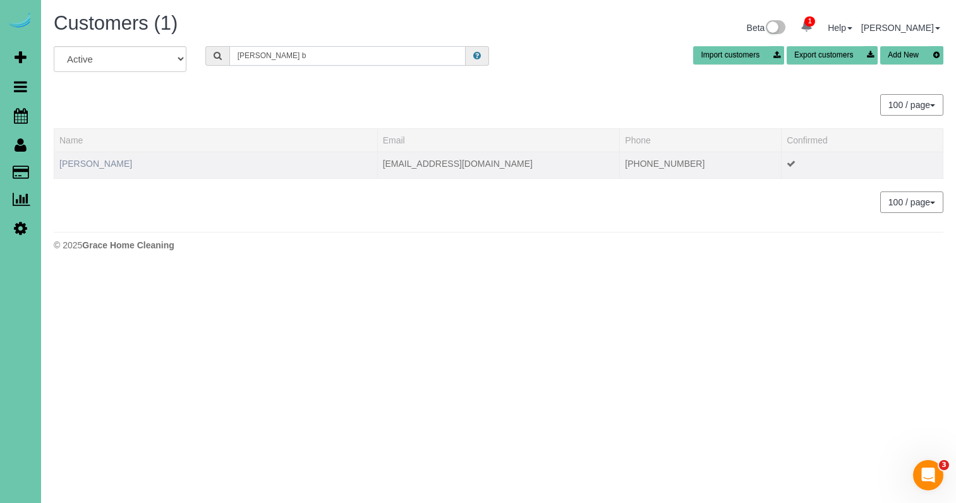
type input "jami b"
click at [87, 165] on link "Jami Bahle" at bounding box center [95, 164] width 73 height 10
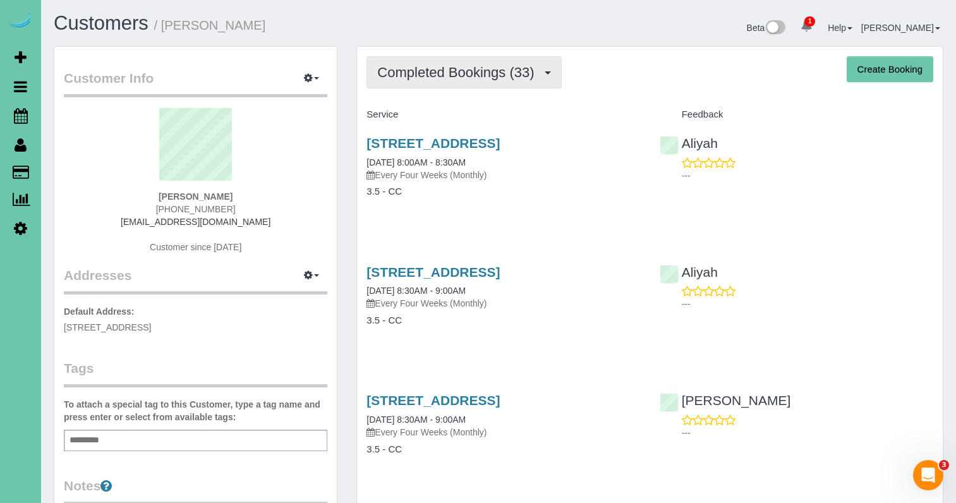
click at [501, 82] on button "Completed Bookings (33)" at bounding box center [464, 72] width 195 height 32
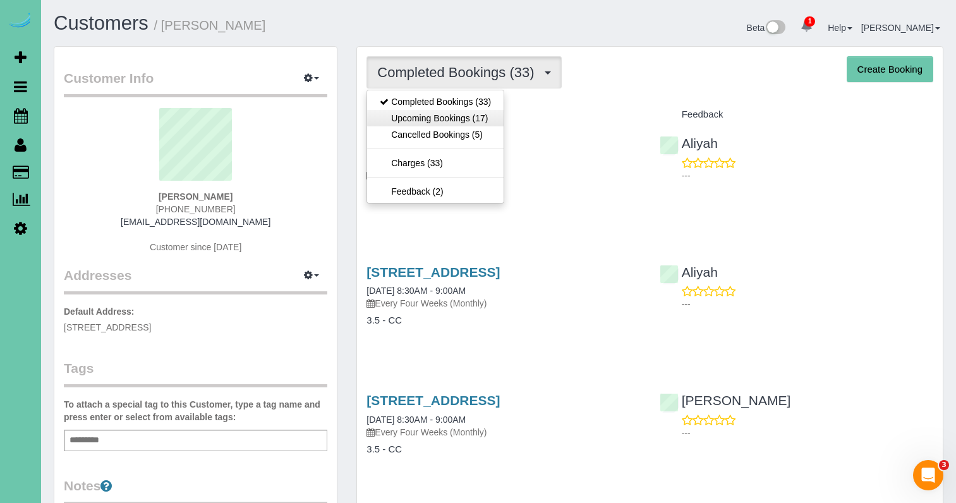
click at [465, 123] on link "Upcoming Bookings (17)" at bounding box center [435, 118] width 137 height 16
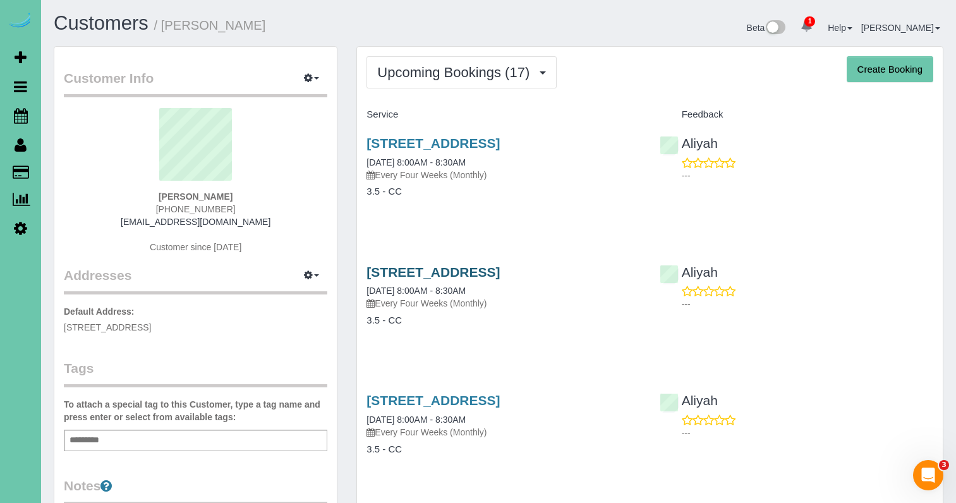
click at [424, 271] on link "4943 S 197th St, Omaha, NE 68135" at bounding box center [433, 272] width 133 height 15
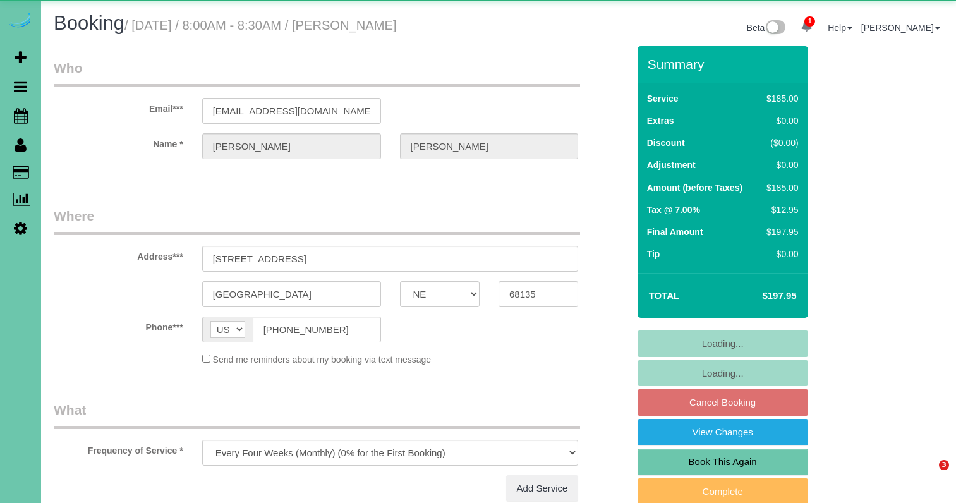
select select "NE"
select select "object:882"
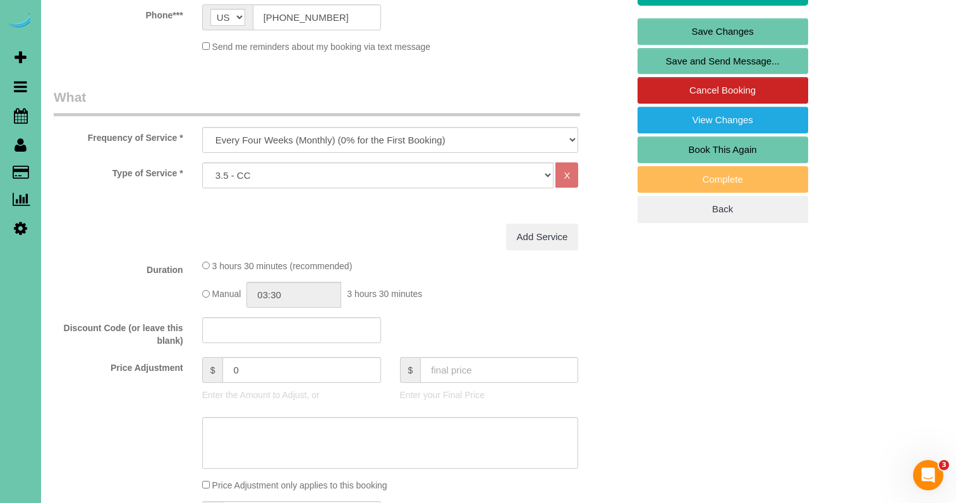
scroll to position [315, 0]
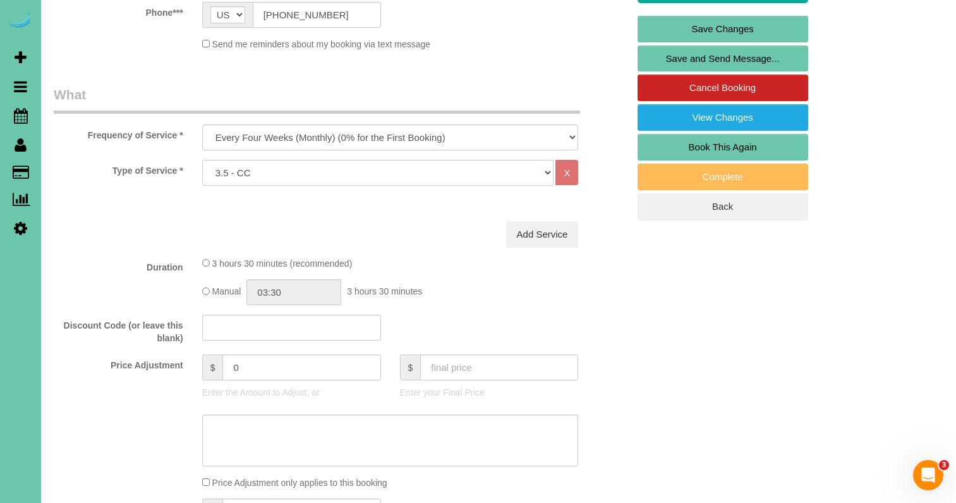
select select "160"
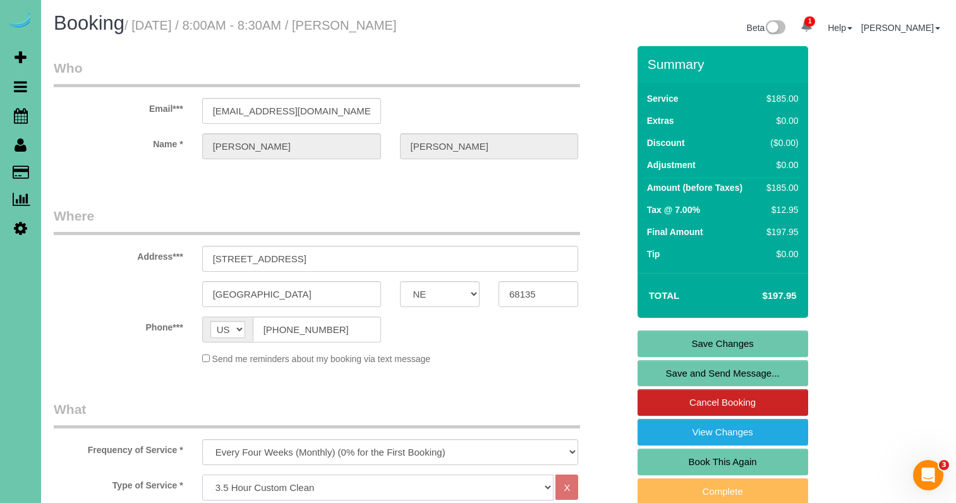
scroll to position [0, 0]
click at [716, 348] on link "Save Changes" at bounding box center [723, 344] width 171 height 27
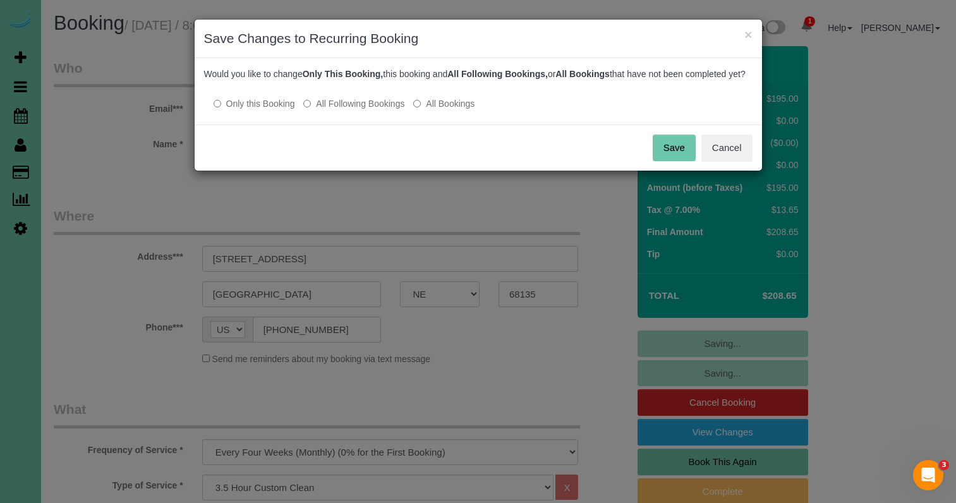
click at [381, 110] on label "All Following Bookings" at bounding box center [353, 103] width 101 height 13
drag, startPoint x: 668, startPoint y: 165, endPoint x: 639, endPoint y: 161, distance: 28.8
click at [668, 161] on button "Save" at bounding box center [674, 148] width 43 height 27
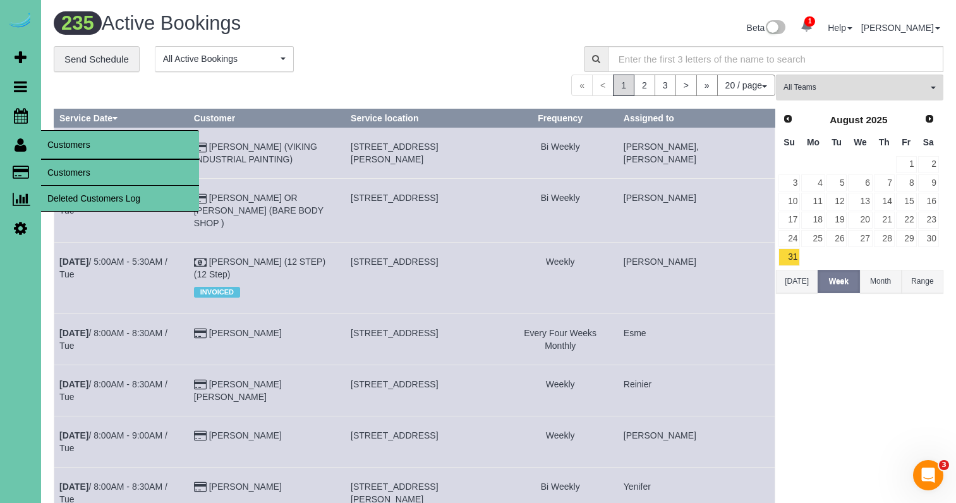
click at [89, 169] on link "Customers" at bounding box center [120, 172] width 158 height 25
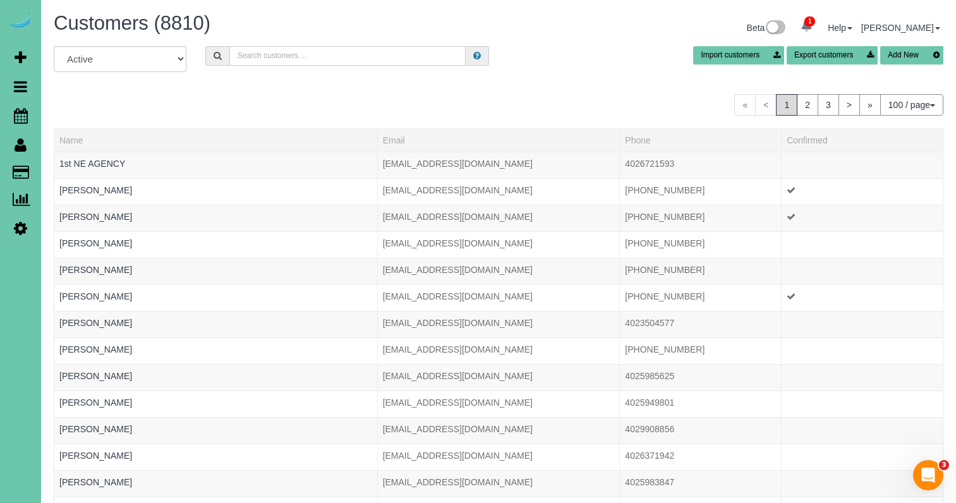
click at [236, 53] on input "text" at bounding box center [347, 56] width 236 height 20
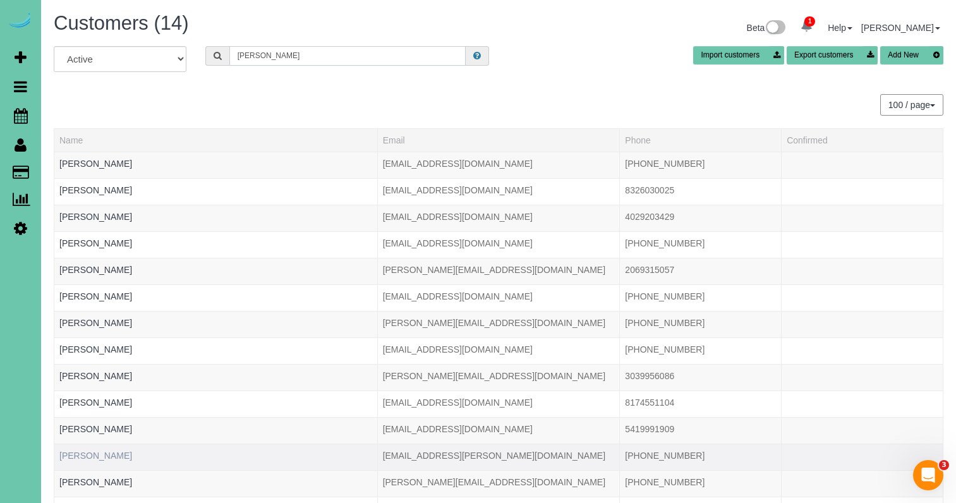
type input "[PERSON_NAME]"
click at [97, 456] on link "[PERSON_NAME]" at bounding box center [95, 456] width 73 height 10
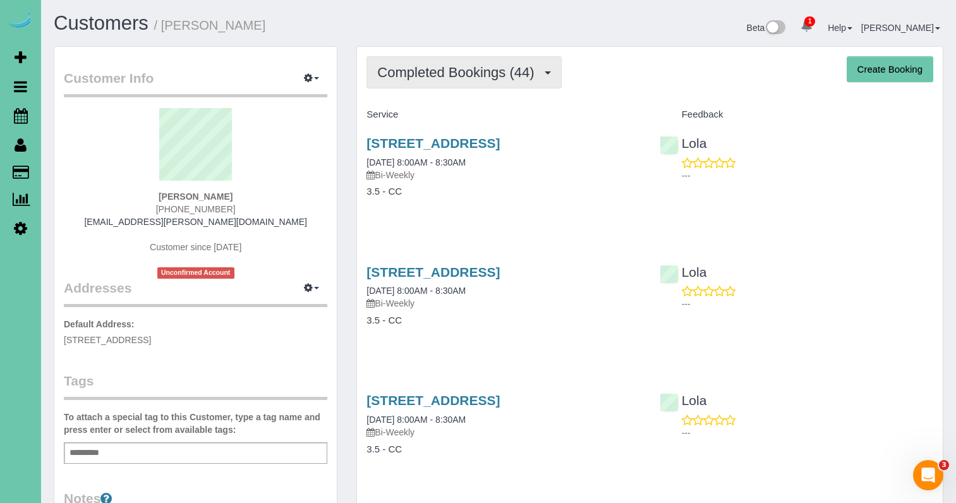
click at [497, 73] on span "Completed Bookings (44)" at bounding box center [458, 72] width 163 height 16
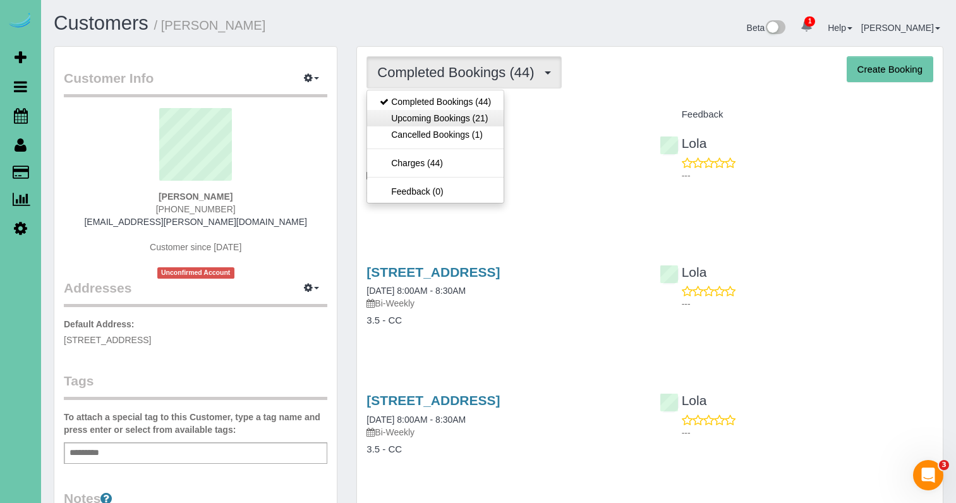
click at [476, 113] on link "Upcoming Bookings (21)" at bounding box center [435, 118] width 137 height 16
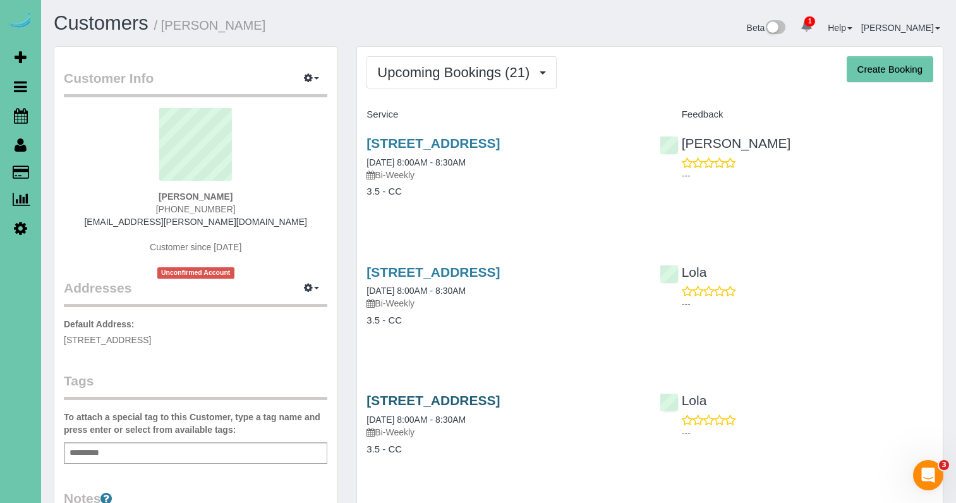
click at [500, 393] on link "[STREET_ADDRESS]" at bounding box center [433, 400] width 133 height 15
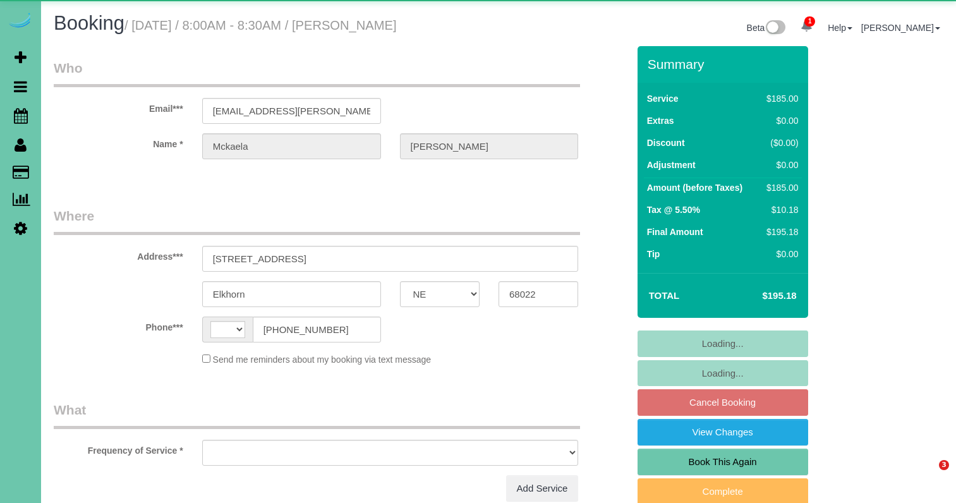
select select "NE"
select select "string:US"
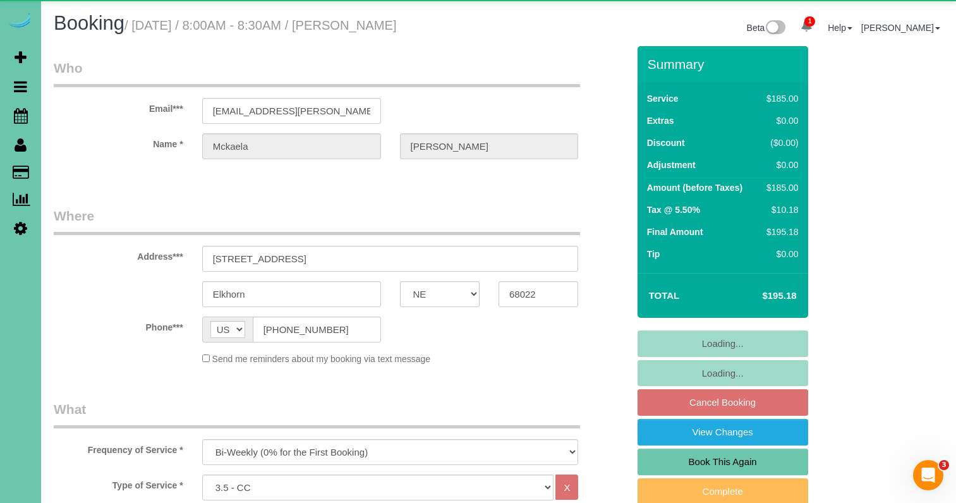
select select "object:882"
select select "number:37"
select select "number:42"
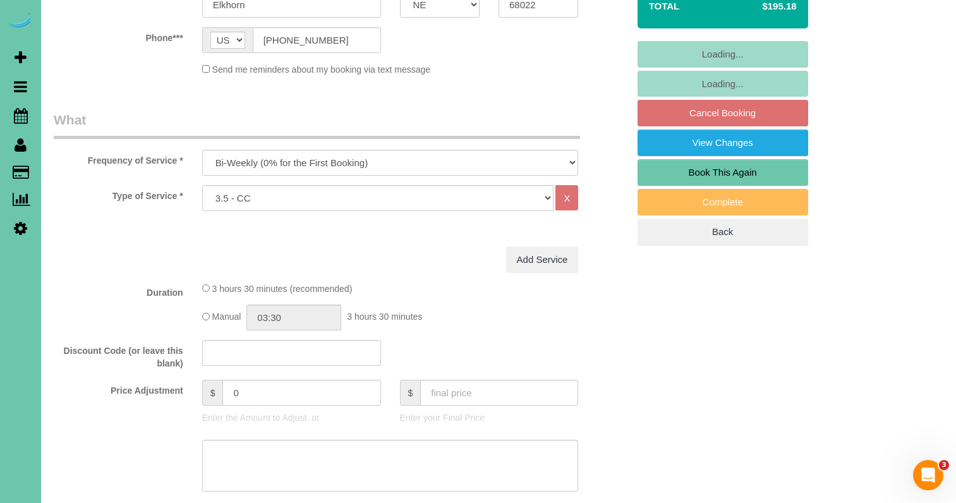
scroll to position [291, 0]
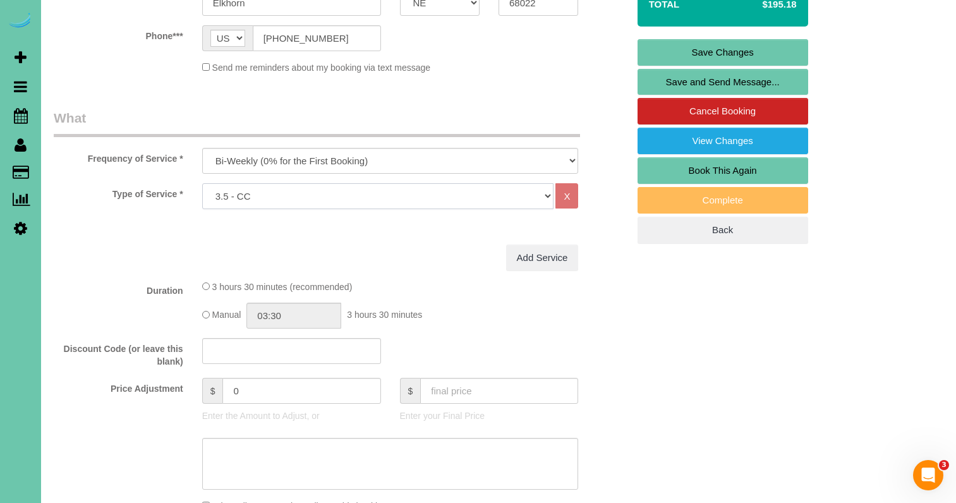
select select "160"
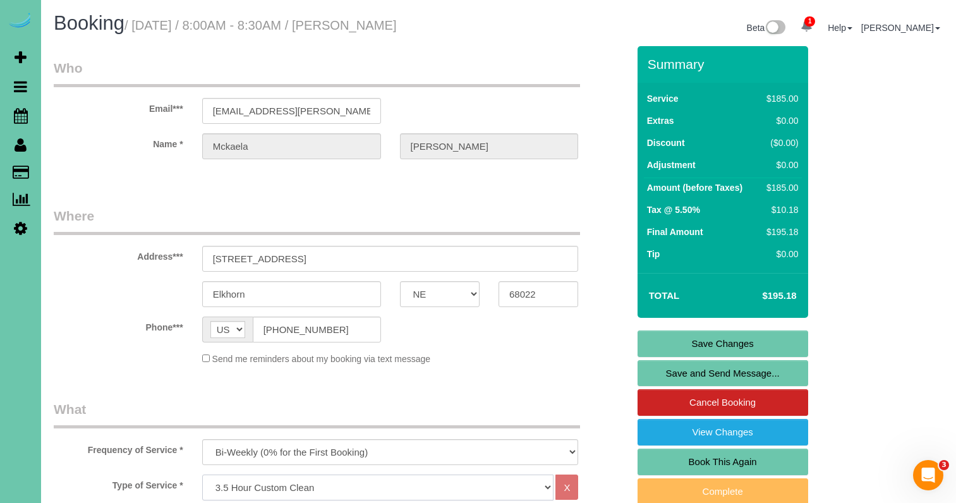
scroll to position [0, 0]
click at [711, 333] on link "Save Changes" at bounding box center [723, 344] width 171 height 27
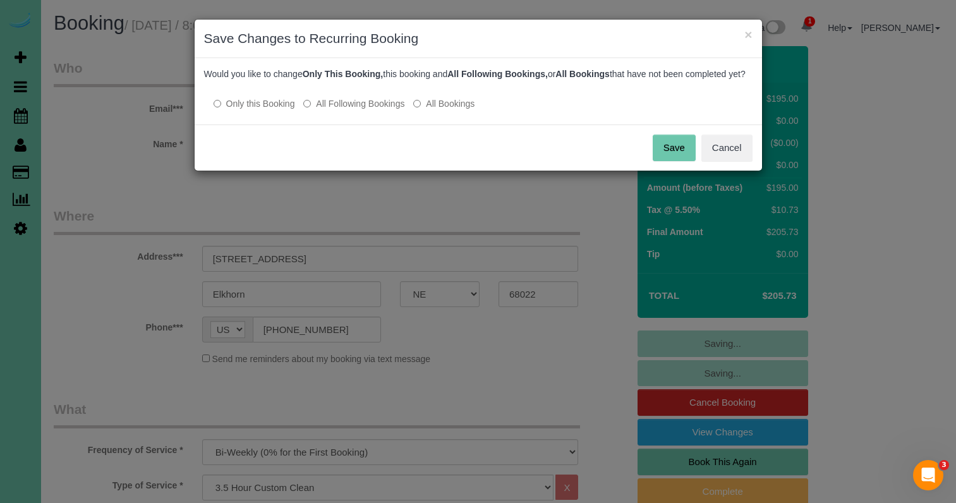
click at [333, 110] on label "All Following Bookings" at bounding box center [353, 103] width 101 height 13
click at [681, 159] on button "Save" at bounding box center [674, 148] width 43 height 27
